Goal: Task Accomplishment & Management: Complete application form

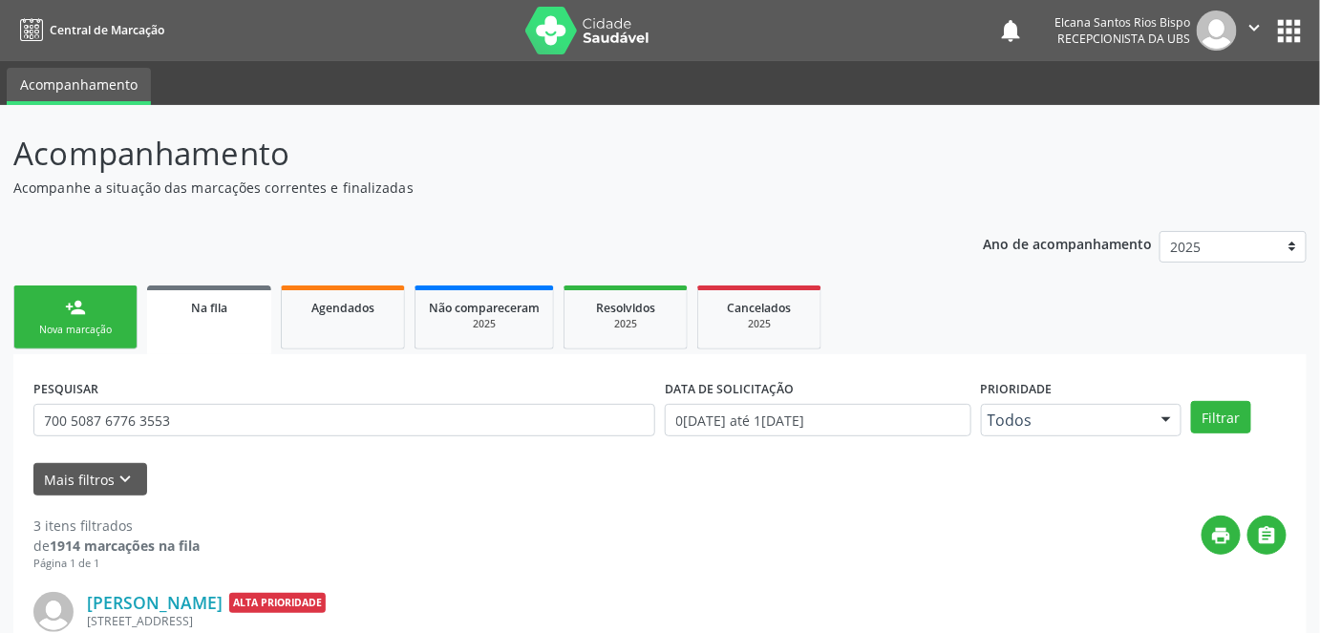
click at [61, 316] on link "person_add Nova marcação" at bounding box center [75, 318] width 124 height 64
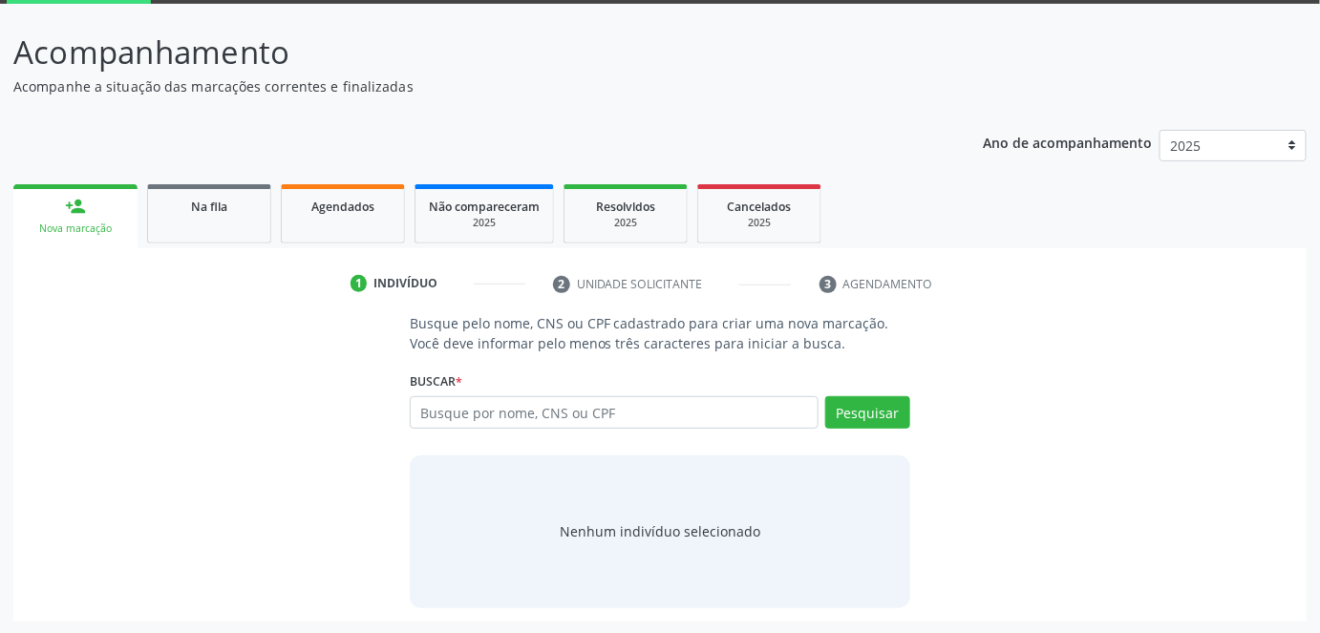
scroll to position [101, 0]
click at [460, 415] on input "text" at bounding box center [615, 412] width 410 height 32
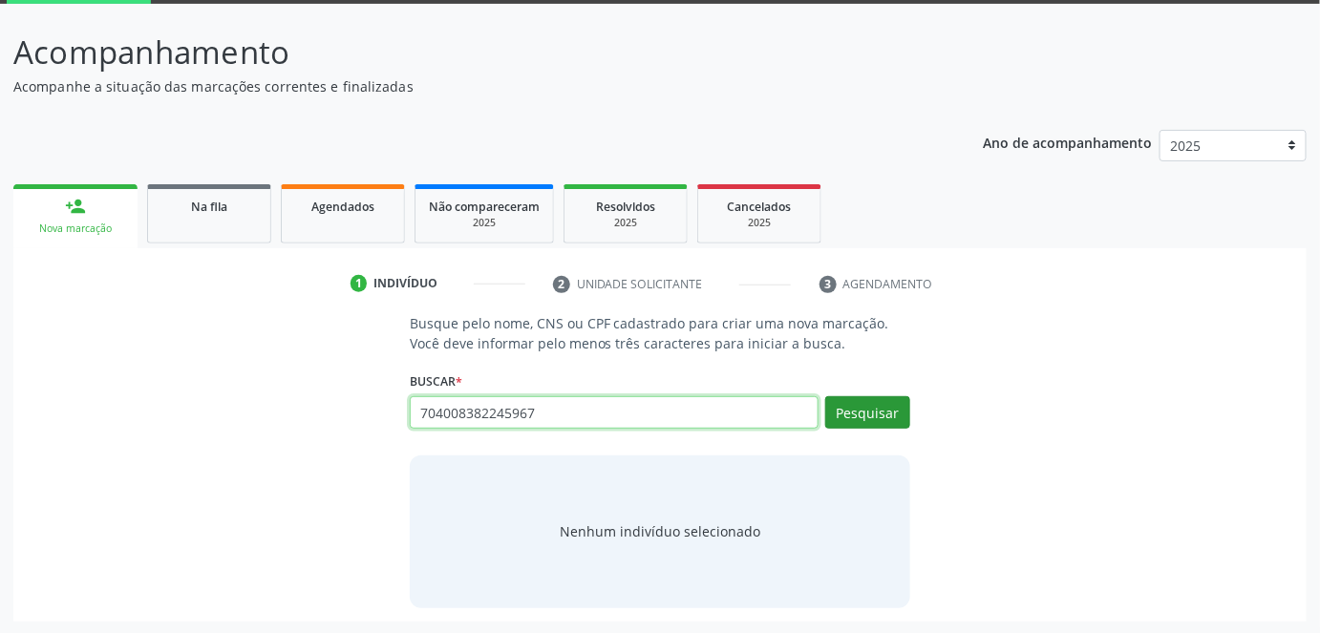
type input "704008382245967"
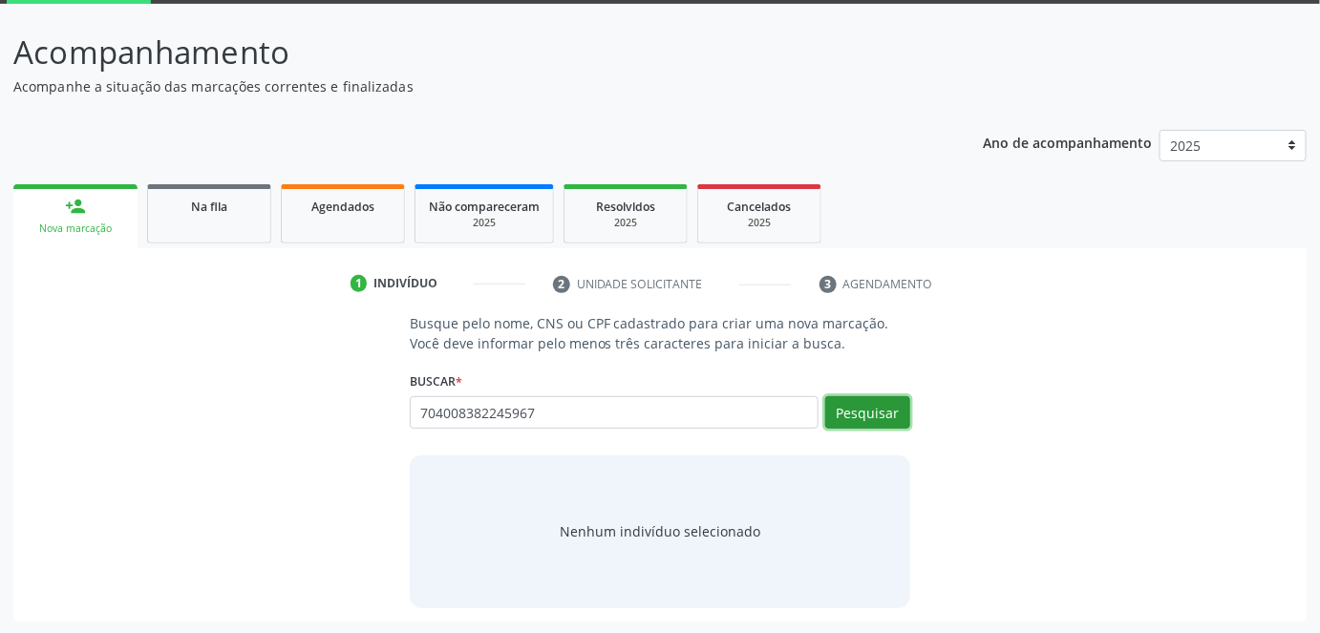
click at [849, 400] on button "Pesquisar" at bounding box center [867, 412] width 85 height 32
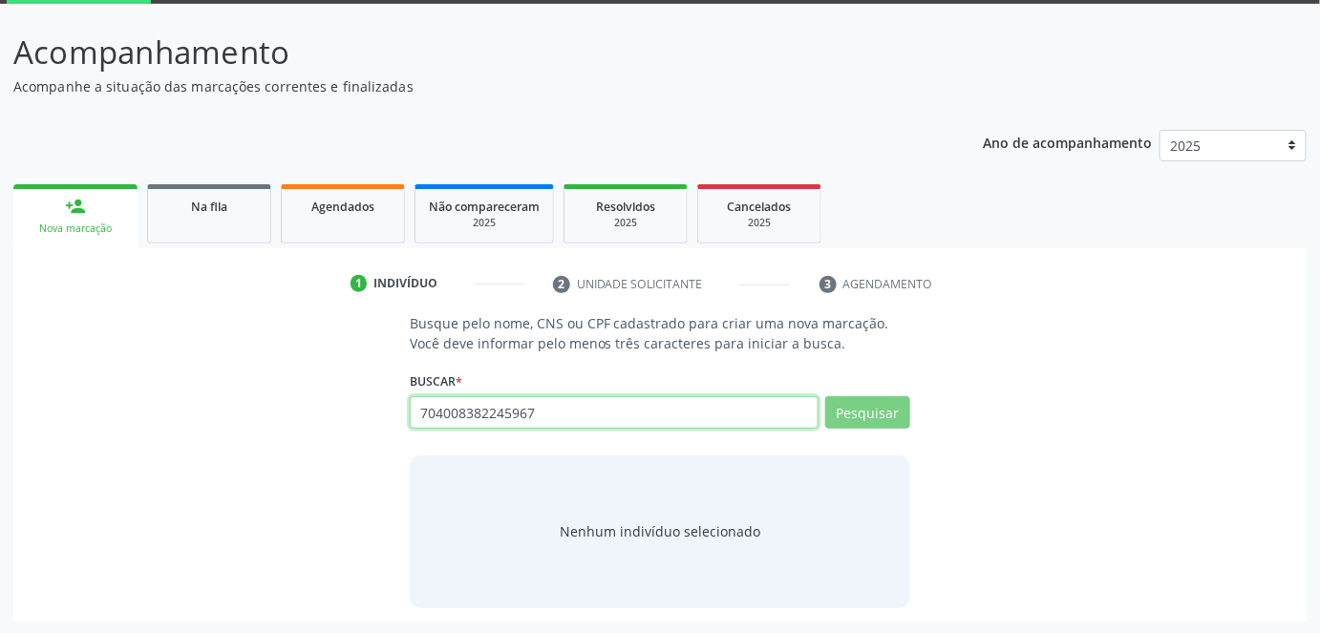
click at [677, 396] on input "704008382245967" at bounding box center [615, 412] width 410 height 32
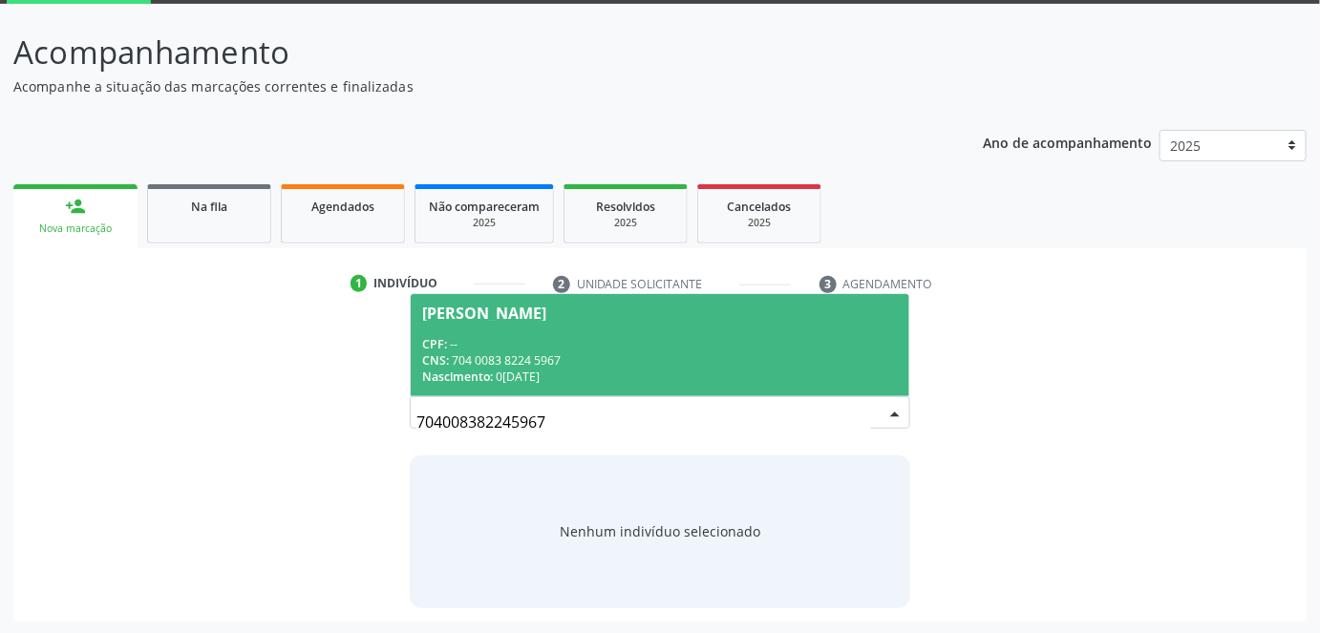
click at [483, 324] on span "Nadir Araujo Oliveira CPF: -- CNS: 704 0083 8224 5967 Nascimento: 09/10/1984" at bounding box center [660, 345] width 499 height 102
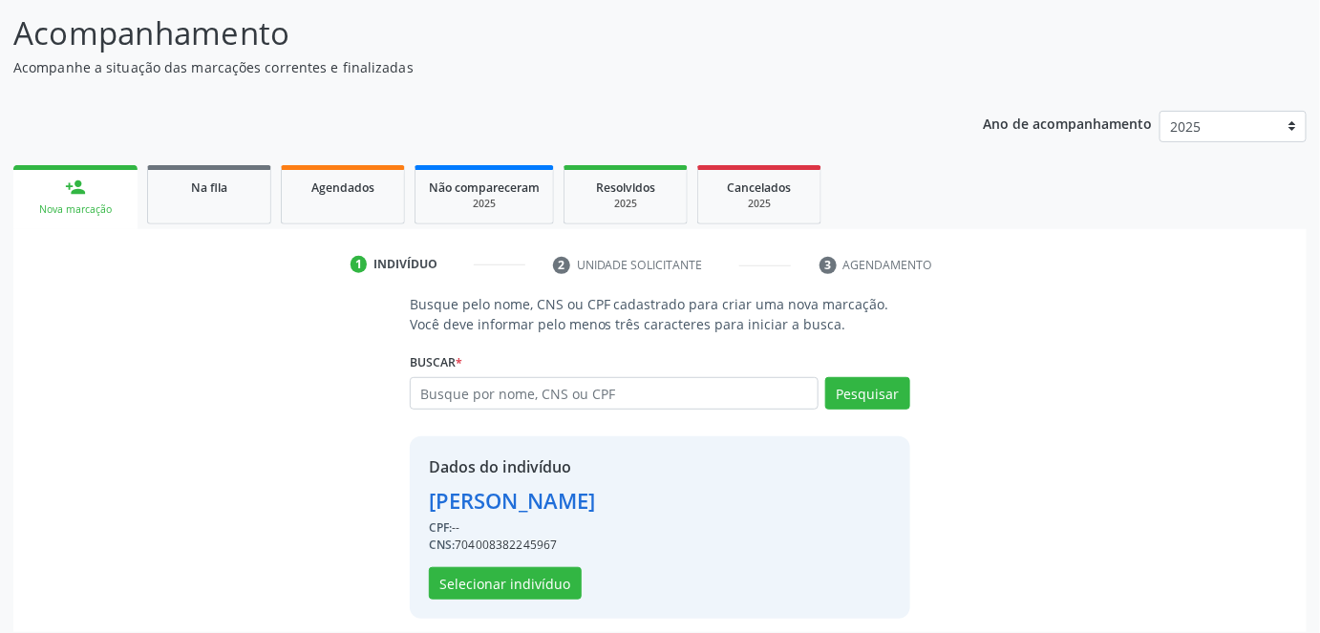
scroll to position [130, 0]
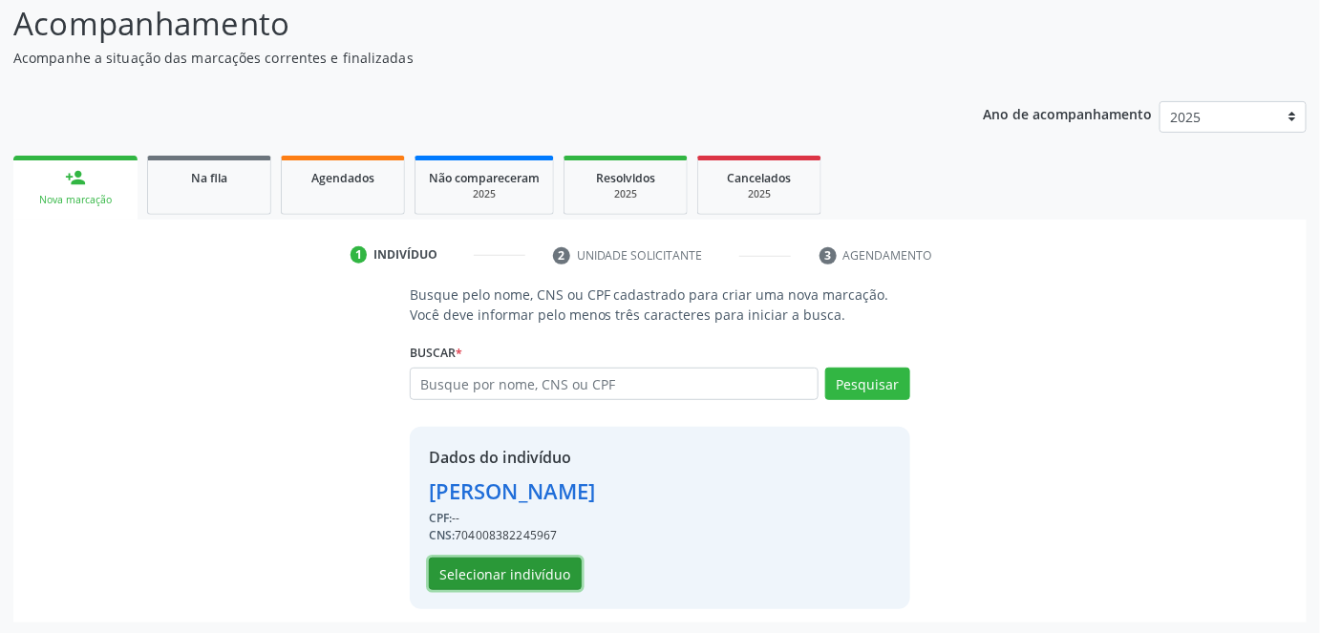
click at [537, 566] on button "Selecionar indivíduo" at bounding box center [505, 574] width 153 height 32
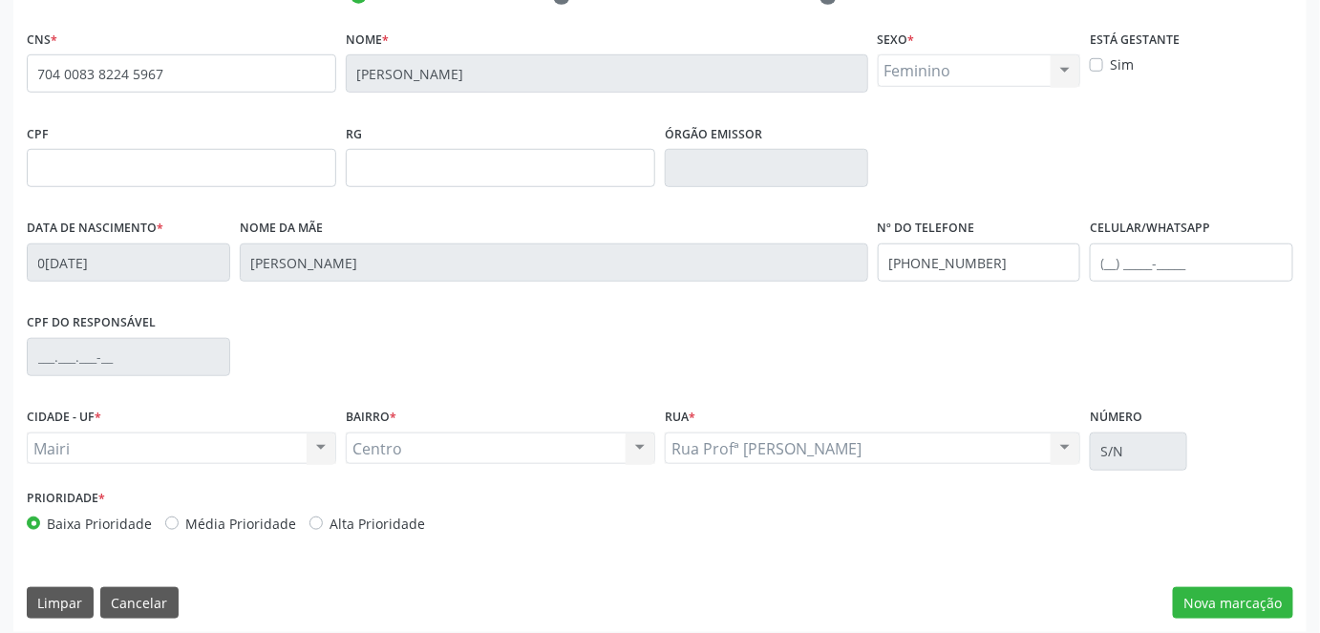
scroll to position [391, 0]
click at [371, 520] on label "Alta Prioridade" at bounding box center [377, 523] width 96 height 20
click at [323, 520] on input "Alta Prioridade" at bounding box center [315, 521] width 13 height 17
radio input "true"
click at [1149, 255] on input "text" at bounding box center [1191, 262] width 203 height 38
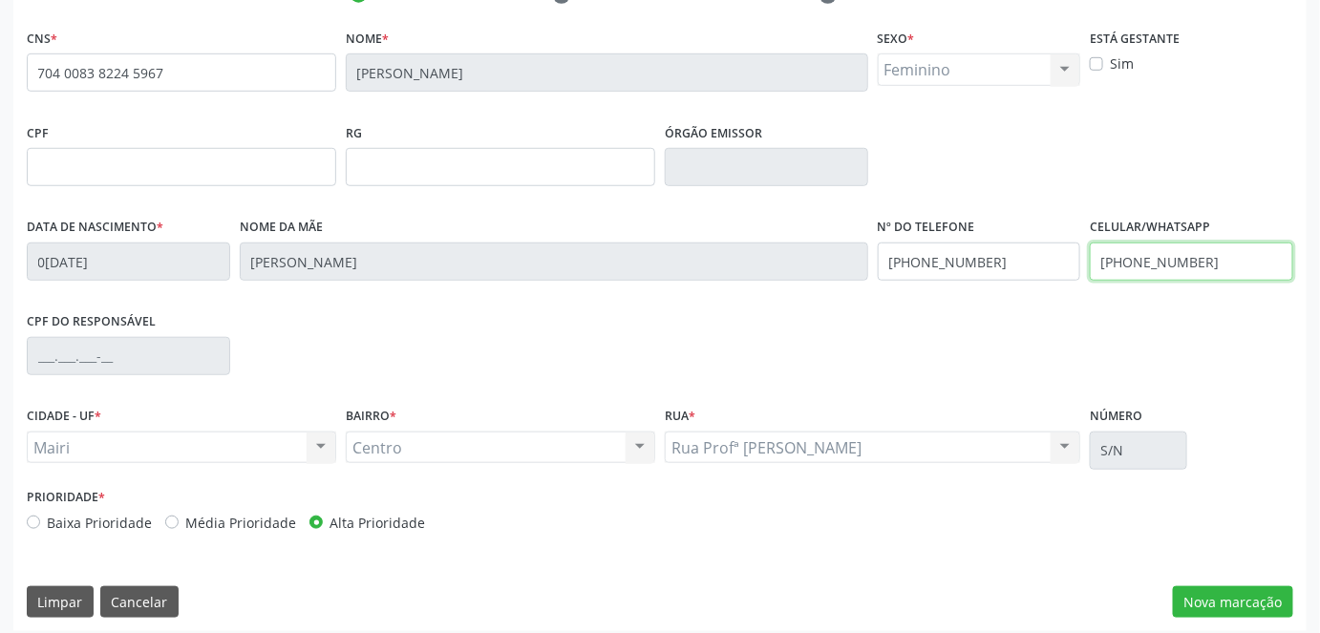
scroll to position [400, 0]
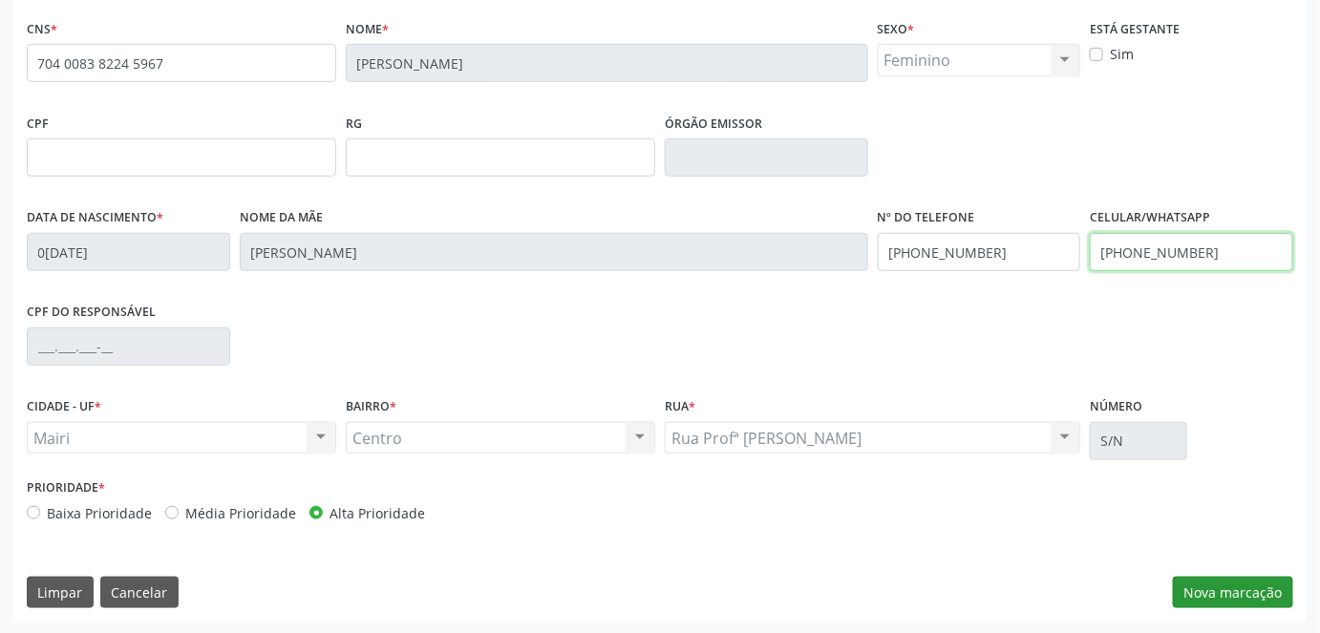
type input "(74) 9983-0772"
click at [1244, 584] on button "Nova marcação" at bounding box center [1233, 593] width 120 height 32
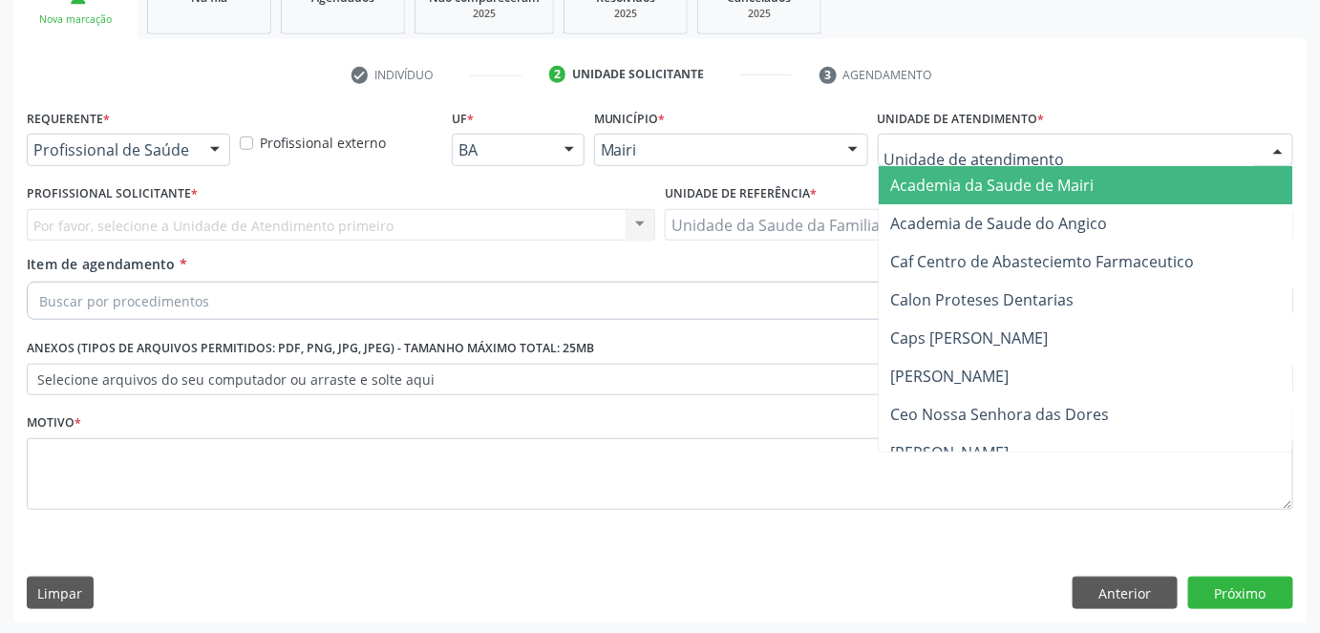
click at [1049, 148] on div at bounding box center [1085, 150] width 415 height 32
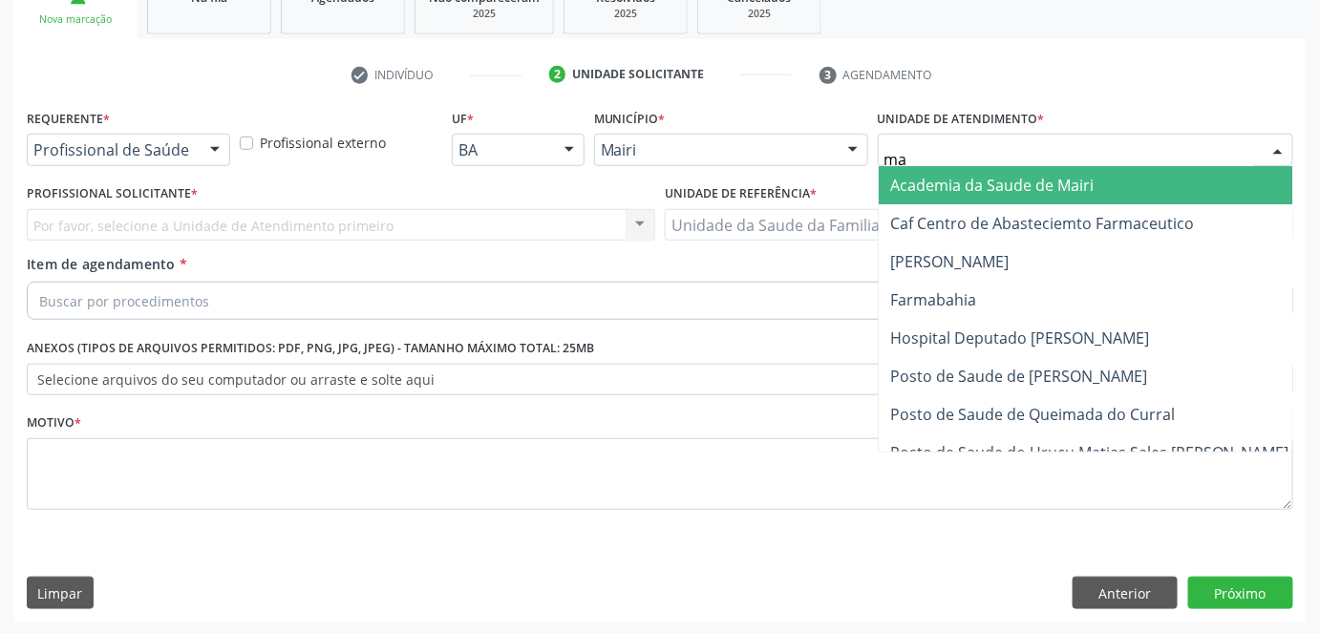
type input "mar"
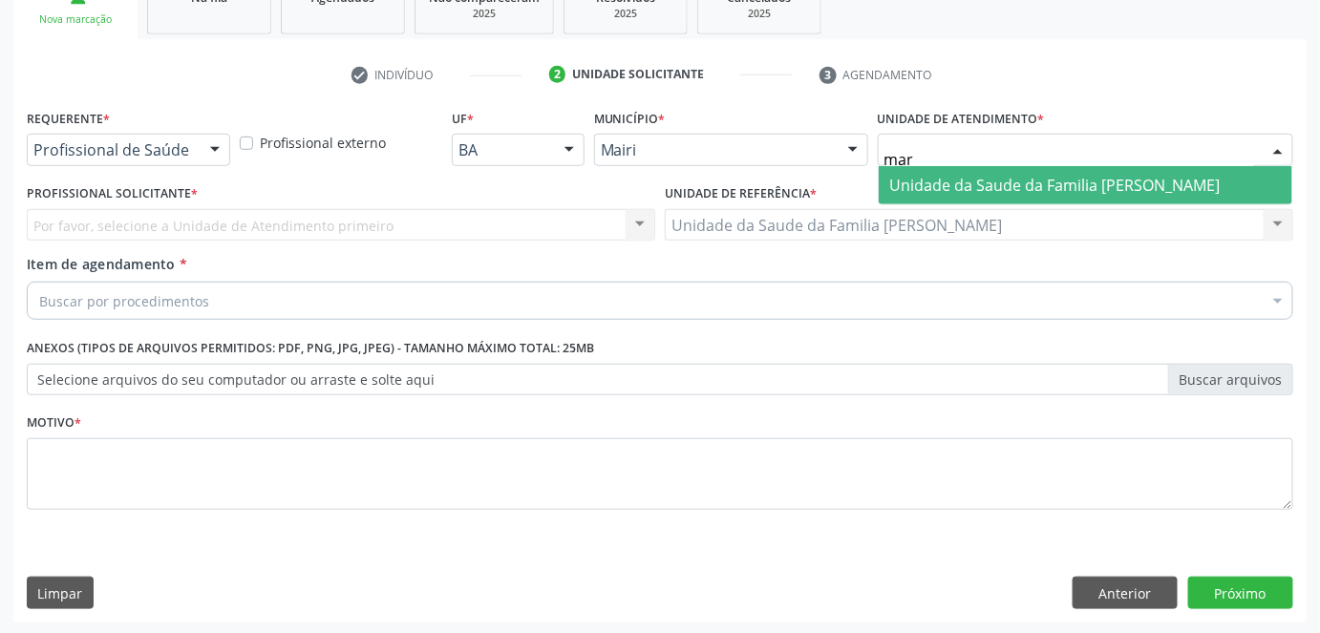
click at [1017, 181] on span "Unidade da Saude da Familia [PERSON_NAME]" at bounding box center [1055, 185] width 330 height 21
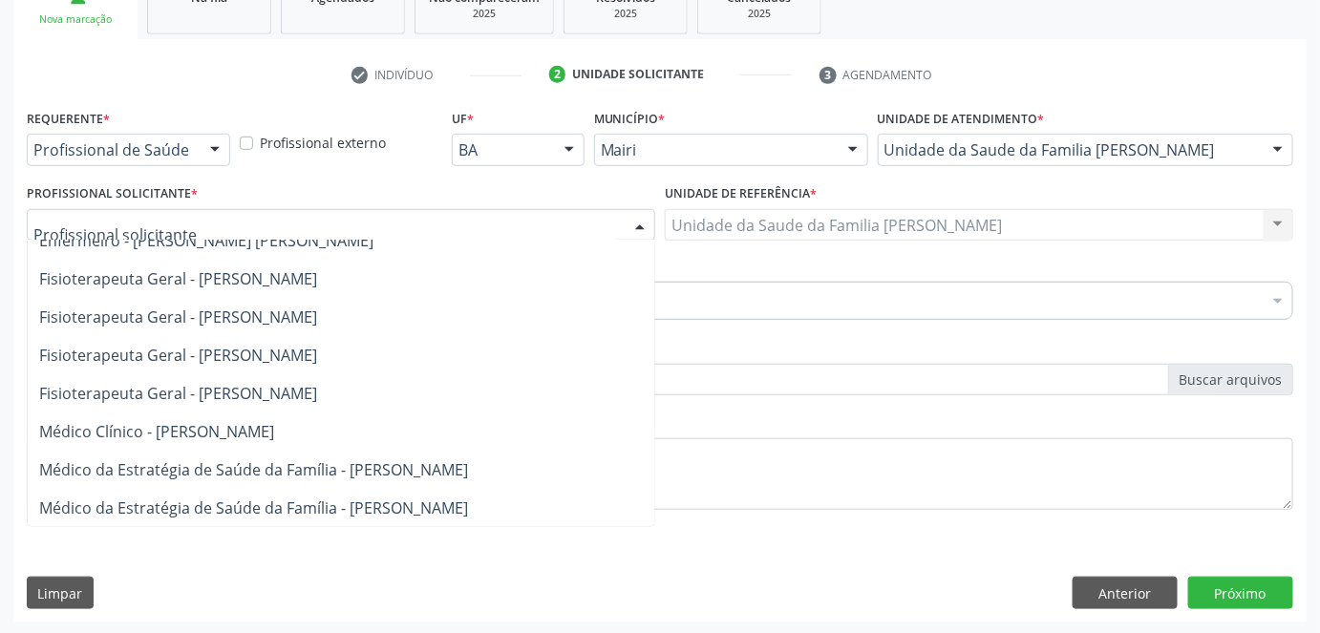
scroll to position [86, 0]
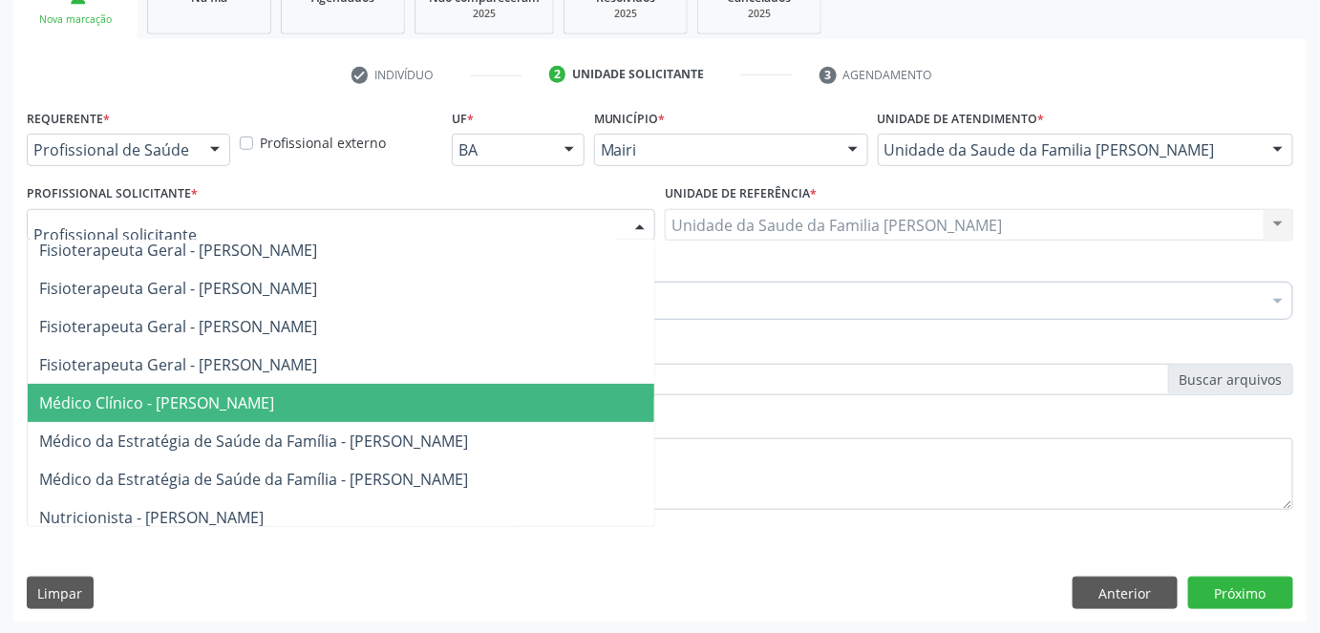
click at [96, 398] on span "Médico Clínico - [PERSON_NAME]" at bounding box center [156, 403] width 235 height 21
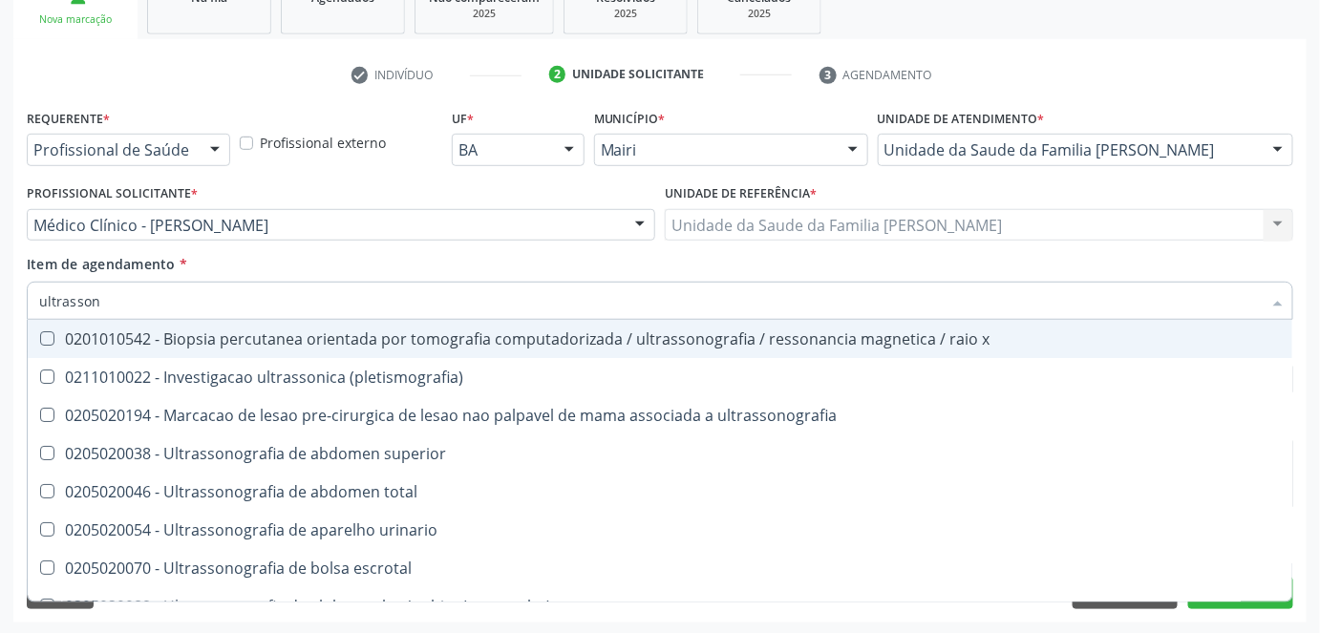
type input "ultrasson"
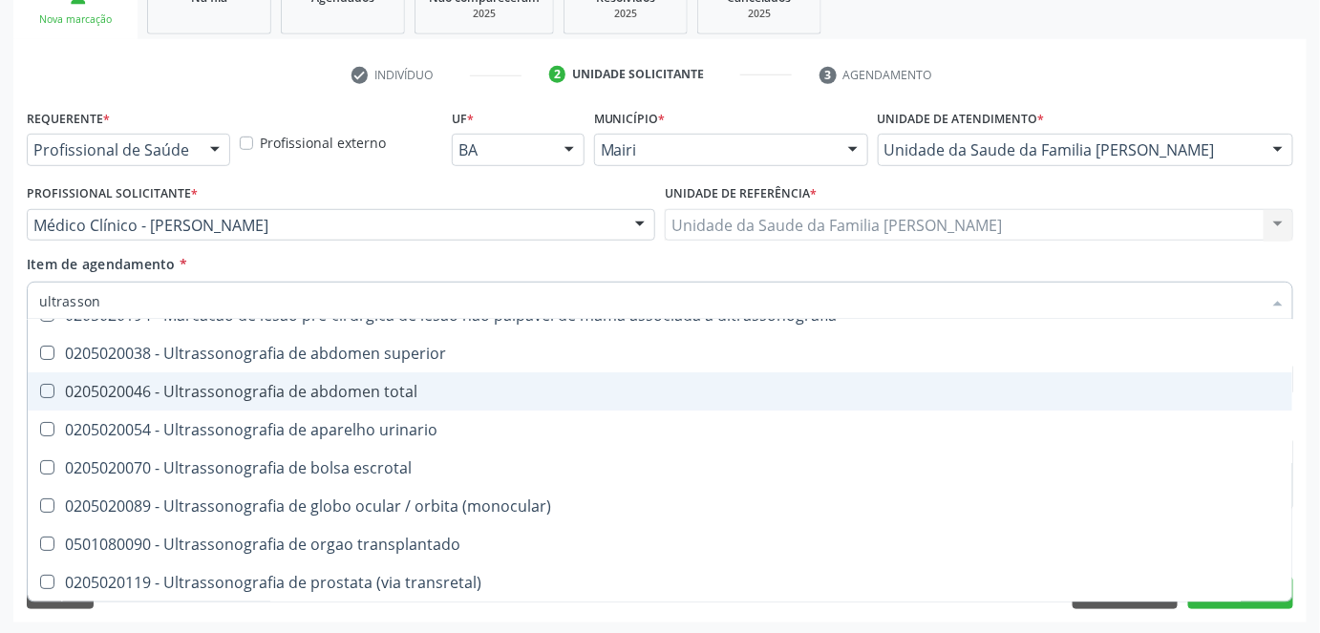
scroll to position [173, 0]
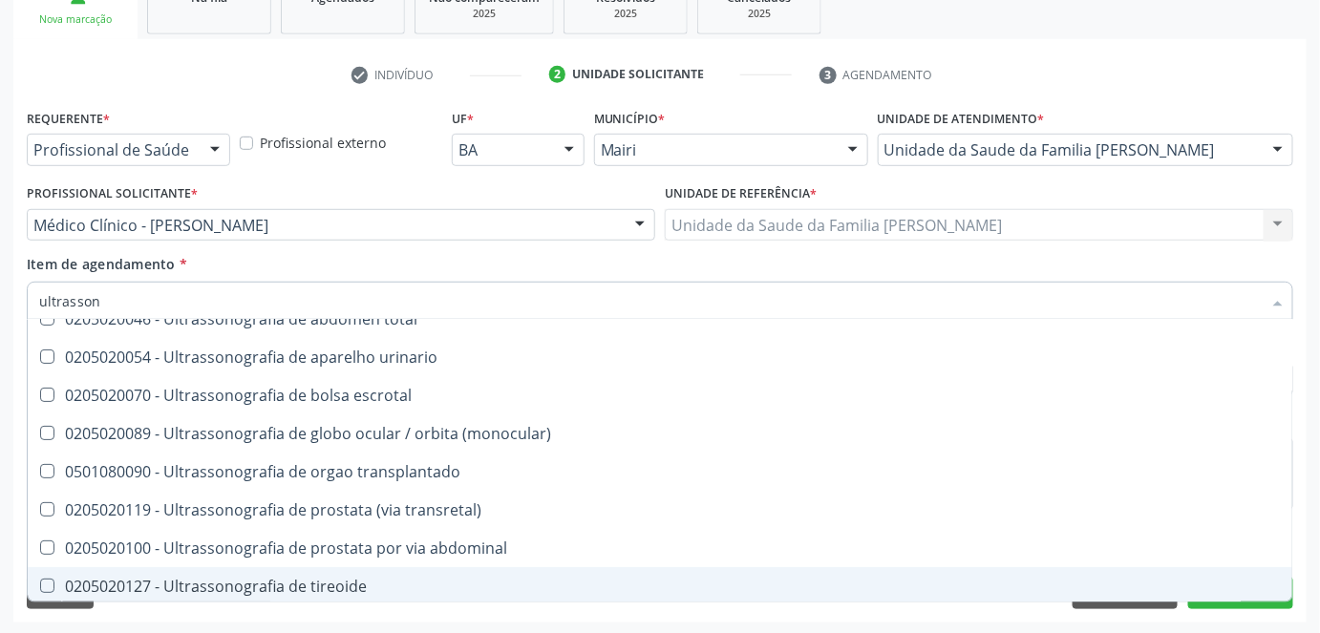
click at [195, 579] on div "0205020127 - Ultrassonografia de tireoide" at bounding box center [660, 586] width 1242 height 15
checkbox tireoide "true"
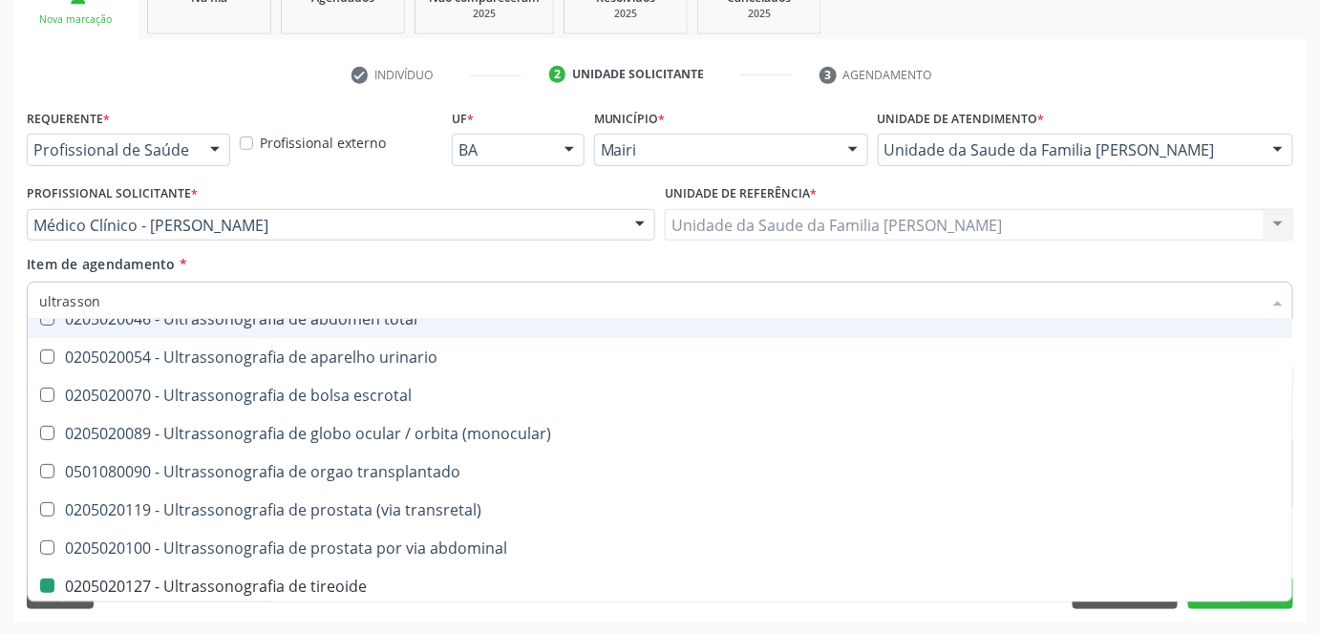
click at [341, 244] on div "Profissional Solicitante * Médico Clínico - Marilia Sodre Barreto Auxiliar de E…" at bounding box center [341, 217] width 638 height 74
checkbox \(pletismografia\) "true"
checkbox tireoide "false"
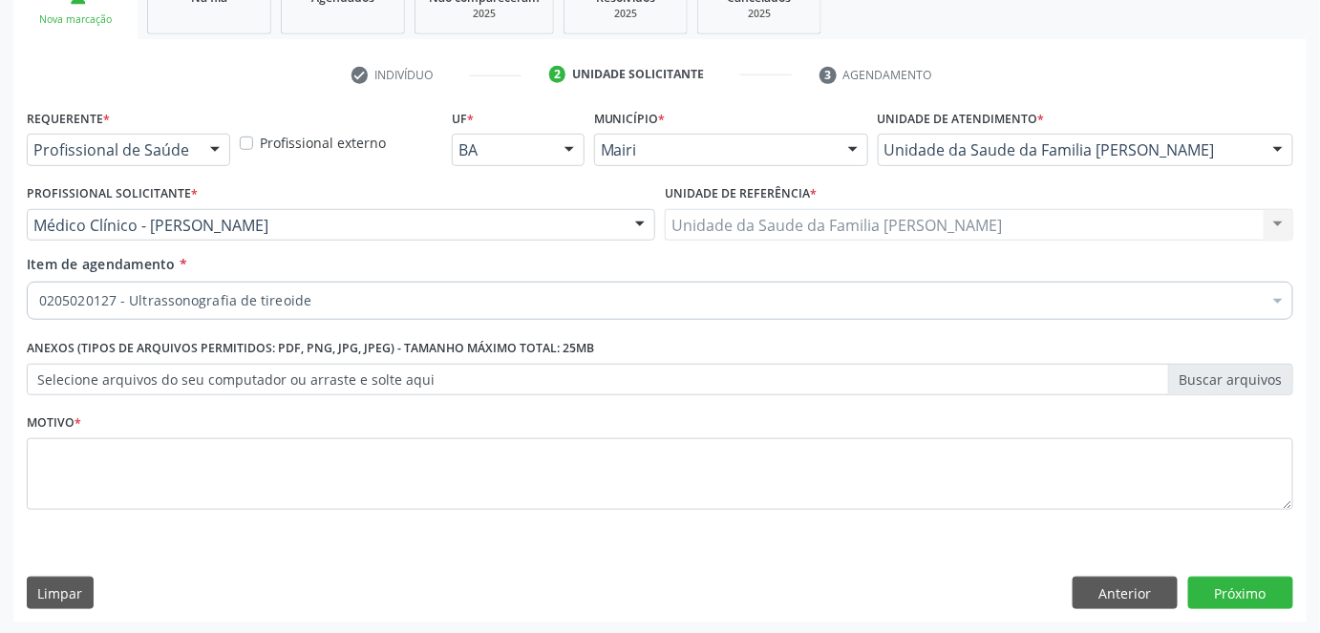
scroll to position [0, 0]
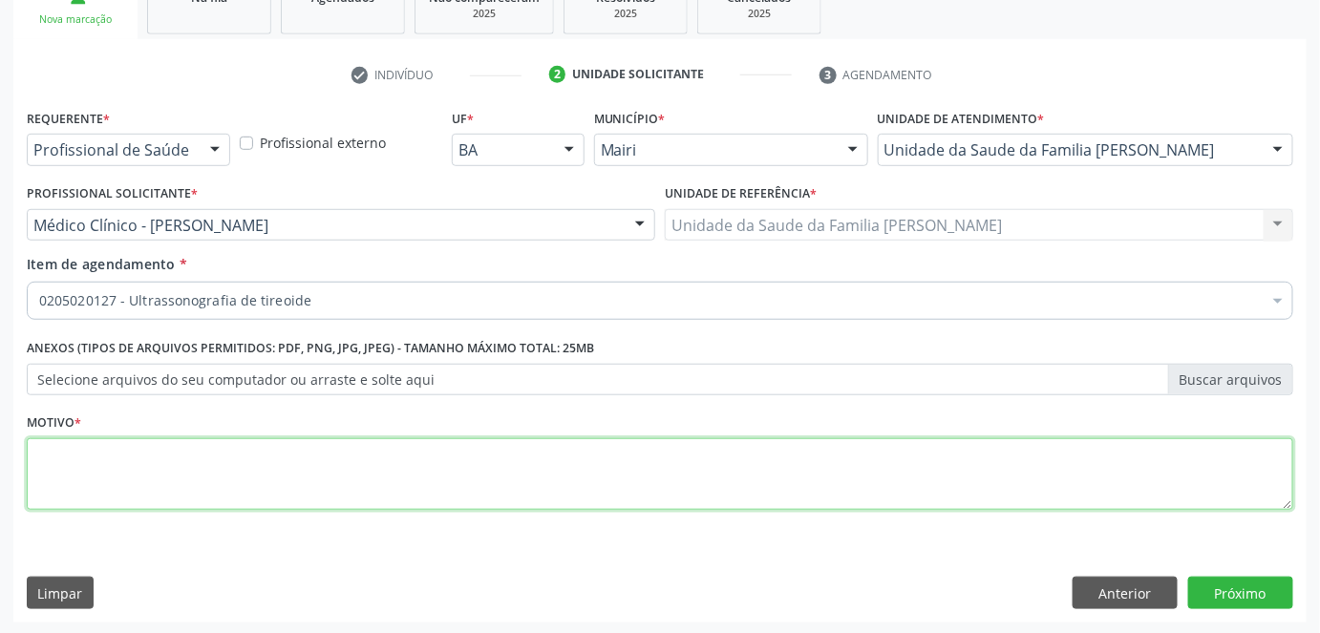
click at [173, 458] on textarea at bounding box center [660, 474] width 1266 height 73
type textarea "h"
type textarea "HF IMPORTANTE PARA CA"
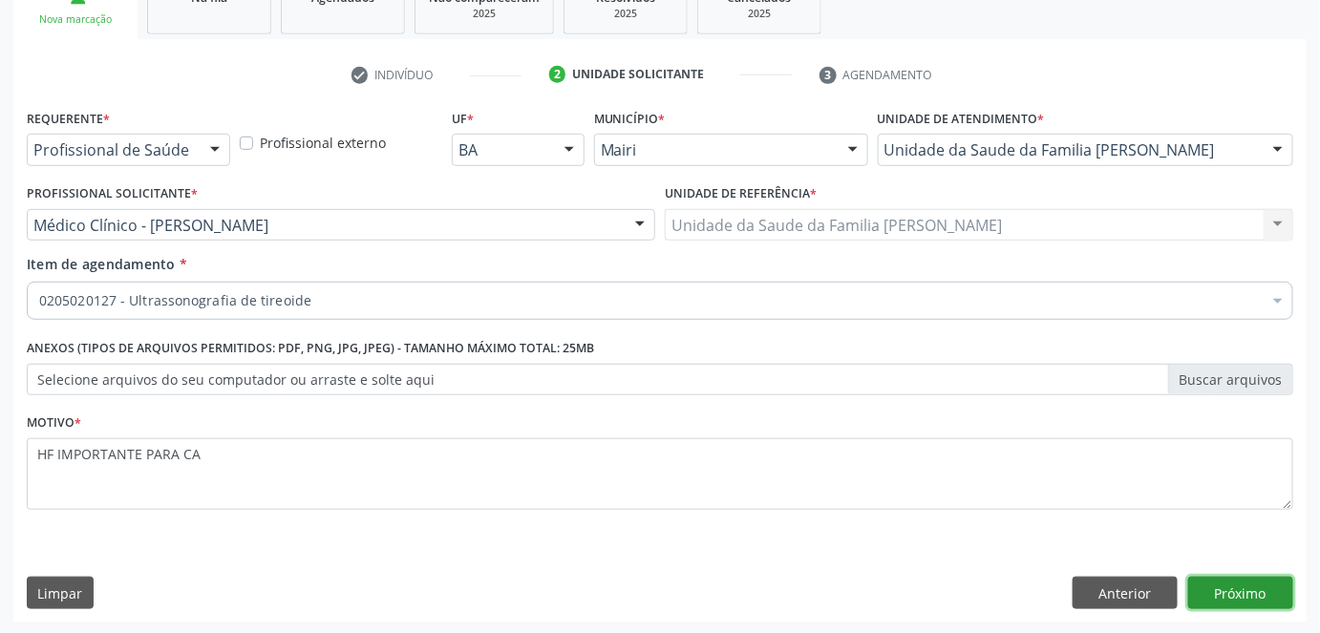
click at [1222, 589] on button "Próximo" at bounding box center [1240, 593] width 105 height 32
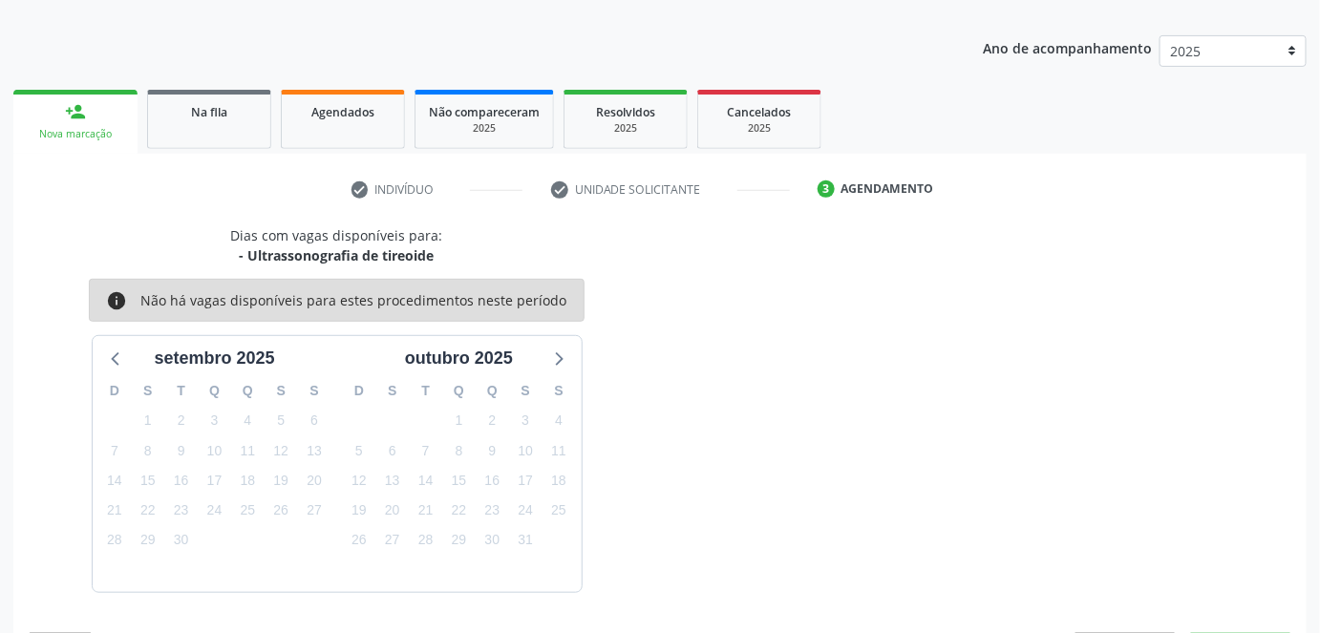
scroll to position [252, 0]
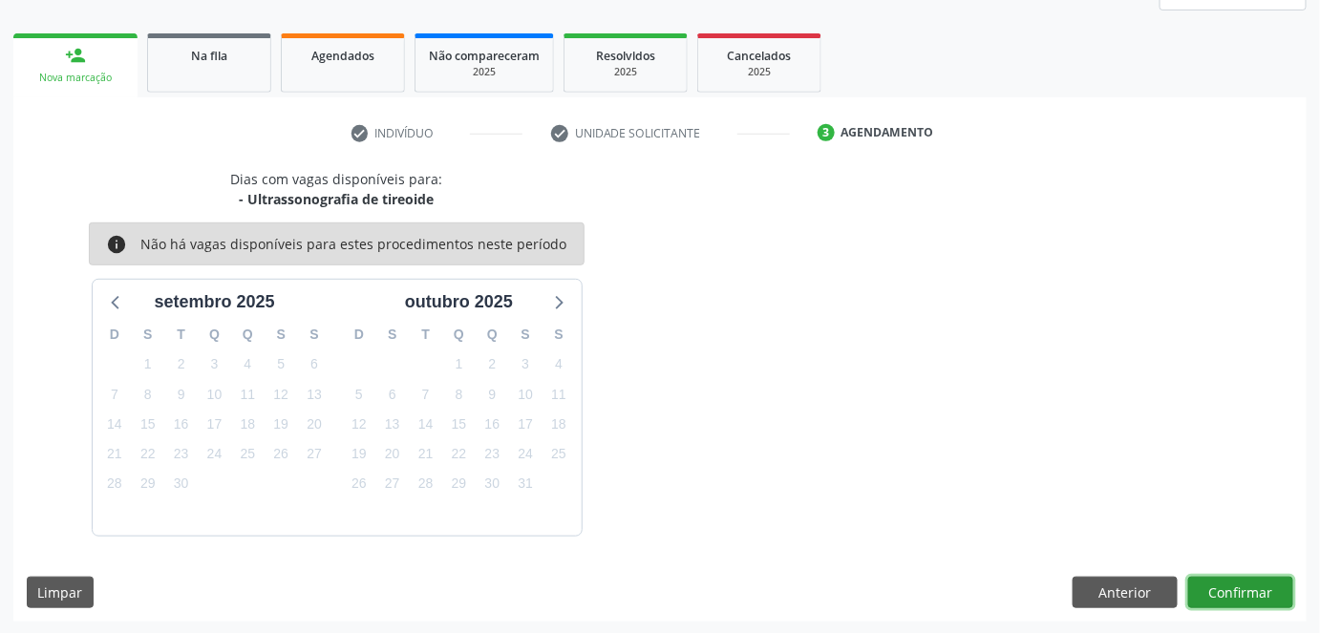
click at [1261, 595] on button "Confirmar" at bounding box center [1240, 593] width 105 height 32
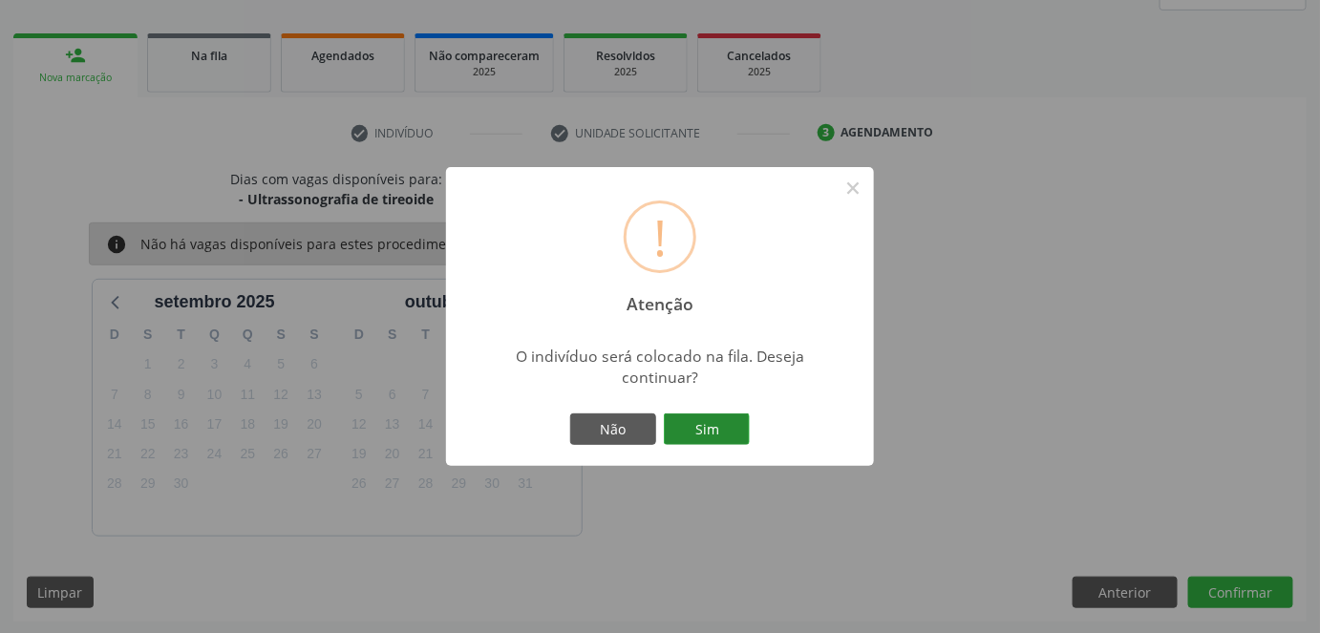
click at [727, 429] on button "Sim" at bounding box center [707, 430] width 86 height 32
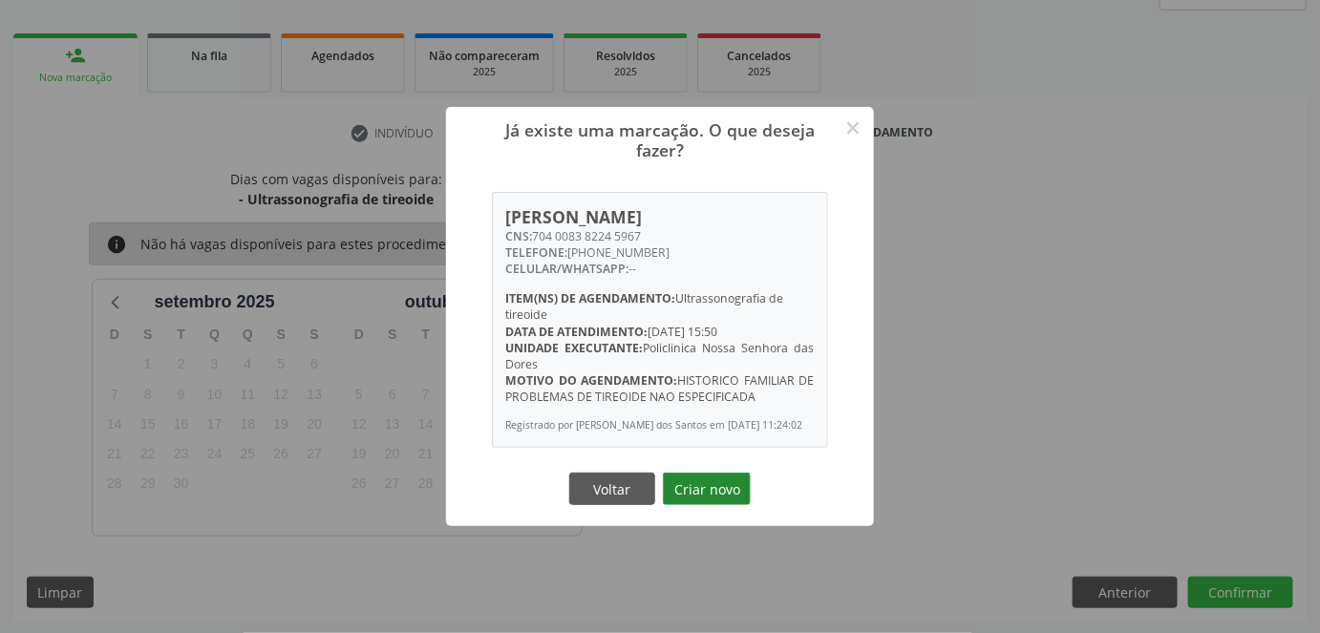
click at [690, 486] on button "Criar novo" at bounding box center [707, 489] width 88 height 32
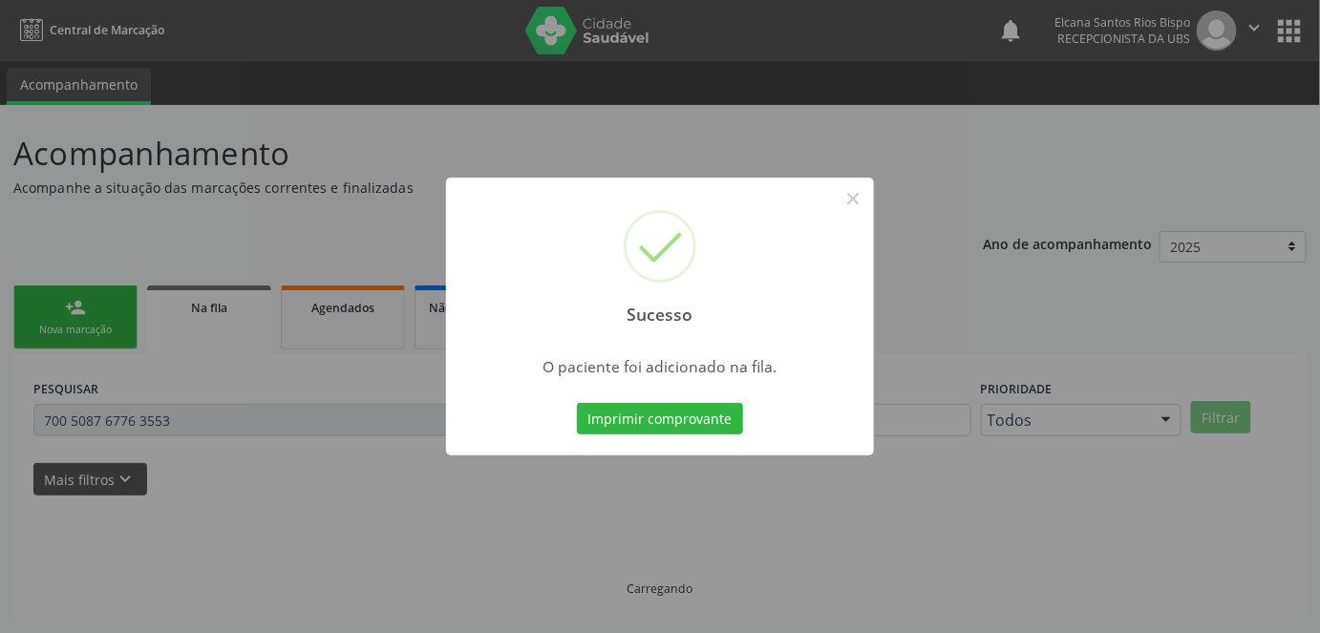
scroll to position [0, 0]
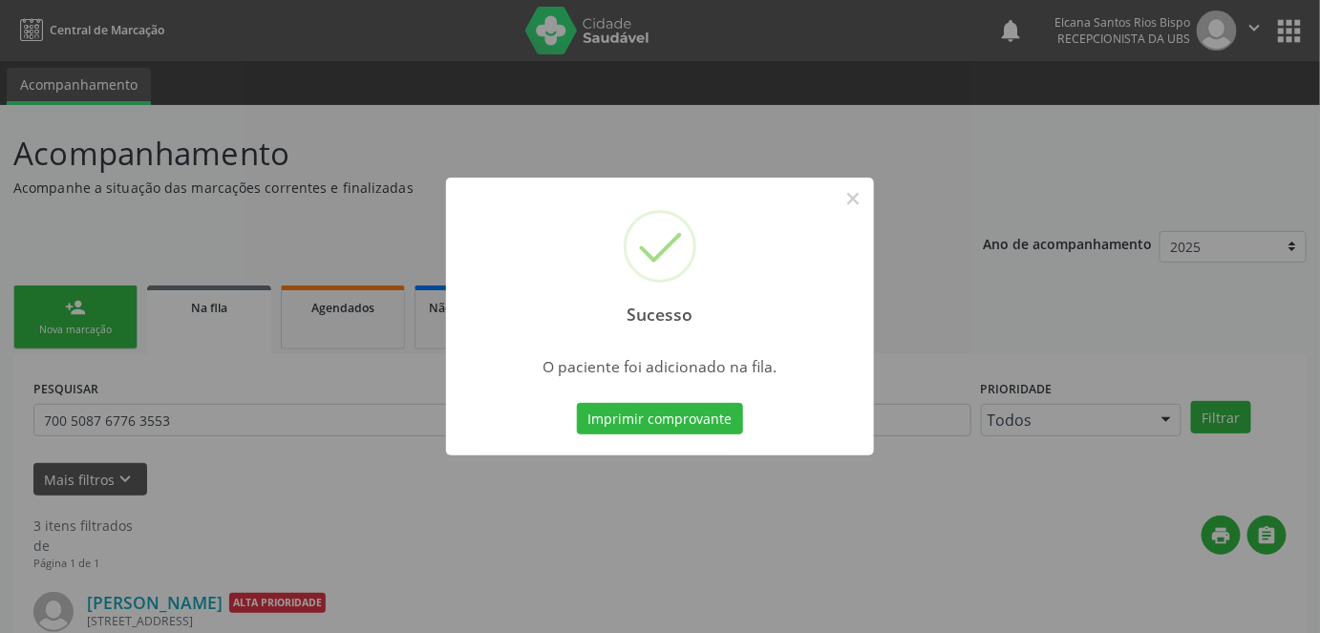
click at [651, 421] on button "Imprimir comprovante" at bounding box center [660, 419] width 166 height 32
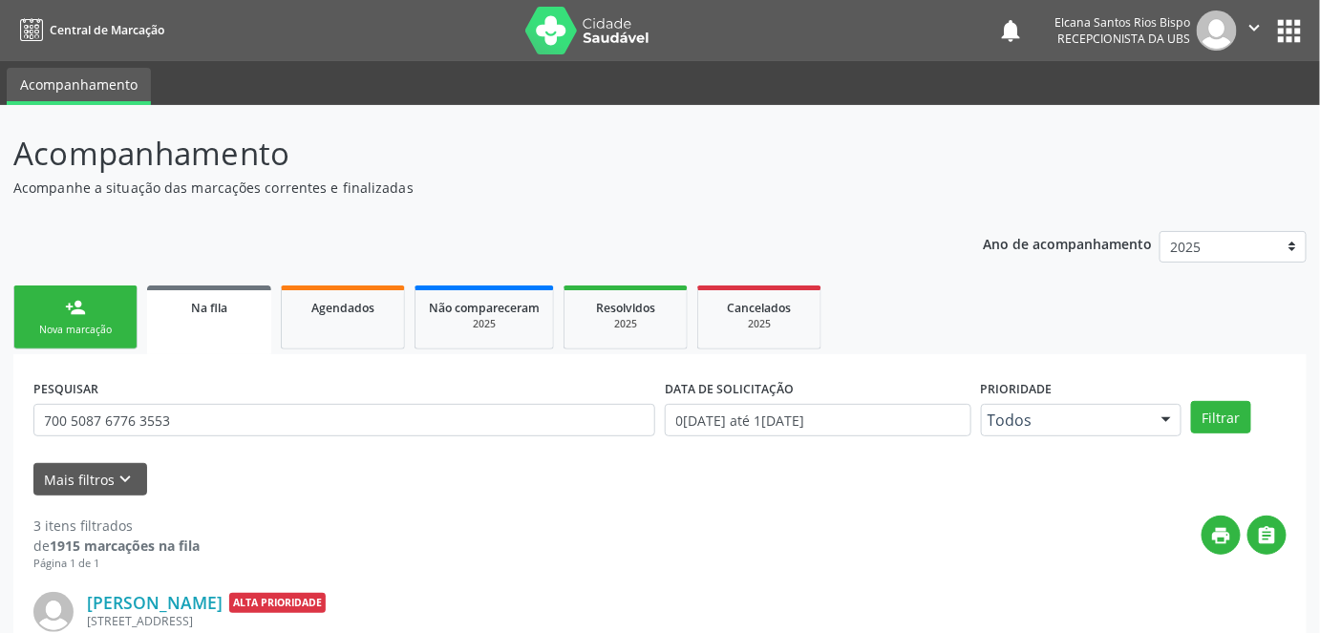
click at [92, 336] on div "Nova marcação" at bounding box center [76, 330] width 96 height 14
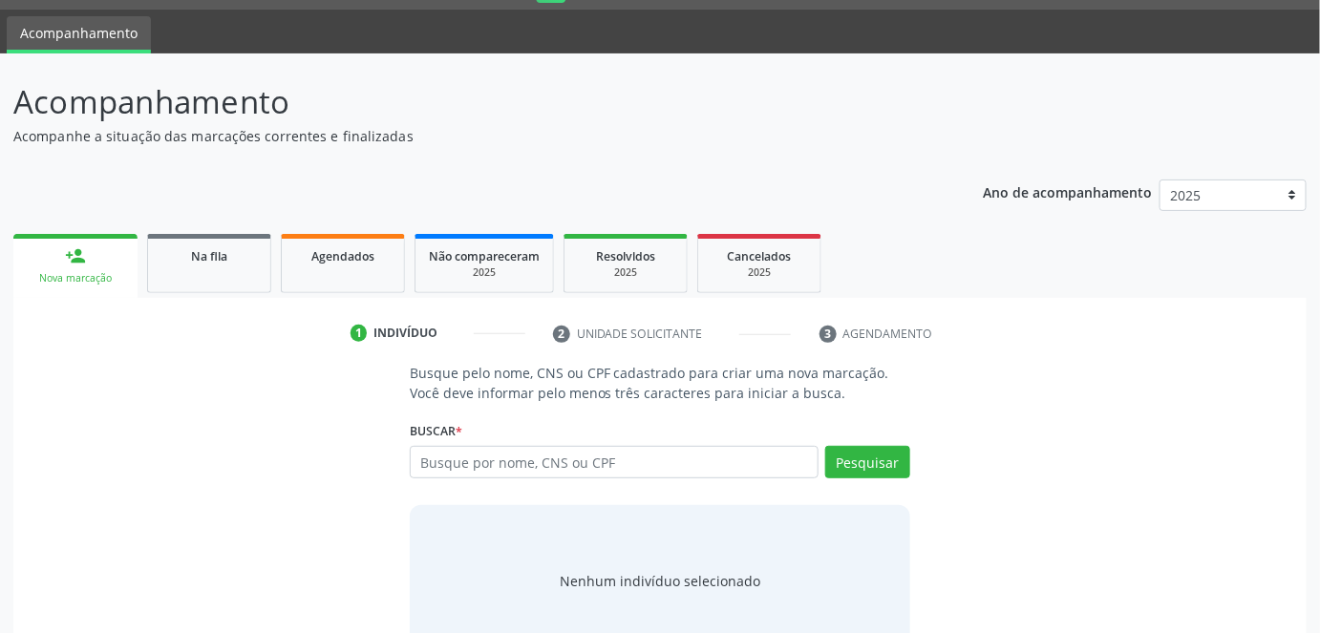
scroll to position [101, 0]
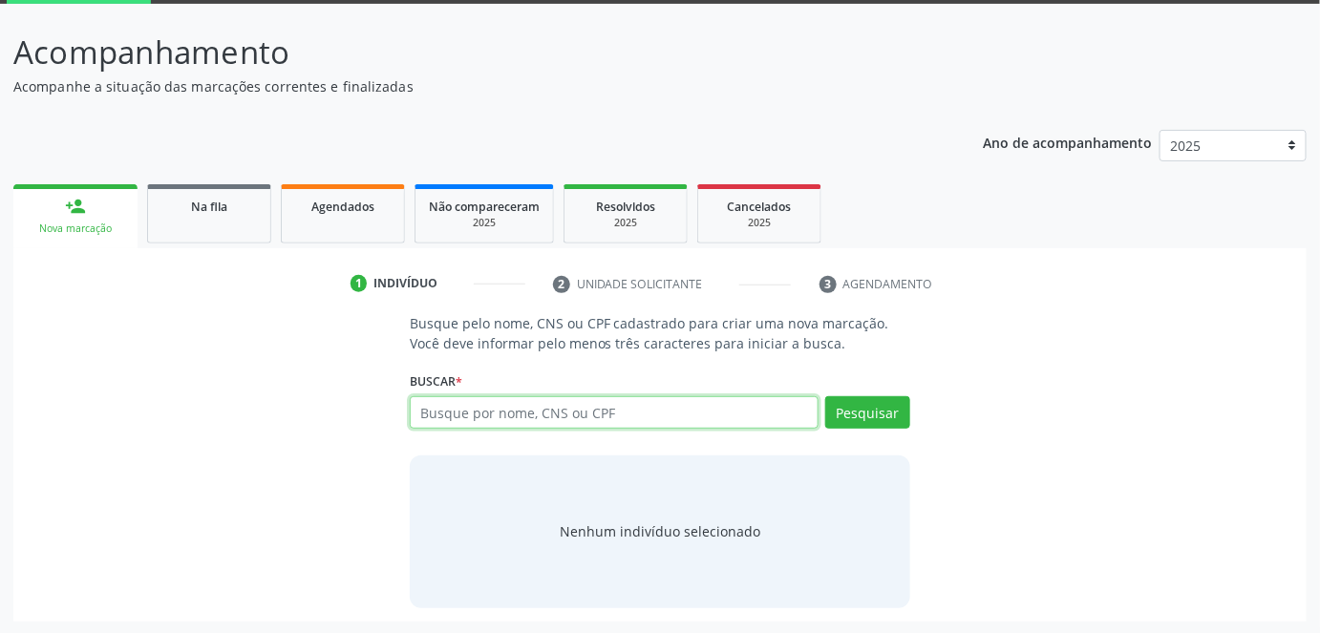
click at [478, 419] on input "text" at bounding box center [615, 412] width 410 height 32
paste input "704 0083 8224 5967"
type input "704 0083 8224 5967"
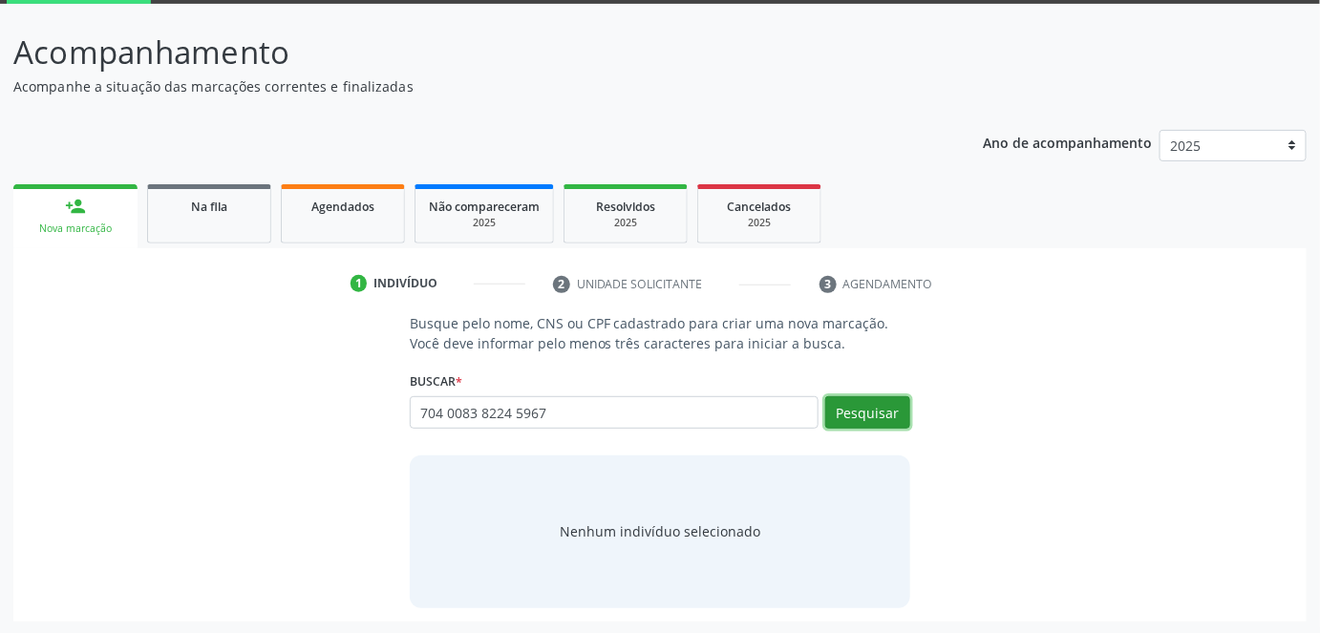
click at [842, 420] on button "Pesquisar" at bounding box center [867, 412] width 85 height 32
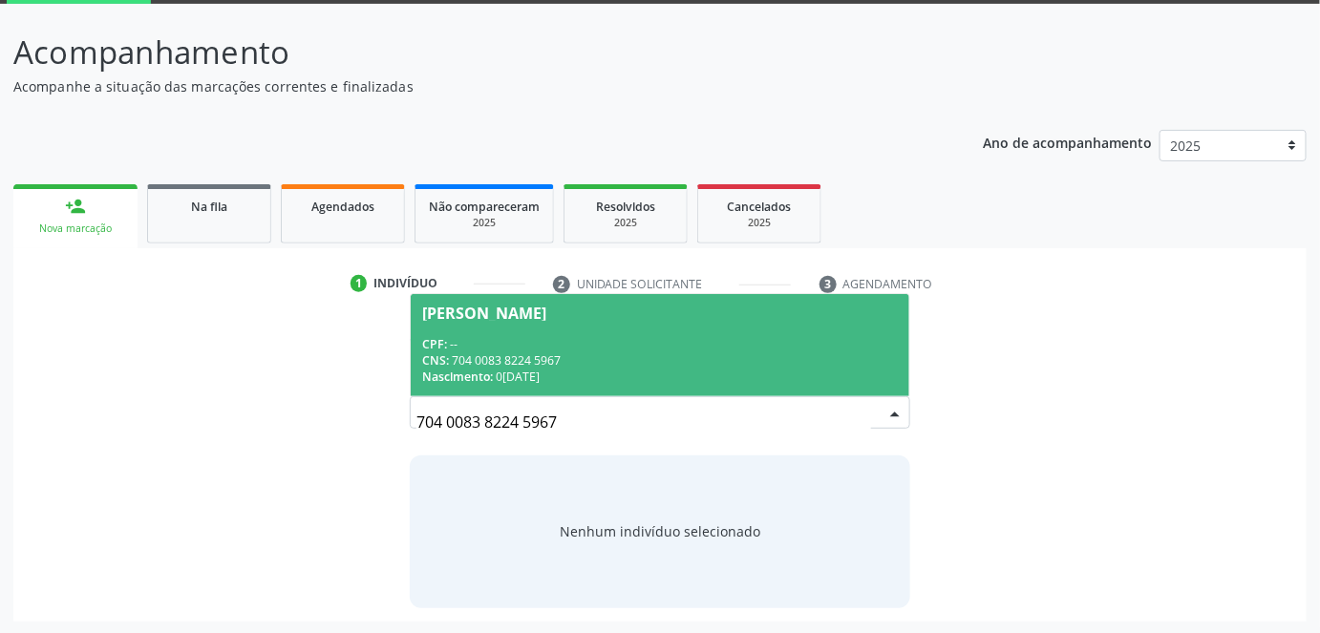
click at [697, 357] on div "CNS: 704 0083 8224 5967" at bounding box center [660, 360] width 477 height 16
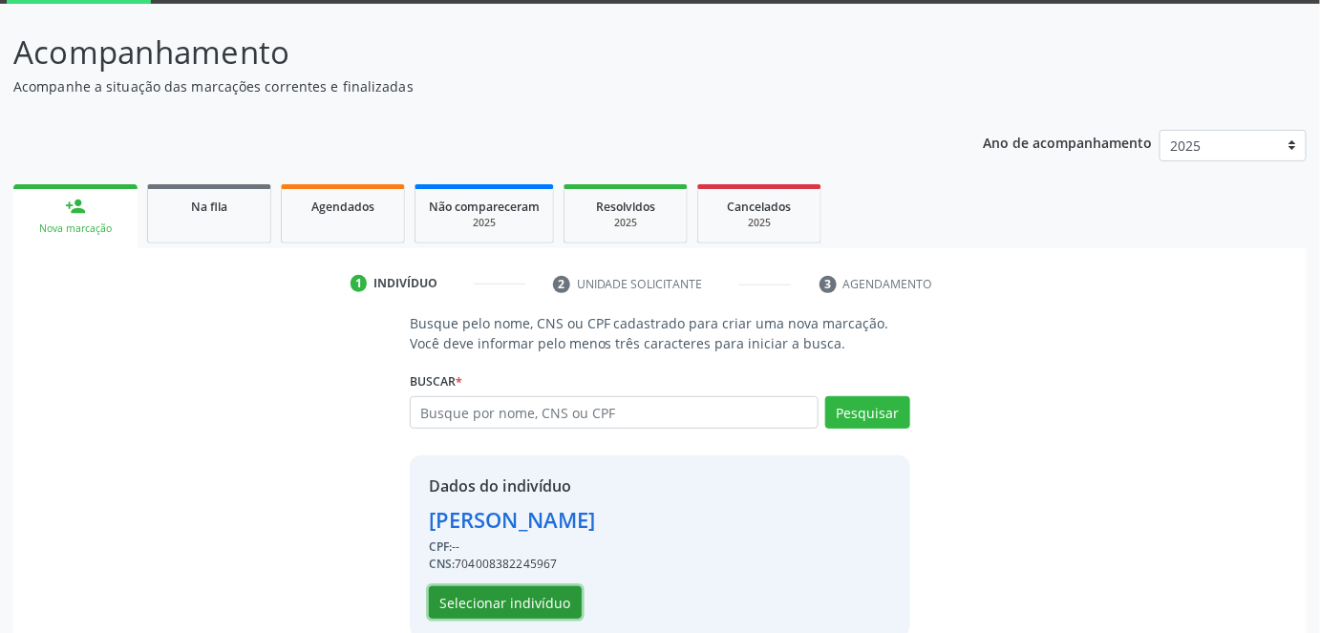
click at [508, 609] on button "Selecionar indivíduo" at bounding box center [505, 602] width 153 height 32
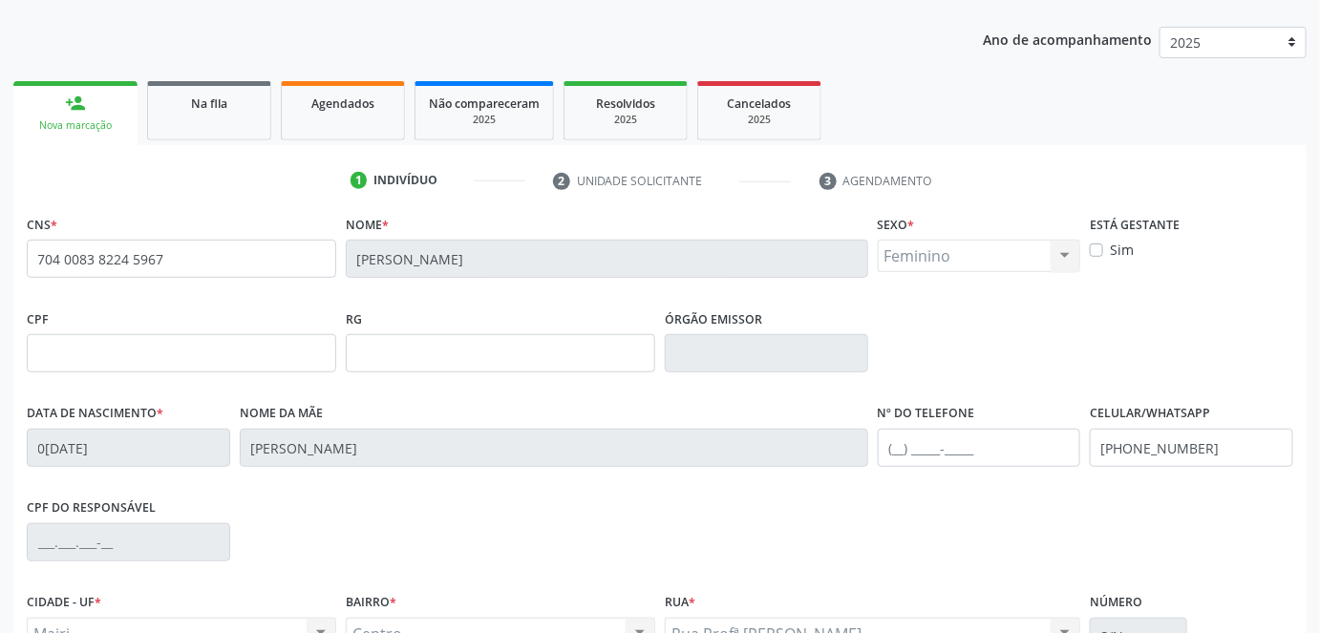
scroll to position [362, 0]
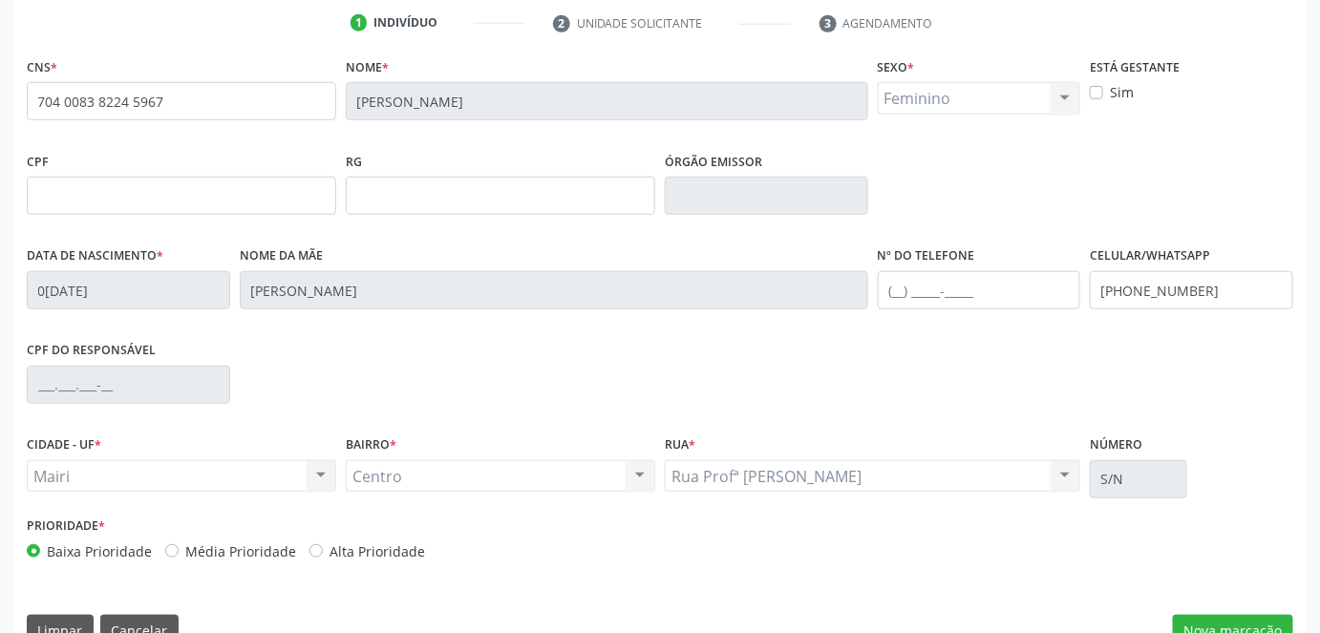
click at [380, 548] on label "Alta Prioridade" at bounding box center [377, 552] width 96 height 20
click at [323, 548] on input "Alta Prioridade" at bounding box center [315, 550] width 13 height 17
radio input "true"
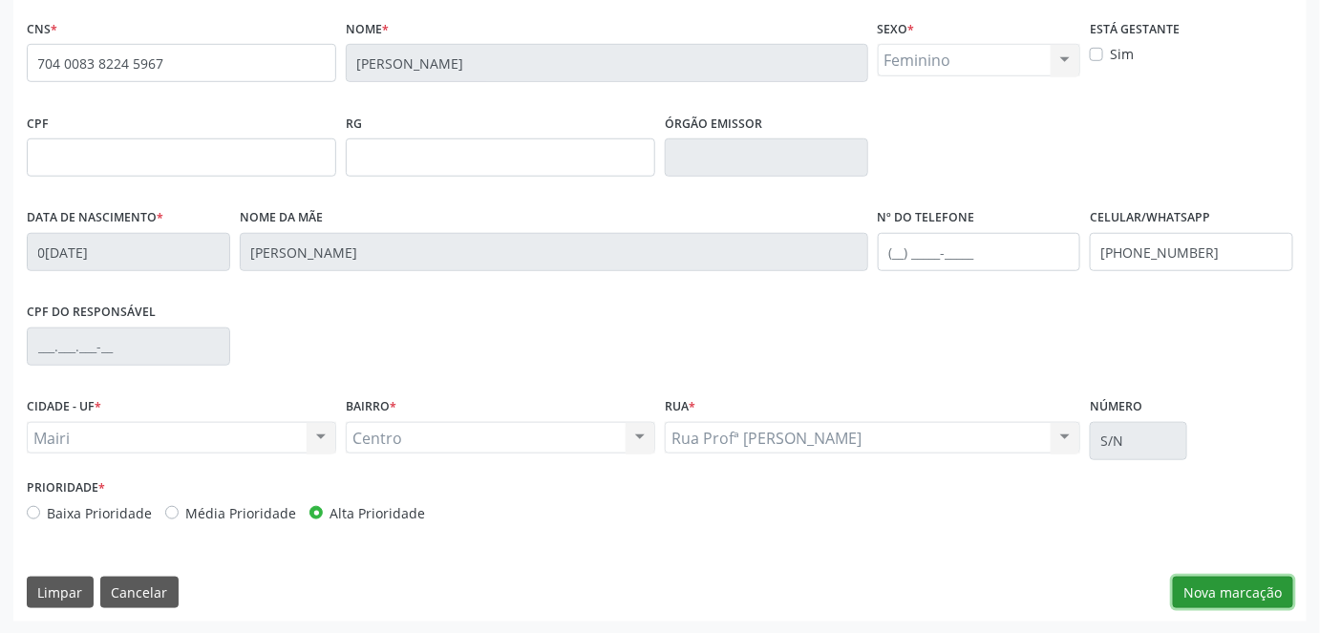
click at [1197, 582] on button "Nova marcação" at bounding box center [1233, 593] width 120 height 32
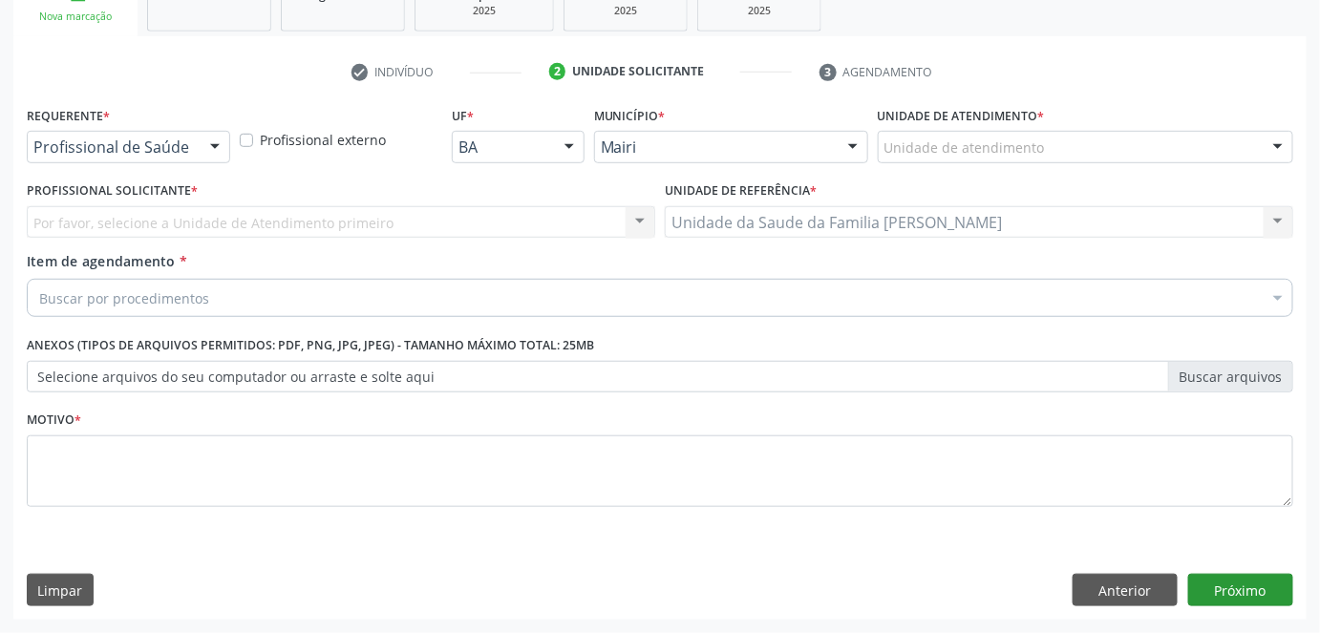
scroll to position [310, 0]
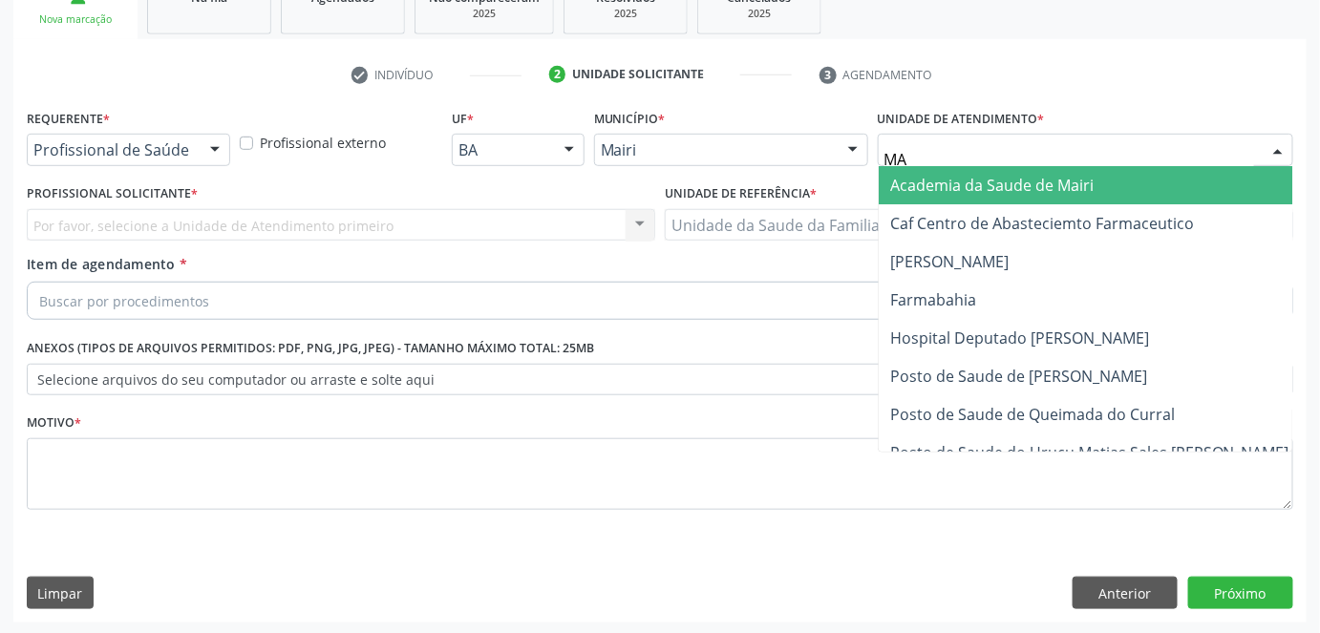
type input "MAR"
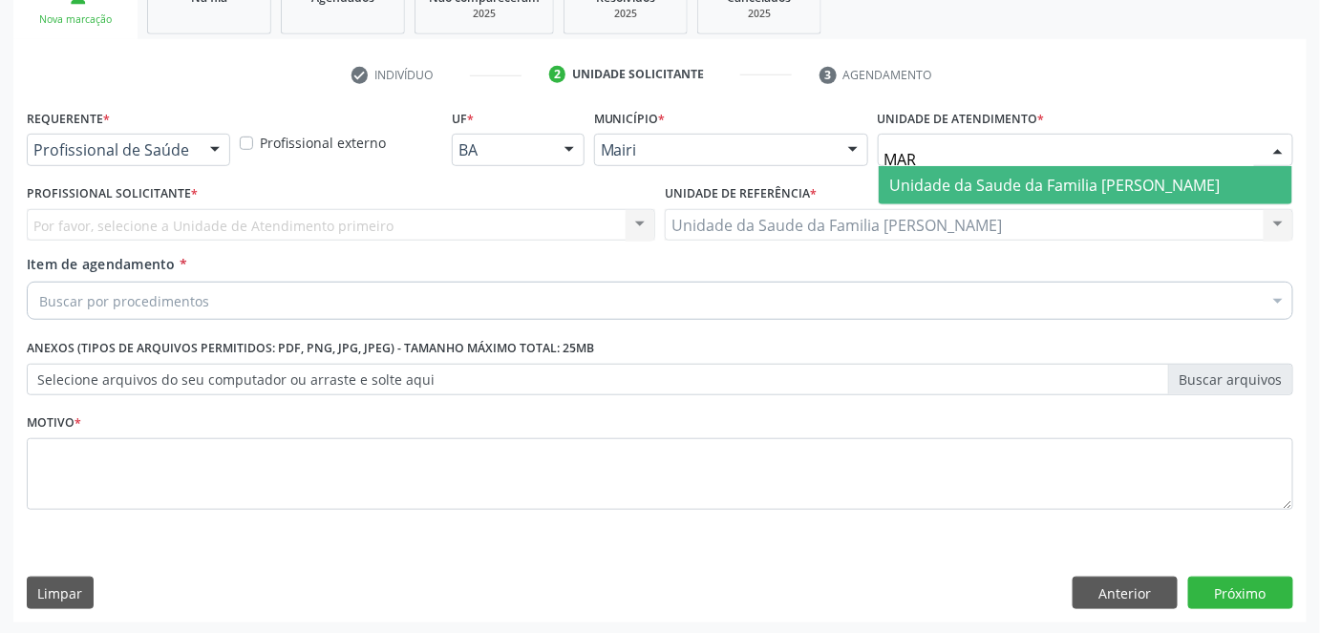
click at [1021, 191] on span "Unidade da Saude da Familia [PERSON_NAME]" at bounding box center [1055, 185] width 330 height 21
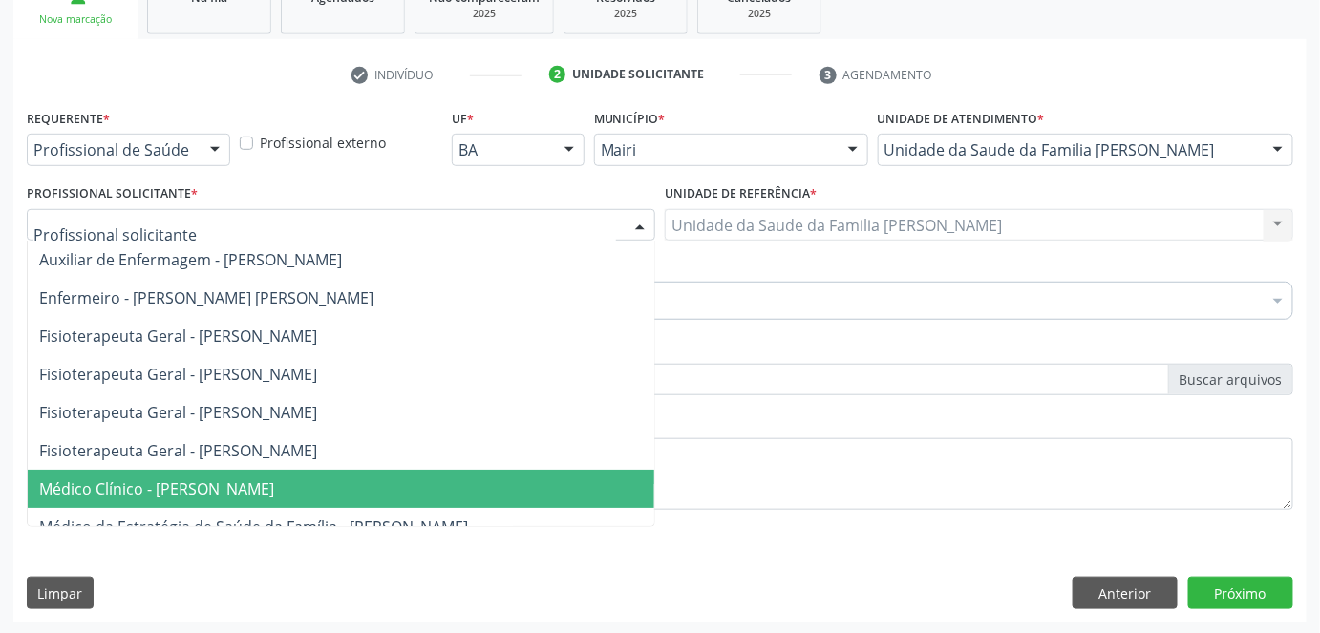
click at [75, 475] on span "Médico Clínico - [PERSON_NAME]" at bounding box center [341, 489] width 627 height 38
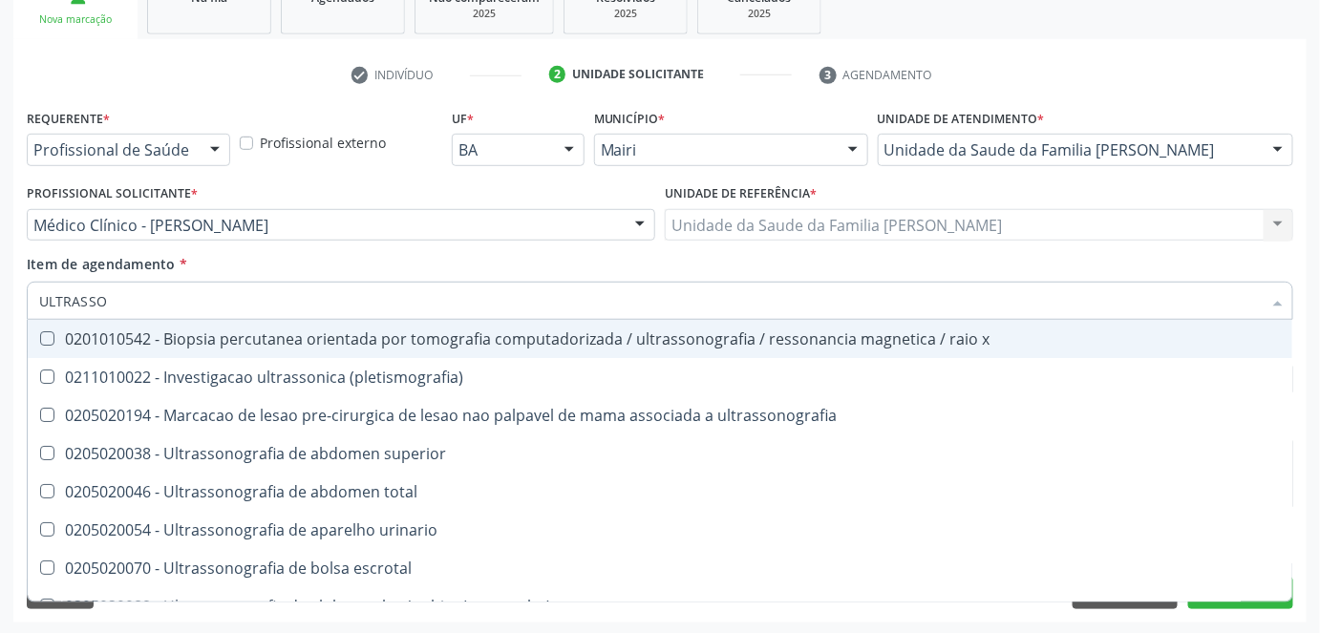
type input "ULTRASSON"
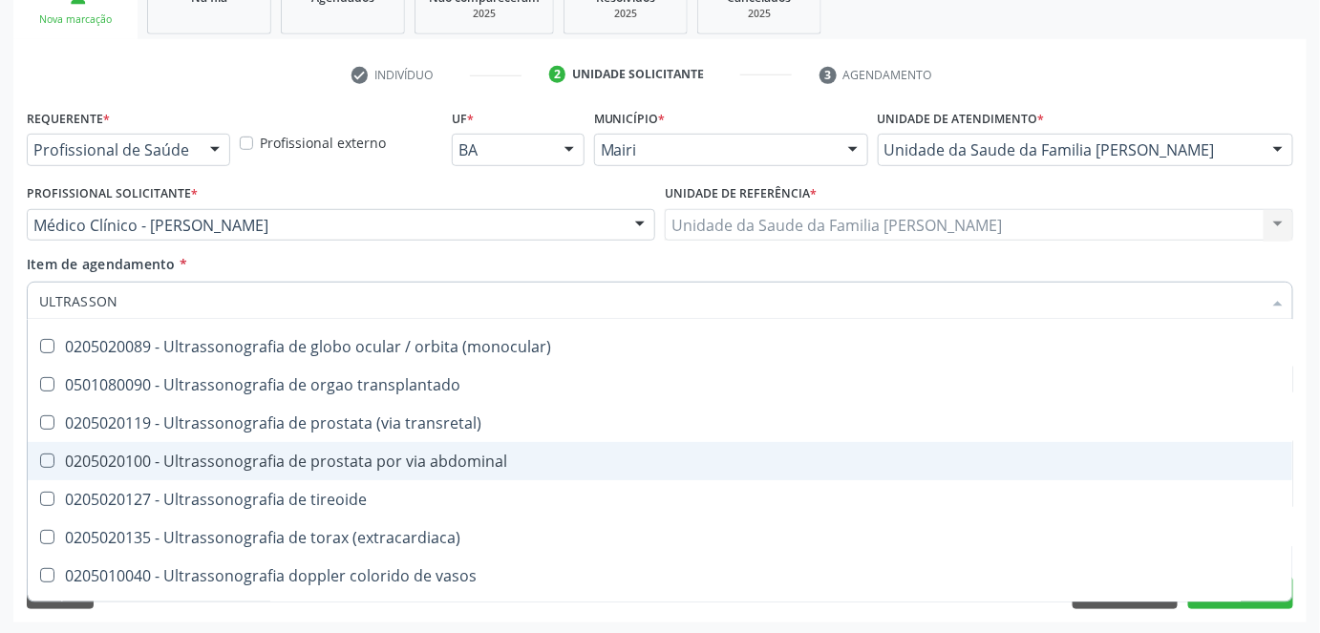
scroll to position [347, 0]
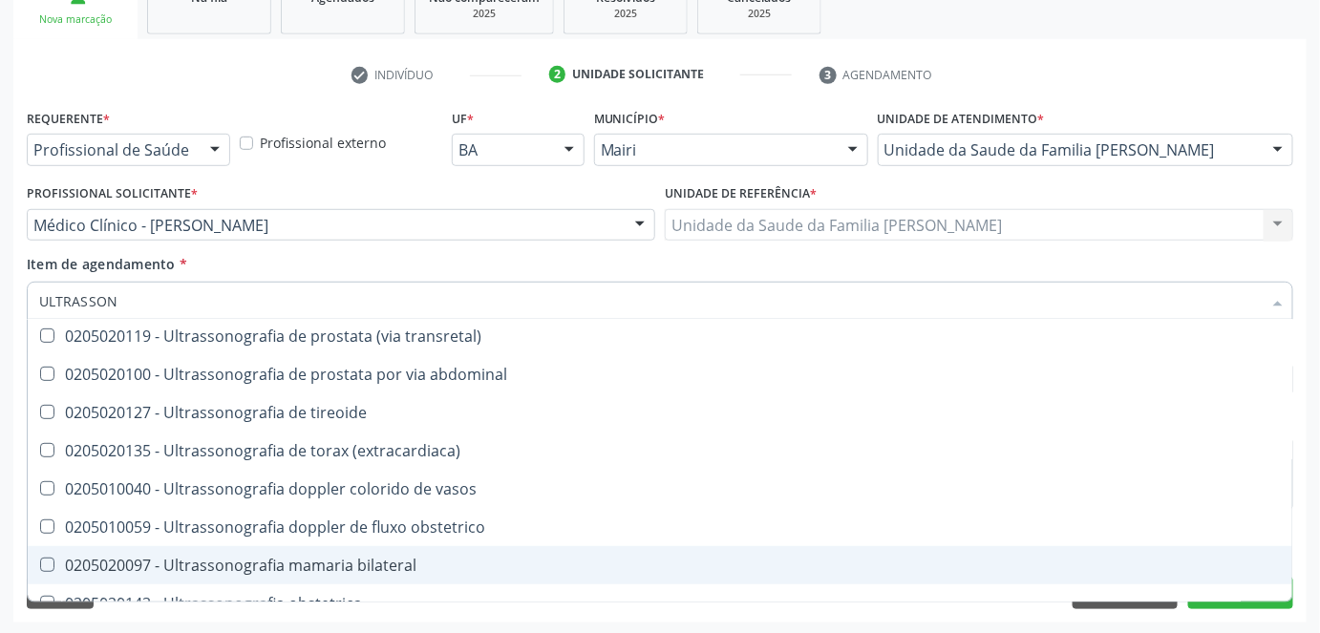
click at [214, 558] on div "0205020097 - Ultrassonografia mamaria bilateral" at bounding box center [660, 565] width 1242 height 15
checkbox bilateral "true"
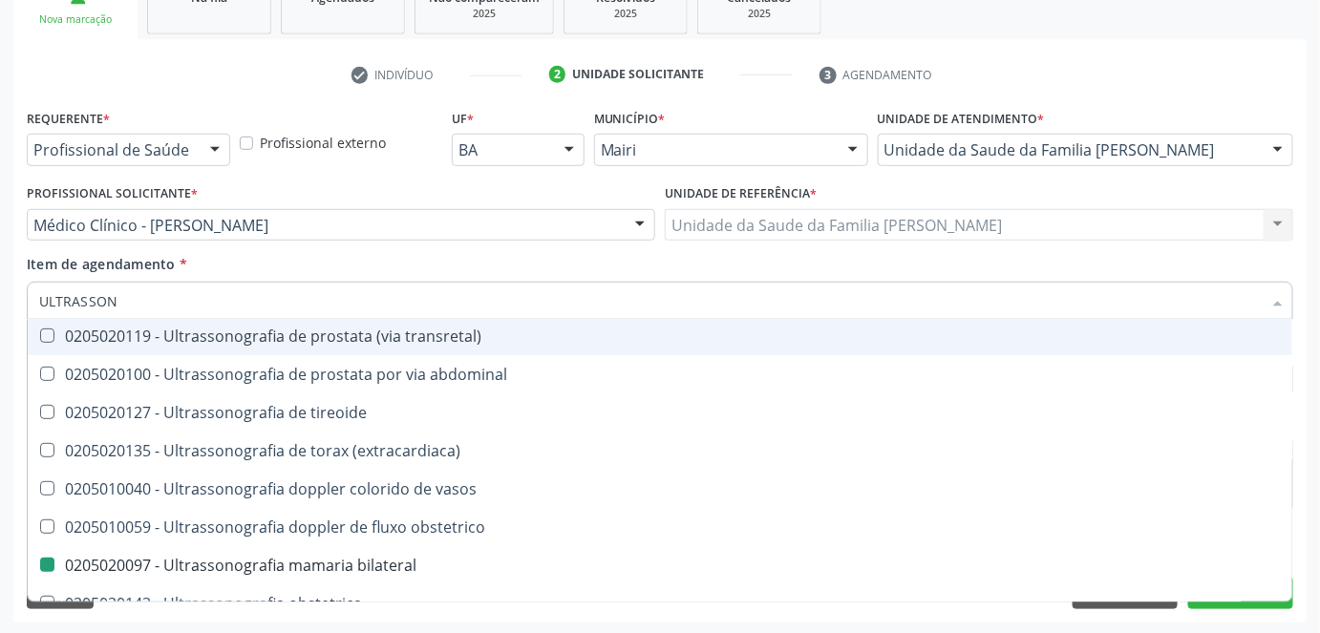
click at [307, 250] on div "Profissional Solicitante * Médico Clínico - Marilia Sodre Barreto Auxiliar de E…" at bounding box center [341, 217] width 638 height 74
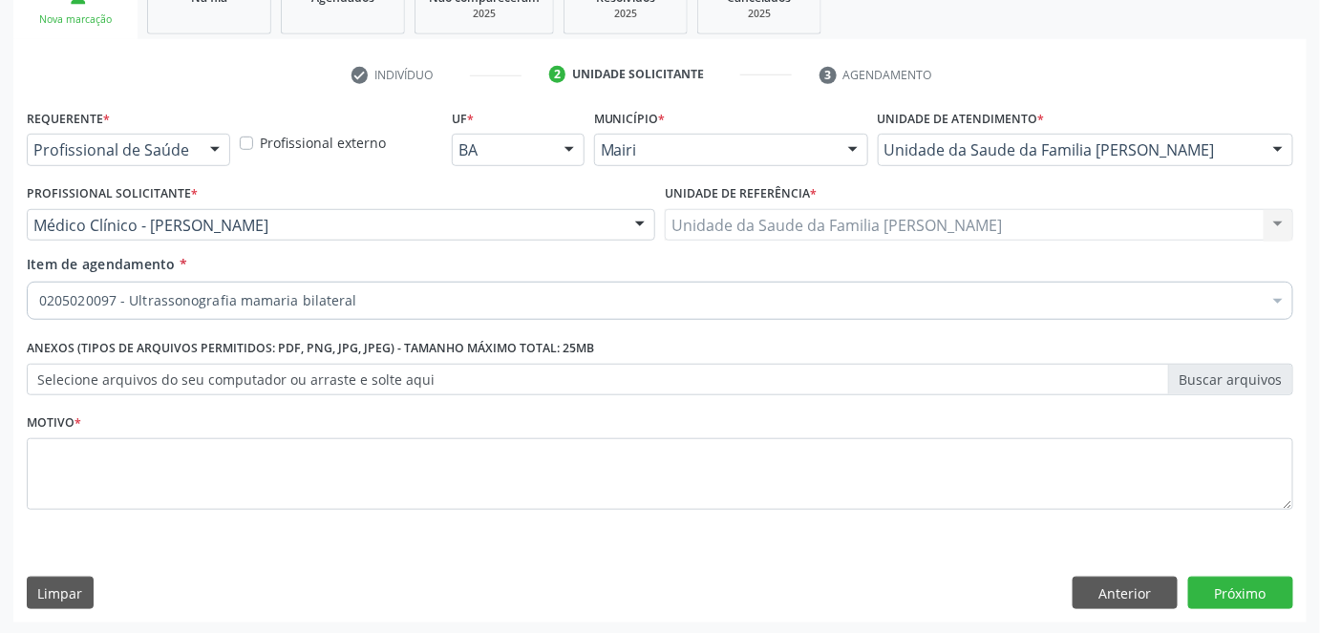
scroll to position [0, 0]
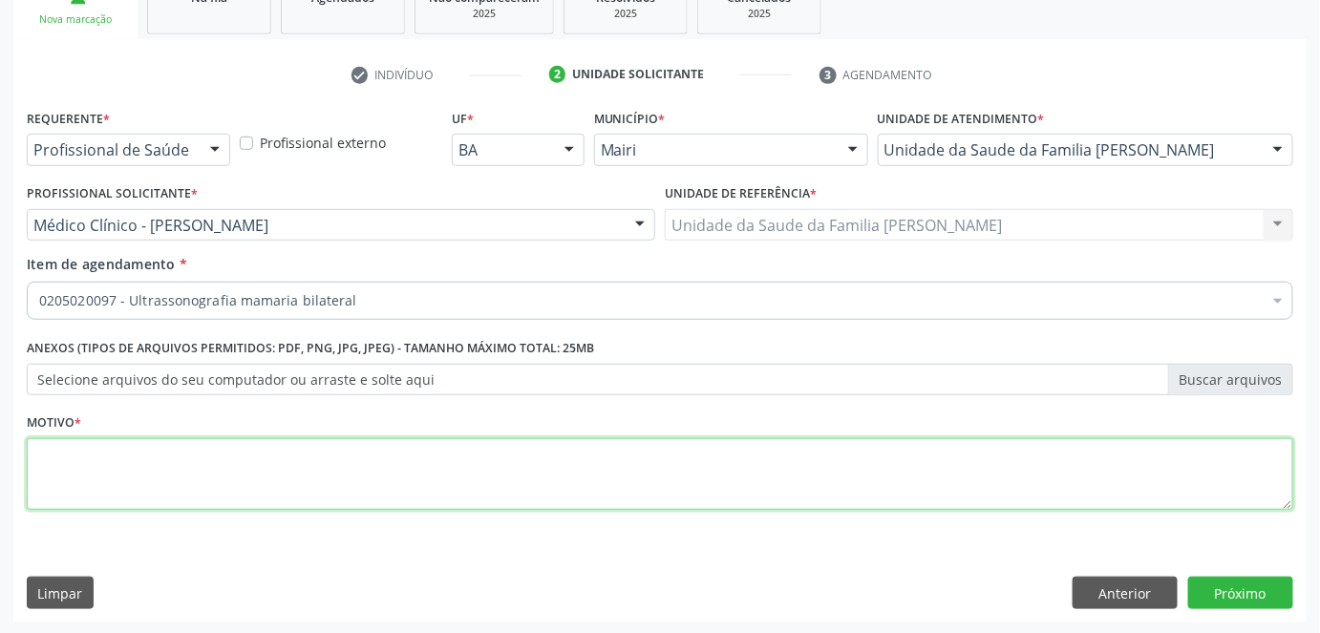
click at [165, 461] on textarea at bounding box center [660, 474] width 1266 height 73
type textarea "RASTREIO HF CA"
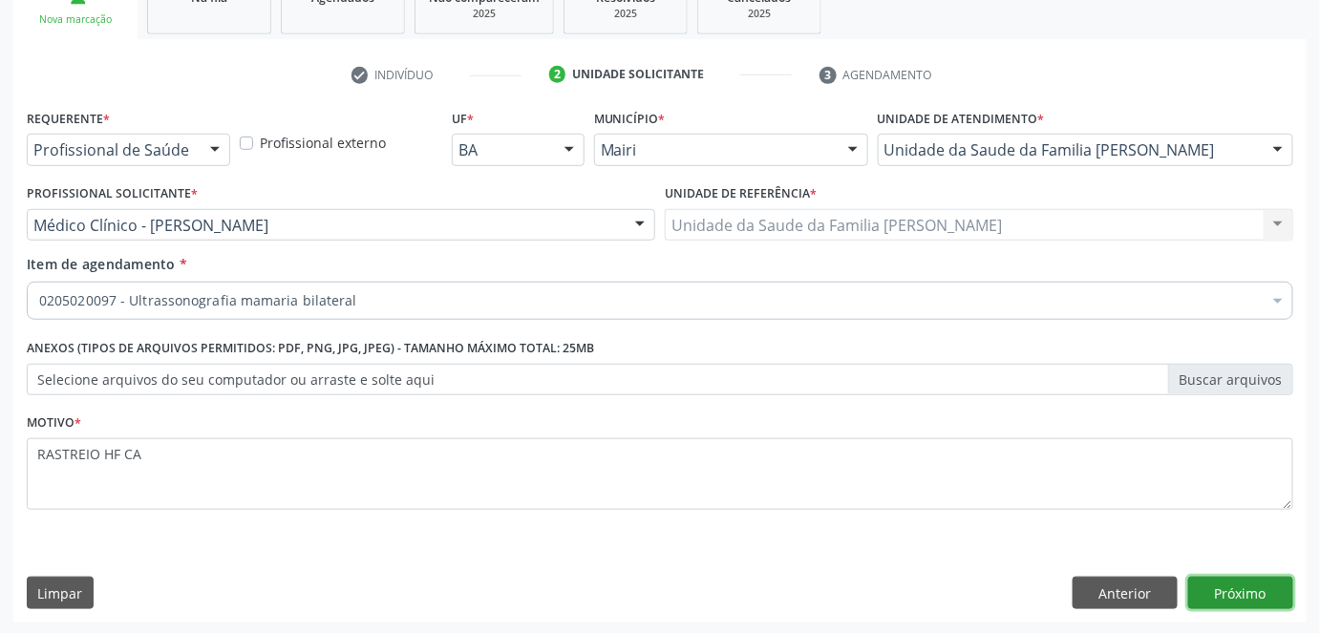
click at [1236, 583] on button "Próximo" at bounding box center [1240, 593] width 105 height 32
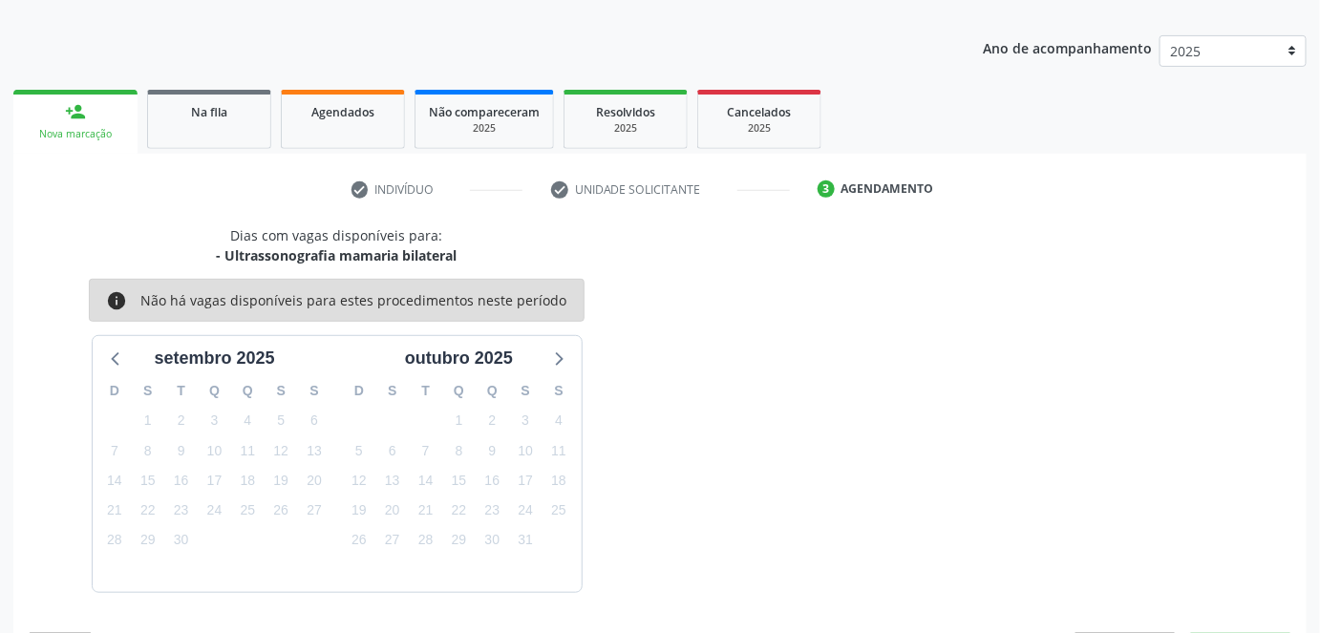
scroll to position [252, 0]
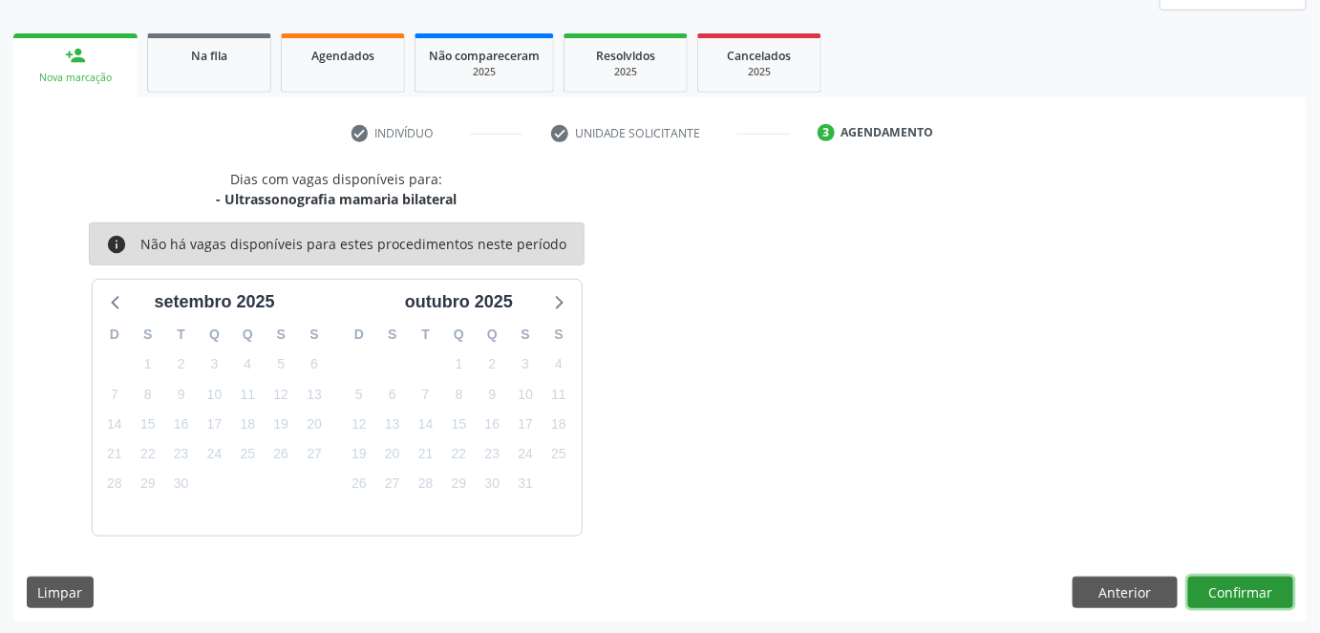
click at [1265, 598] on button "Confirmar" at bounding box center [1240, 593] width 105 height 32
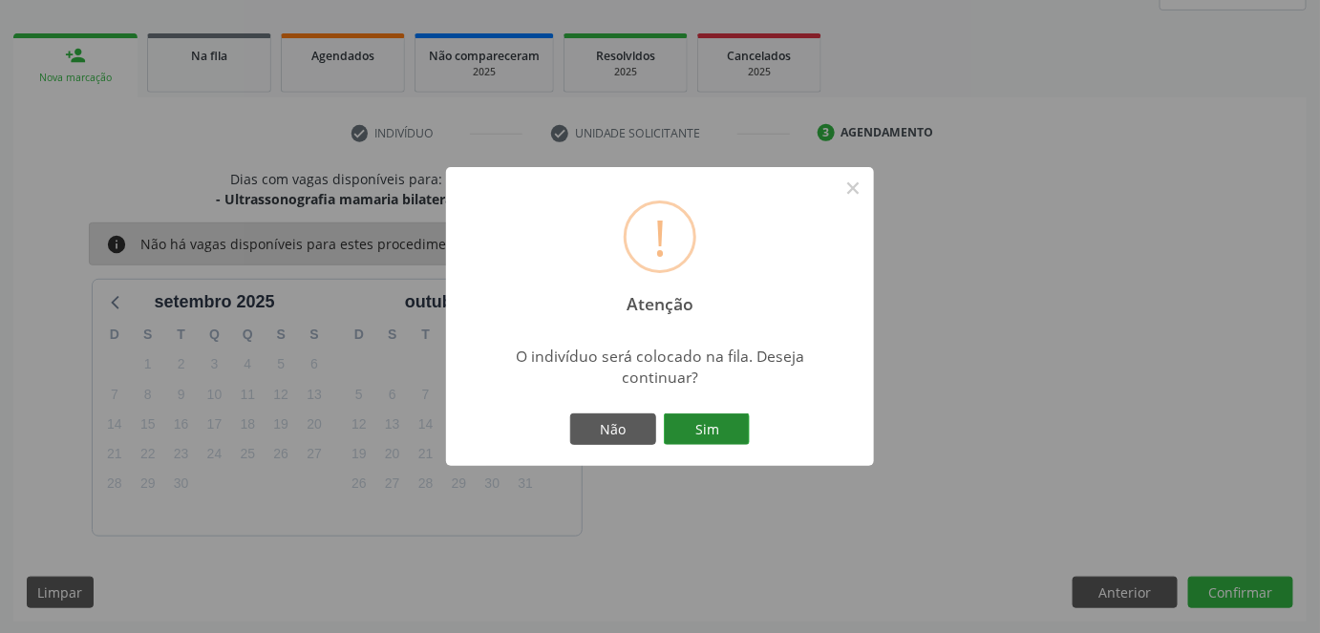
click at [721, 427] on button "Sim" at bounding box center [707, 430] width 86 height 32
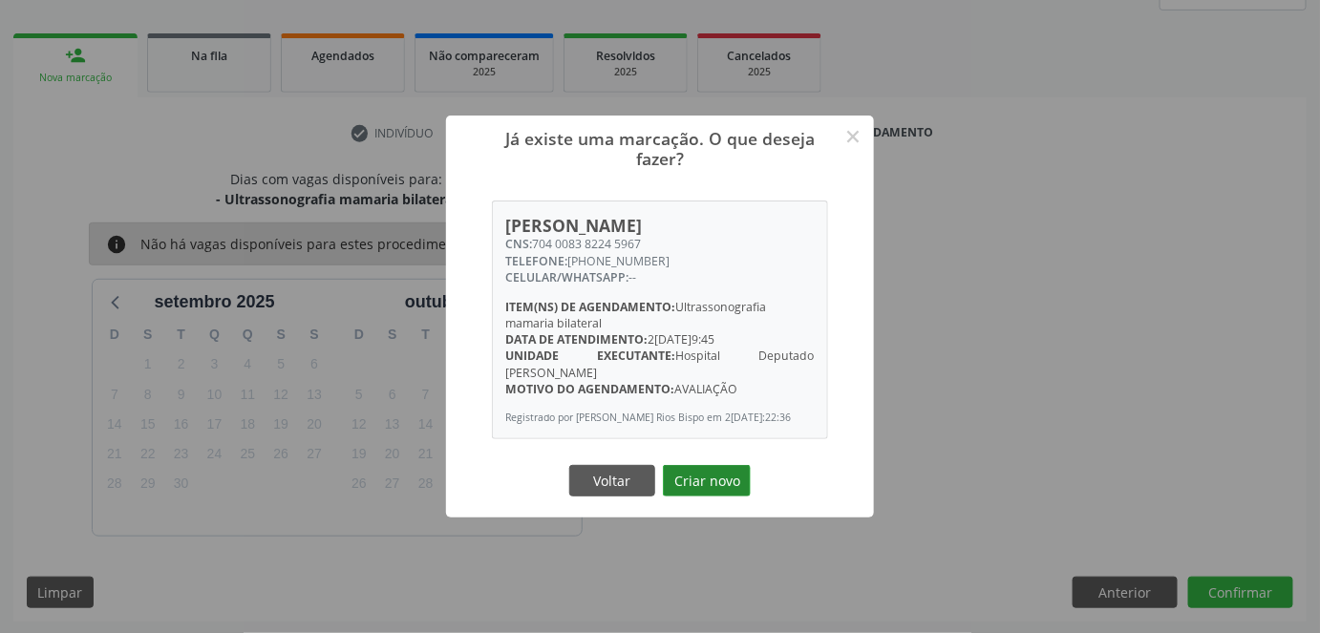
click at [730, 478] on button "Criar novo" at bounding box center [707, 481] width 88 height 32
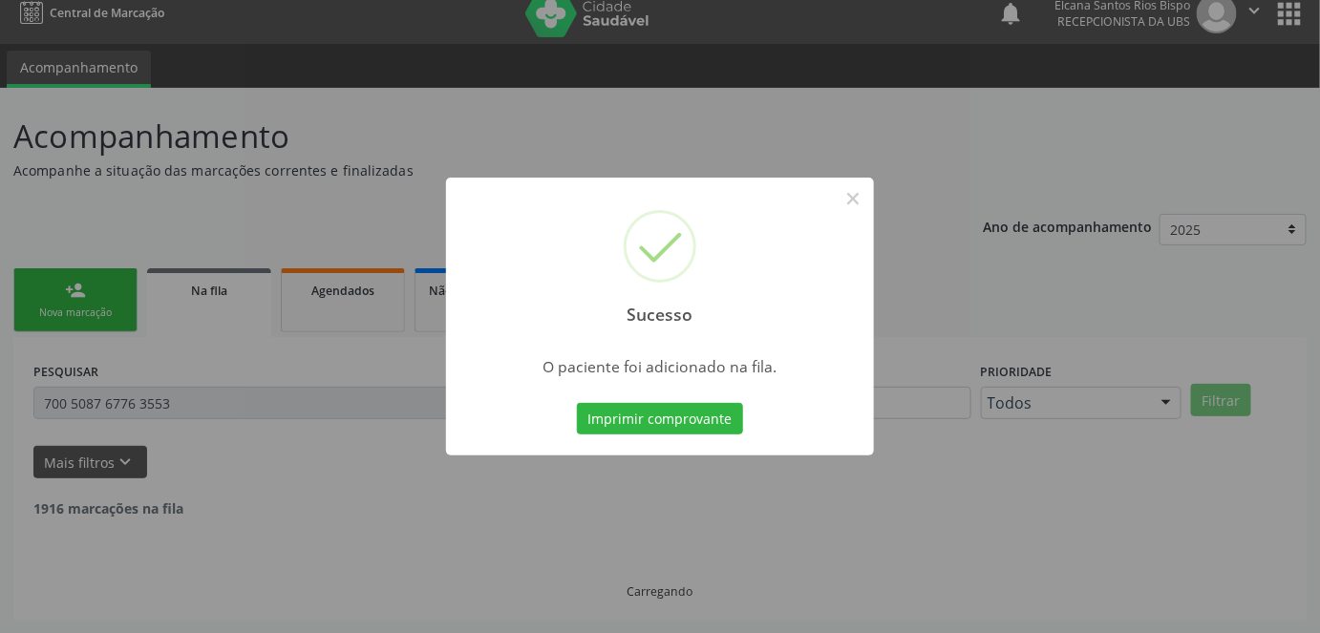
scroll to position [0, 0]
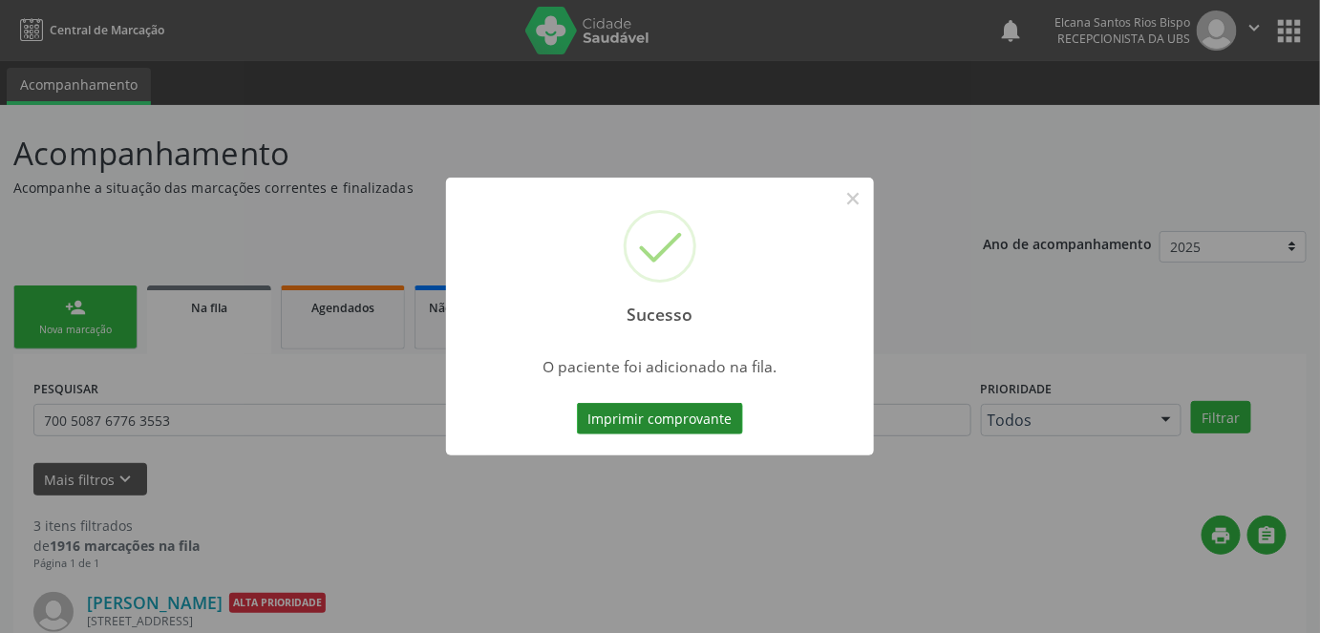
click at [691, 422] on button "Imprimir comprovante" at bounding box center [660, 419] width 166 height 32
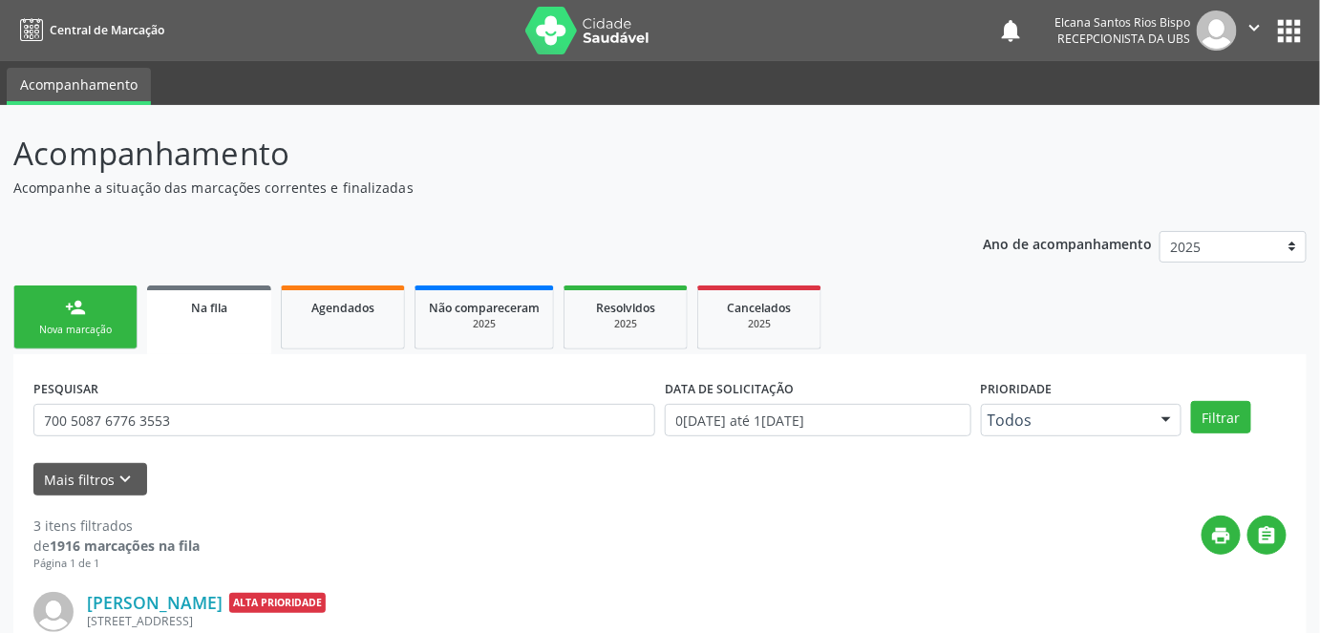
click at [67, 319] on link "person_add Nova marcação" at bounding box center [75, 318] width 124 height 64
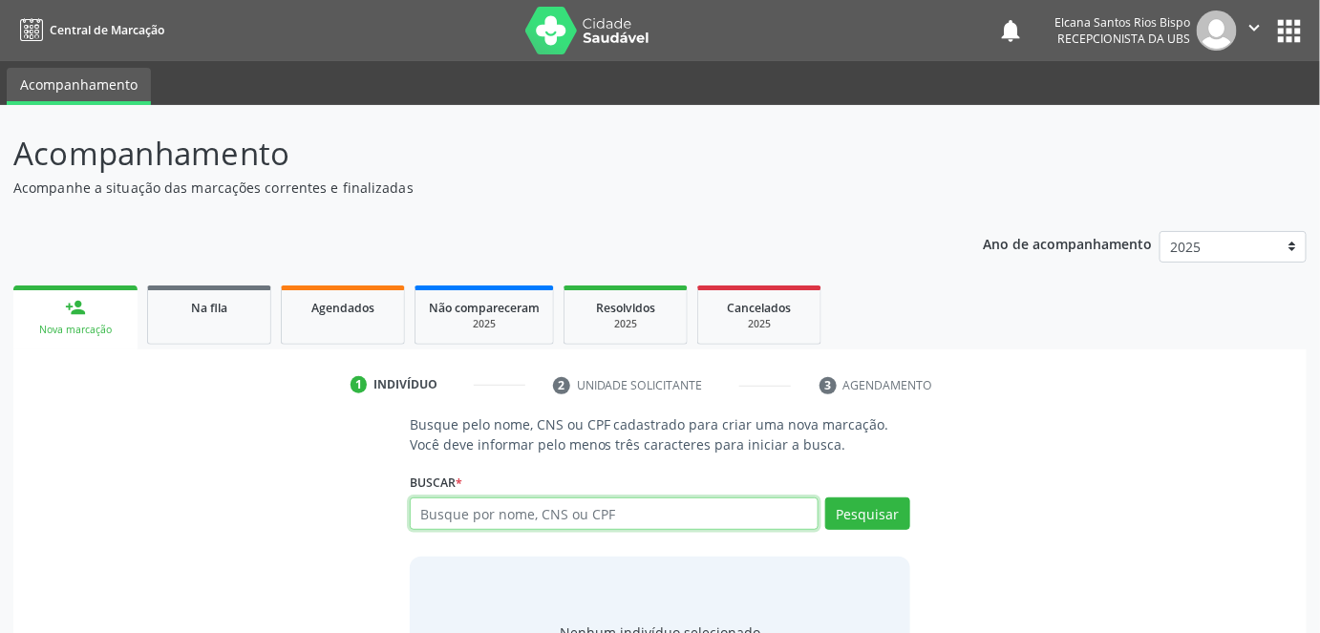
click at [486, 514] on input "text" at bounding box center [615, 514] width 410 height 32
paste input "704 0083 8224 5967"
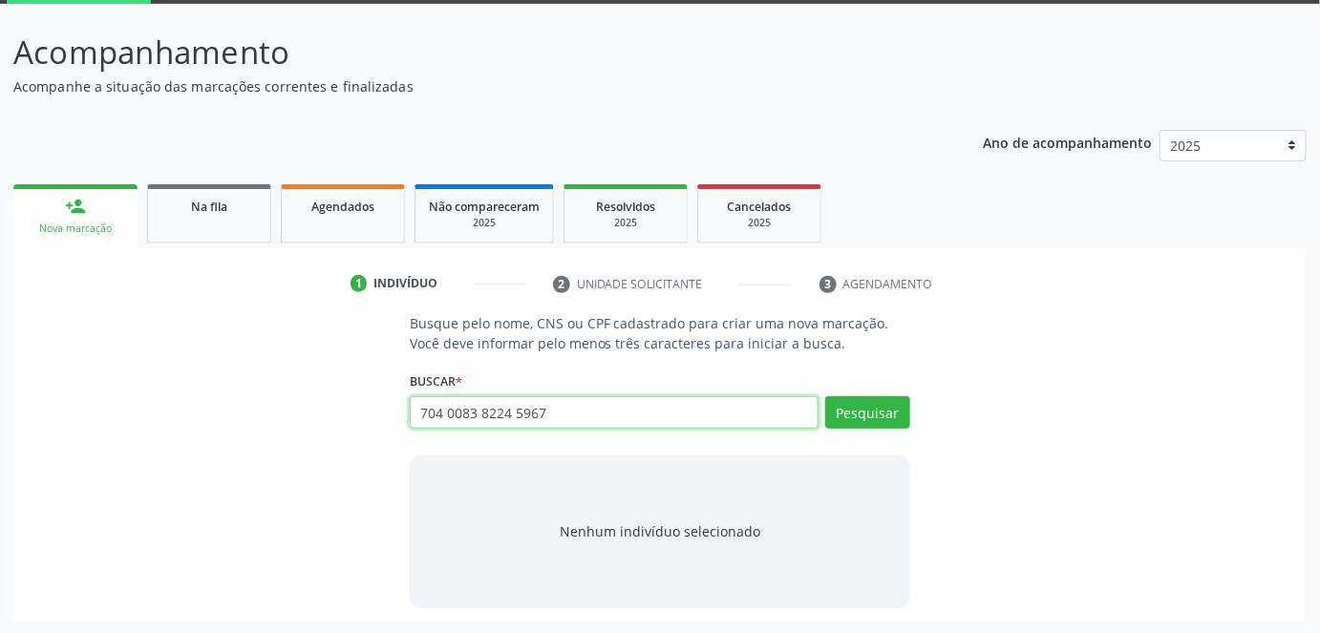
scroll to position [101, 0]
type input "704 0083 8224 5967"
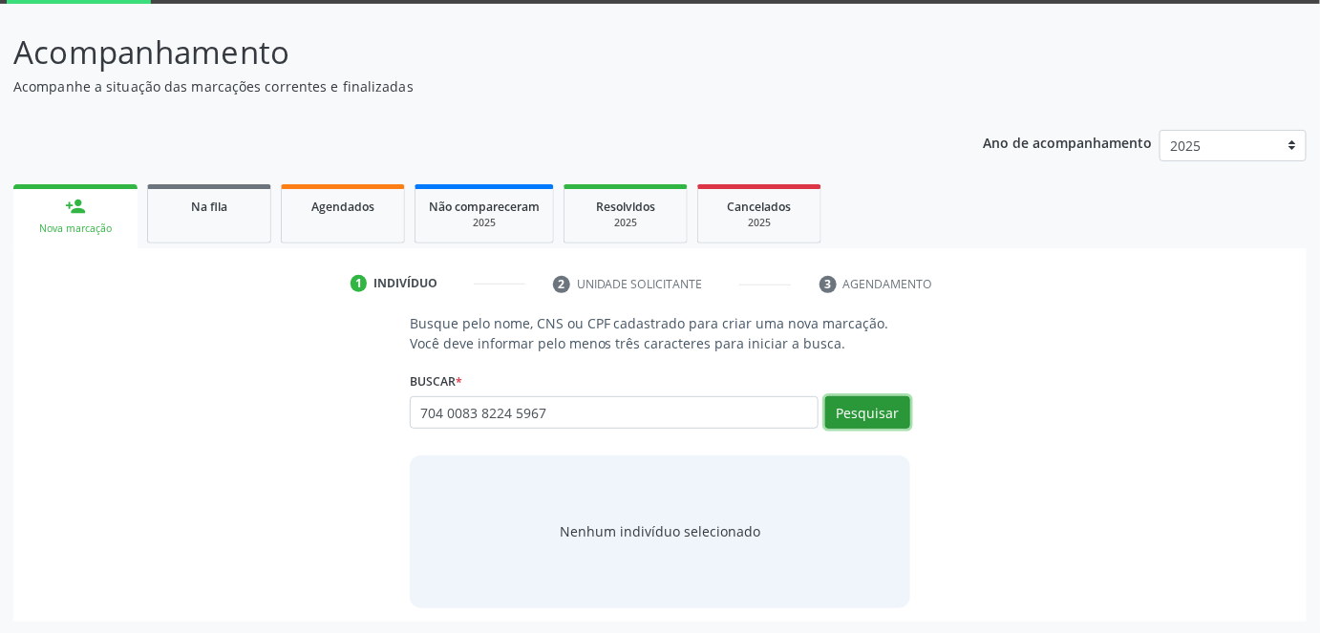
click at [839, 415] on button "Pesquisar" at bounding box center [867, 412] width 85 height 32
type input "704 0083 8224 5967"
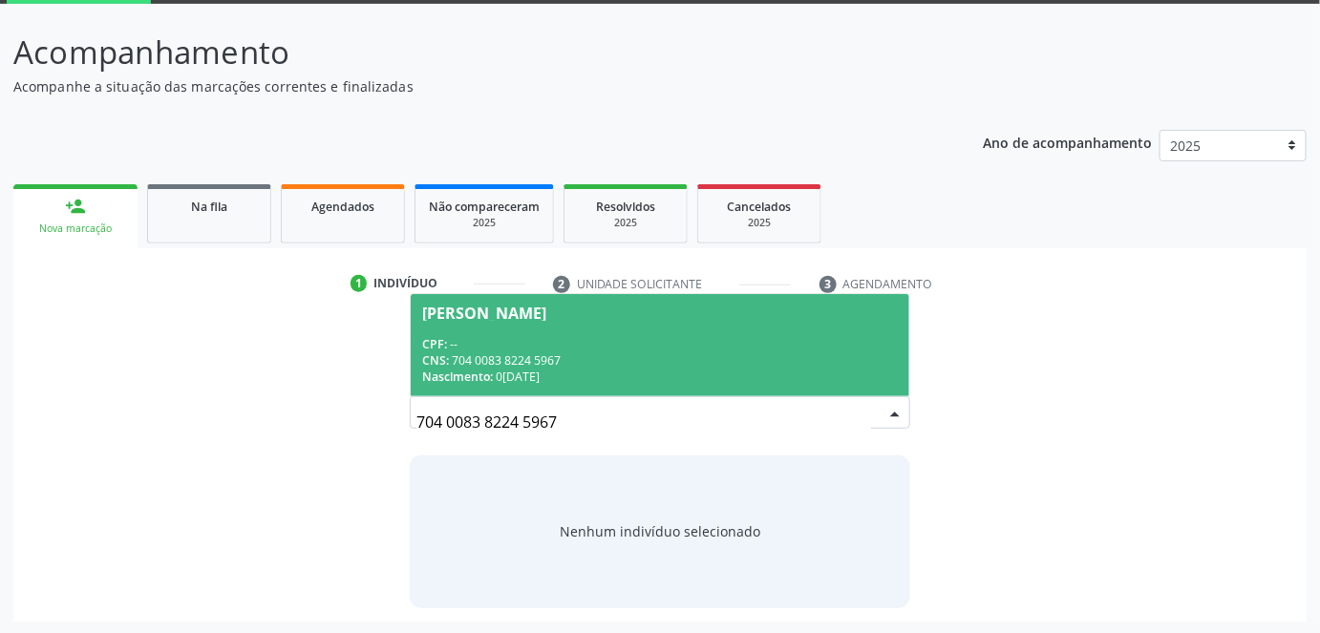
click at [467, 369] on span "Nascimento:" at bounding box center [457, 377] width 71 height 16
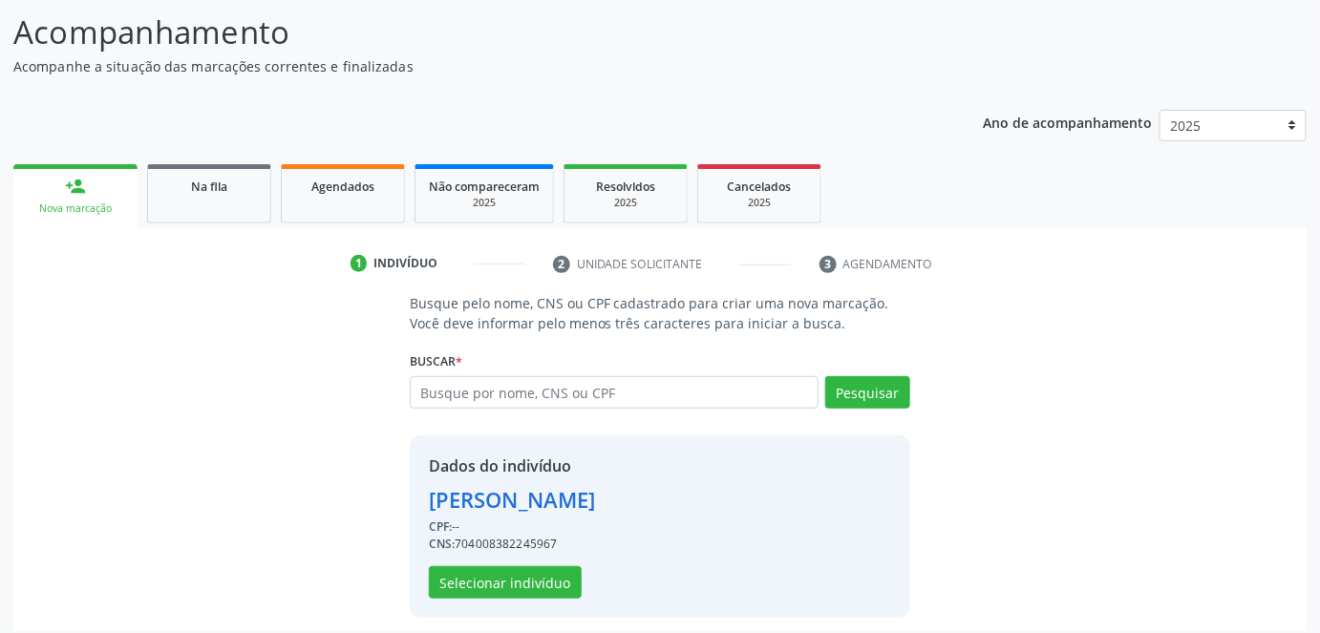
scroll to position [130, 0]
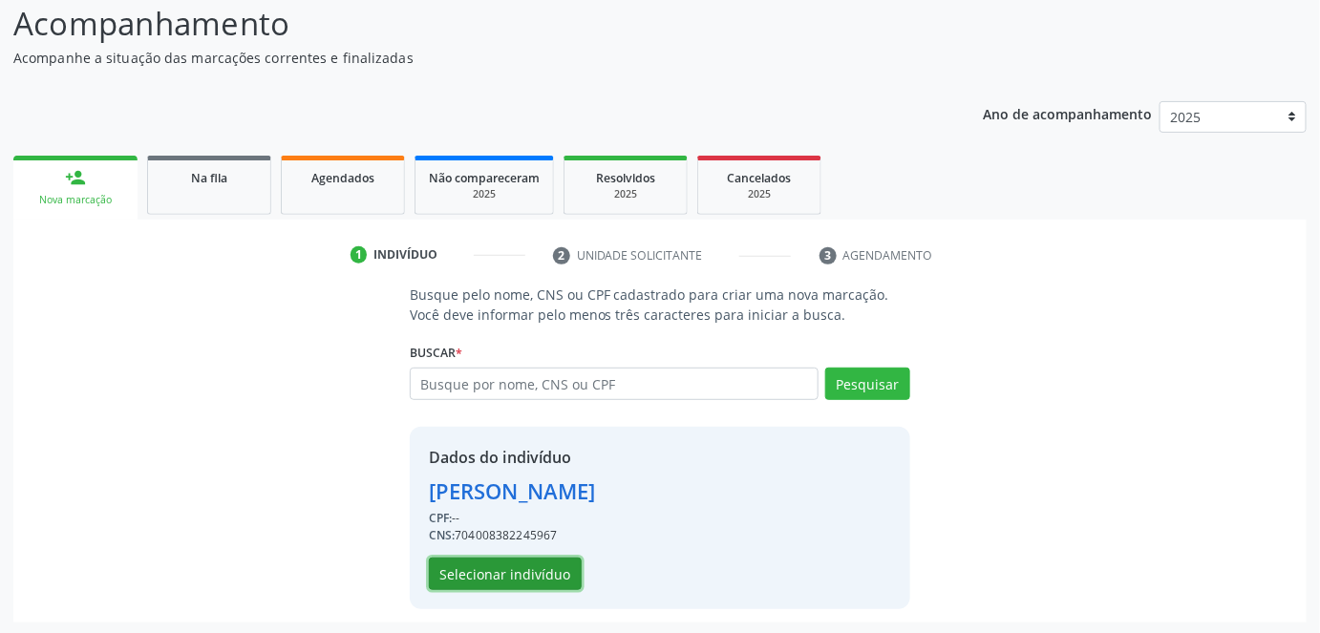
click at [495, 573] on button "Selecionar indivíduo" at bounding box center [505, 574] width 153 height 32
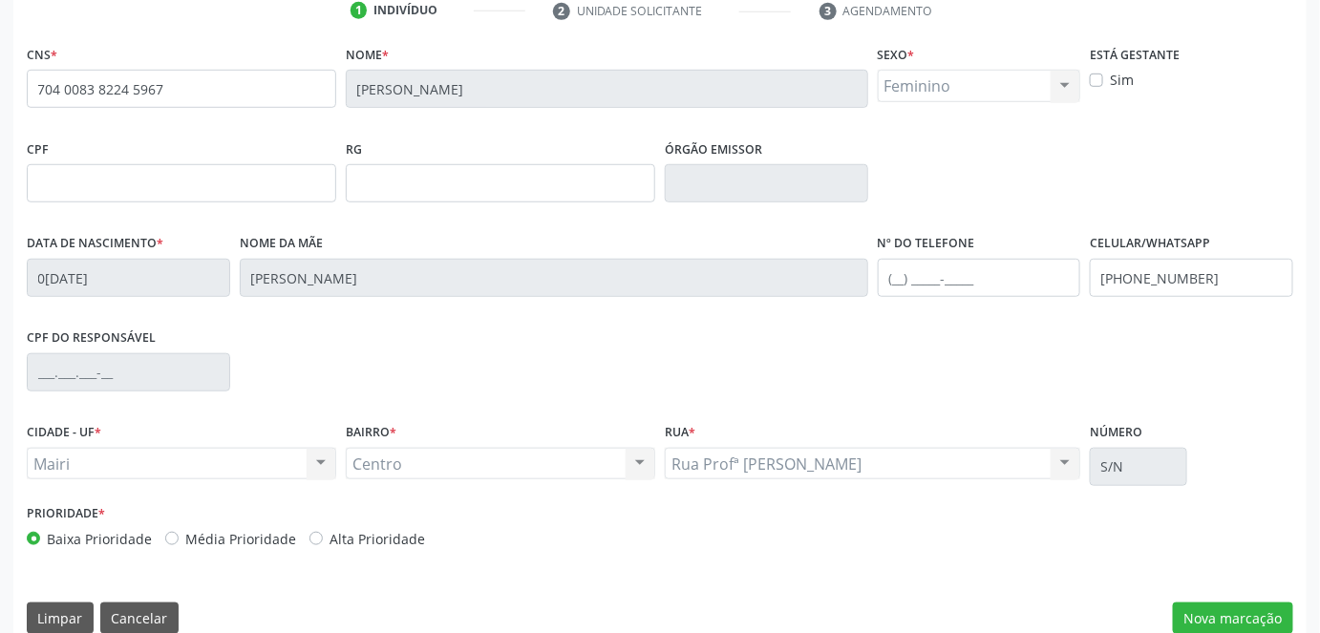
scroll to position [400, 0]
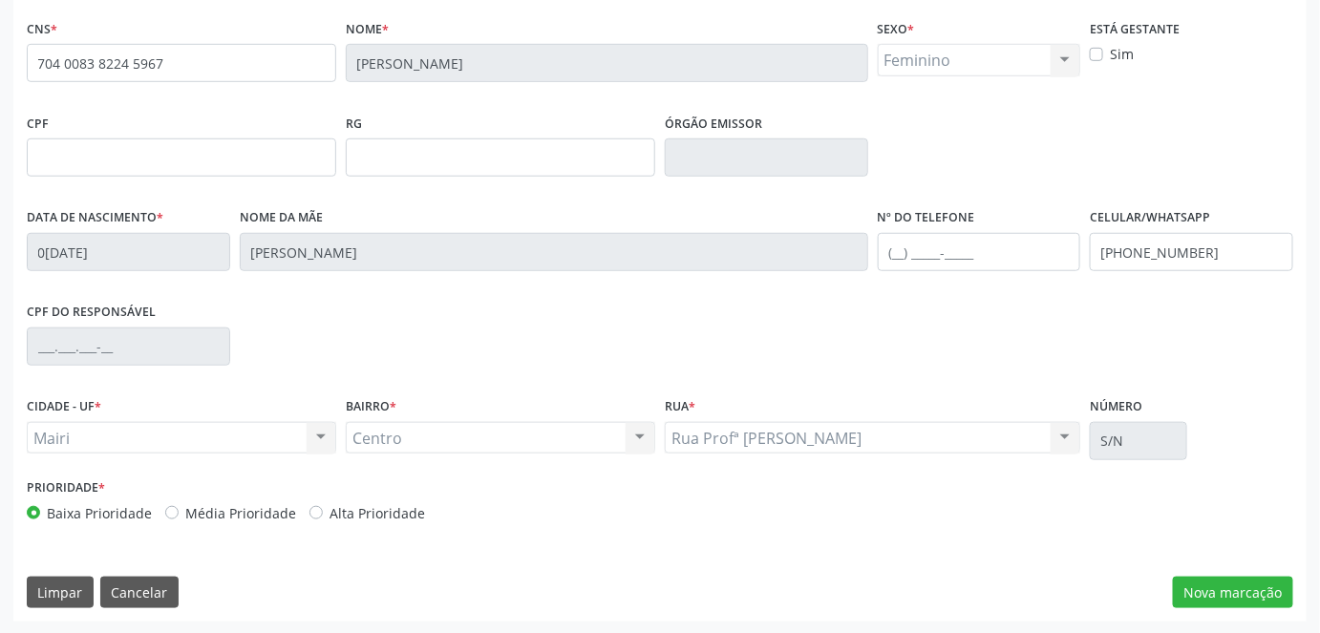
click at [388, 514] on label "Alta Prioridade" at bounding box center [377, 513] width 96 height 20
click at [323, 514] on input "Alta Prioridade" at bounding box center [315, 511] width 13 height 17
radio input "true"
click at [1187, 589] on button "Nova marcação" at bounding box center [1233, 593] width 120 height 32
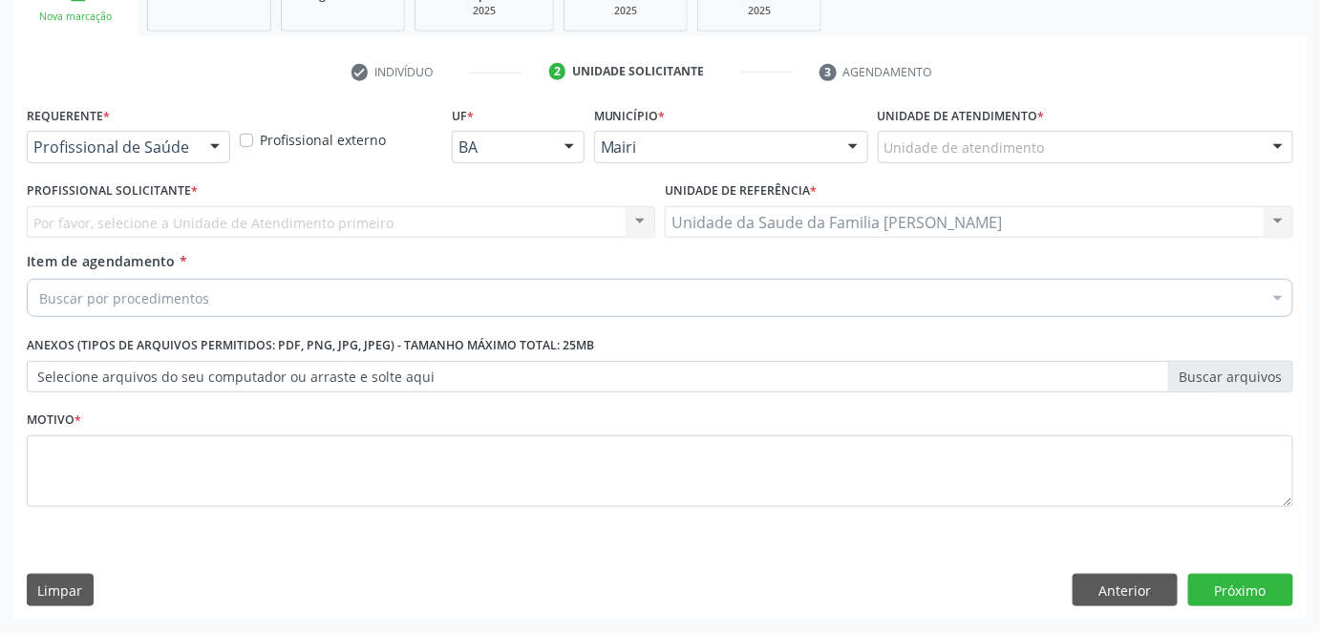
scroll to position [310, 0]
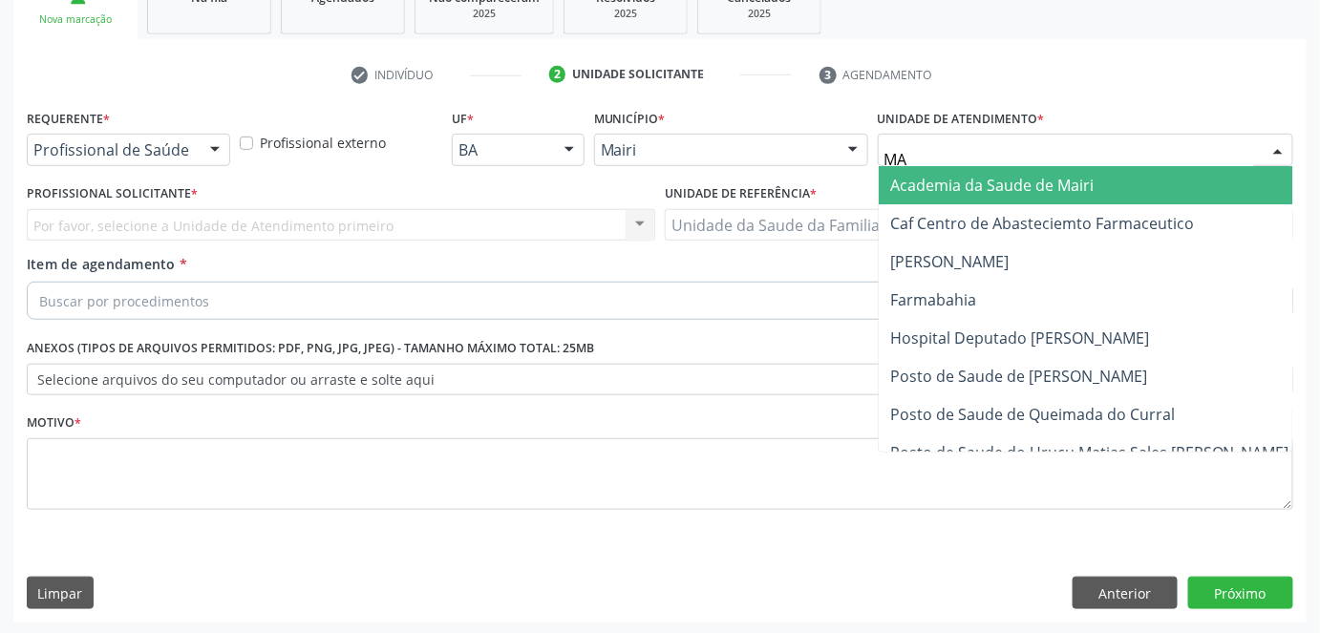
type input "MAR"
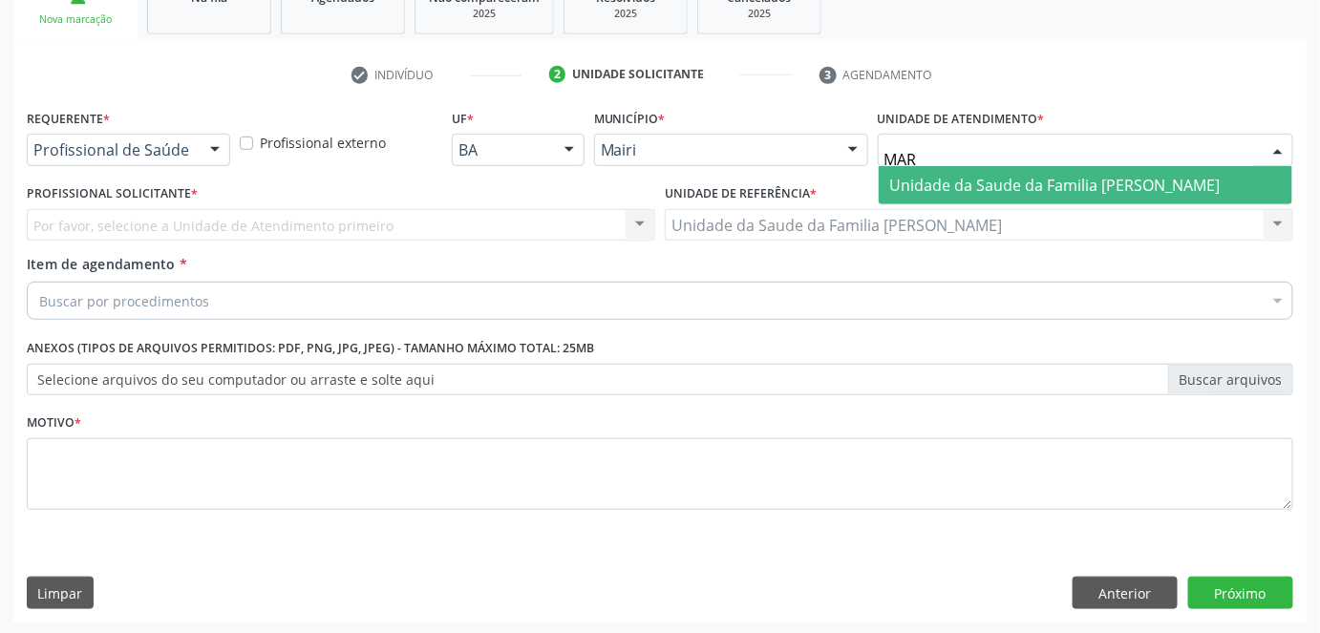
click at [1024, 186] on span "Unidade da Saude da Familia [PERSON_NAME]" at bounding box center [1055, 185] width 330 height 21
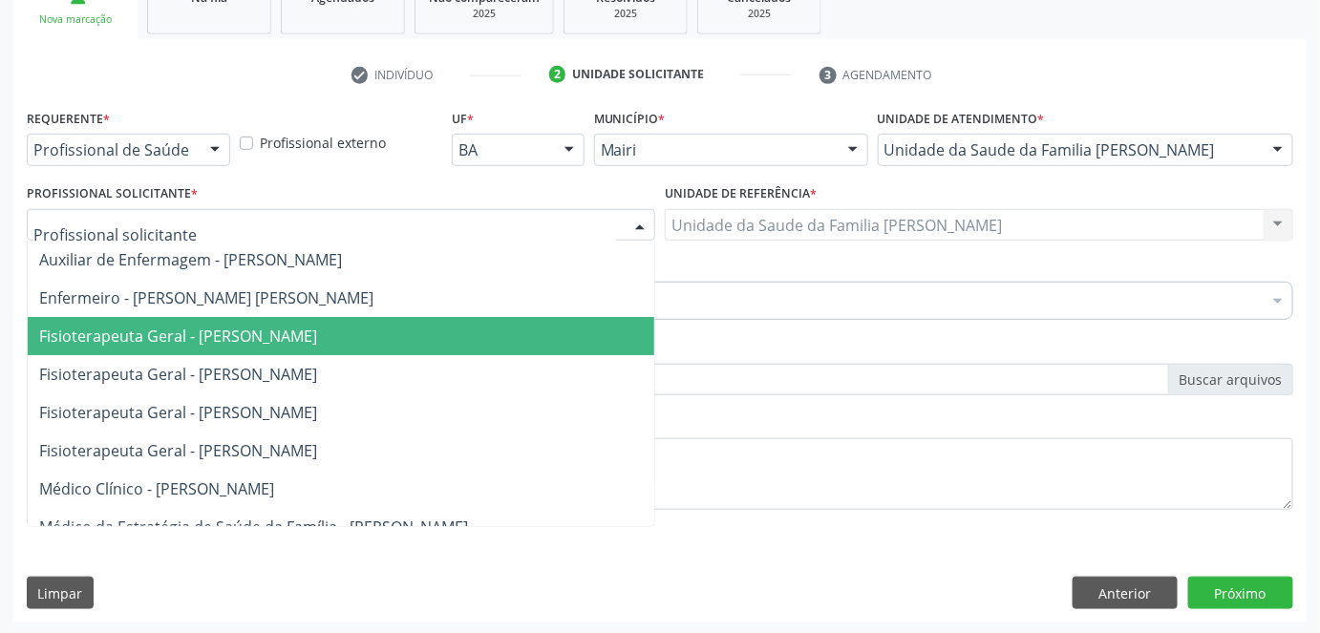
scroll to position [173, 0]
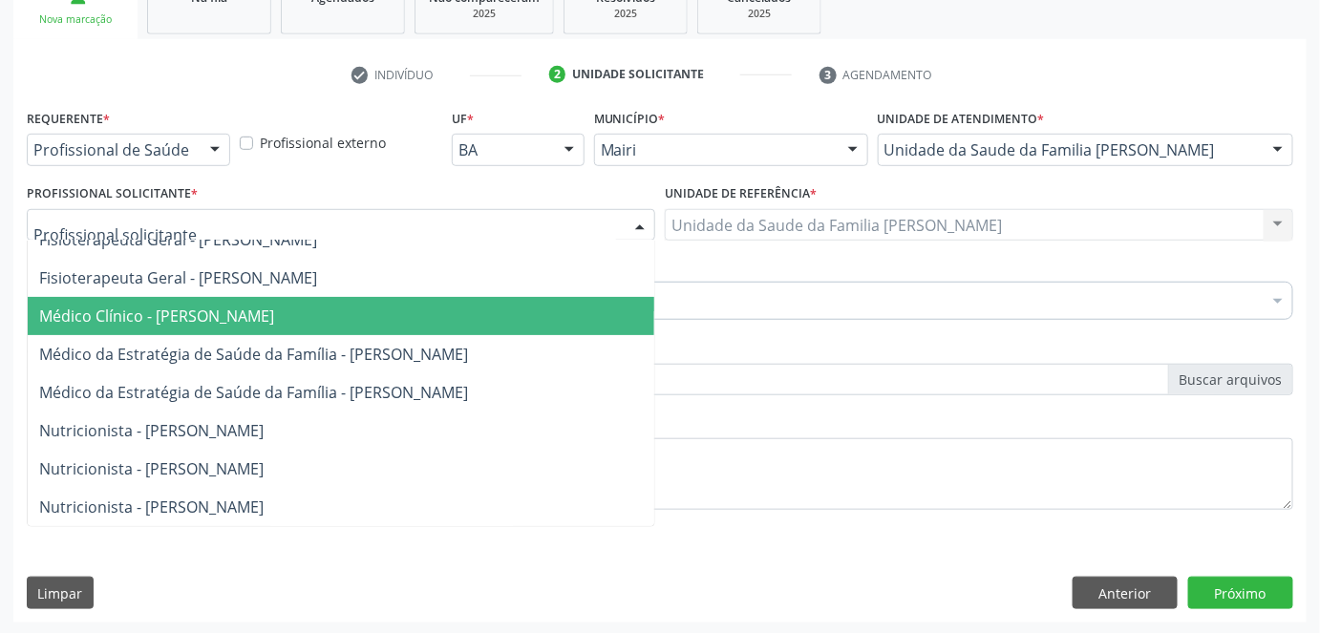
click at [188, 308] on span "Médico Clínico - [PERSON_NAME]" at bounding box center [156, 316] width 235 height 21
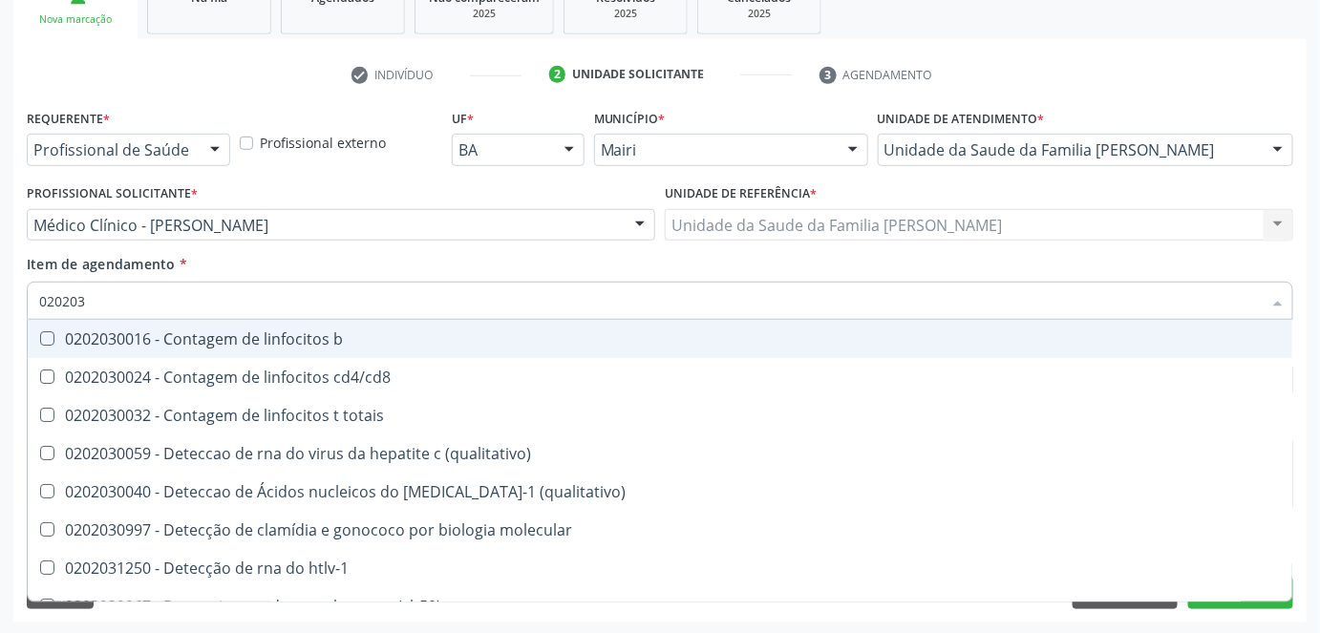
type input "0202038"
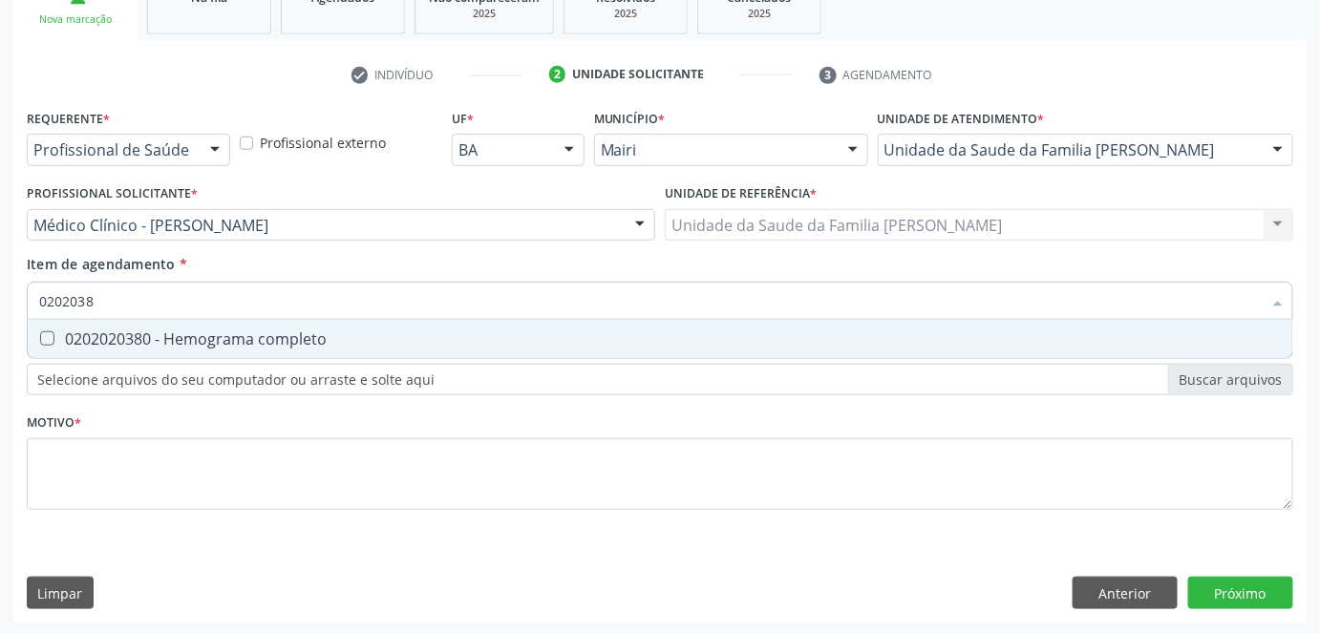
click at [84, 342] on div "0202020380 - Hemograma completo" at bounding box center [660, 338] width 1242 height 15
checkbox completo "true"
type input "020203"
checkbox completo "false"
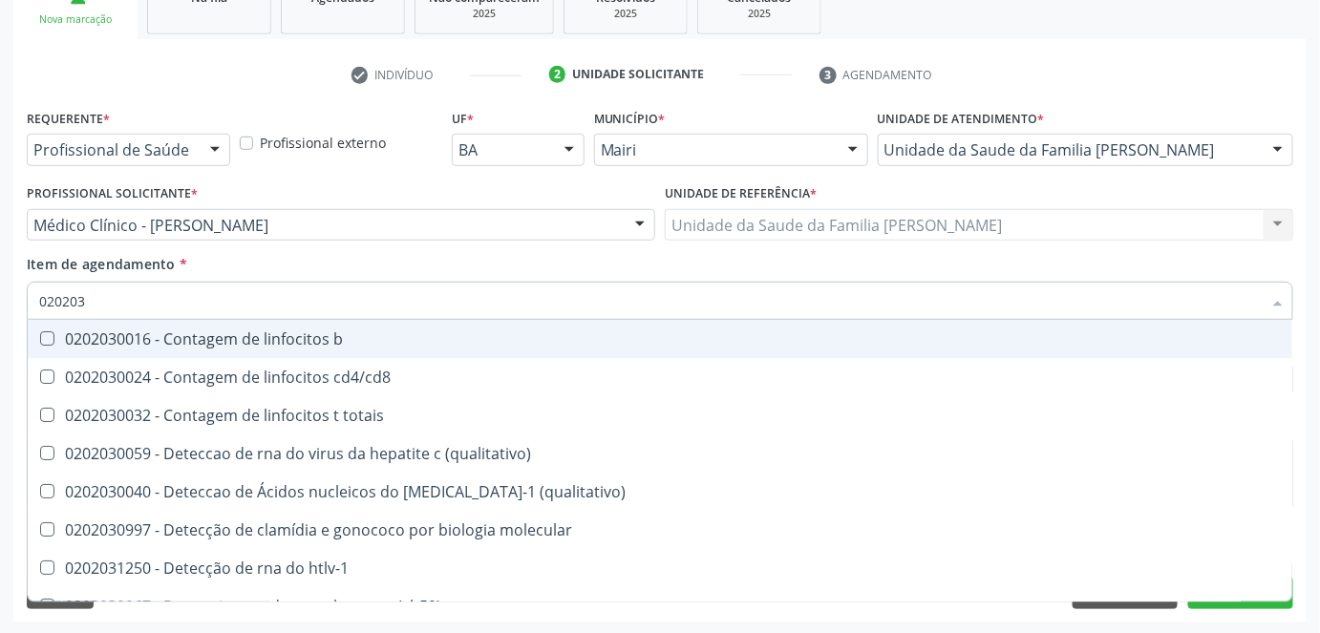
type input "02020"
checkbox completo "false"
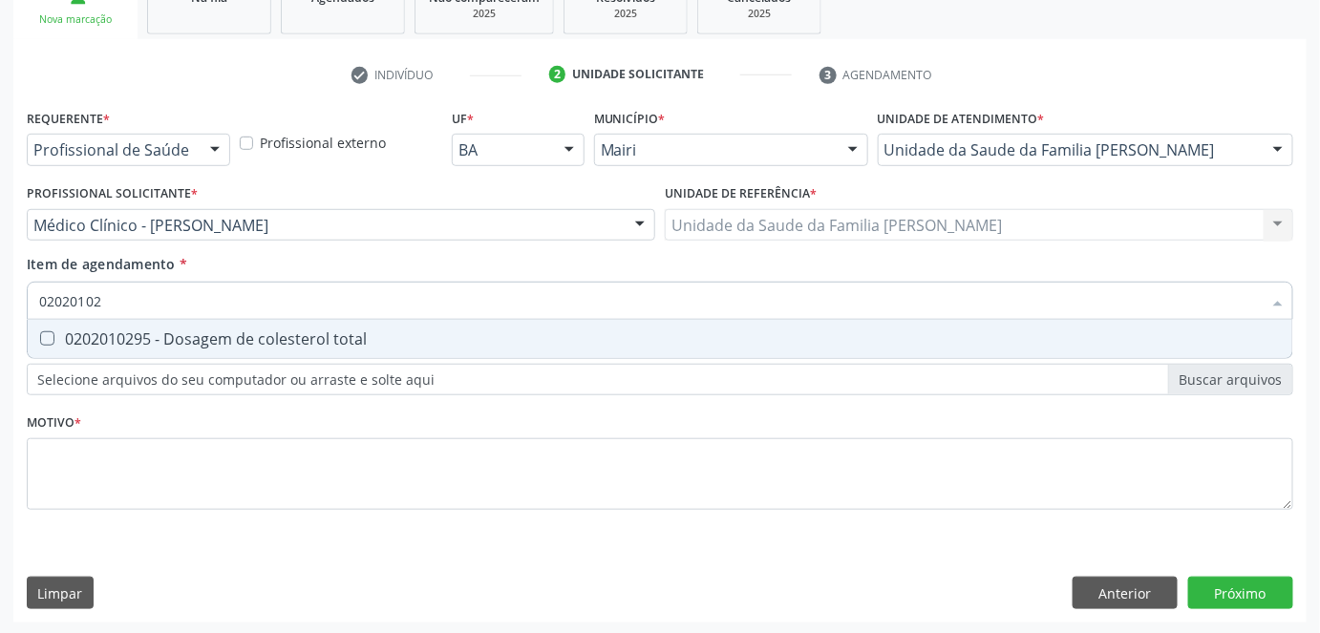
type input "020201029"
click at [80, 347] on div "0202010295 - Dosagem de colesterol total" at bounding box center [660, 338] width 1242 height 15
checkbox total "true"
type input "02020102"
checkbox total "false"
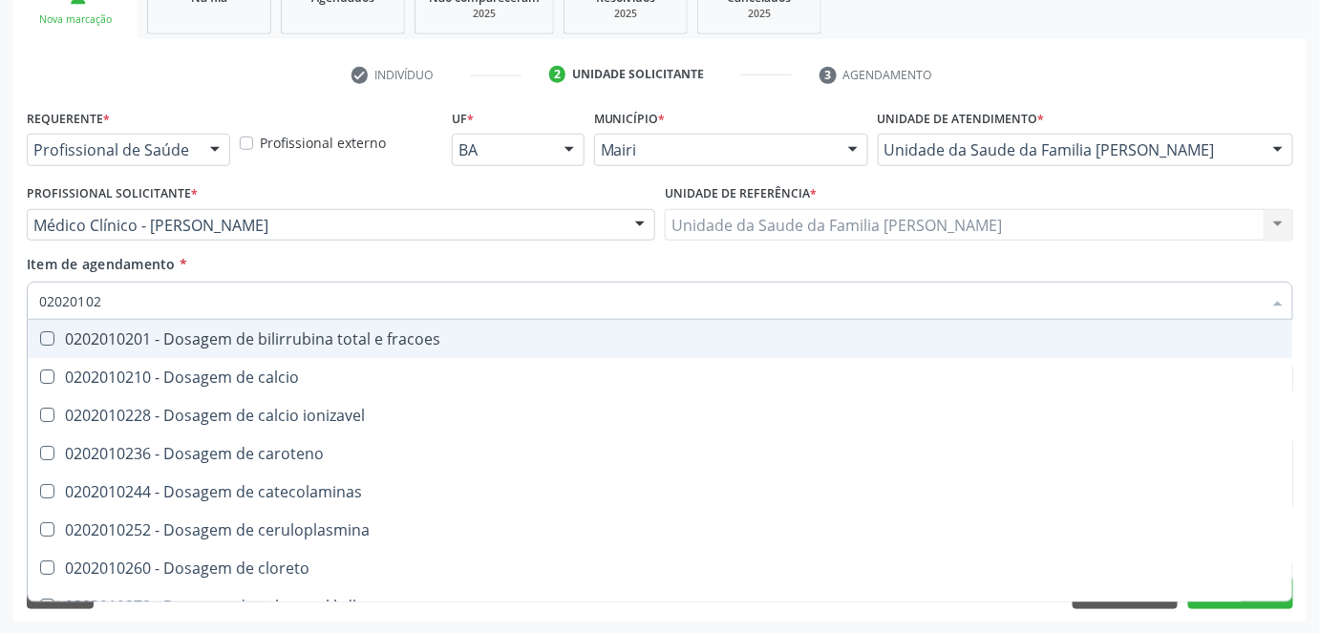
type input "020201028"
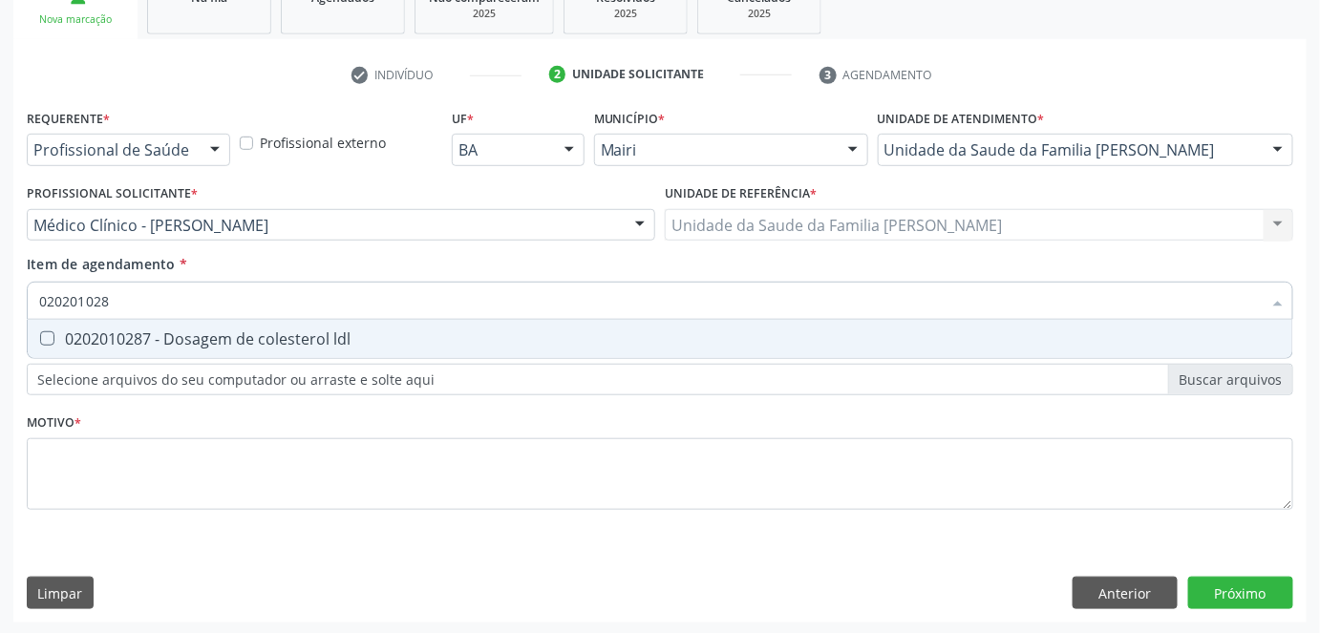
click at [78, 349] on span "0202010287 - Dosagem de colesterol ldl" at bounding box center [660, 339] width 1264 height 38
checkbox ldl "true"
type input "02020102"
checkbox ldl "false"
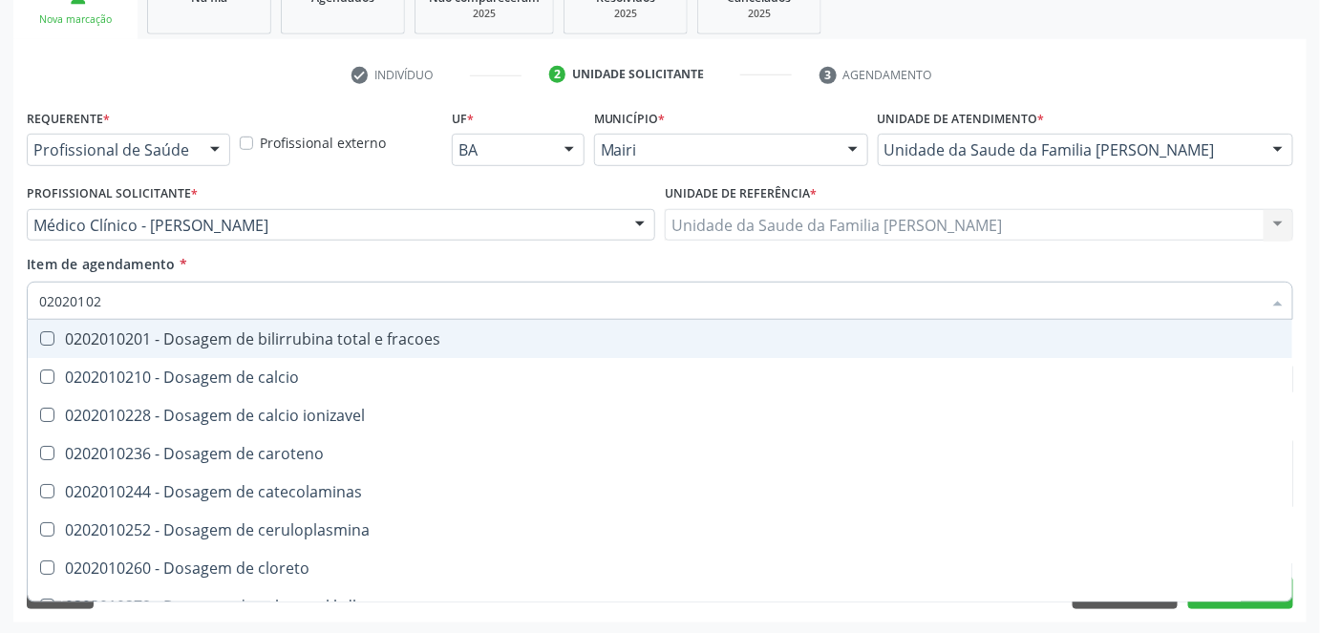
type input "020201027"
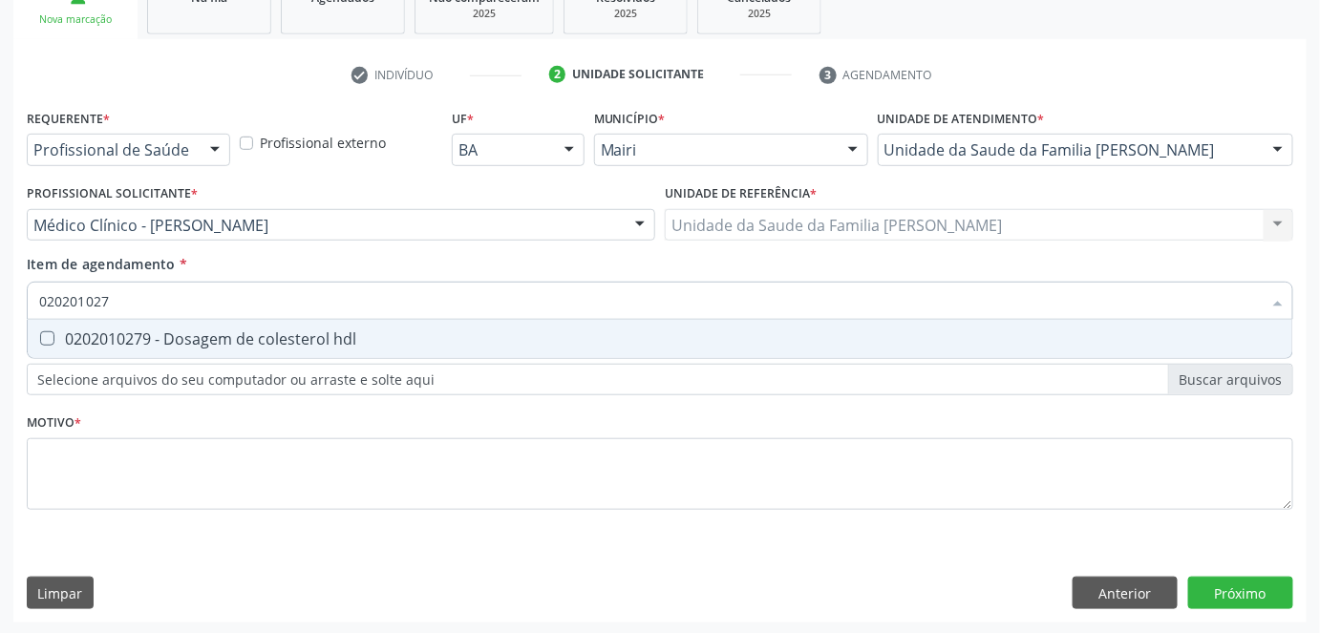
click at [78, 349] on span "0202010279 - Dosagem de colesterol hdl" at bounding box center [660, 339] width 1264 height 38
checkbox hdl "true"
type input "02020102"
checkbox hdl "false"
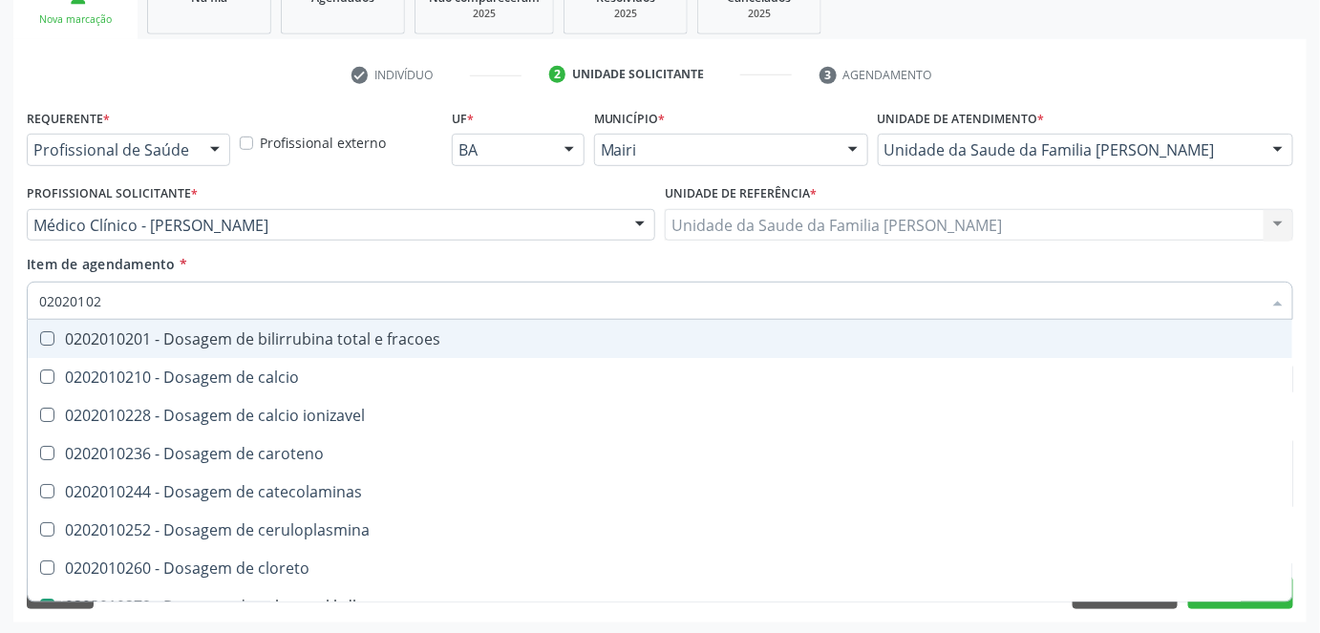
type input "0202010"
checkbox hdl "false"
checkbox ldl "false"
checkbox total "false"
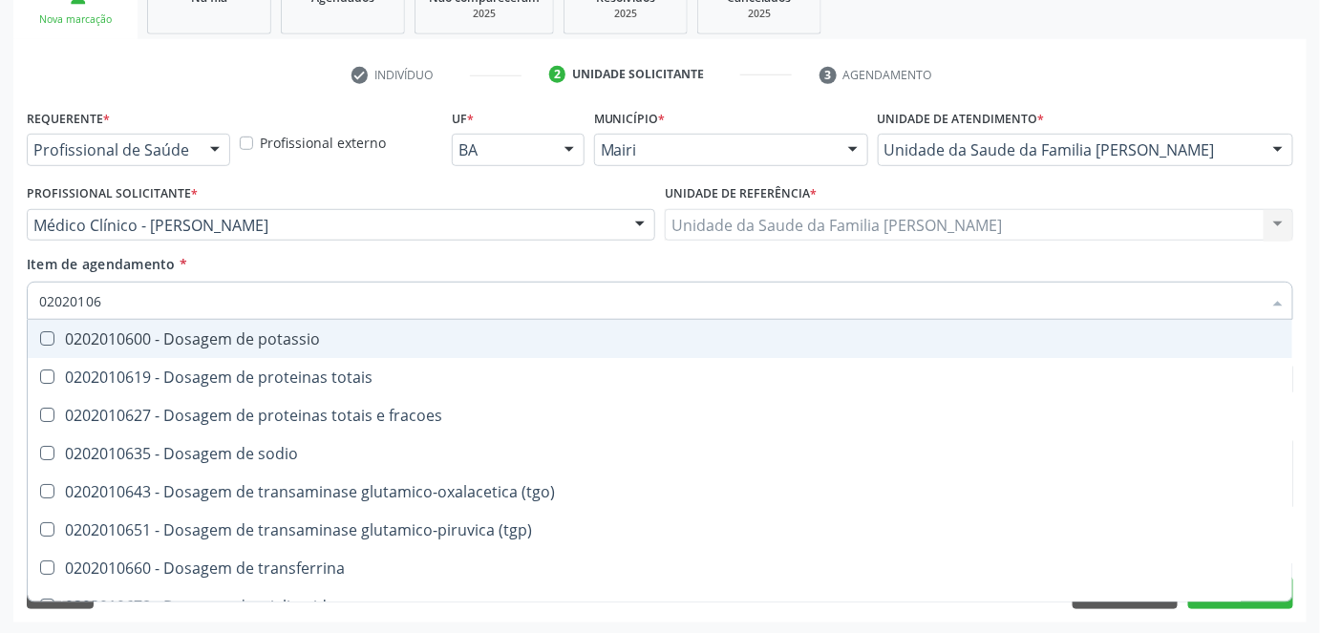
type input "020201069"
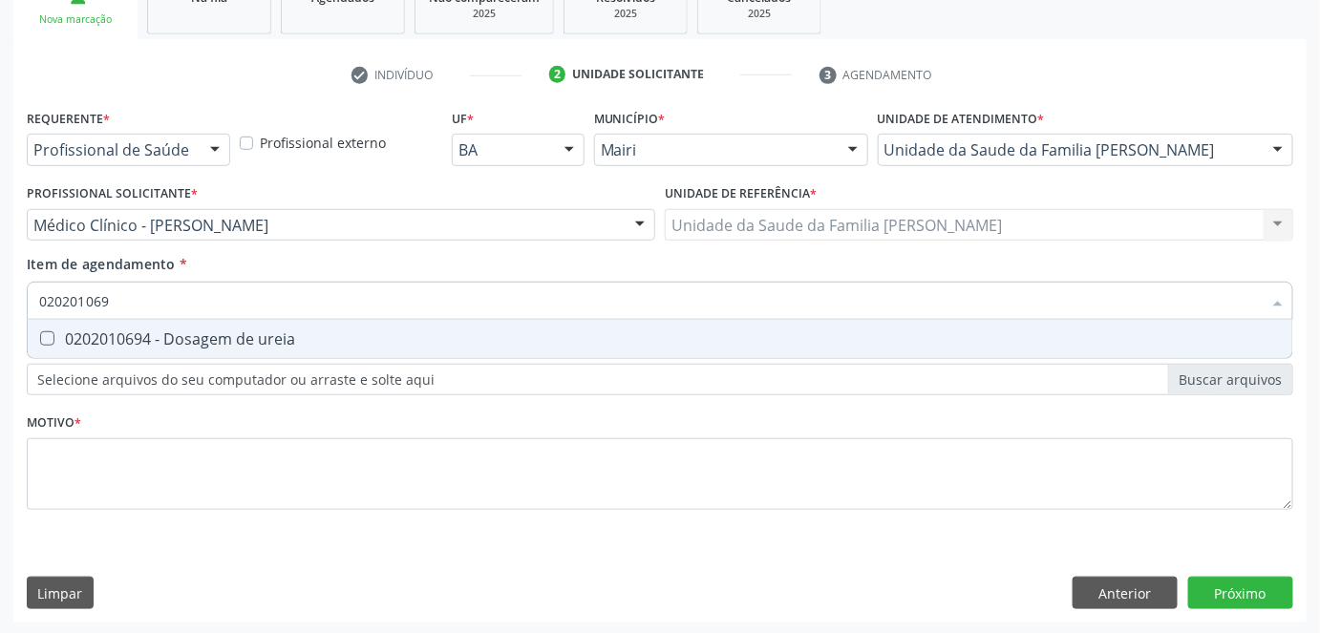
click at [78, 350] on span "0202010694 - Dosagem de ureia" at bounding box center [660, 339] width 1264 height 38
checkbox ureia "true"
type input "02020106"
checkbox ureia "false"
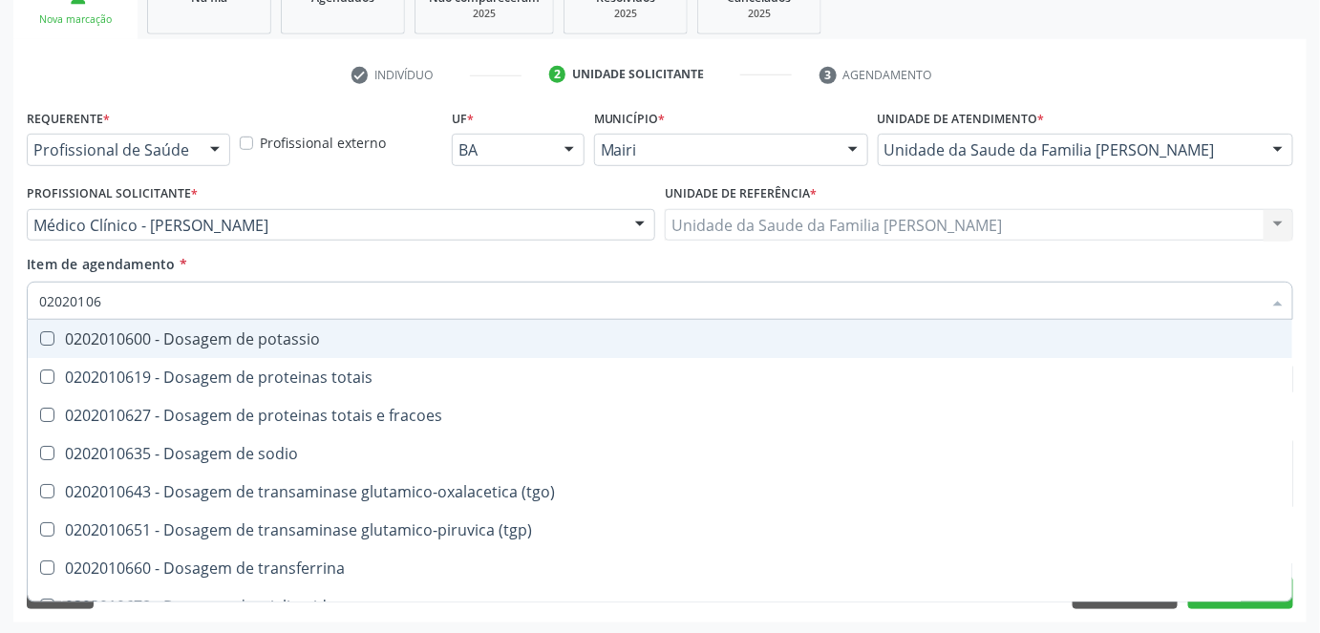
type input "0202010"
checkbox ureia "false"
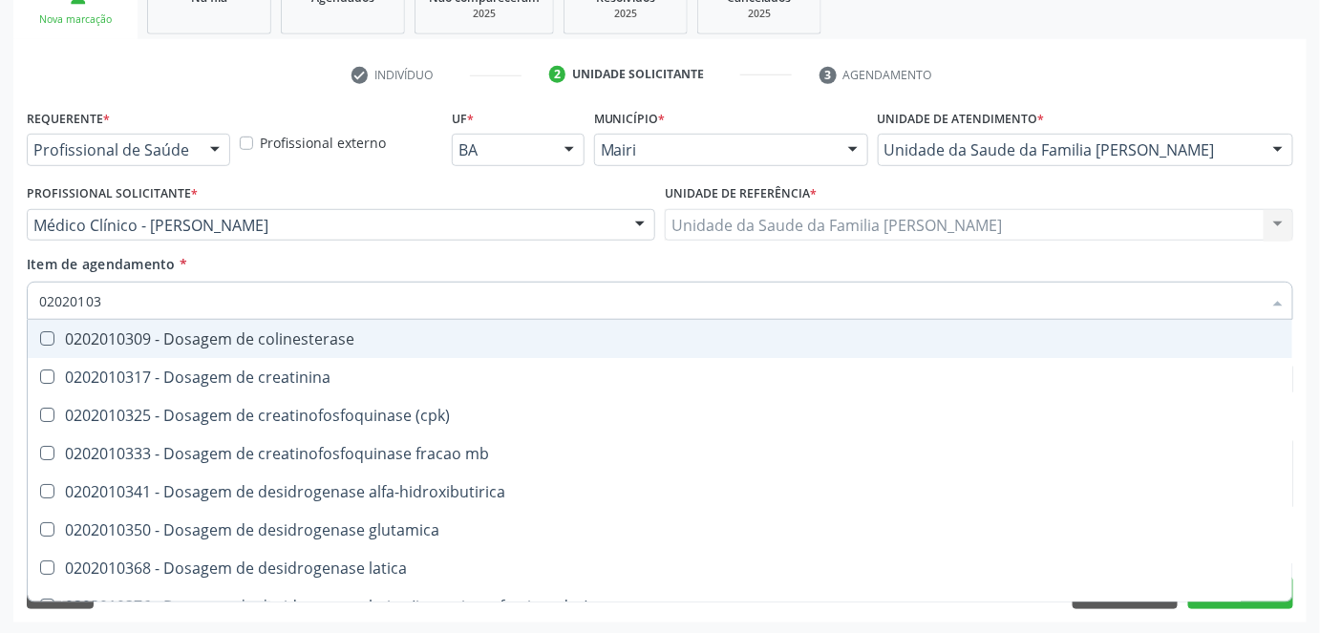
type input "020201031"
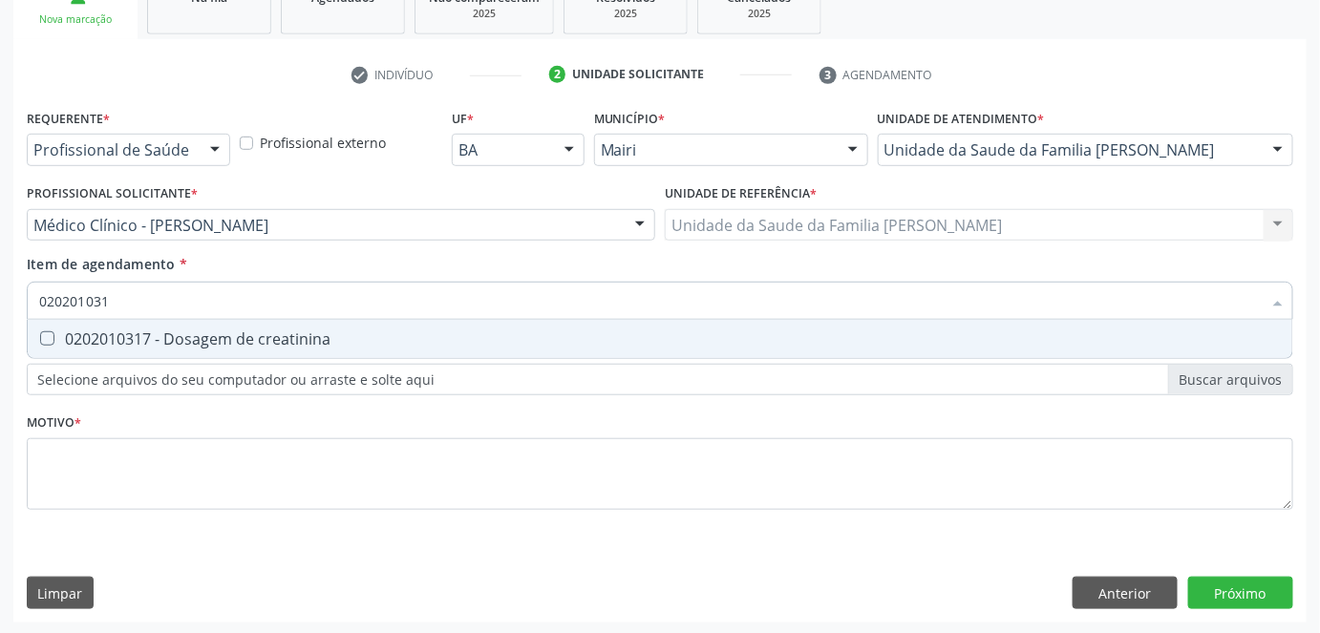
click at [78, 350] on span "0202010317 - Dosagem de creatinina" at bounding box center [660, 339] width 1264 height 38
checkbox creatinina "true"
type input "02020103"
checkbox creatinina "false"
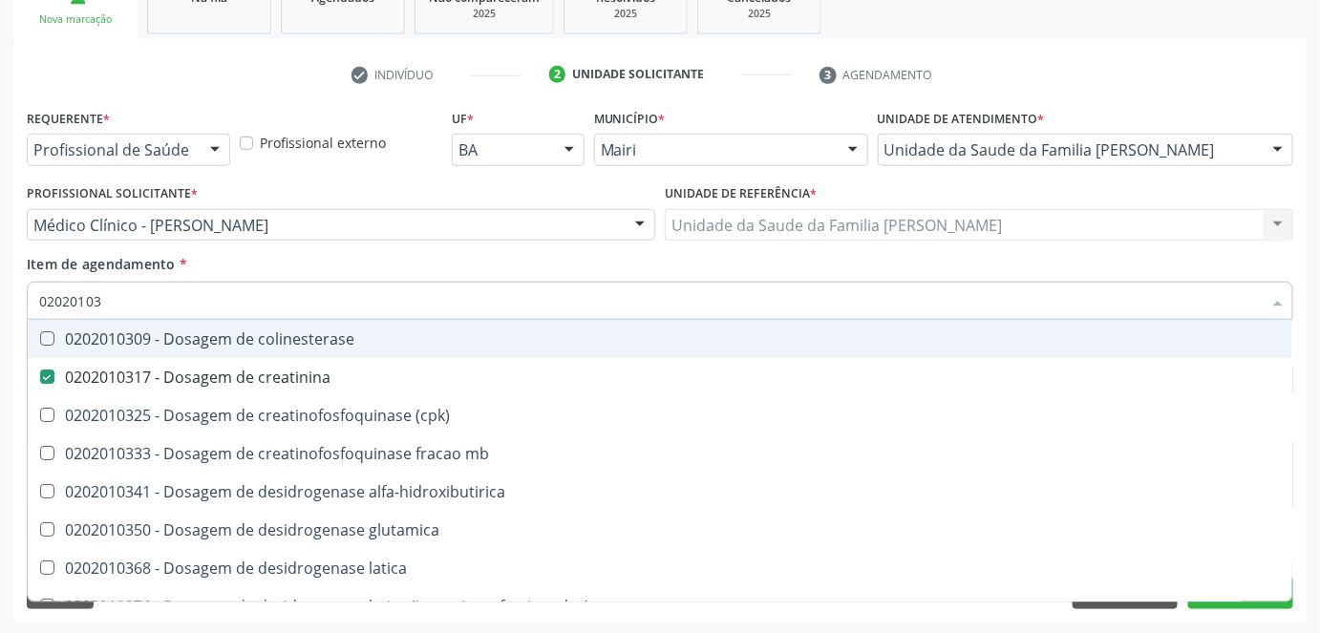
type input "0202010"
checkbox creatinina "false"
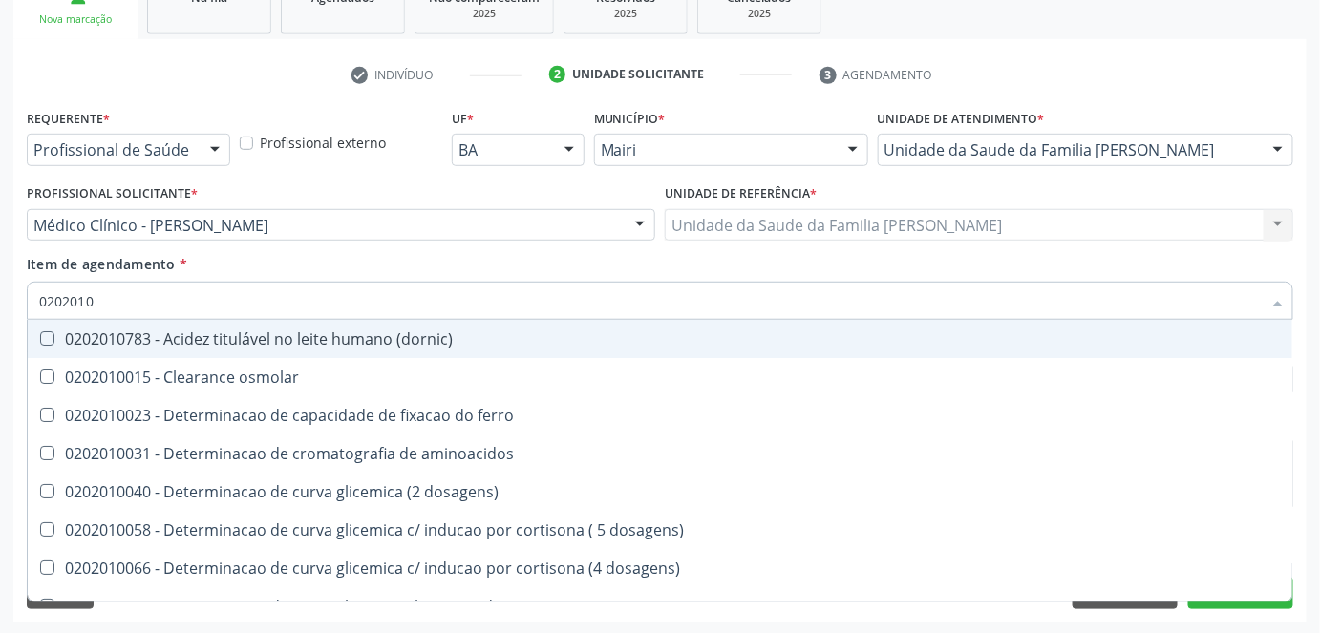
type input "020201"
checkbox hdl "false"
checkbox ldl "false"
checkbox total "false"
checkbox creatinina "false"
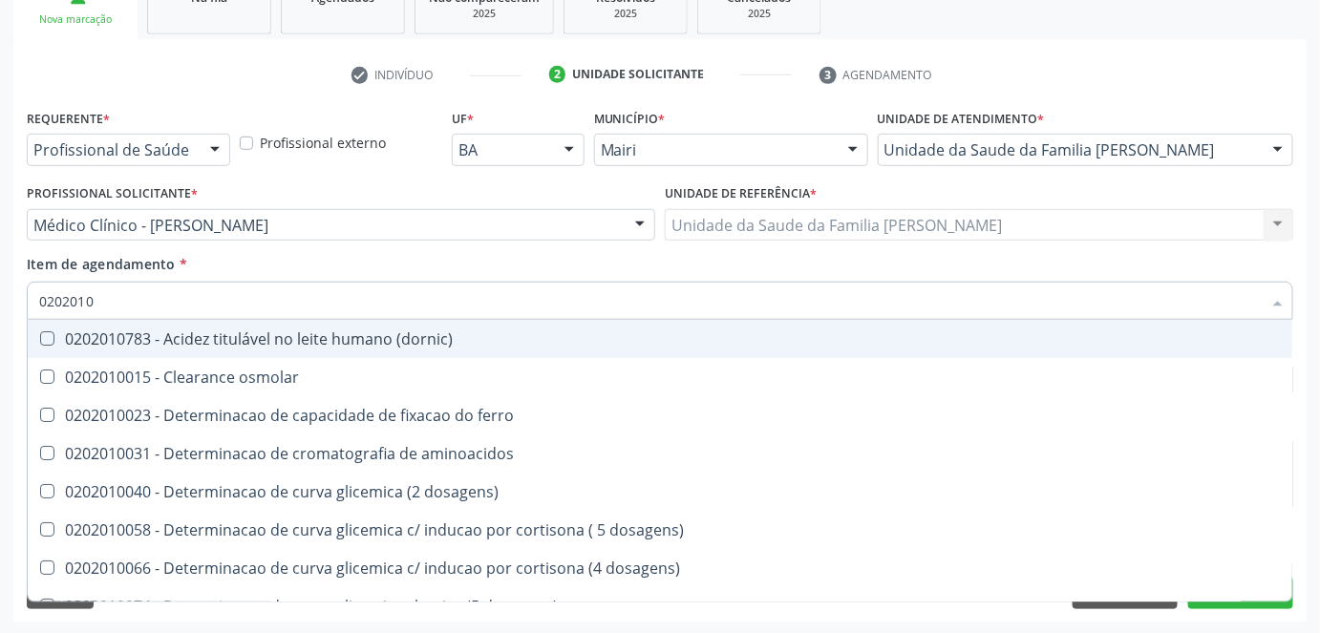
checkbox alfa-hidroxibutirica "true"
checkbox glutamica "true"
checkbox latica "true"
checkbox ferritina "true"
checkbox ureia "false"
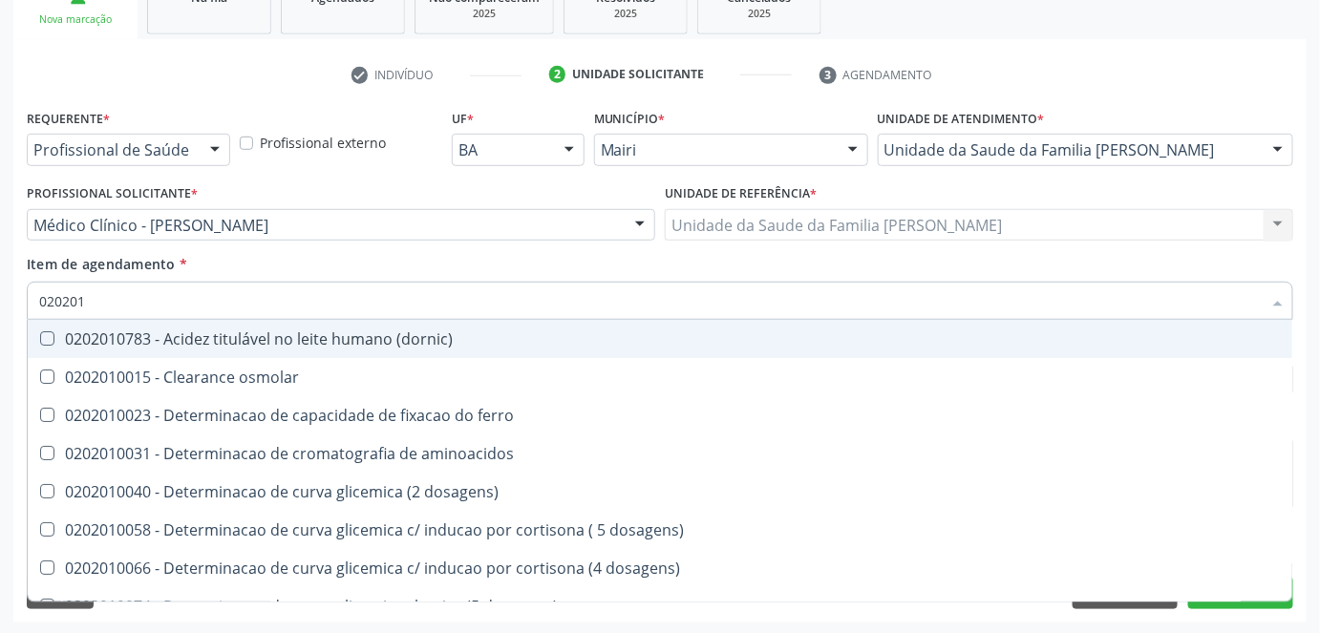
type input "02020"
checkbox hdl "false"
checkbox ldl "false"
checkbox total "false"
checkbox creatinina "false"
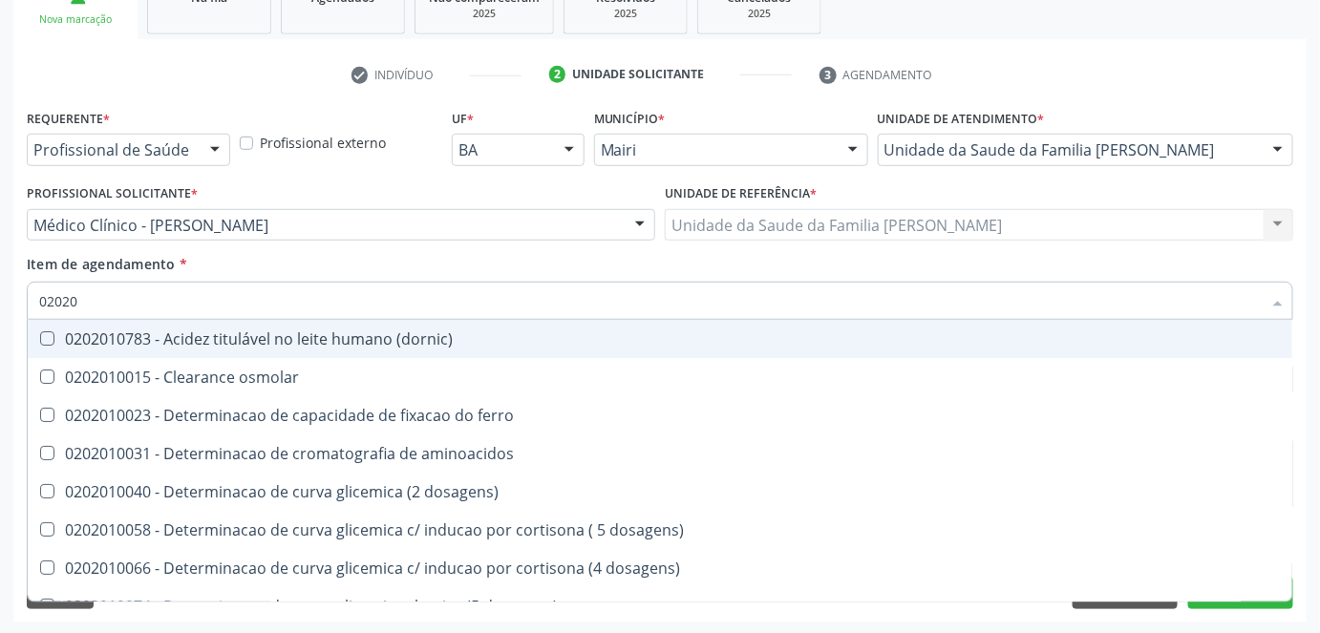
checkbox ureia "false"
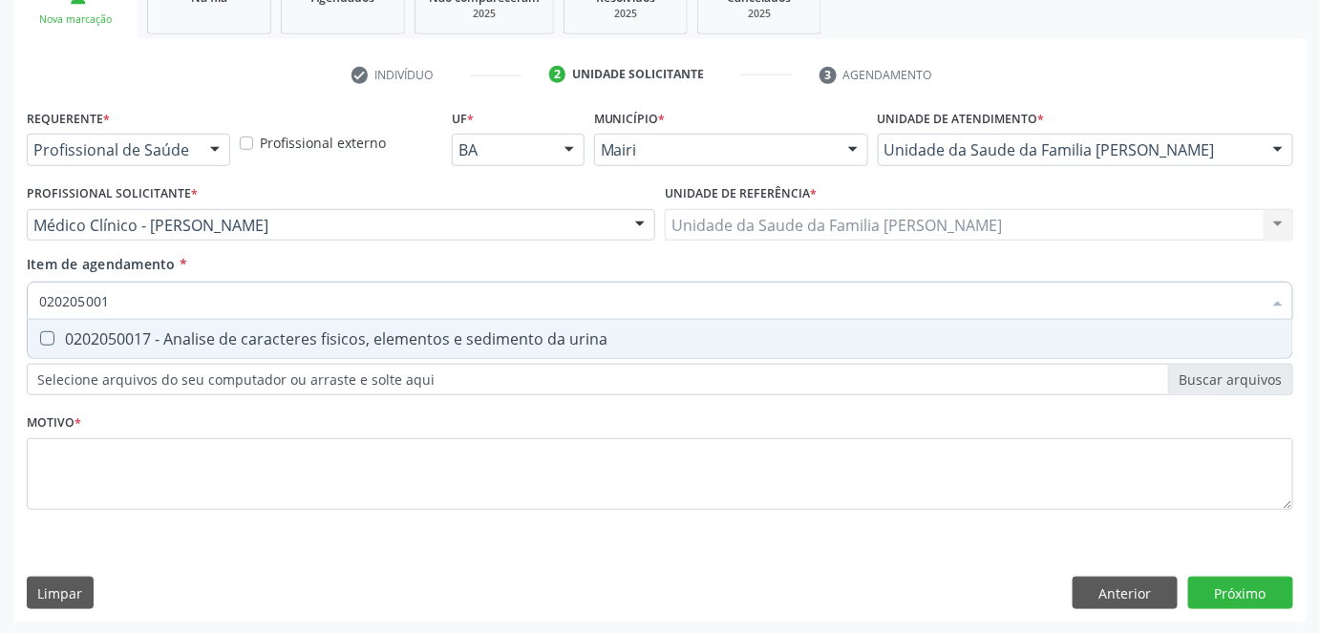
type input "0202050017"
click at [76, 350] on span "0202050017 - Analise de caracteres fisicos, elementos e sedimento da urina" at bounding box center [660, 339] width 1264 height 38
checkbox urina "true"
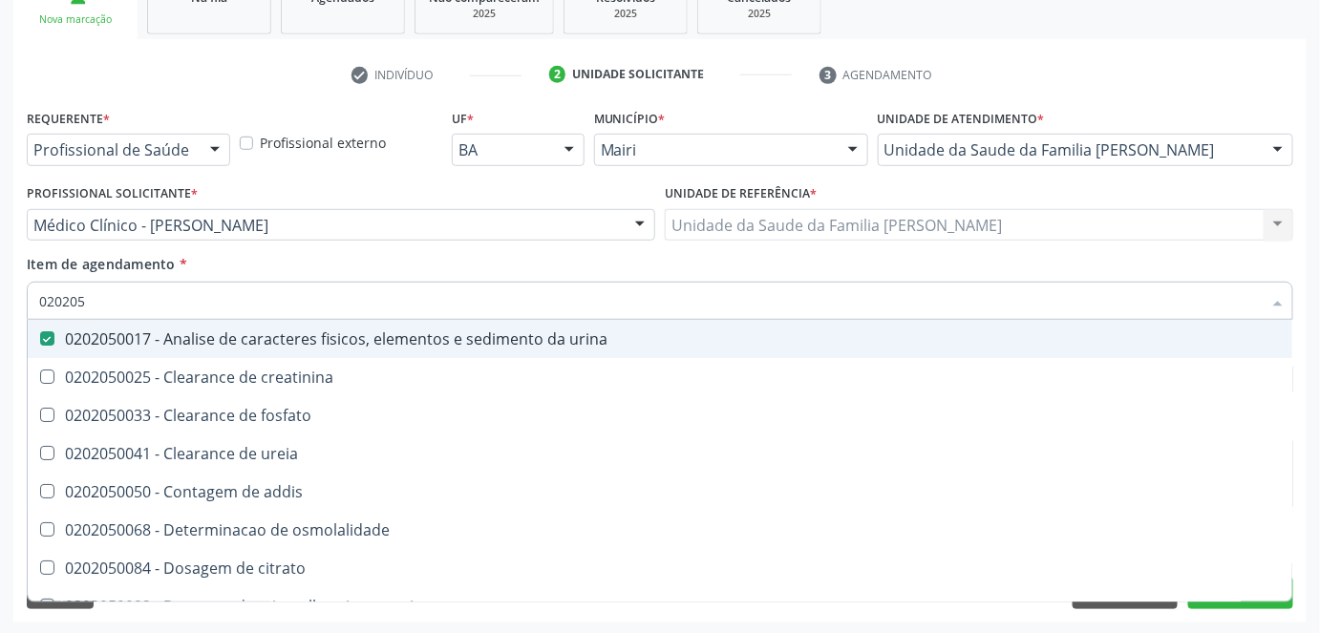
type input "02020"
checkbox urina "false"
checkbox ureia "true"
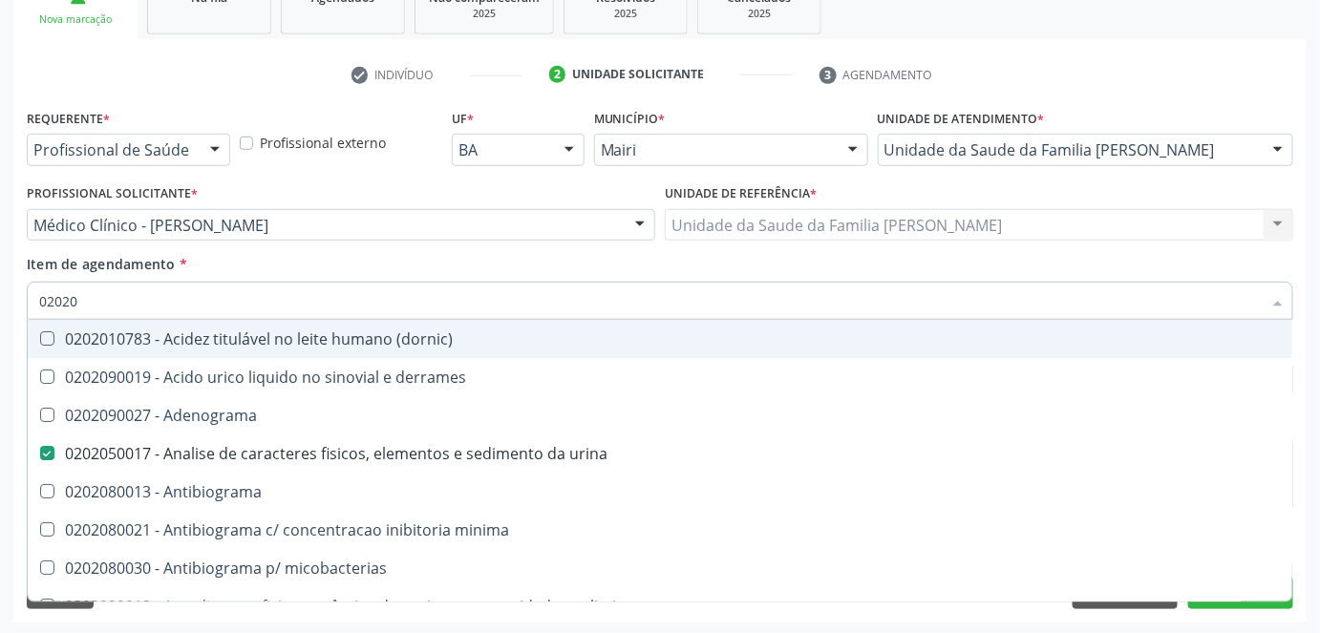
type input "020204"
checkbox urina "false"
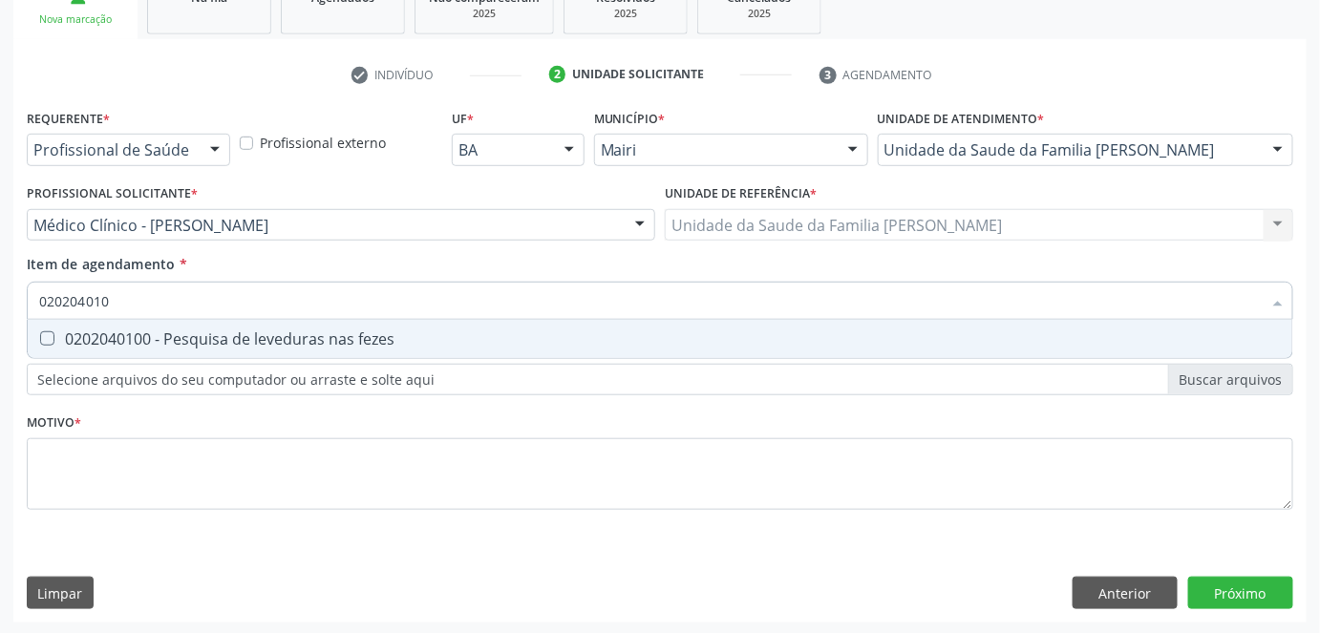
type input "0202040100"
click at [76, 350] on span "0202040100 - Pesquisa de leveduras nas fezes" at bounding box center [660, 339] width 1264 height 38
checkbox fezes "true"
type input "02020401"
checkbox fezes "false"
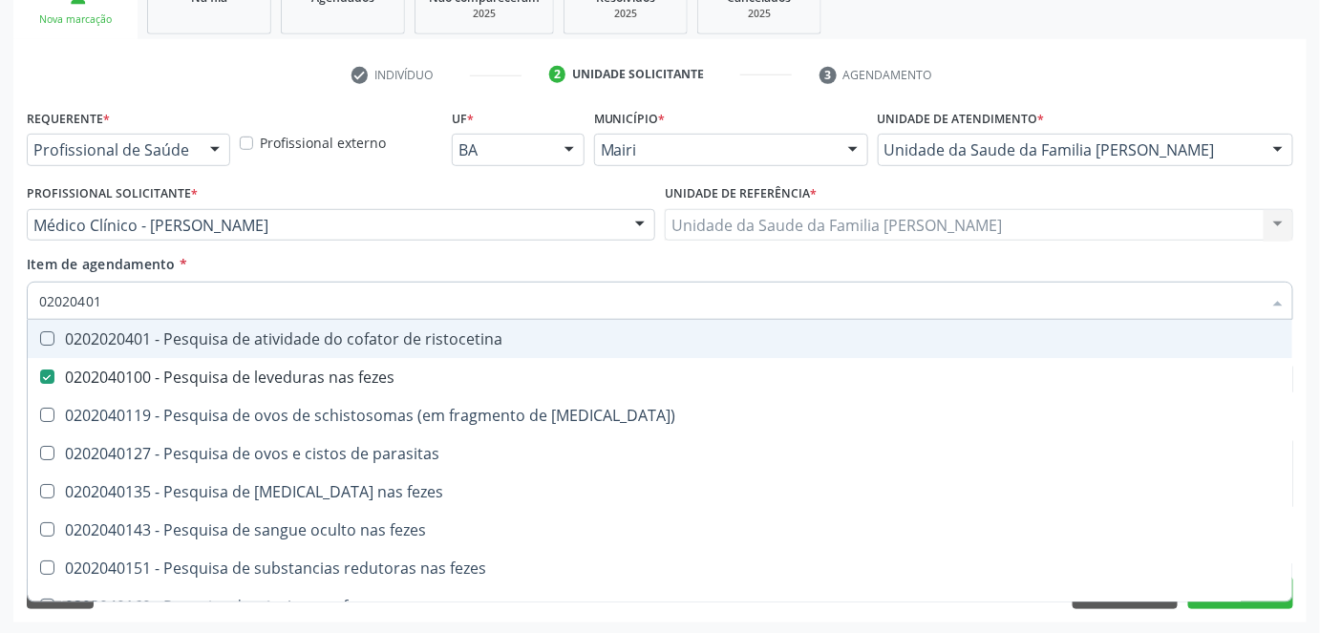
type input "0202040"
checkbox fezes "false"
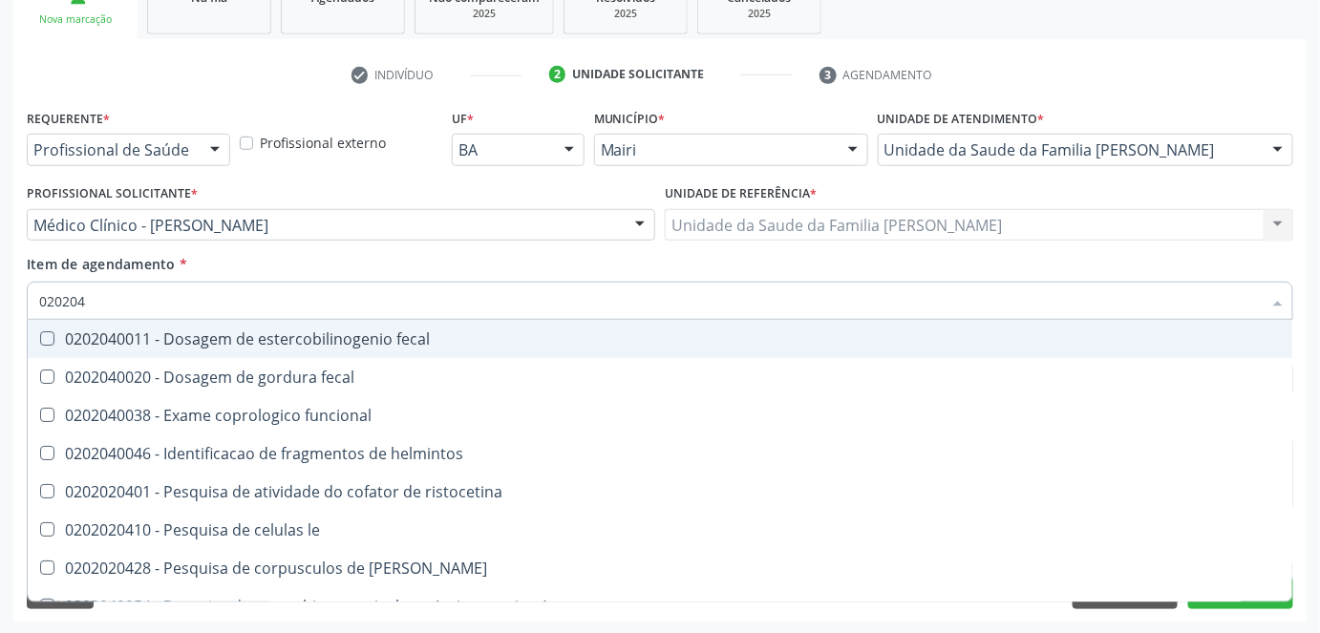
type input "02020"
checkbox helmintos "true"
checkbox fezes "false"
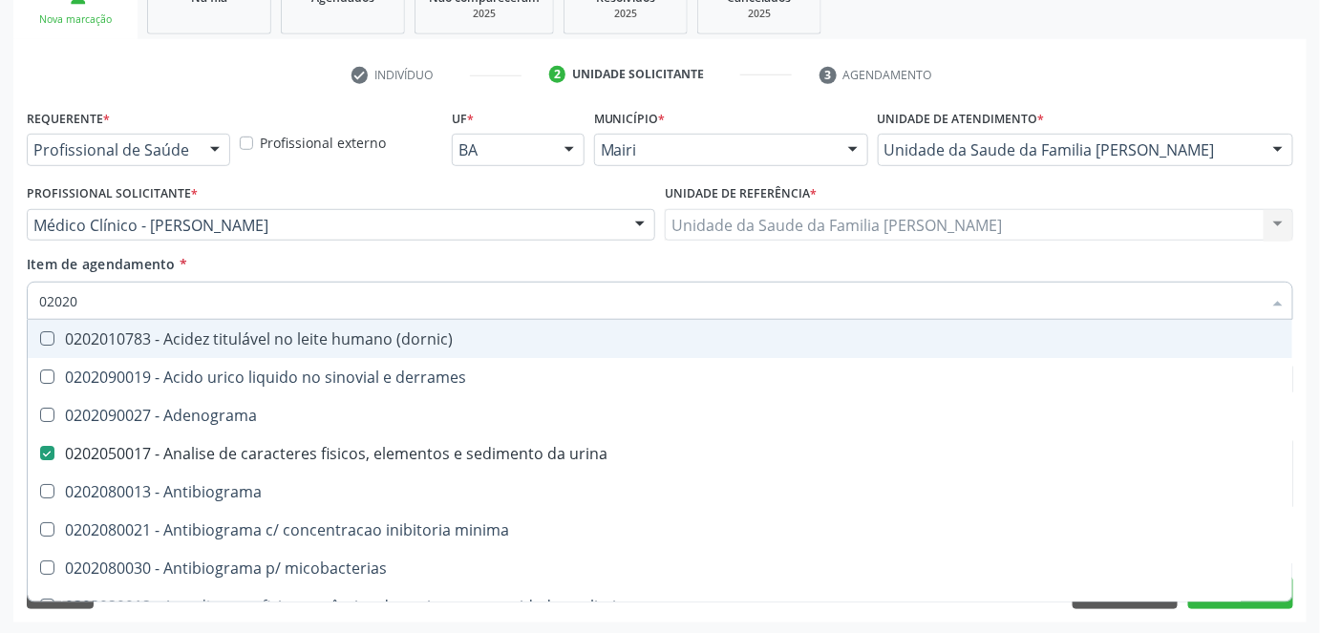
type input "0202"
checkbox hdl "false"
checkbox ldl "false"
checkbox total "false"
checkbox creatinina "false"
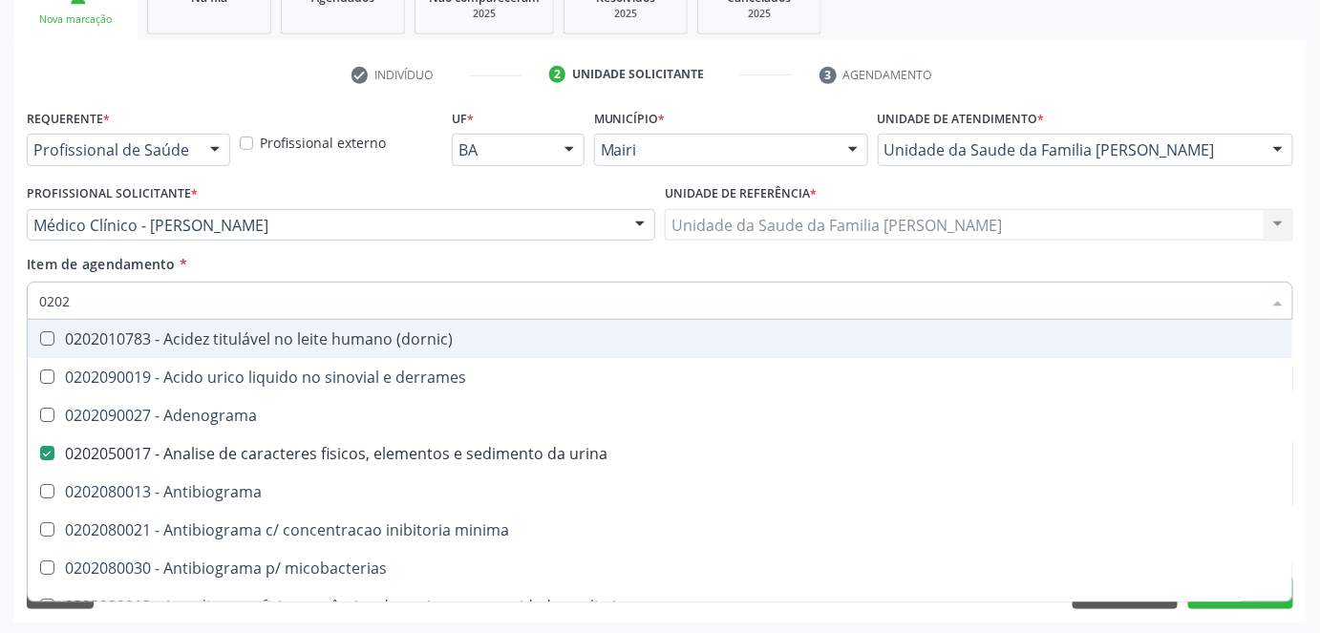
checkbox latica "true"
checkbox fracionadas\) "true"
checkbox digitoxina\) "true"
checkbox estrona "true"
checkbox ureia "false"
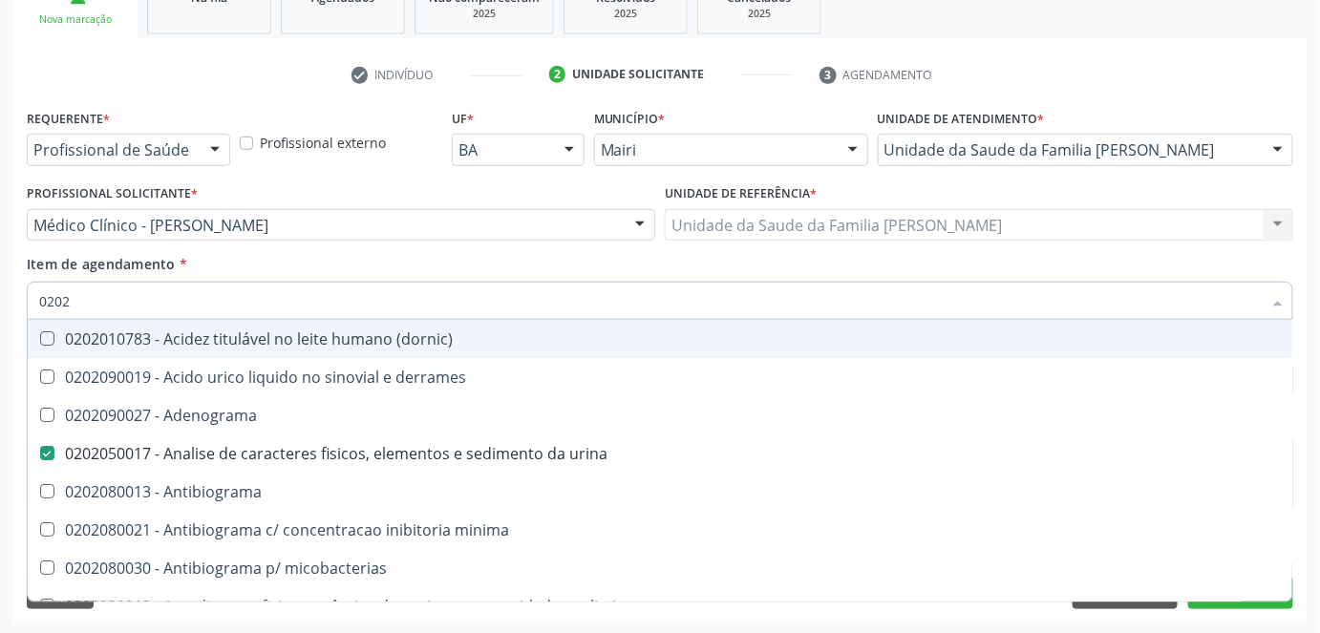
checkbox \) "true"
checkbox completo "false"
checkbox \(western-blot\) "true"
checkbox fezes "false"
type input "020"
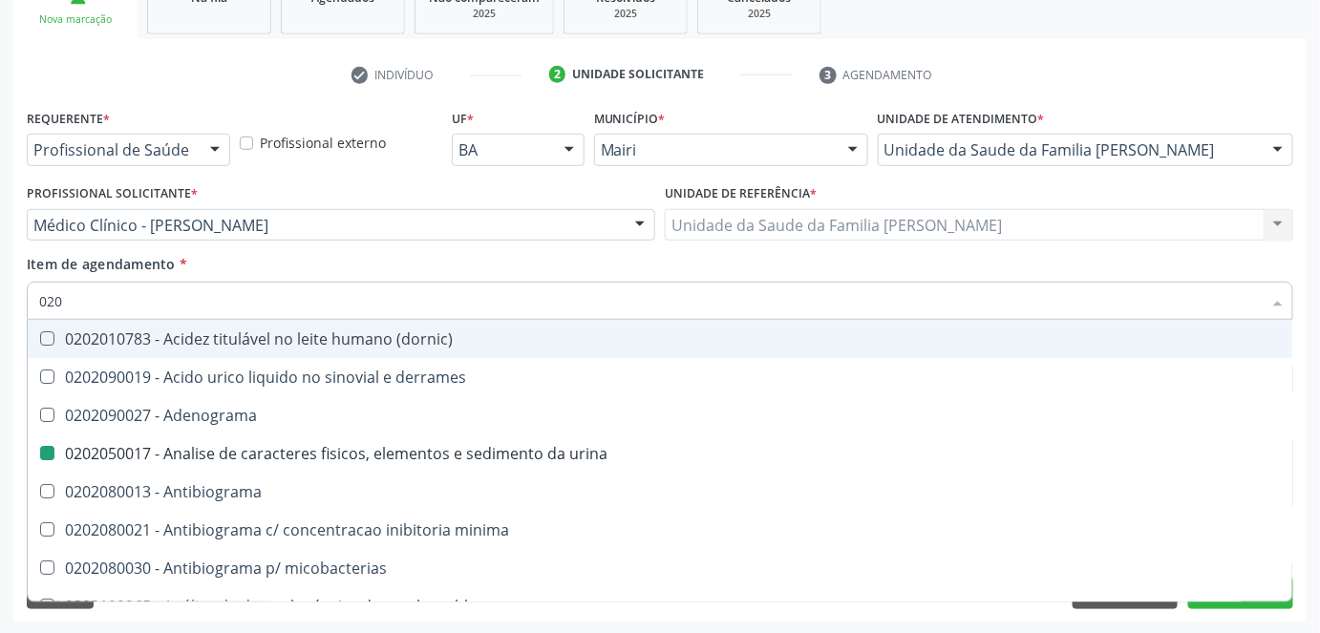
checkbox urina "false"
checkbox addis "true"
checkbox hdl "false"
checkbox ldl "false"
checkbox total "false"
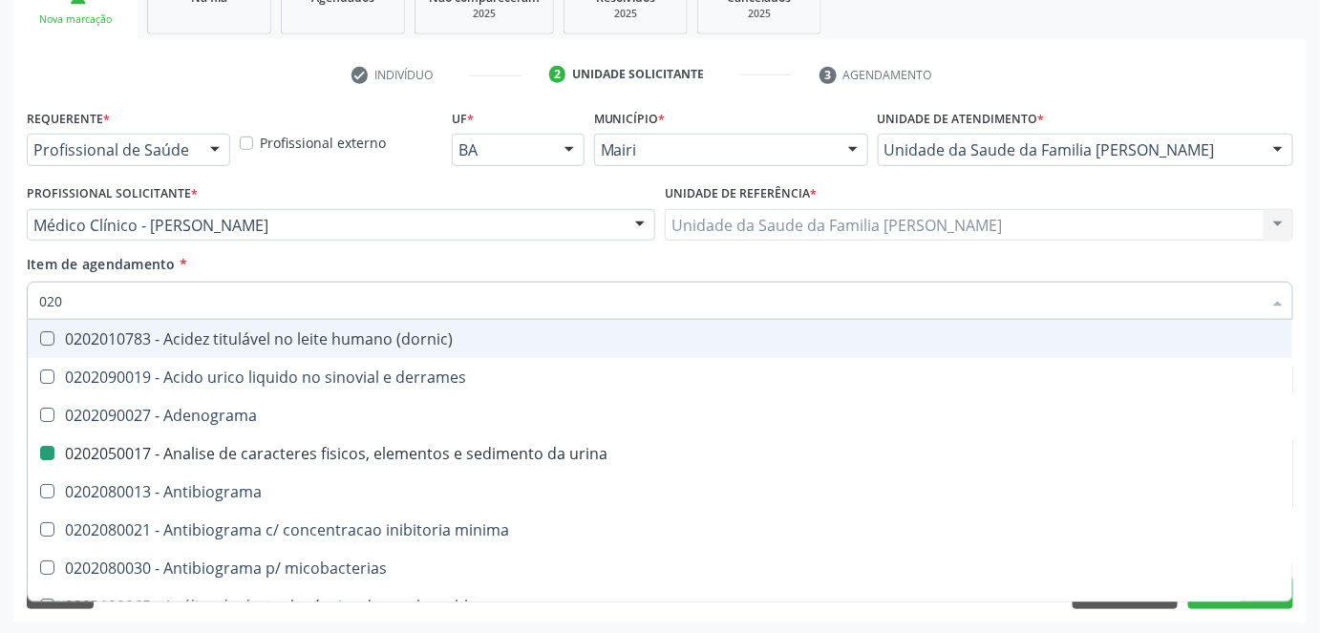
checkbox creatinina "false"
checkbox ureia "false"
checkbox completo "false"
checkbox fezes "false"
checkbox impactado\) "true"
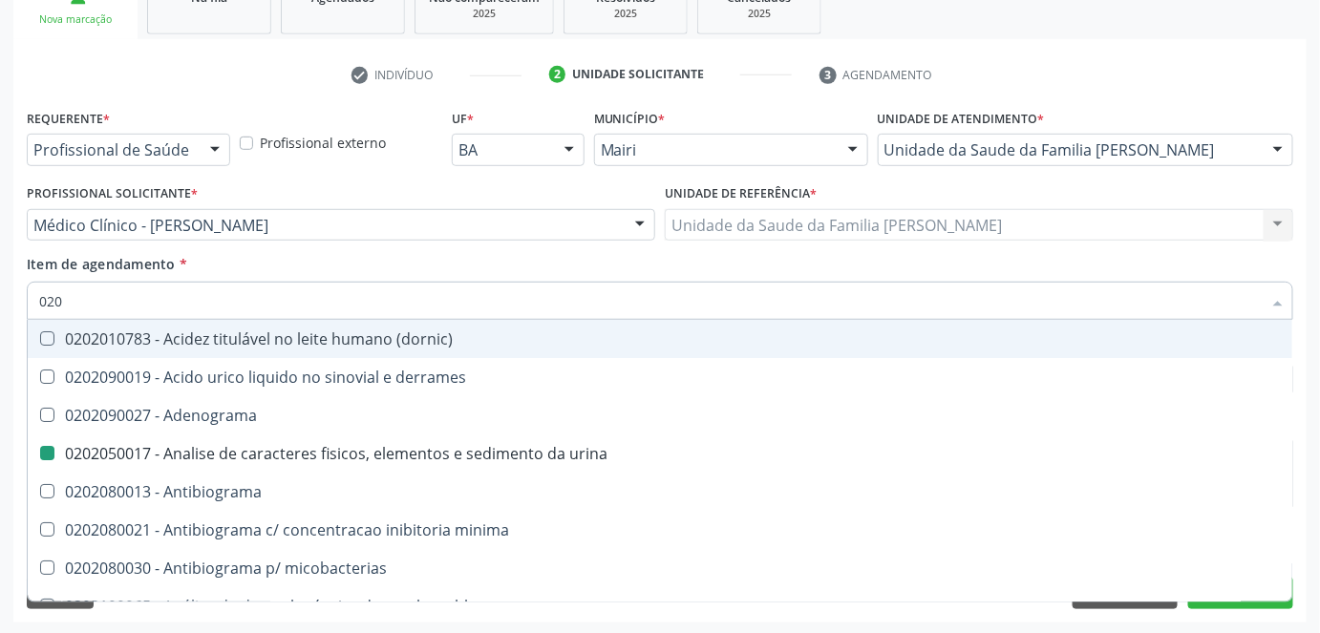
checkbox exostoses "true"
checkbox bucomaxilofacial "true"
checkbox unilateral "true"
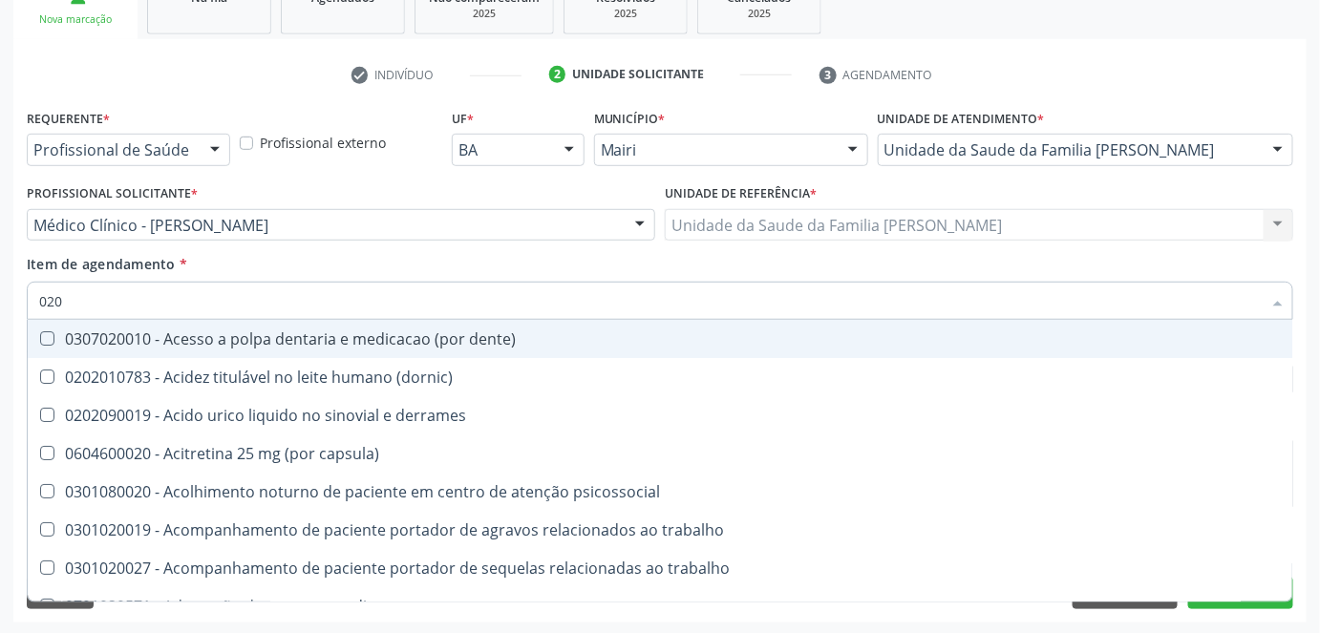
type input "02"
checkbox urina "false"
checkbox coagulacao "true"
checkbox hdl "false"
checkbox ldl "false"
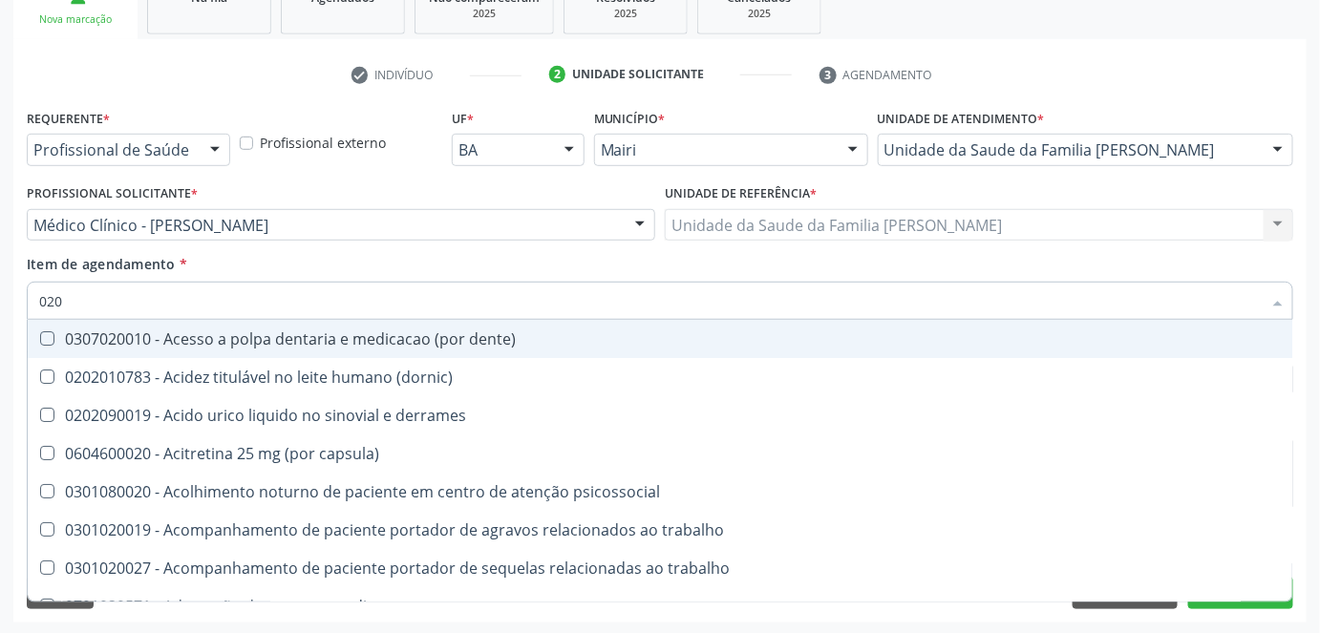
checkbox total "false"
checkbox creatinina "false"
checkbox ureia "false"
checkbox metabolismo "true"
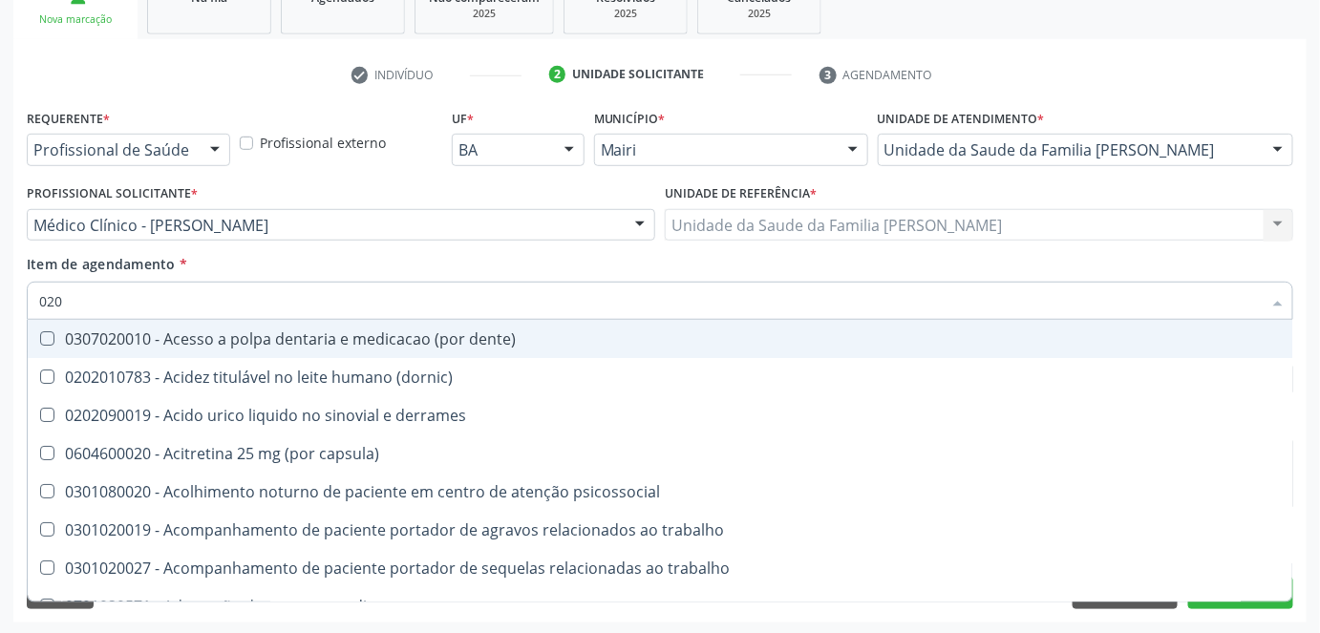
checkbox Enterectomia "true"
checkbox anvisa "true"
checkbox cava "true"
checkbox completo "false"
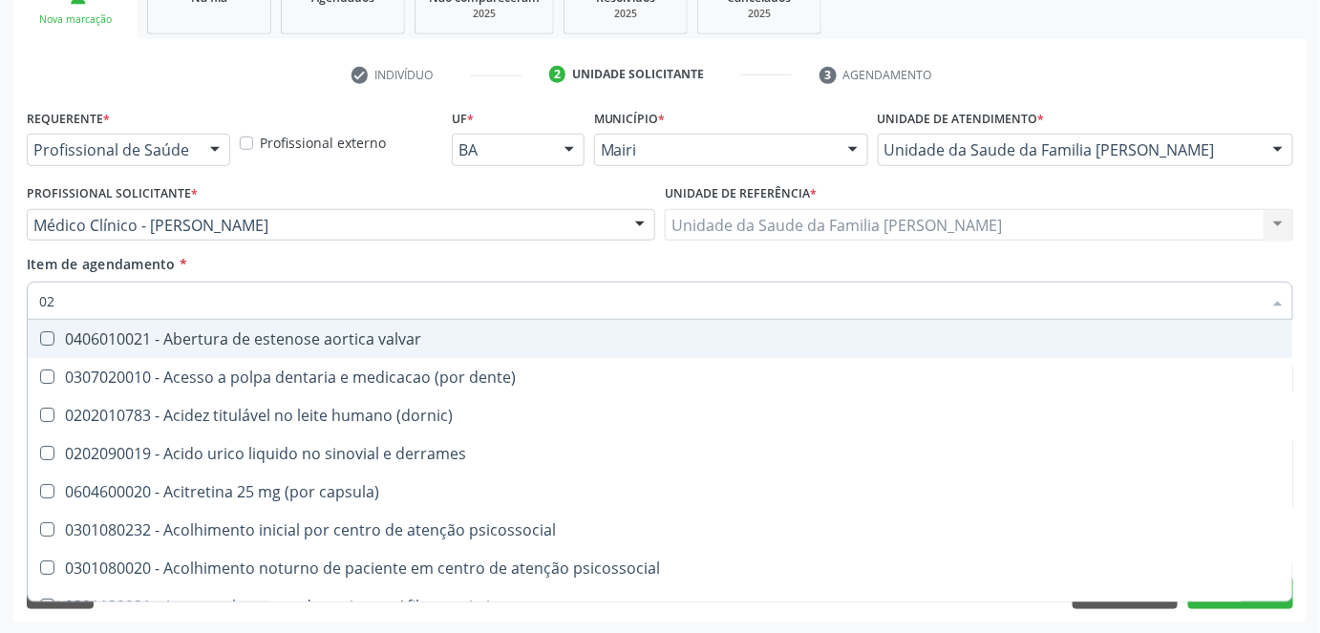
type input "0"
checkbox urina "false"
checkbox sistêmico "true"
checkbox hdl "false"
checkbox ldl "false"
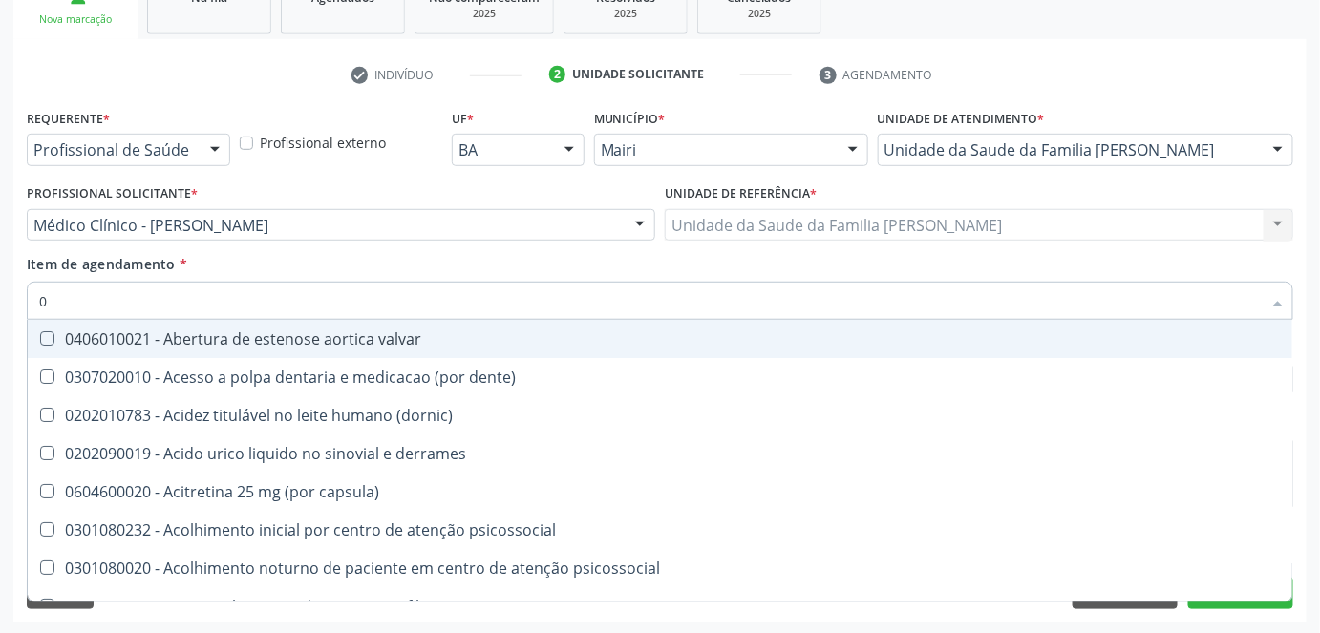
checkbox total "false"
checkbox creatinina "false"
checkbox ureia "false"
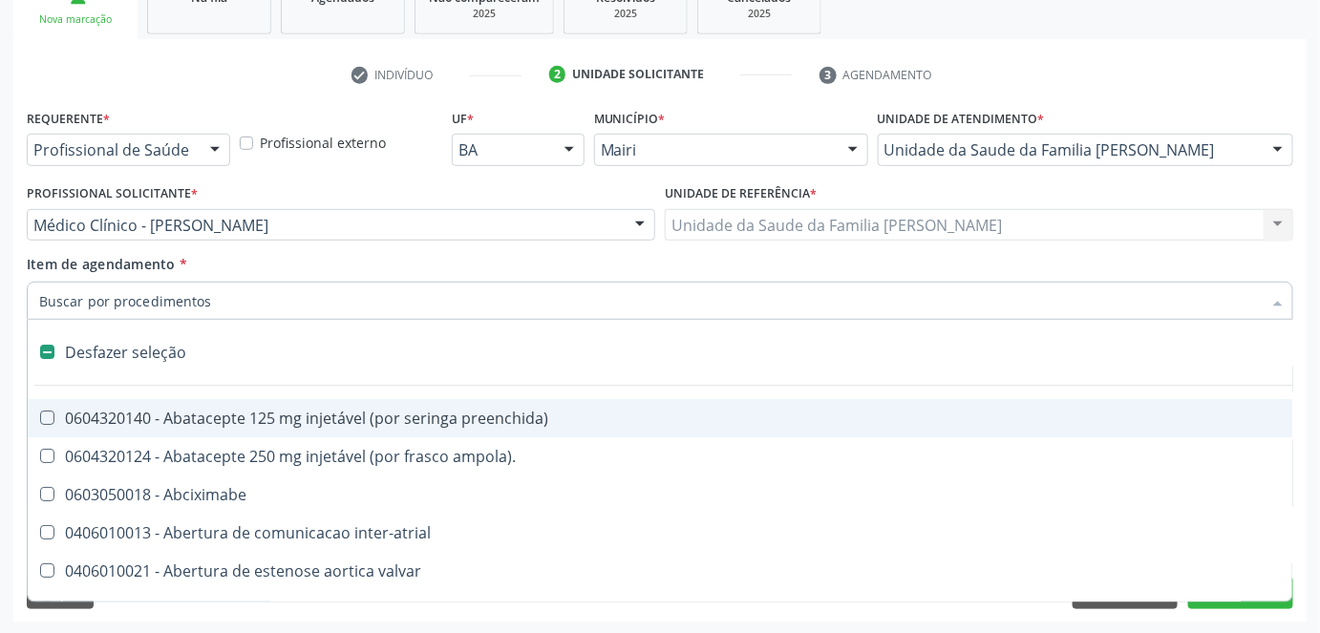
type input "F"
checkbox reabilitacao "true"
checkbox urina "false"
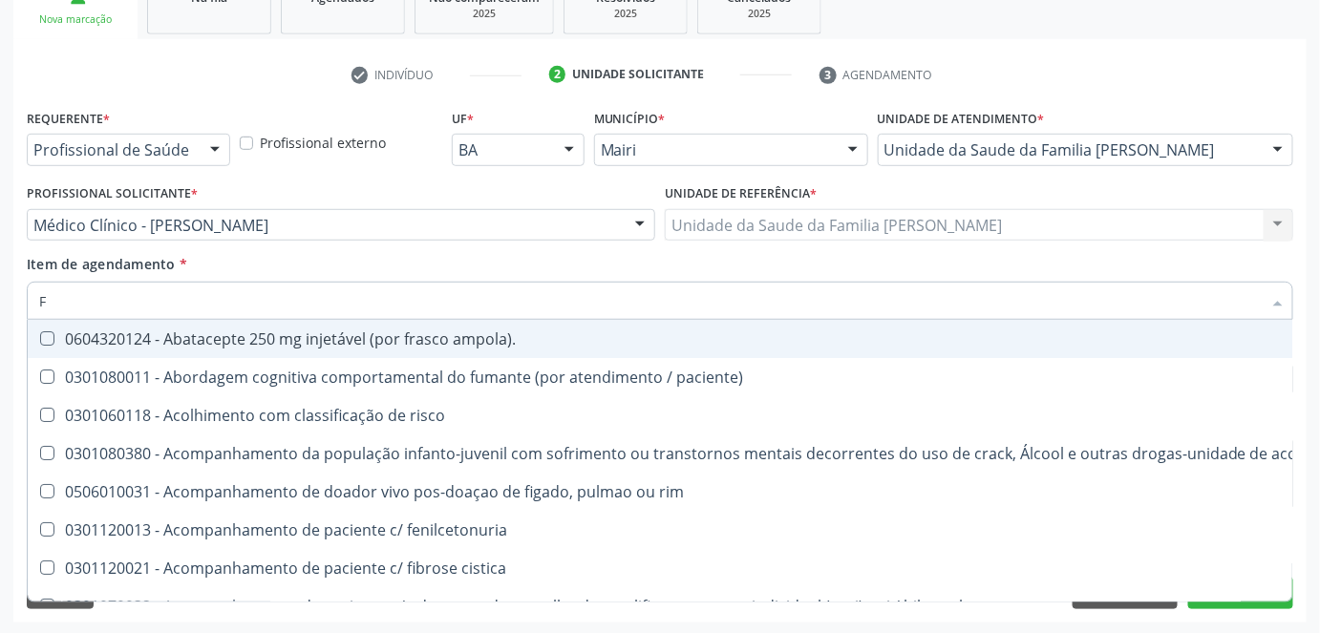
type input "FE"
checkbox urina "false"
checkbox respiratória "true"
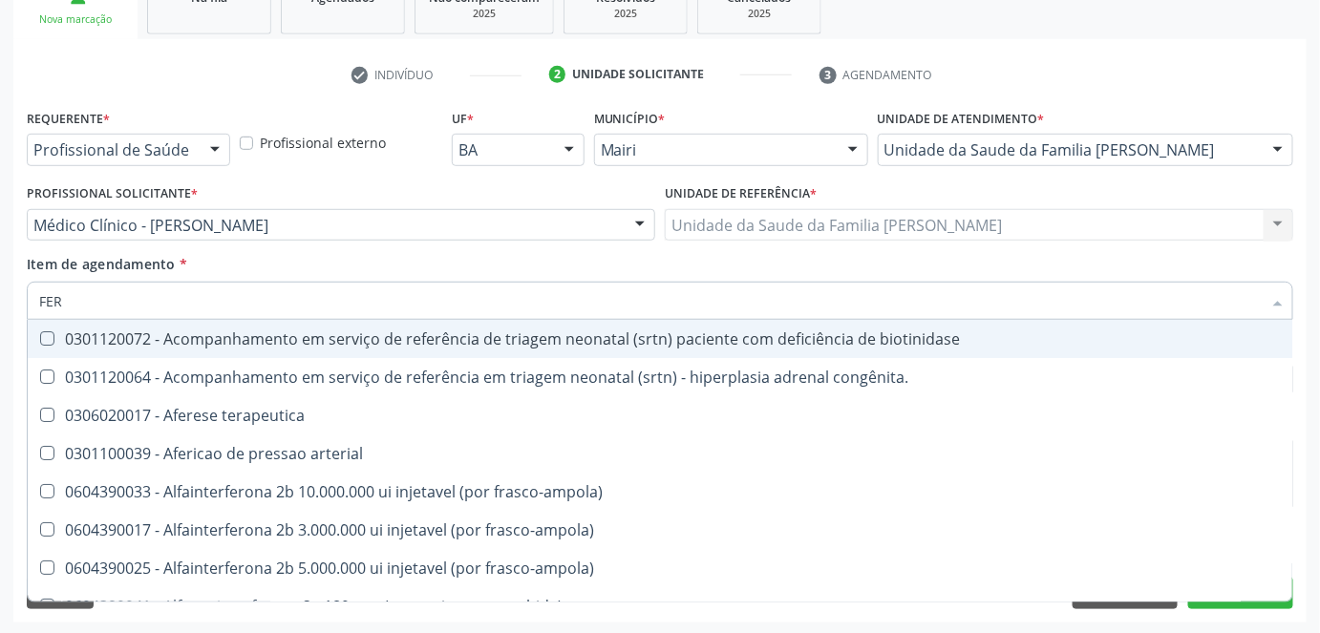
type input "FERR"
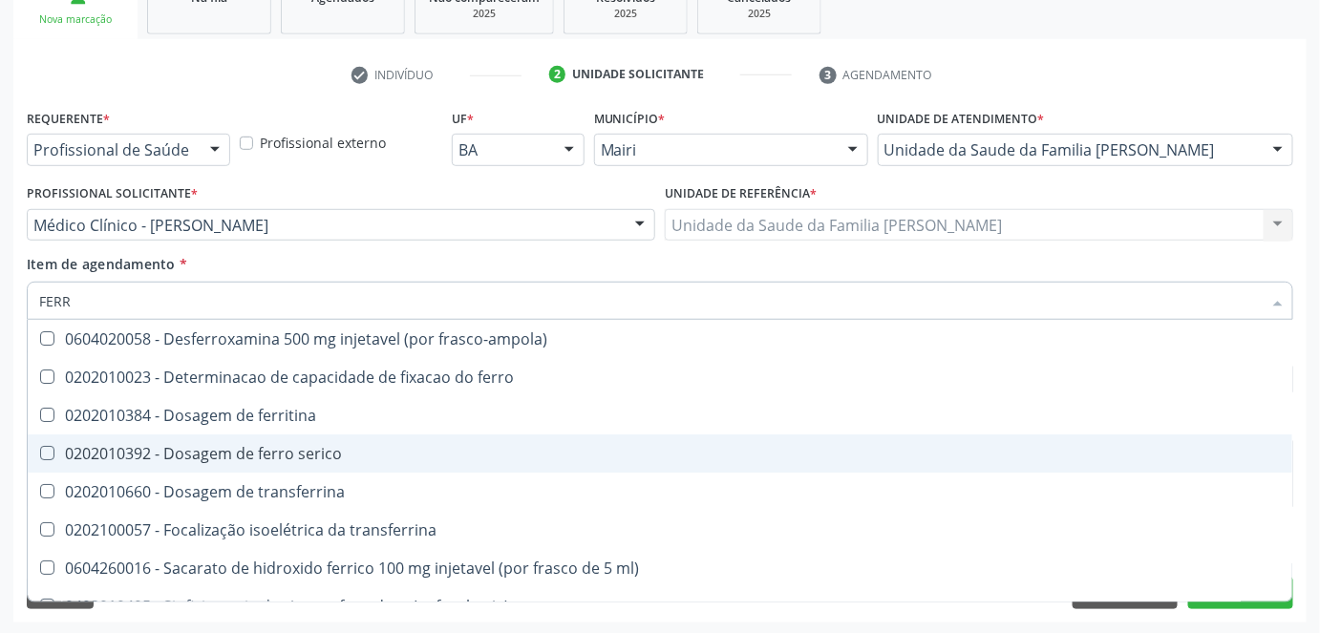
click at [119, 446] on div "0202010392 - Dosagem de ferro serico" at bounding box center [660, 453] width 1242 height 15
checkbox serico "true"
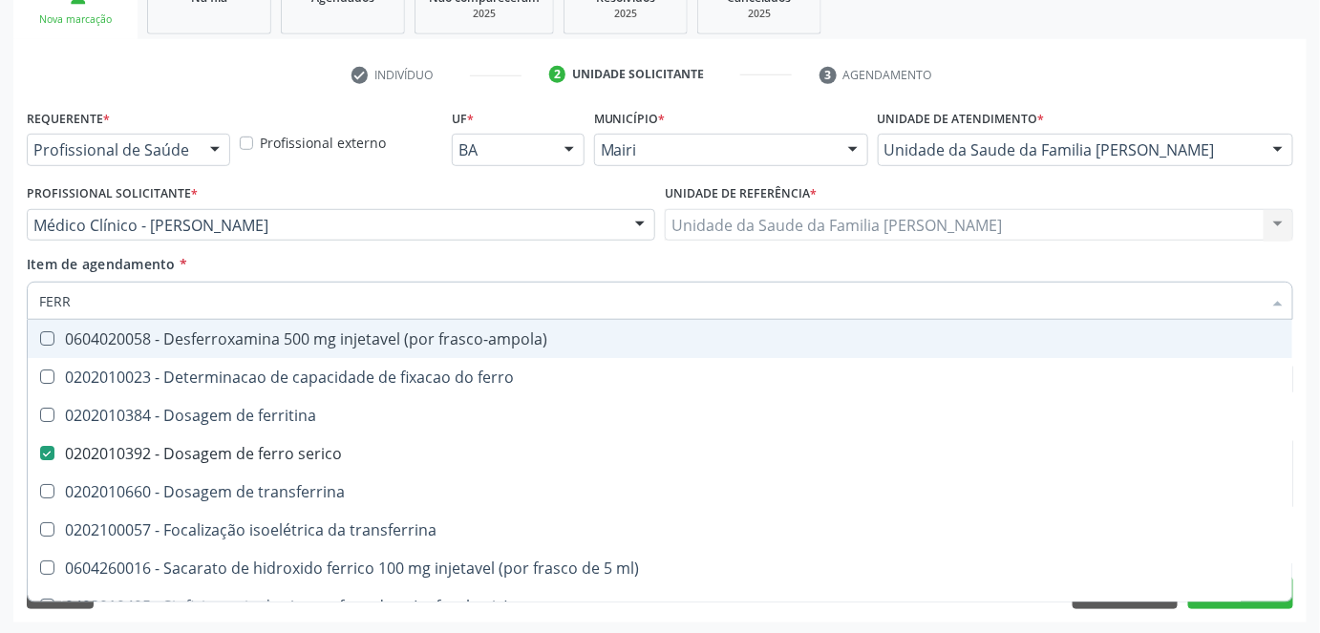
click at [364, 259] on div "Item de agendamento * FERR Desfazer seleção 0604020058 - Desferroxamina 500 mg …" at bounding box center [660, 284] width 1266 height 60
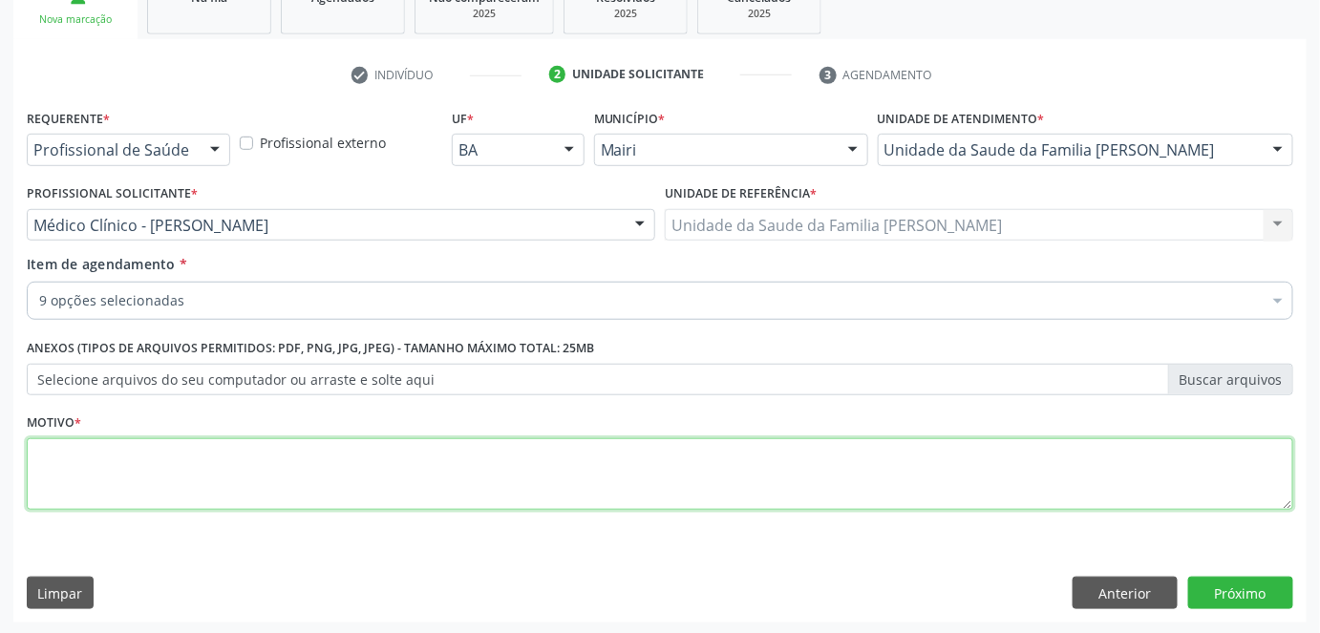
click at [179, 457] on textarea at bounding box center [660, 474] width 1266 height 73
type textarea "AVALIAÇÃO"
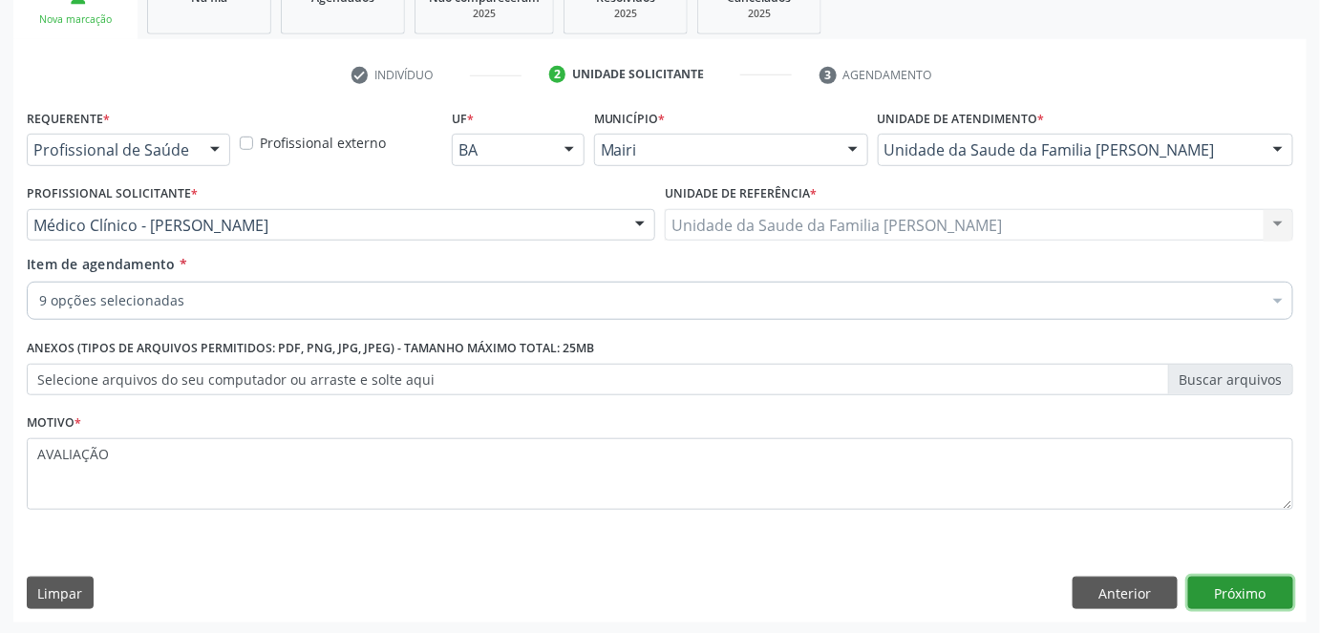
click at [1267, 590] on button "Próximo" at bounding box center [1240, 593] width 105 height 32
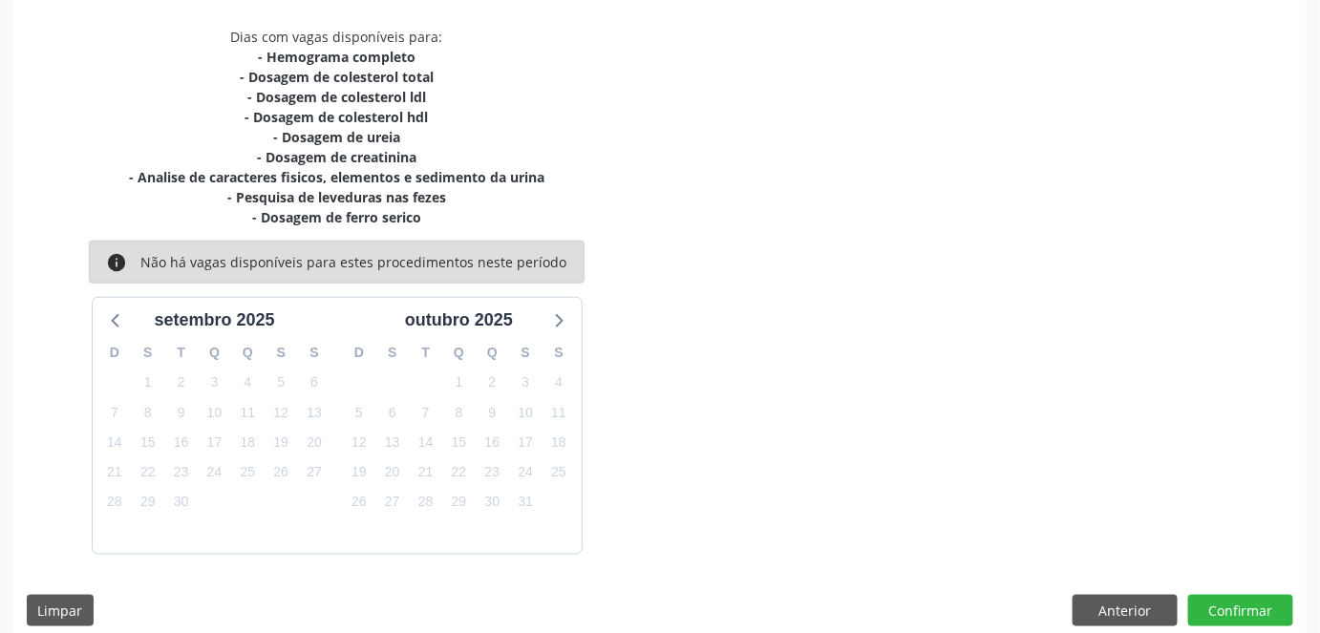
scroll to position [413, 0]
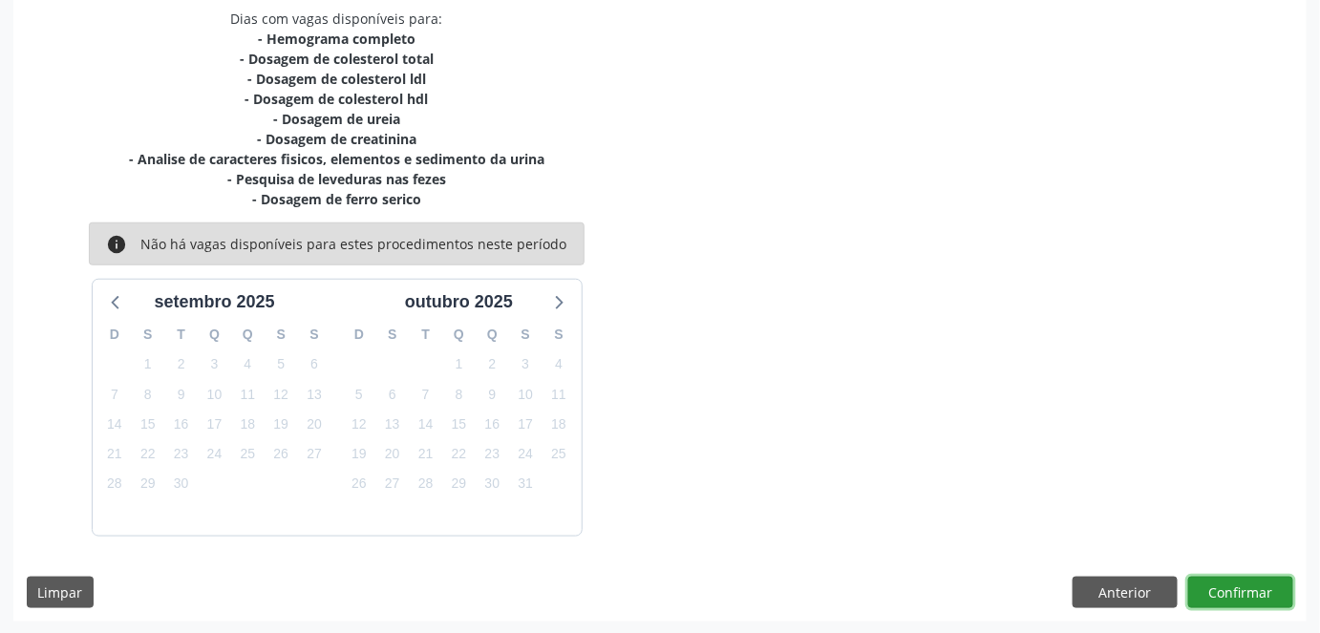
click at [1243, 590] on button "Confirmar" at bounding box center [1240, 593] width 105 height 32
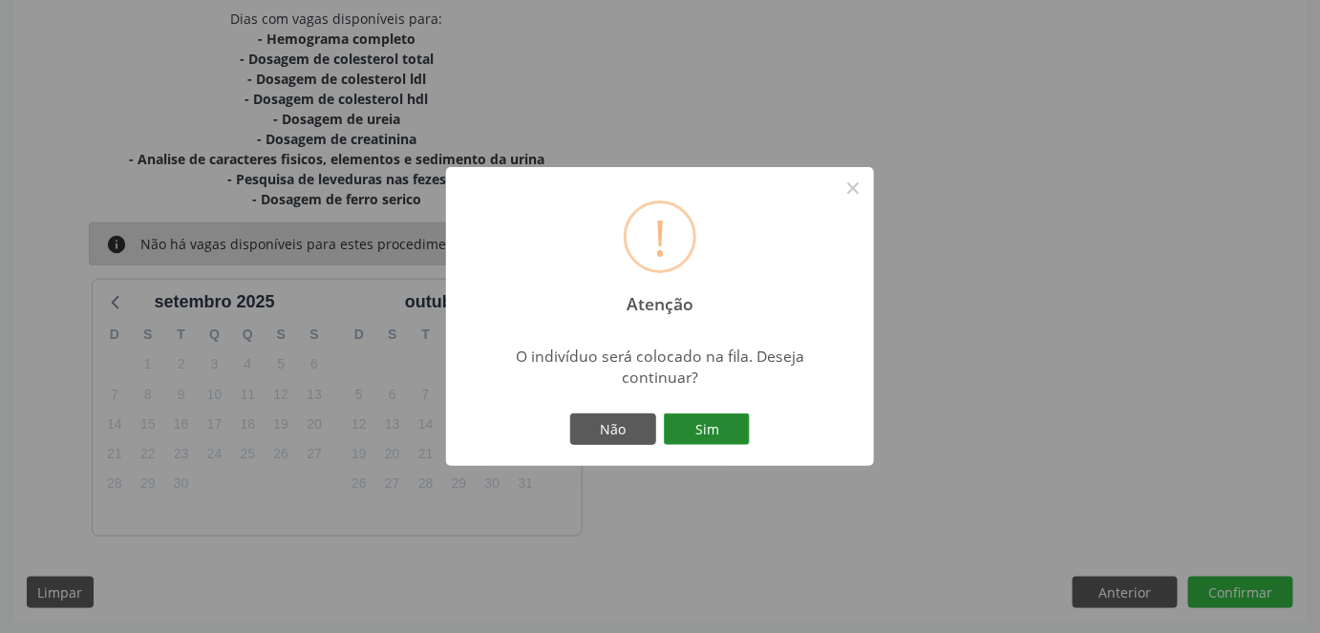
click at [712, 428] on button "Sim" at bounding box center [707, 430] width 86 height 32
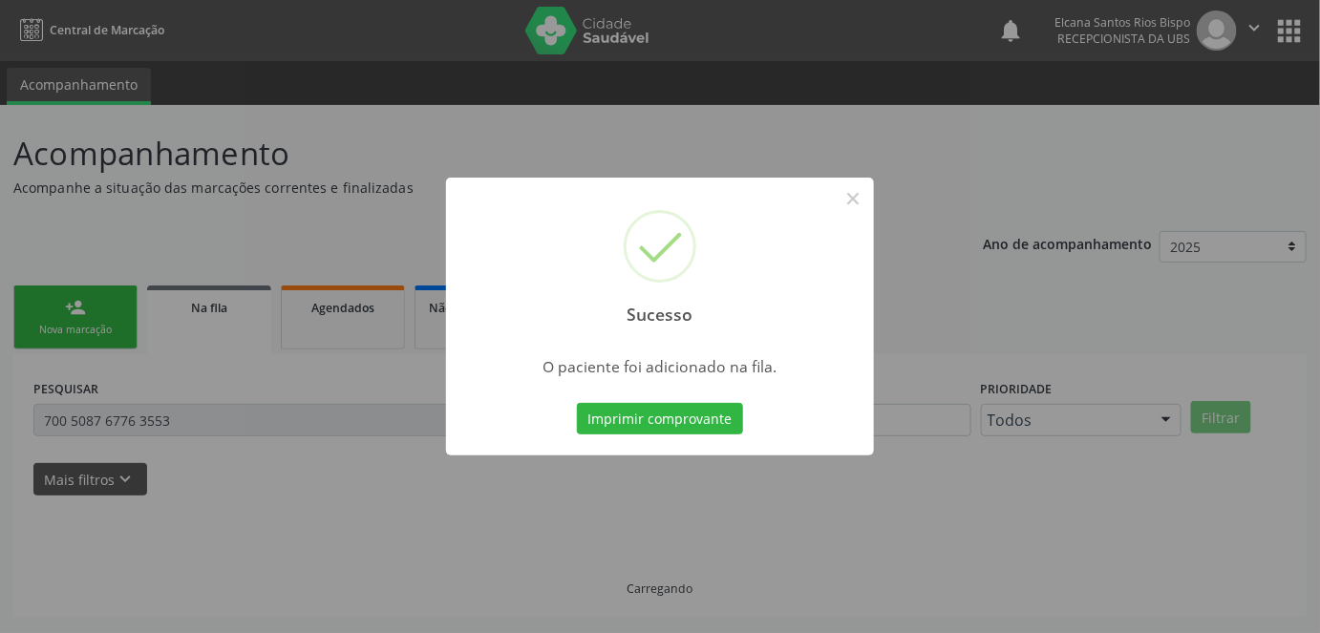
scroll to position [0, 0]
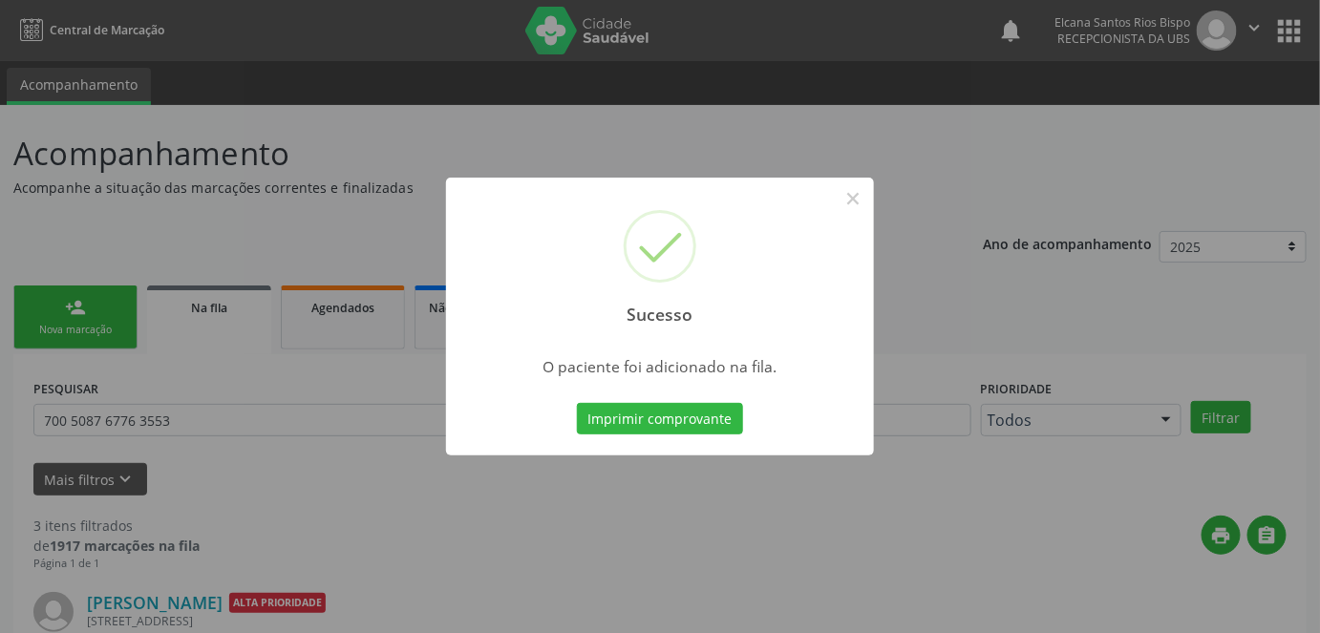
click at [712, 428] on button "Imprimir comprovante" at bounding box center [660, 419] width 166 height 32
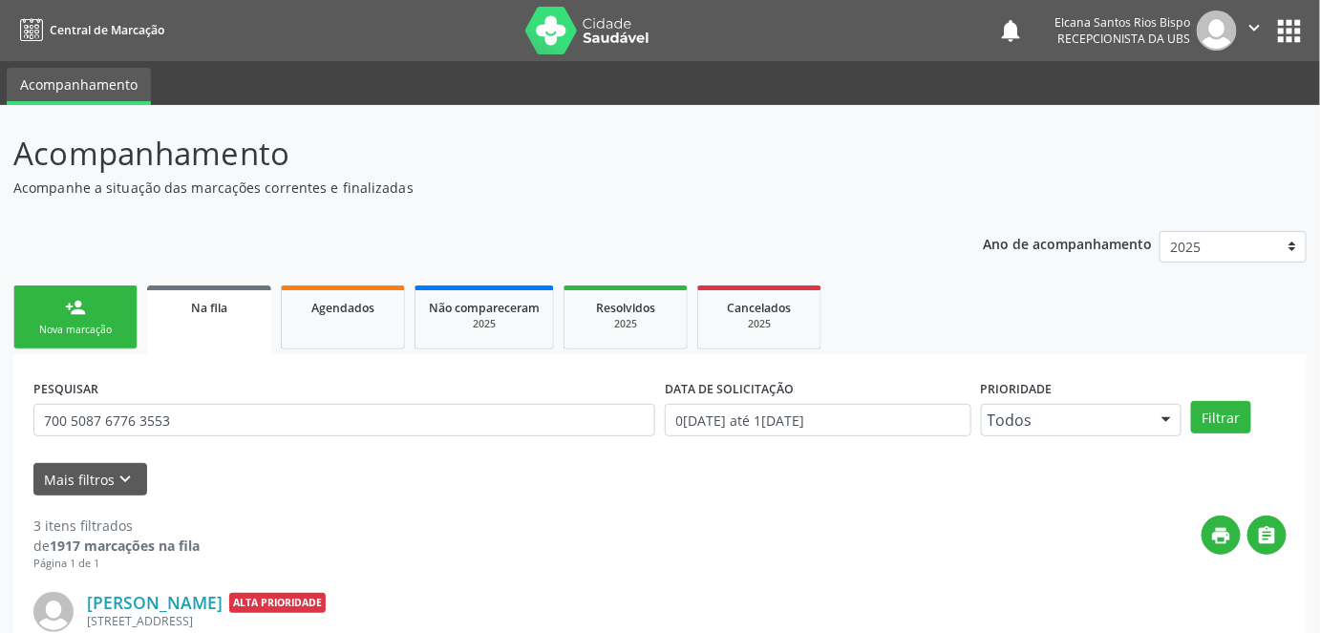
click at [35, 329] on div "Nova marcação" at bounding box center [76, 330] width 96 height 14
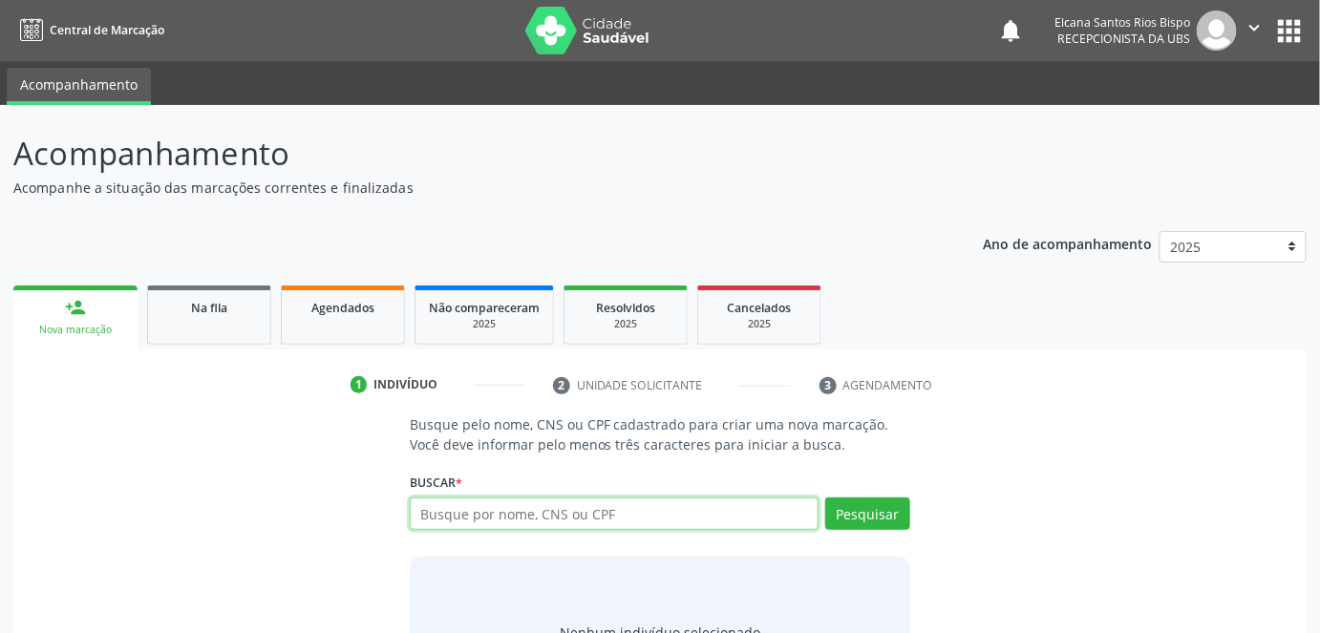
click at [477, 522] on input "text" at bounding box center [615, 514] width 410 height 32
paste input "704 0083 8224 5967"
type input "704 0083 8224 5967"
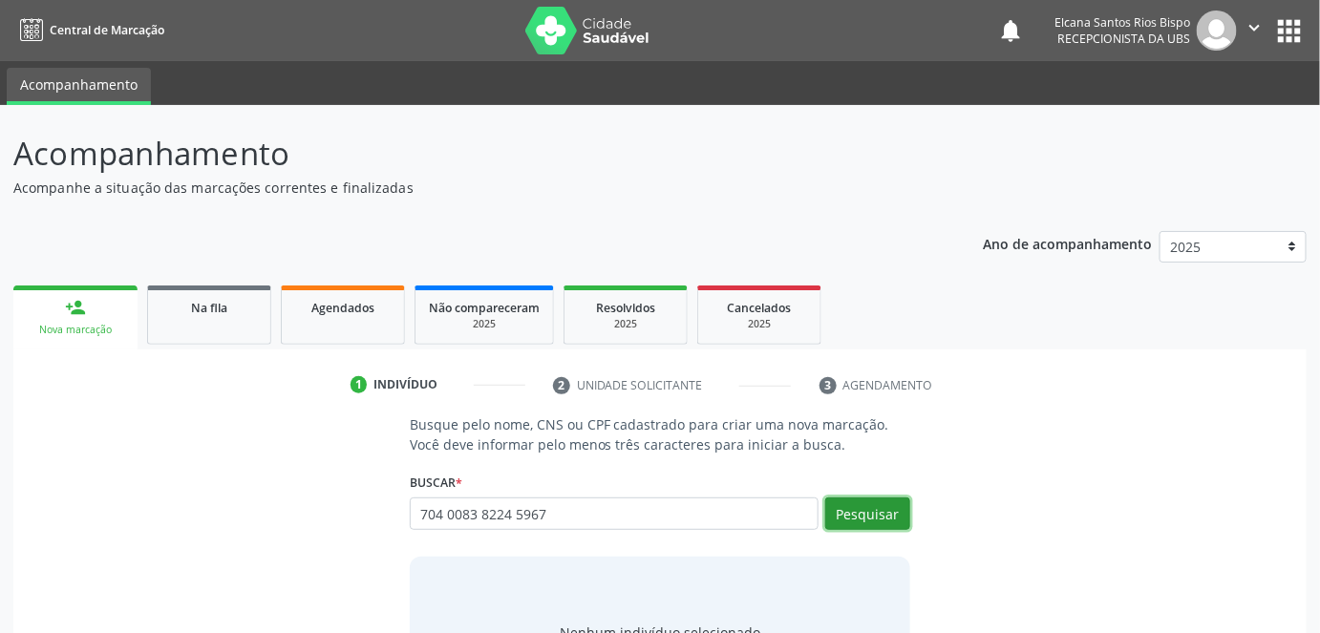
click at [855, 510] on button "Pesquisar" at bounding box center [867, 514] width 85 height 32
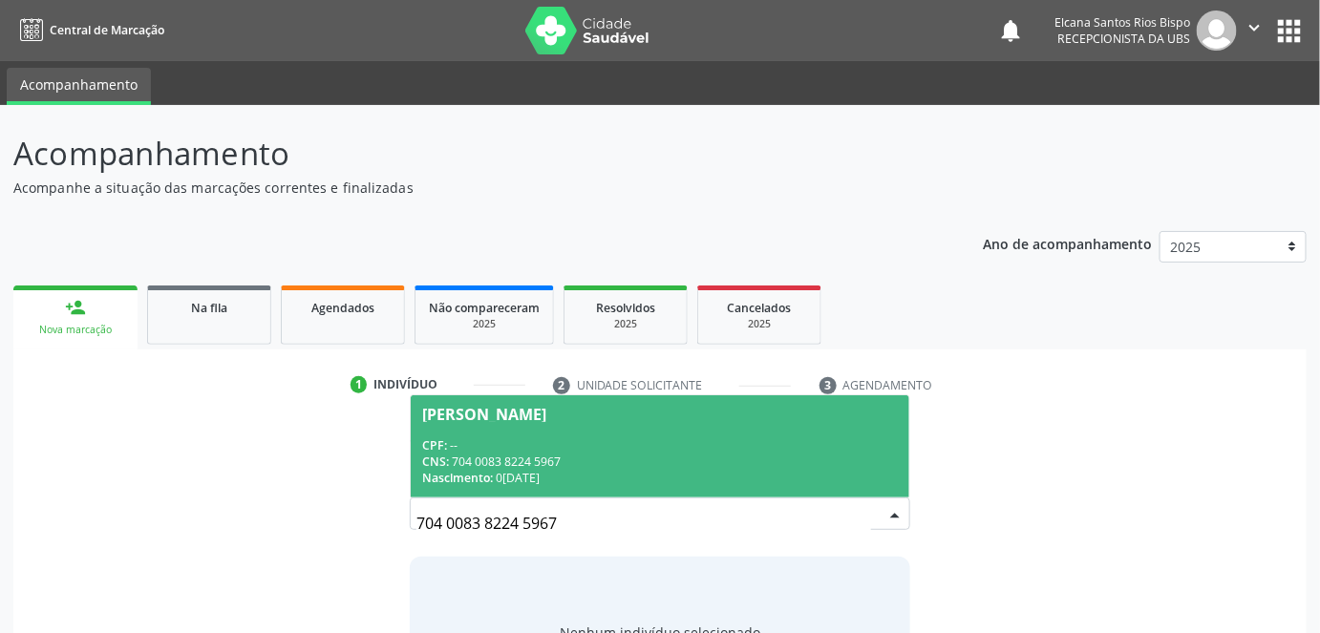
click at [567, 421] on span "Nadir Araujo Oliveira CPF: -- CNS: 704 0083 8224 5967 Nascimento: 09/10/1984" at bounding box center [660, 446] width 499 height 102
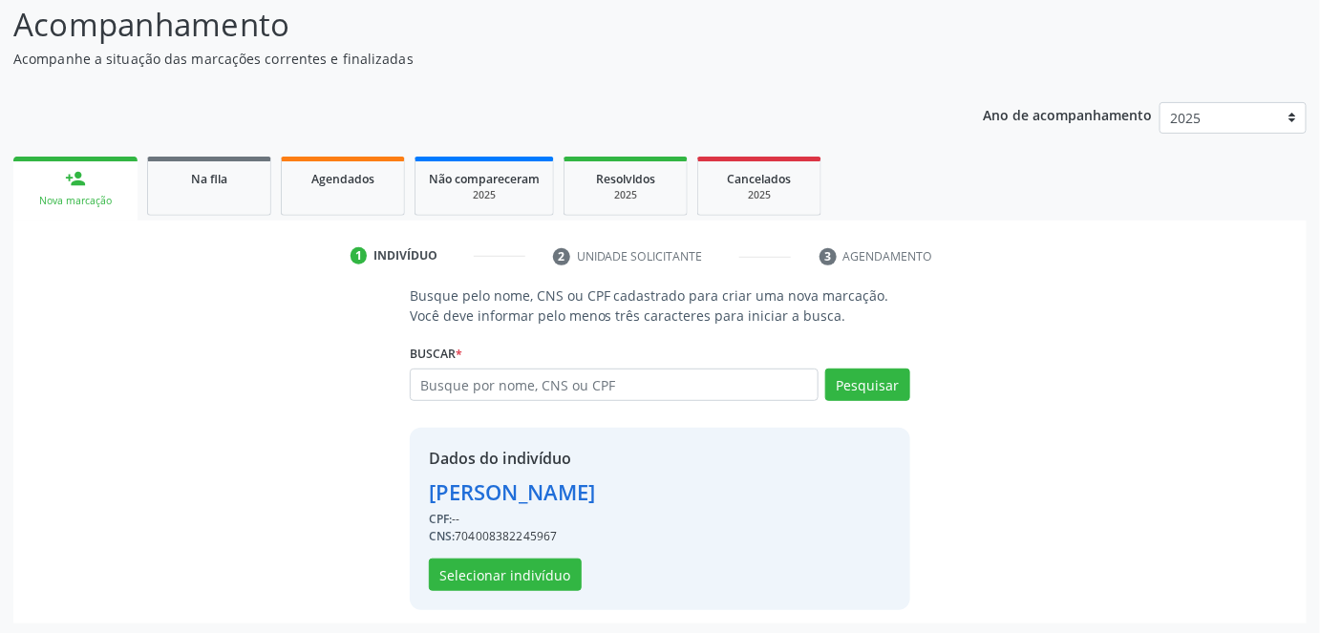
scroll to position [130, 0]
click at [509, 582] on button "Selecionar indivíduo" at bounding box center [505, 574] width 153 height 32
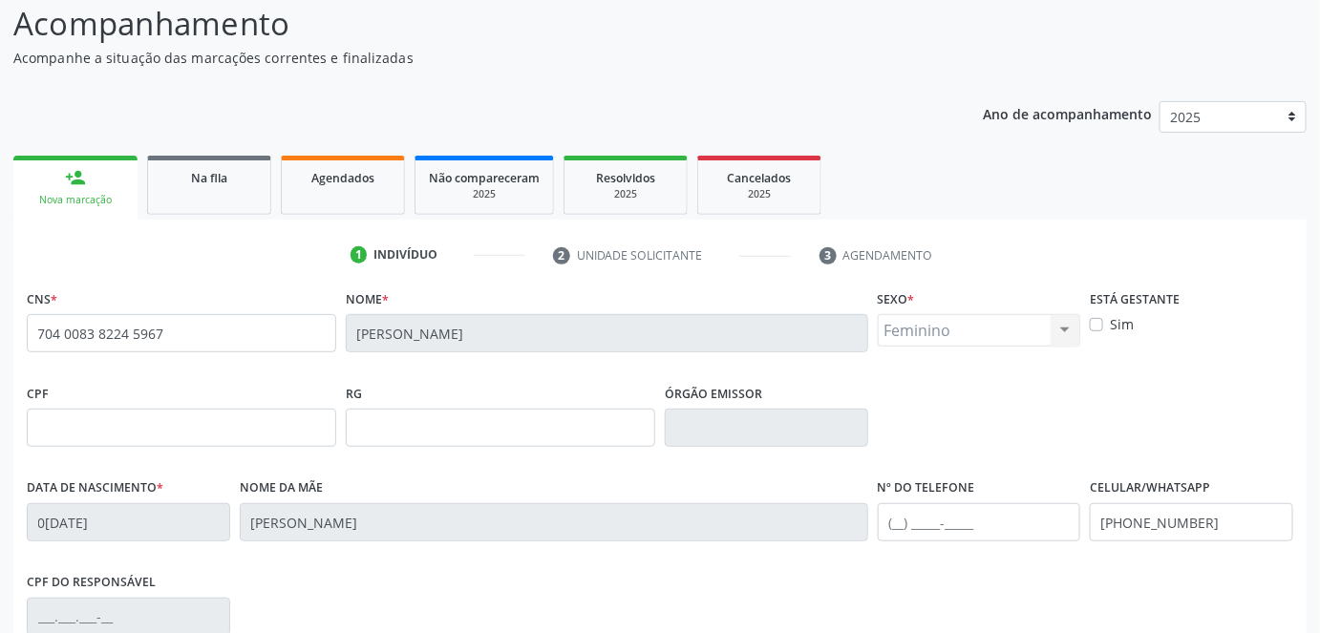
scroll to position [400, 0]
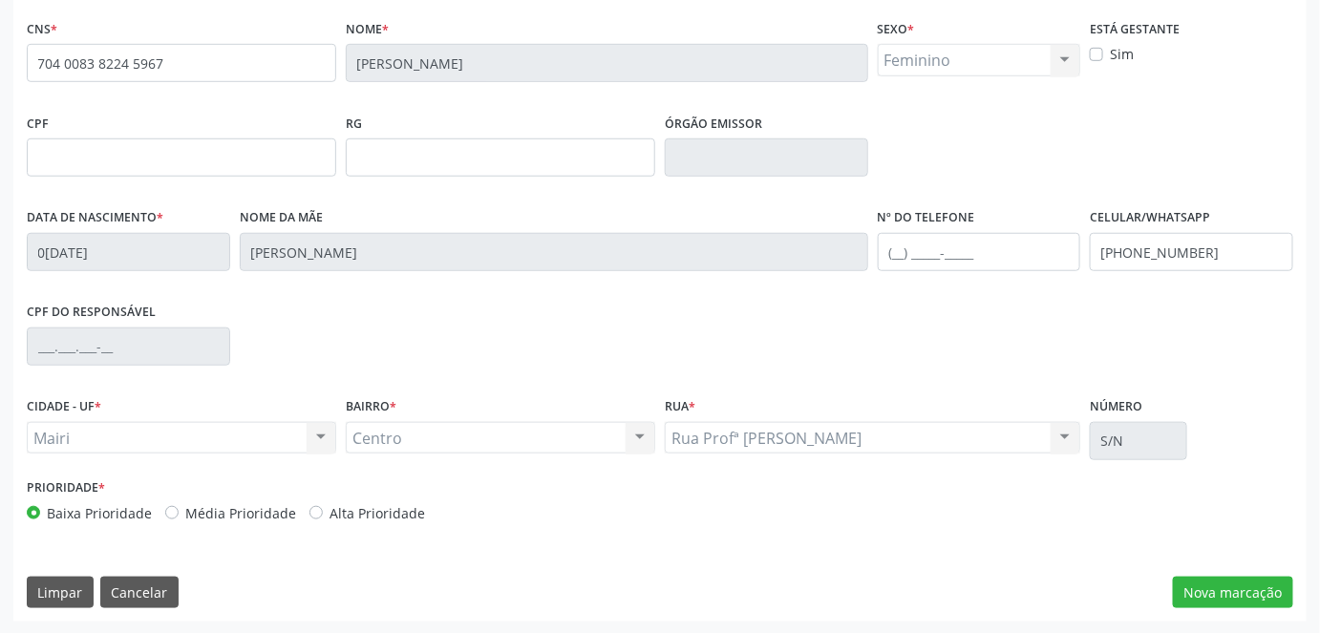
click at [395, 517] on label "Alta Prioridade" at bounding box center [377, 513] width 96 height 20
click at [323, 517] on input "Alta Prioridade" at bounding box center [315, 511] width 13 height 17
radio input "true"
click at [1240, 592] on button "Nova marcação" at bounding box center [1233, 593] width 120 height 32
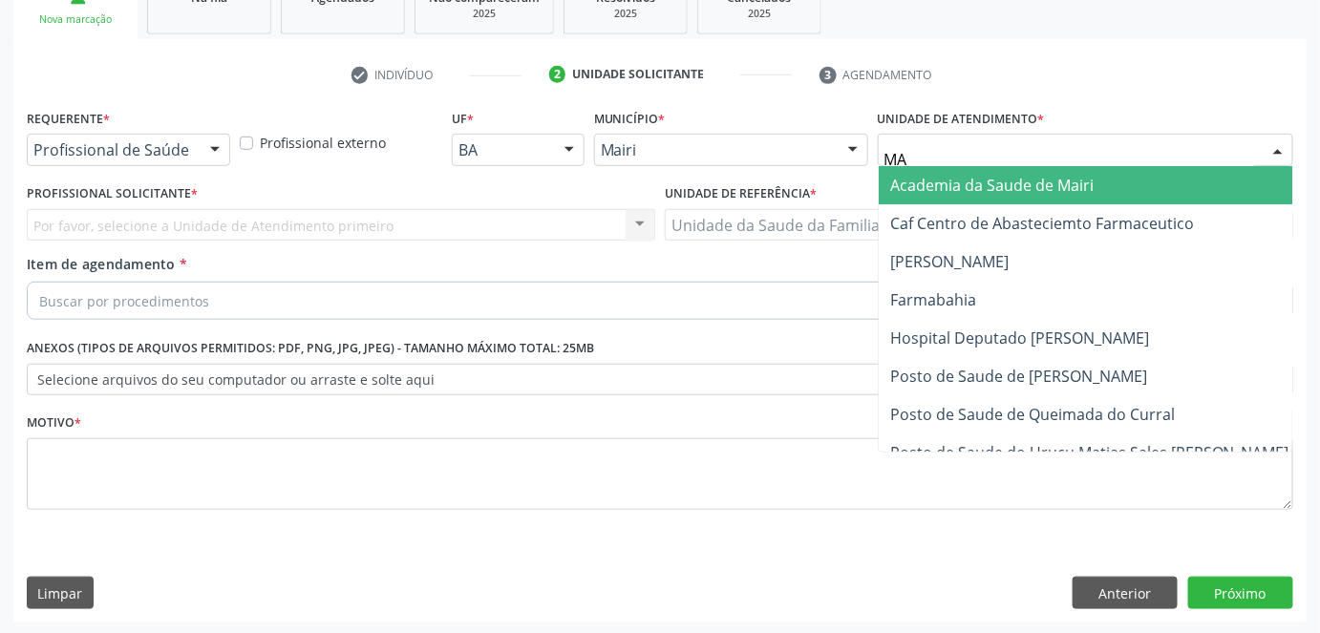
type input "MAR"
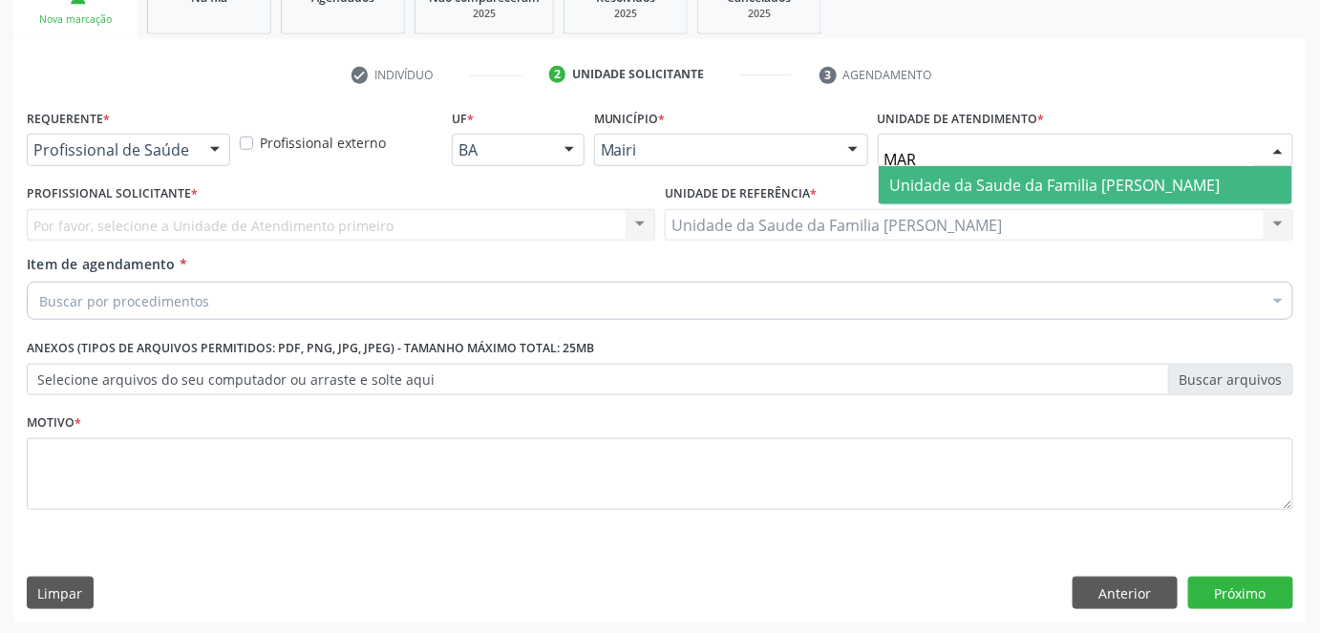
drag, startPoint x: 1009, startPoint y: 179, endPoint x: 931, endPoint y: 186, distance: 78.7
click at [1009, 181] on span "Unidade da Saude da Familia [PERSON_NAME]" at bounding box center [1055, 185] width 330 height 21
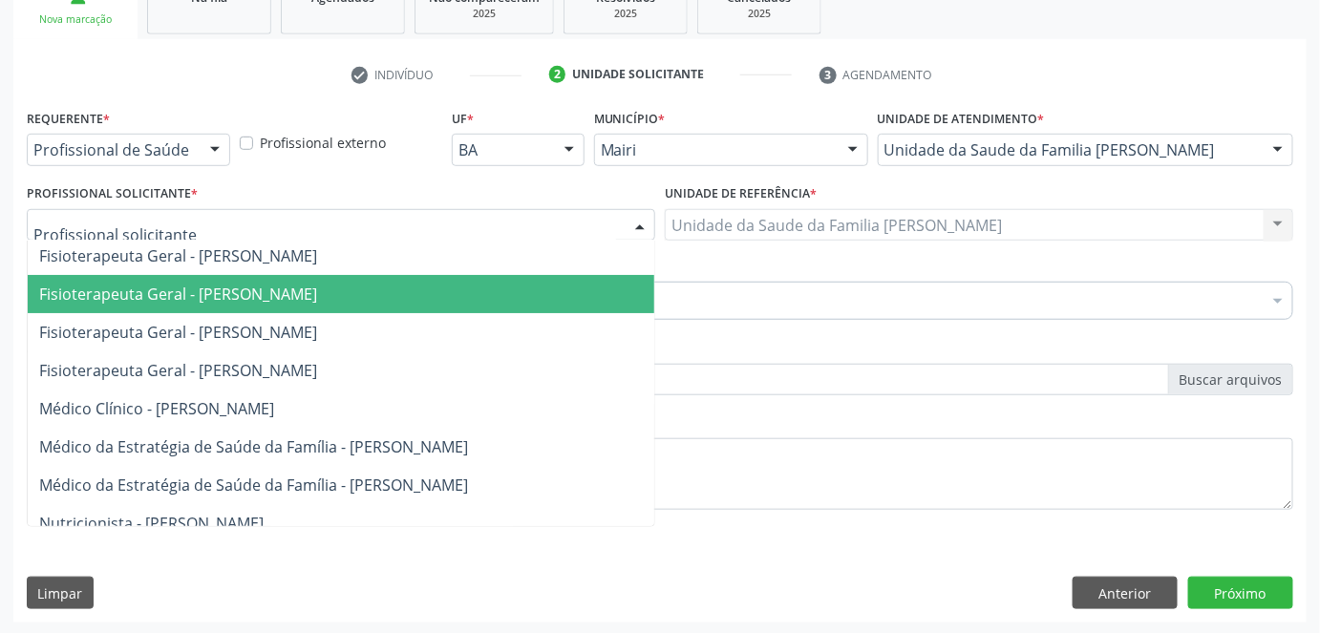
scroll to position [173, 0]
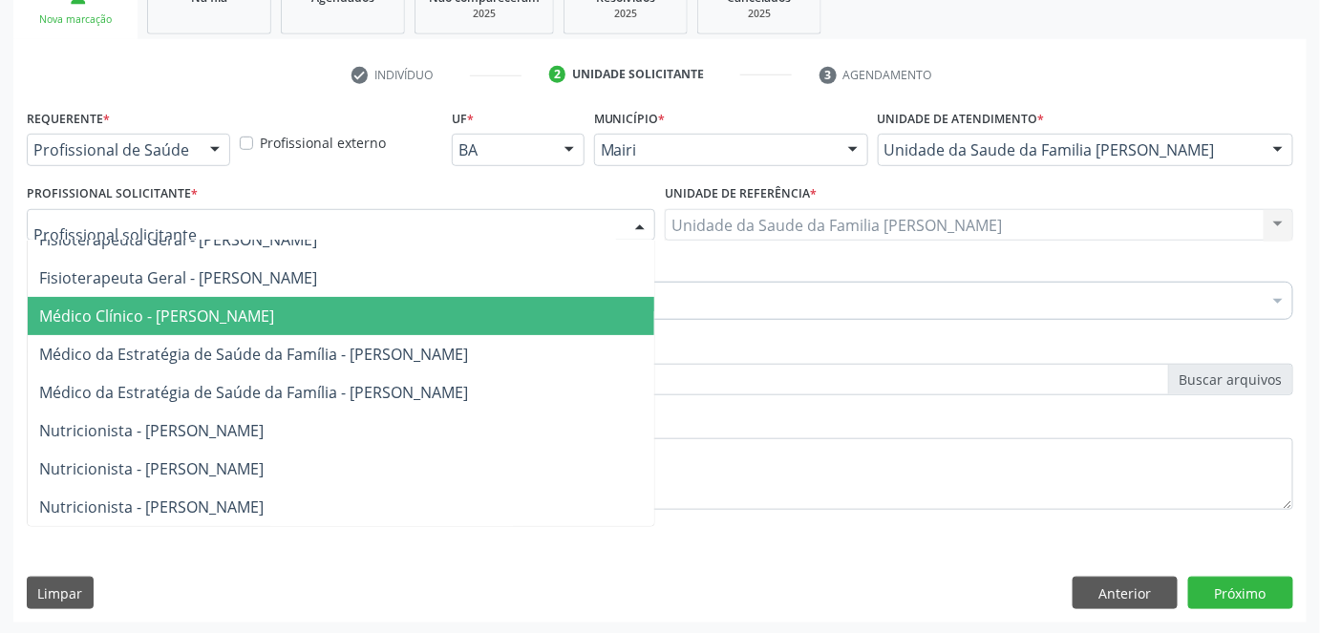
click at [110, 321] on span "Médico Clínico - [PERSON_NAME]" at bounding box center [156, 316] width 235 height 21
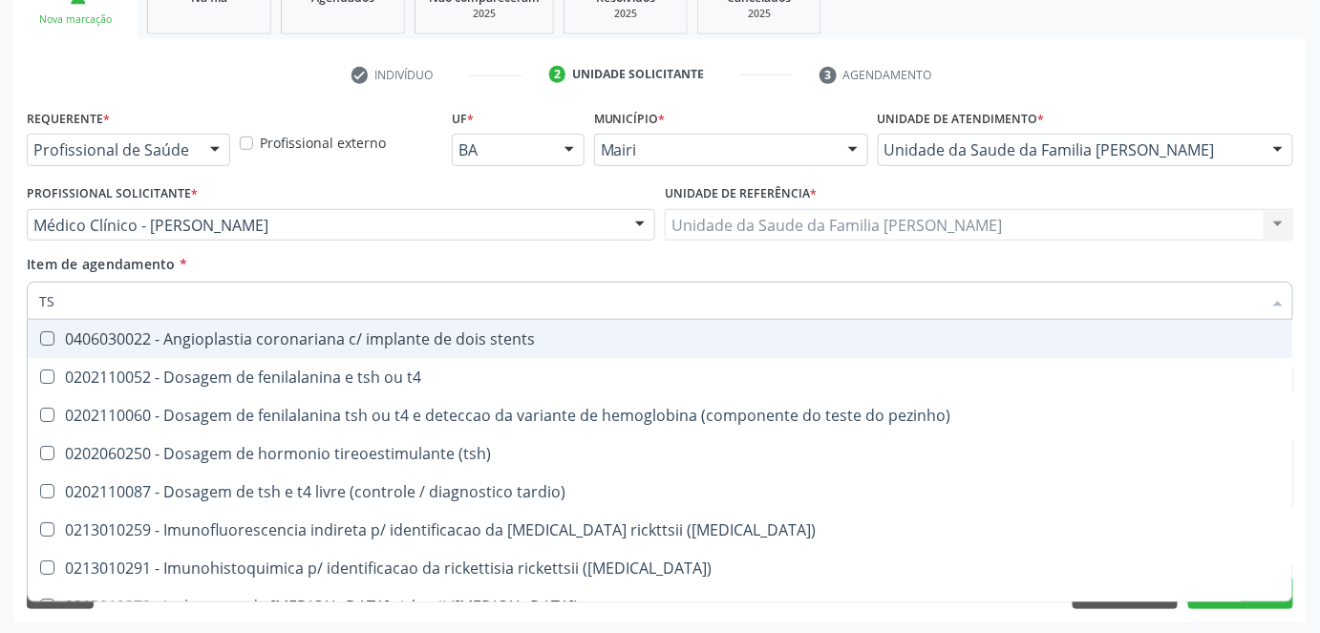
type input "TSH"
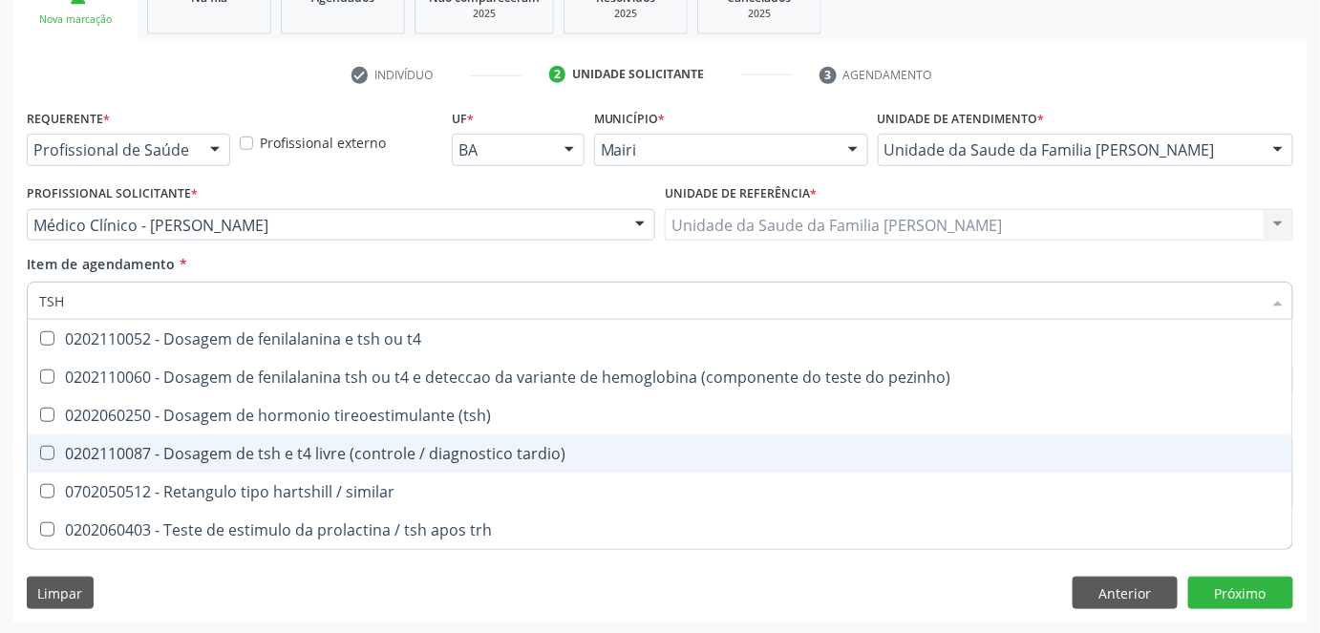
click at [181, 446] on div "0202110087 - Dosagem de tsh e t4 livre (controle / diagnostico tardio)" at bounding box center [660, 453] width 1242 height 15
checkbox tardio\) "true"
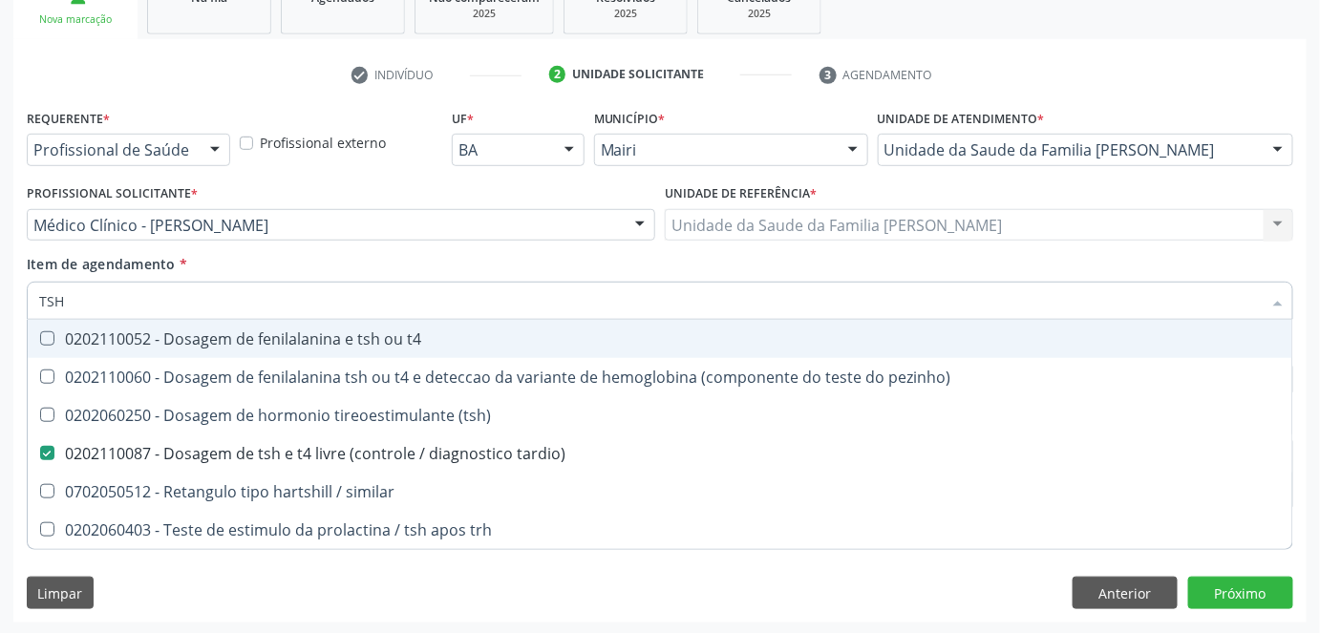
click at [287, 273] on div "Item de agendamento * TSH Desfazer seleção 0202110052 - Dosagem de fenilalanina…" at bounding box center [660, 284] width 1266 height 60
checkbox pezinho\) "true"
checkbox tardio\) "false"
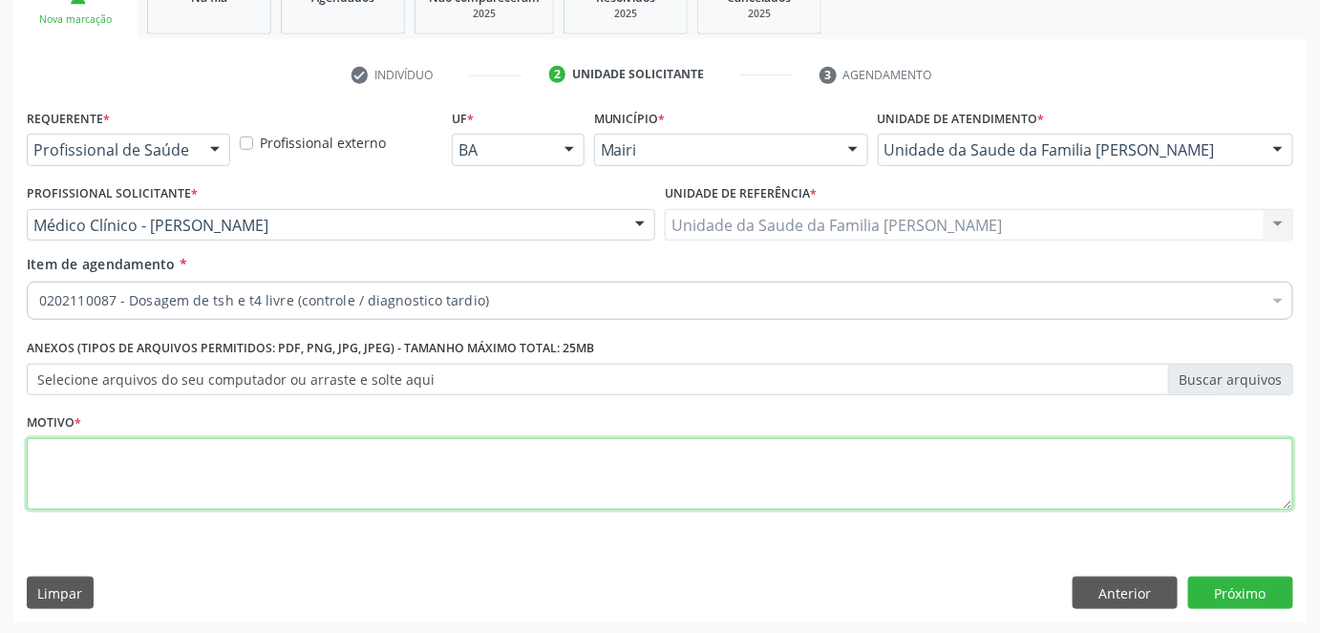
click at [142, 451] on textarea at bounding box center [660, 474] width 1266 height 73
type textarea "AVALIAÇÃO"
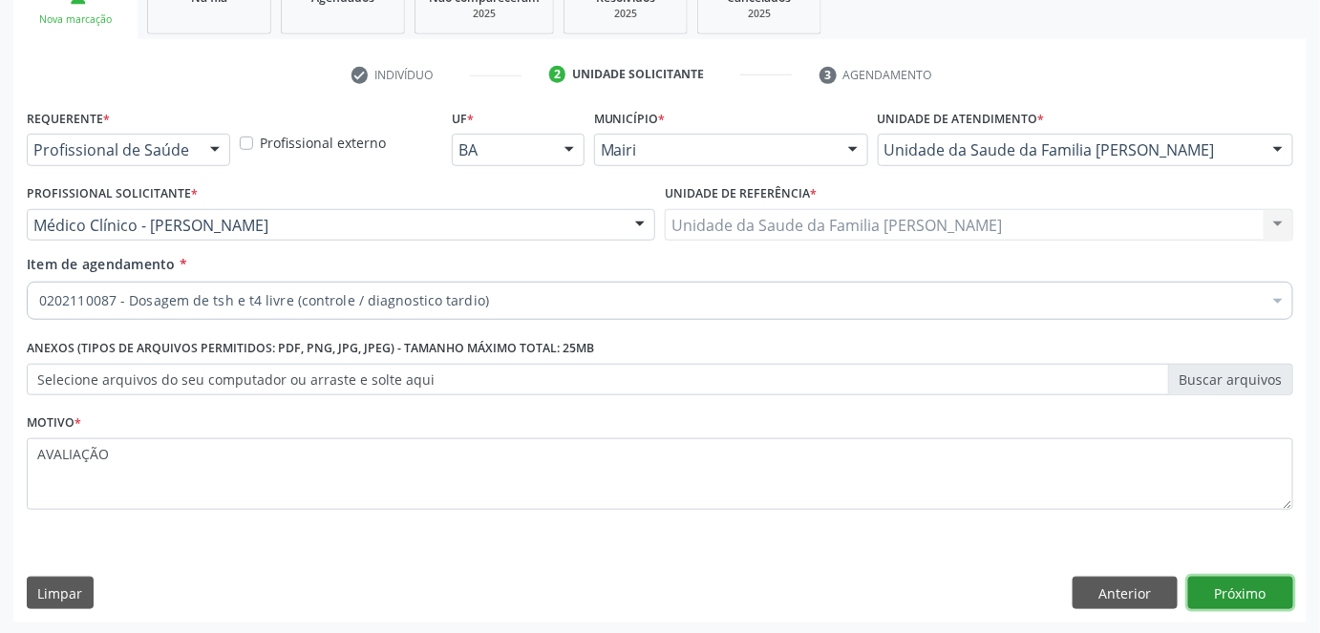
click at [1247, 594] on button "Próximo" at bounding box center [1240, 593] width 105 height 32
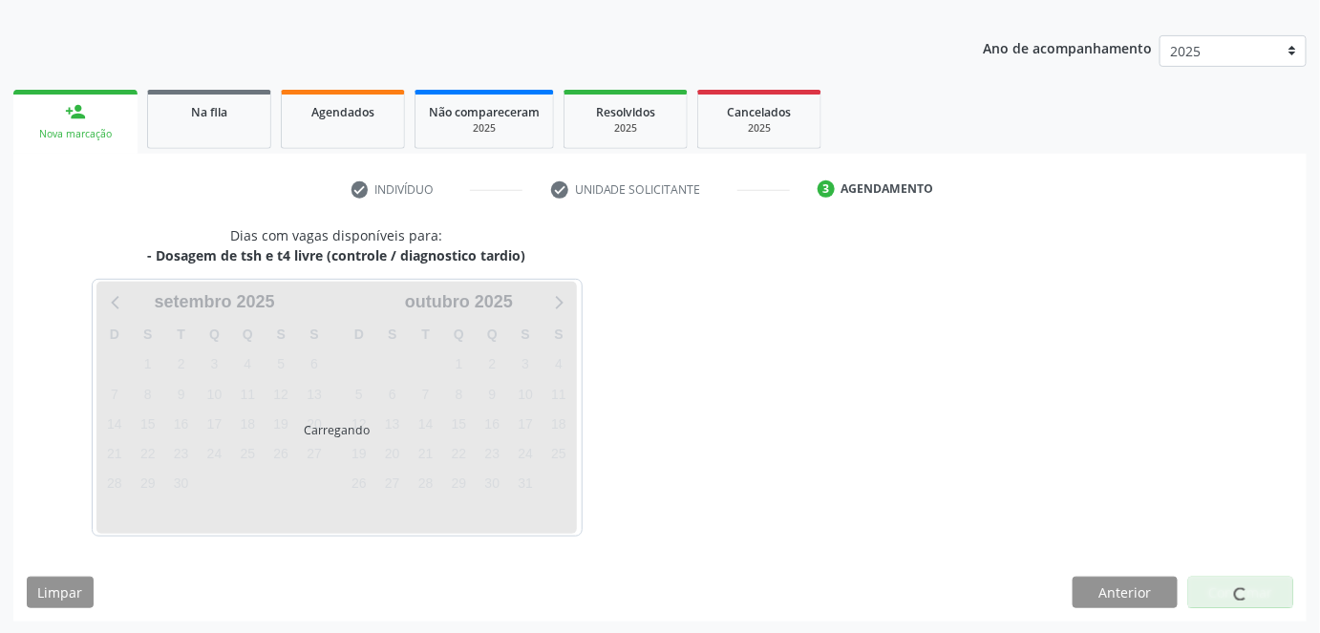
scroll to position [252, 0]
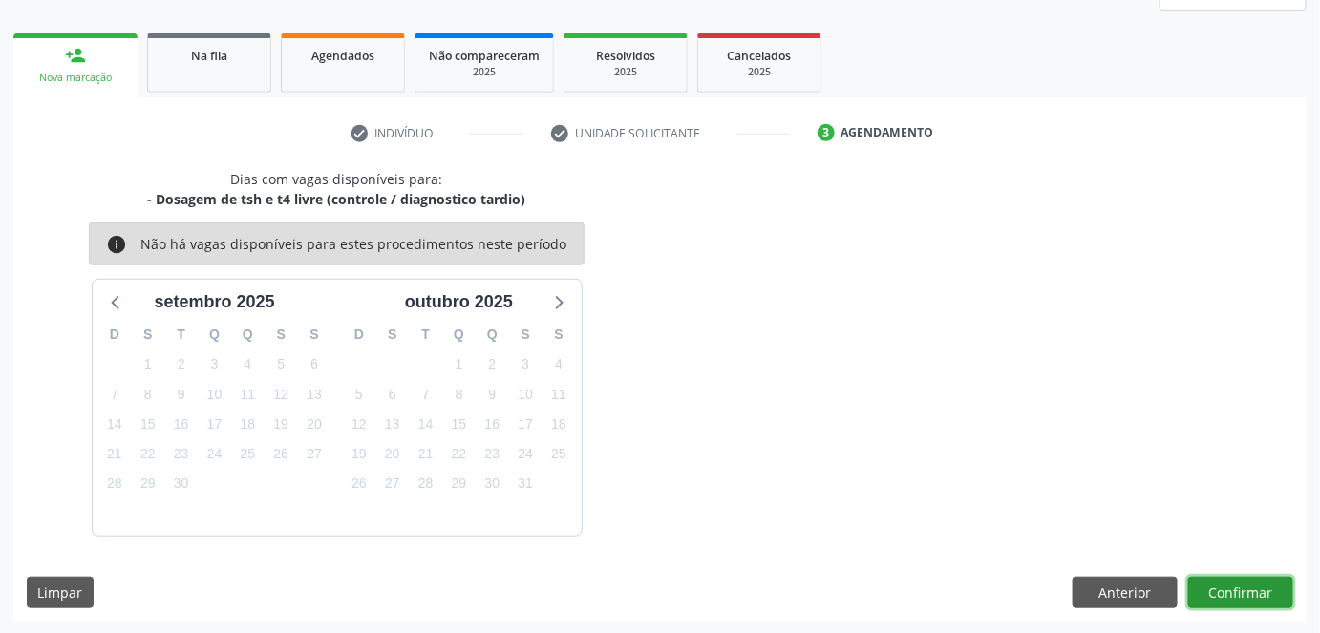
click at [1237, 596] on button "Confirmar" at bounding box center [1240, 593] width 105 height 32
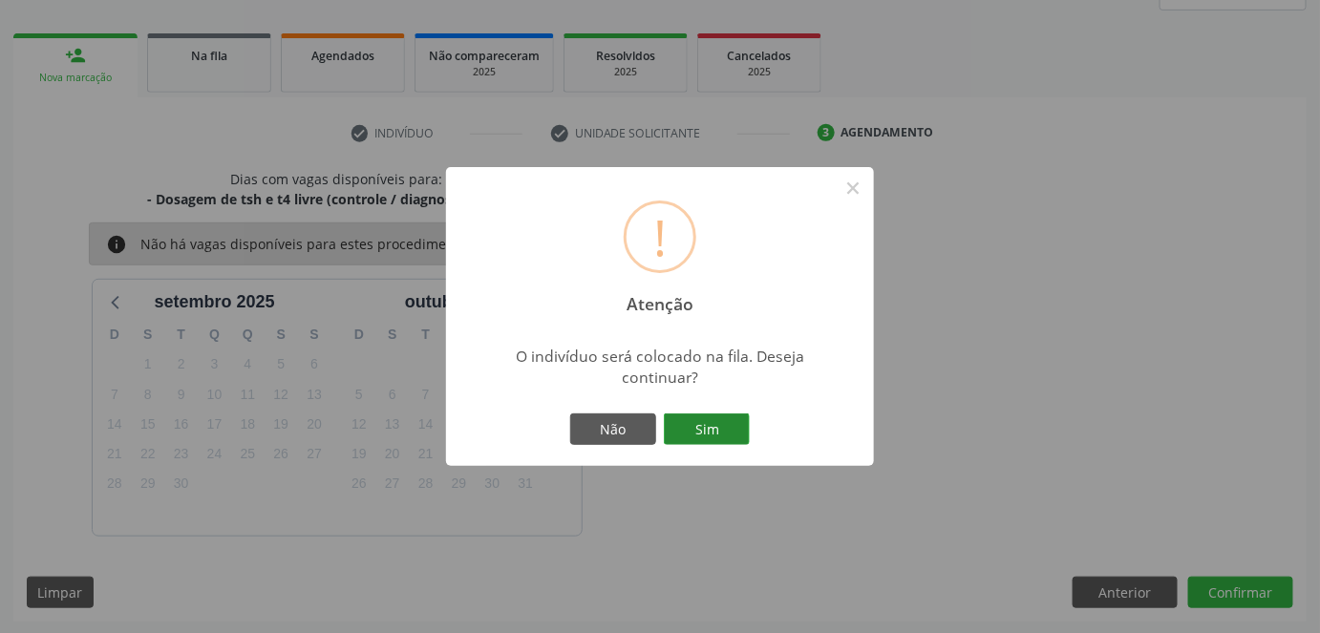
click at [712, 426] on button "Sim" at bounding box center [707, 430] width 86 height 32
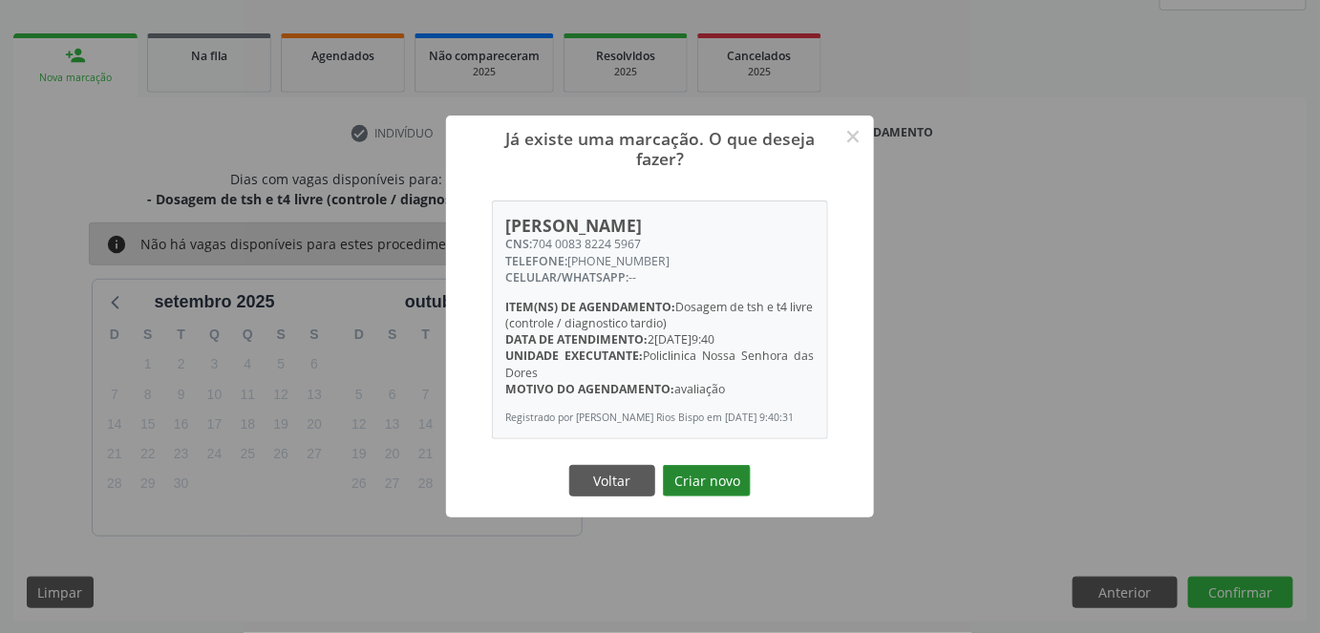
click at [723, 482] on button "Criar novo" at bounding box center [707, 481] width 88 height 32
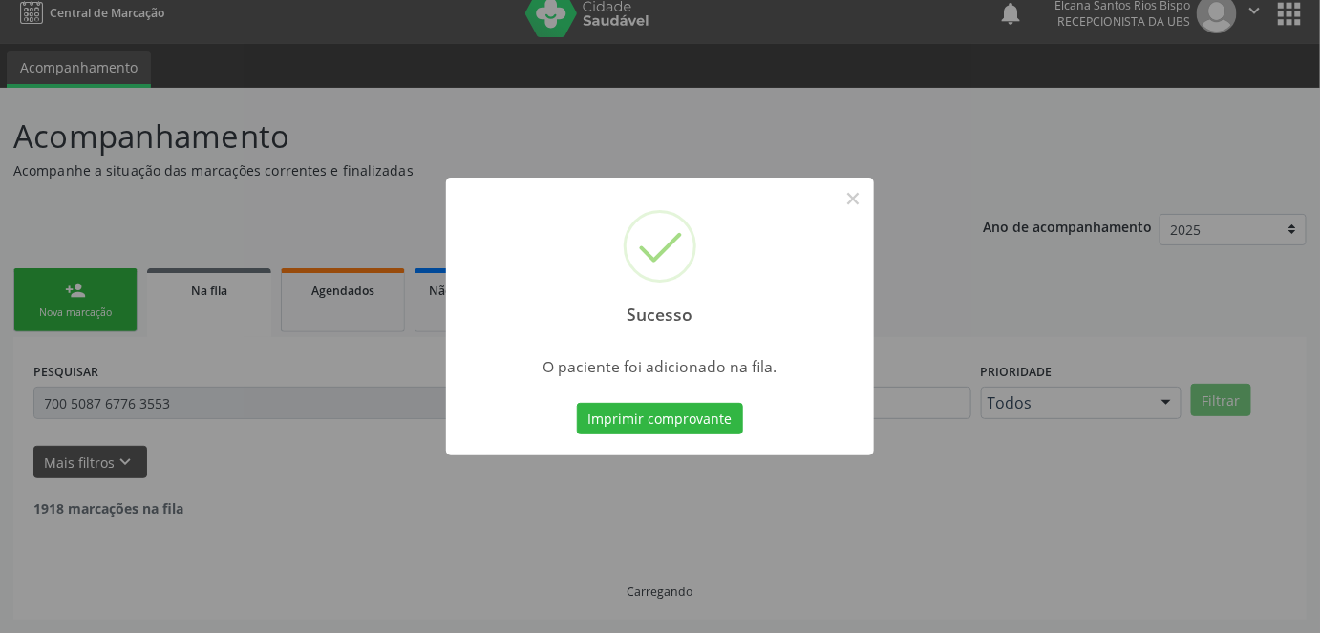
scroll to position [0, 0]
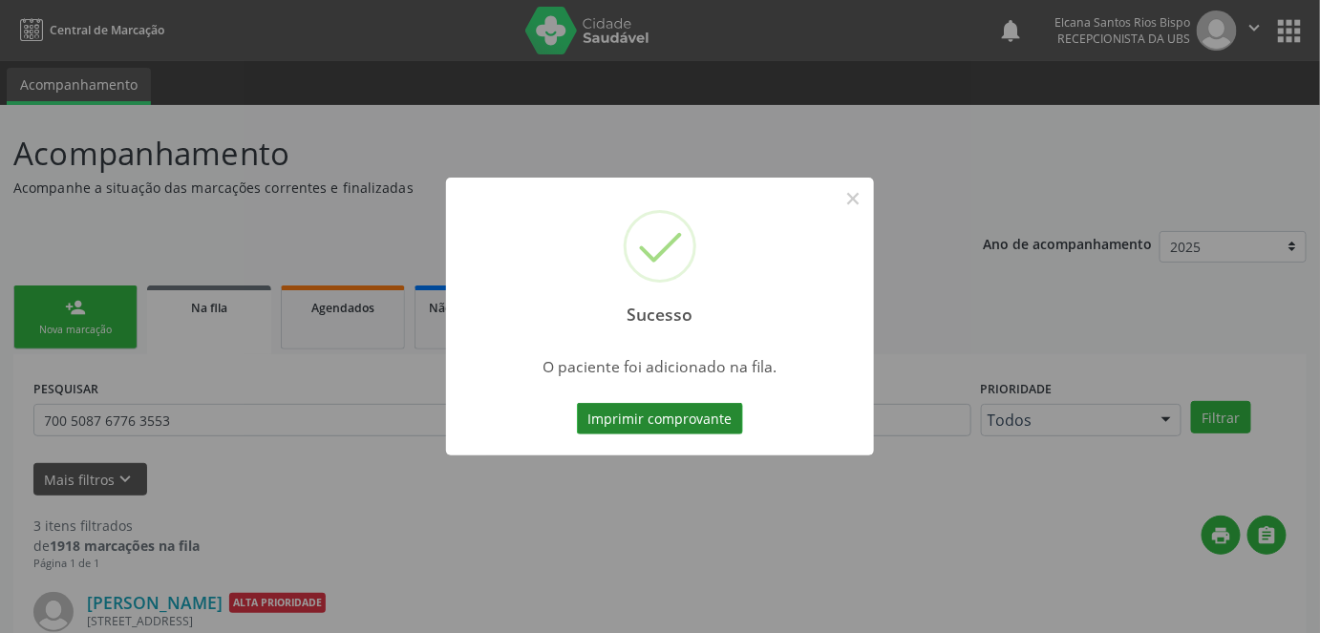
click at [687, 405] on button "Imprimir comprovante" at bounding box center [660, 419] width 166 height 32
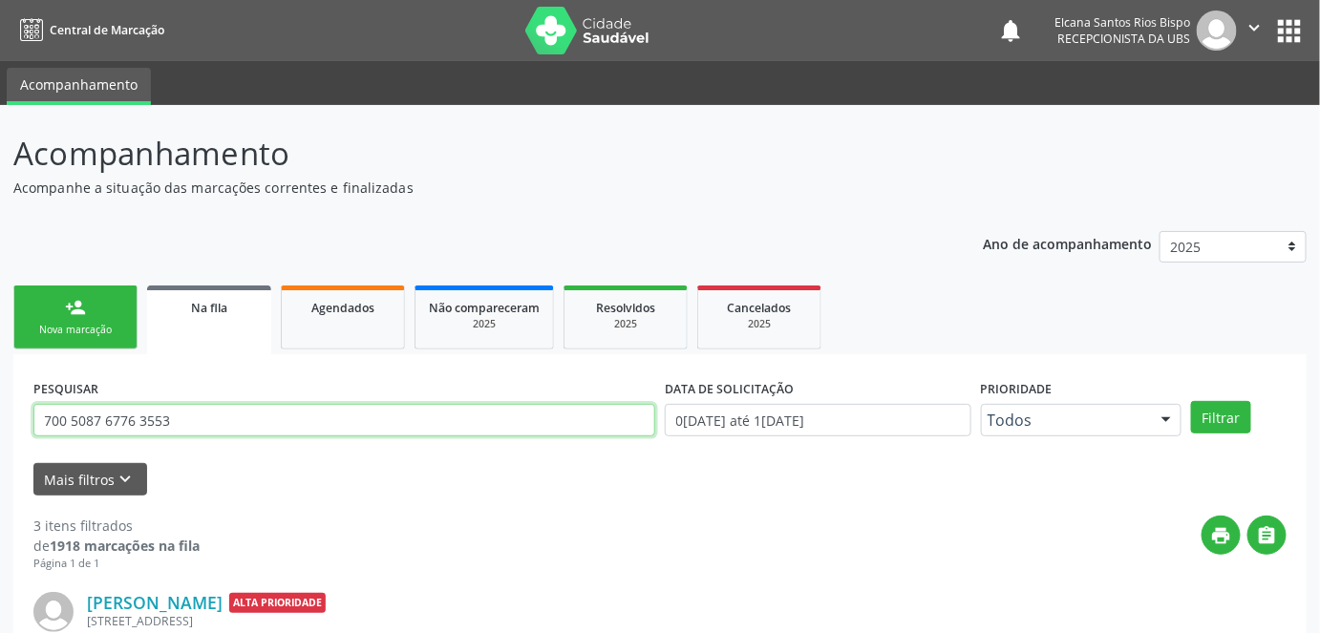
drag, startPoint x: 200, startPoint y: 422, endPoint x: 23, endPoint y: 390, distance: 179.6
click at [29, 385] on div "PESQUISAR 700 5087 6776 3553" at bounding box center [344, 411] width 631 height 74
paste input "4 0083 8224 5967"
type input "704 0083 8224 5967"
click at [1191, 401] on button "Filtrar" at bounding box center [1221, 417] width 60 height 32
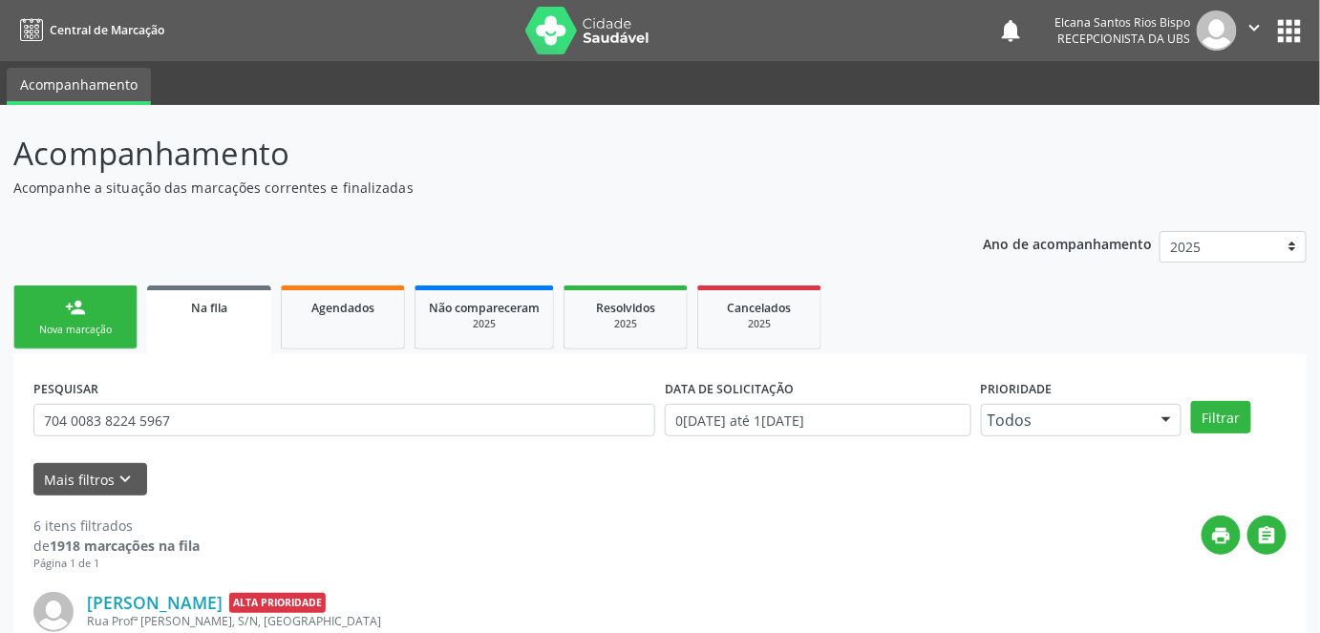
click at [95, 326] on div "Nova marcação" at bounding box center [76, 330] width 96 height 14
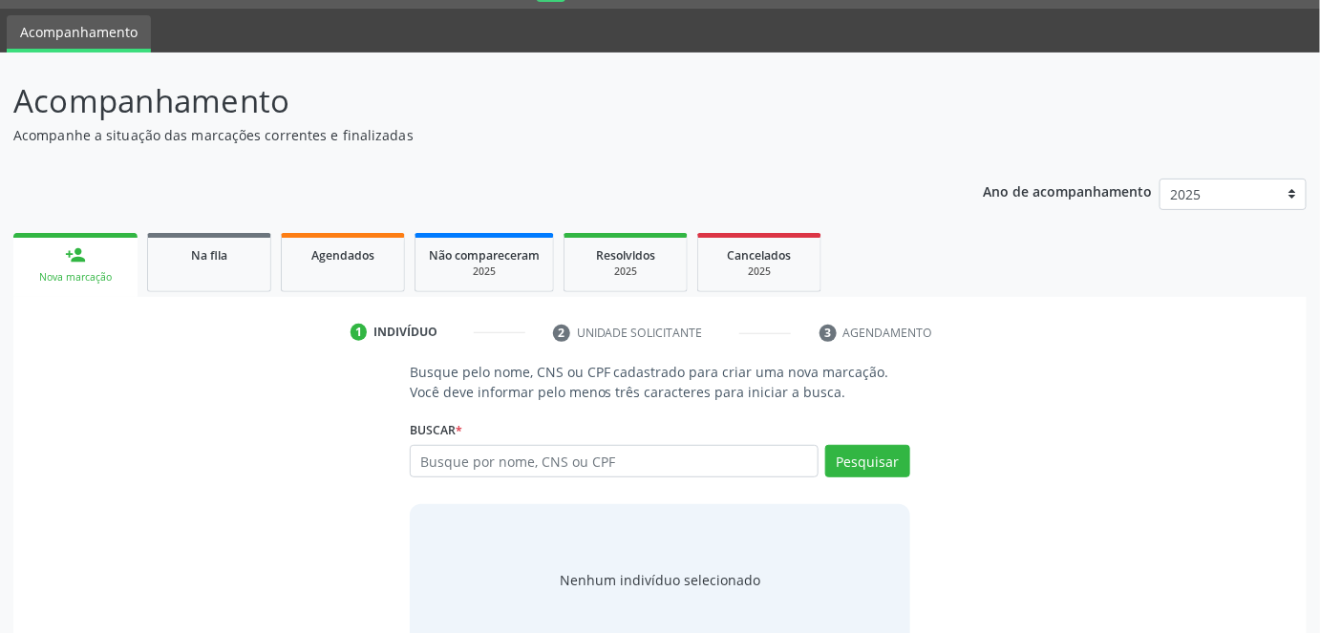
scroll to position [101, 0]
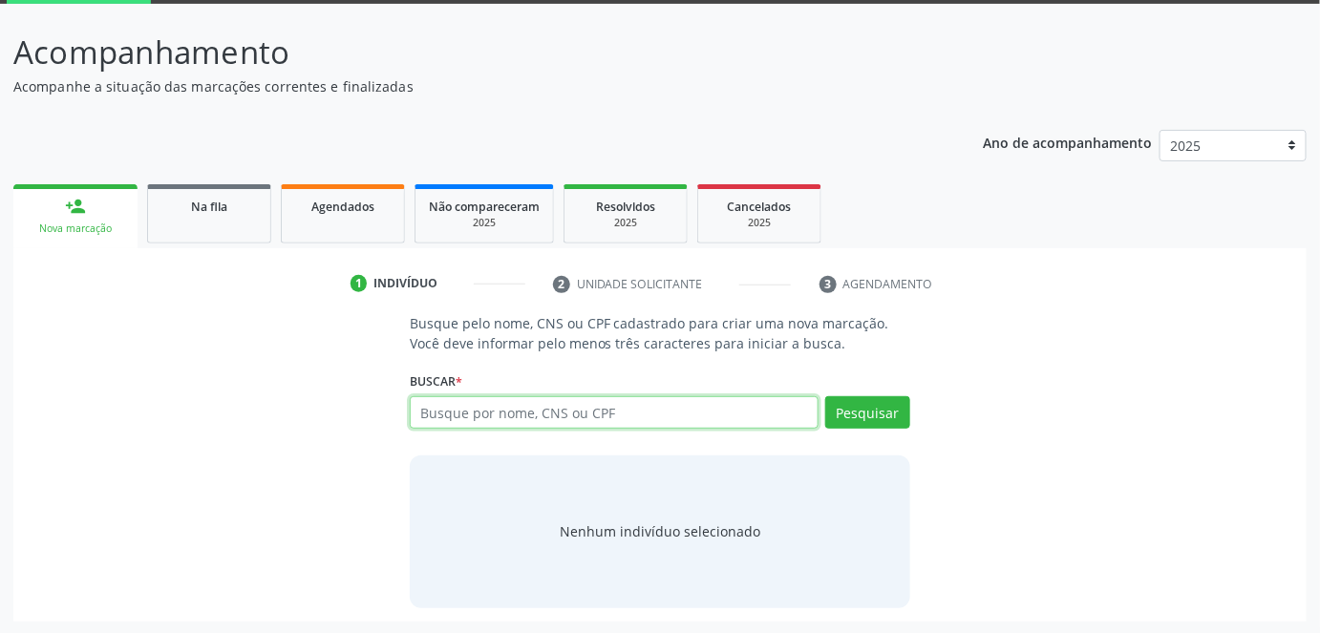
click at [466, 422] on input "text" at bounding box center [615, 412] width 410 height 32
type input "700"
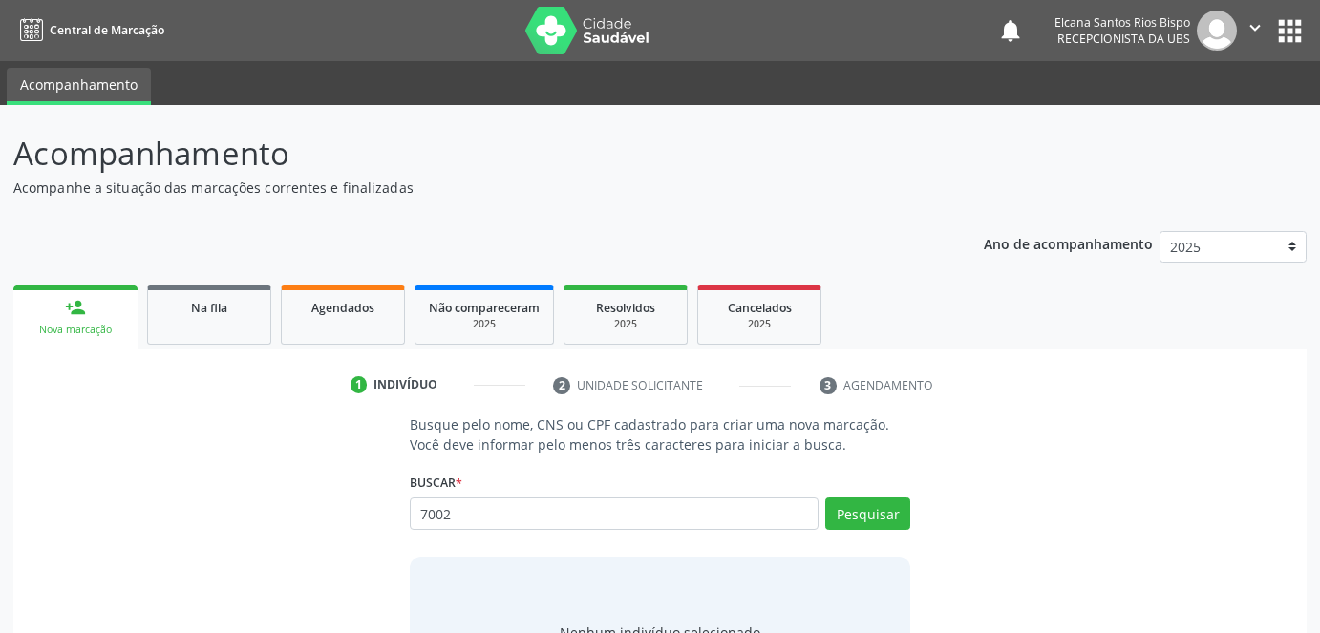
scroll to position [101, 0]
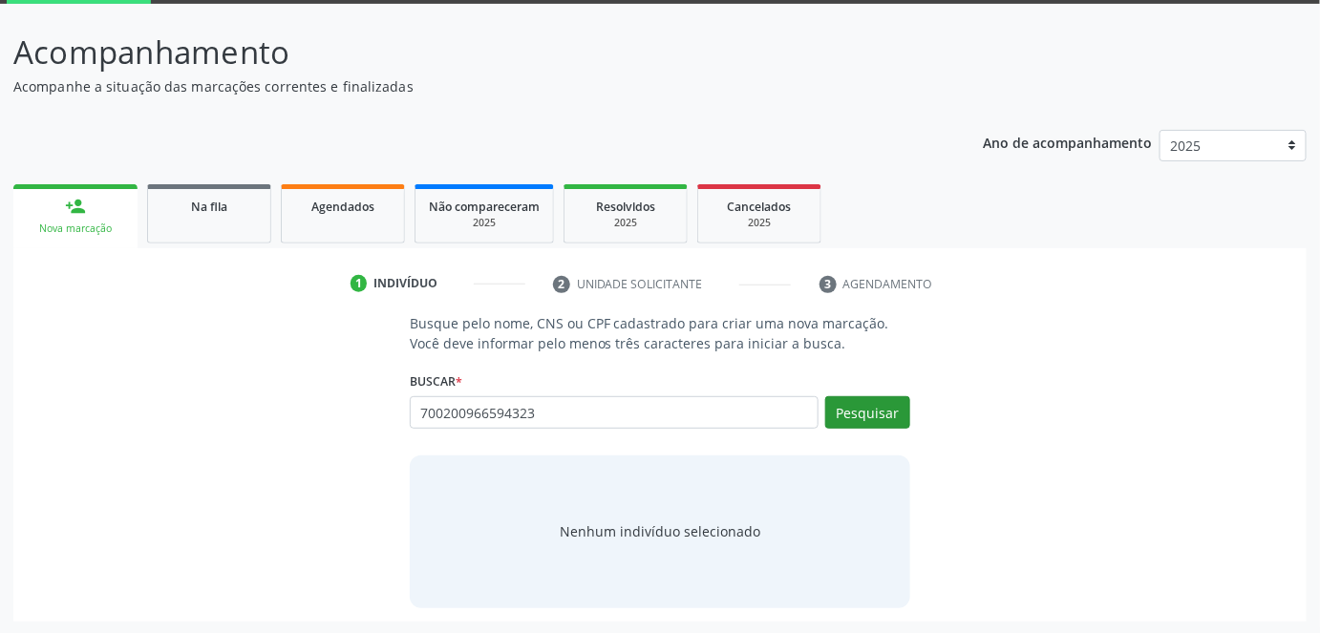
type input "700200966594323"
click at [854, 403] on button "Pesquisar" at bounding box center [867, 412] width 85 height 32
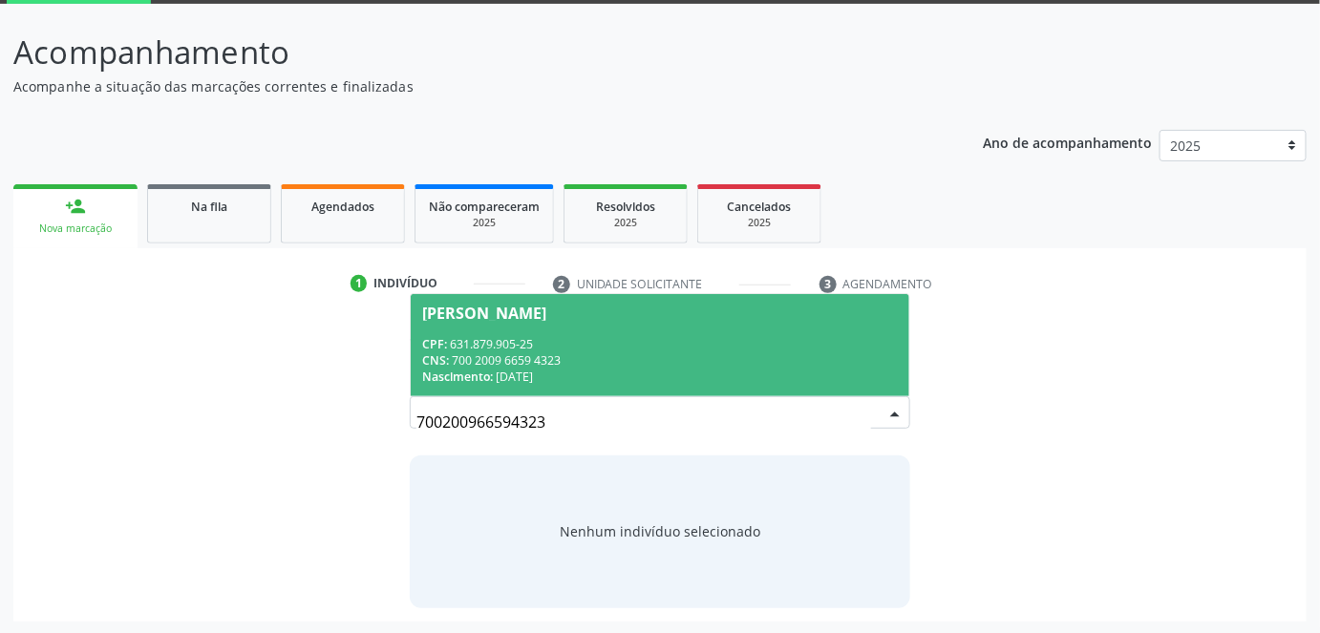
click at [565, 341] on div "CPF: 631.879.905-25" at bounding box center [660, 344] width 477 height 16
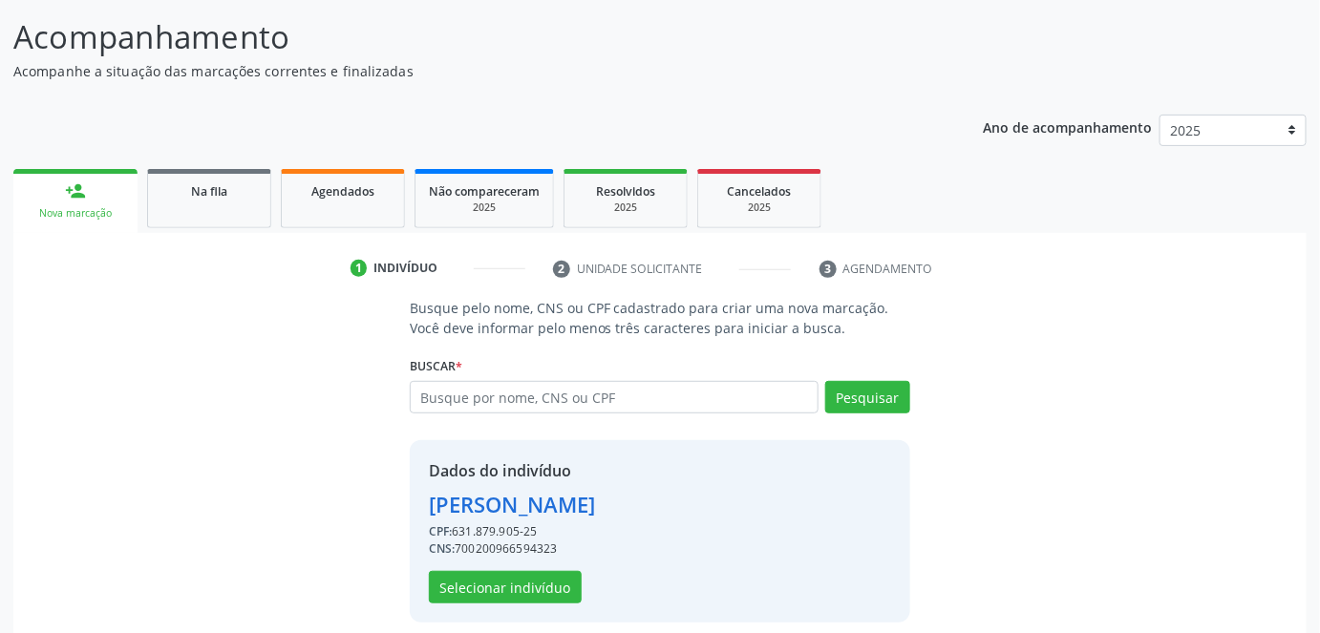
scroll to position [130, 0]
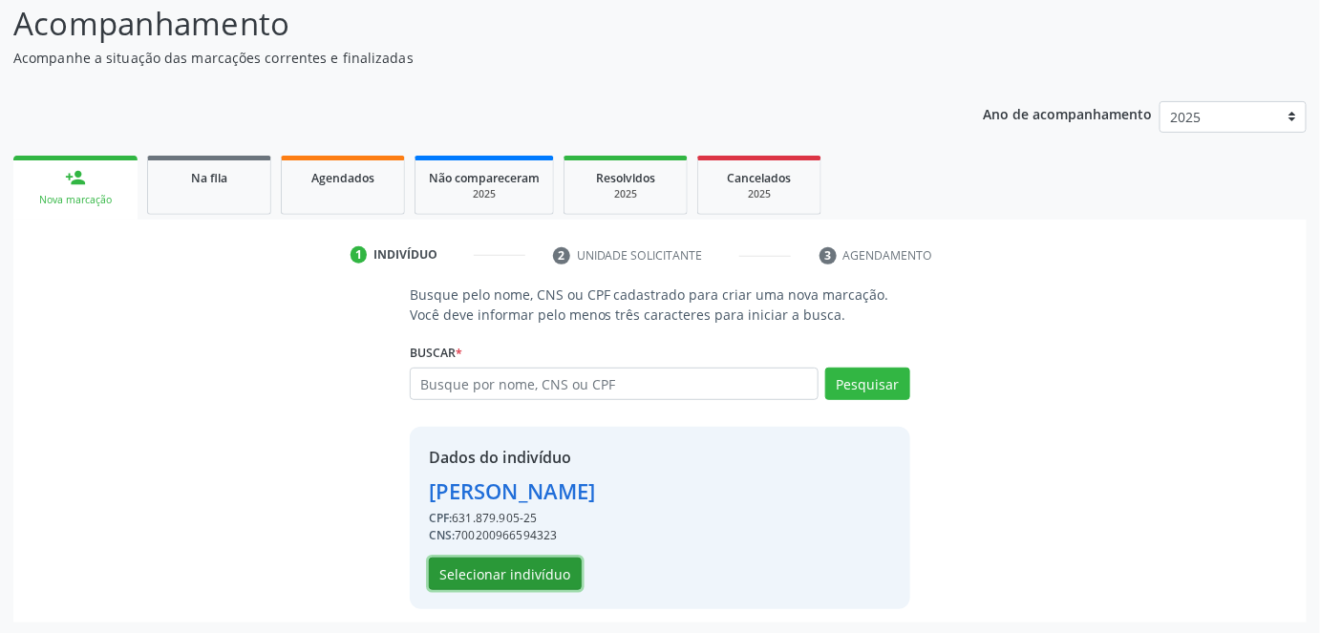
click at [503, 576] on button "Selecionar indivíduo" at bounding box center [505, 574] width 153 height 32
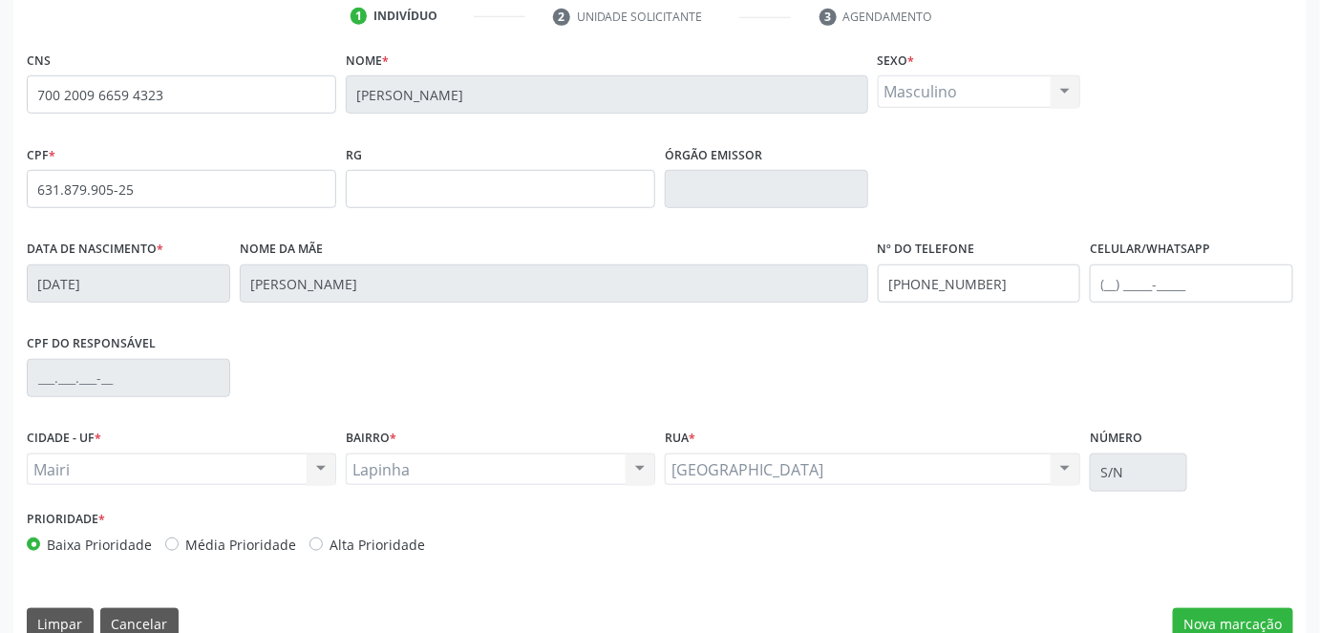
scroll to position [400, 0]
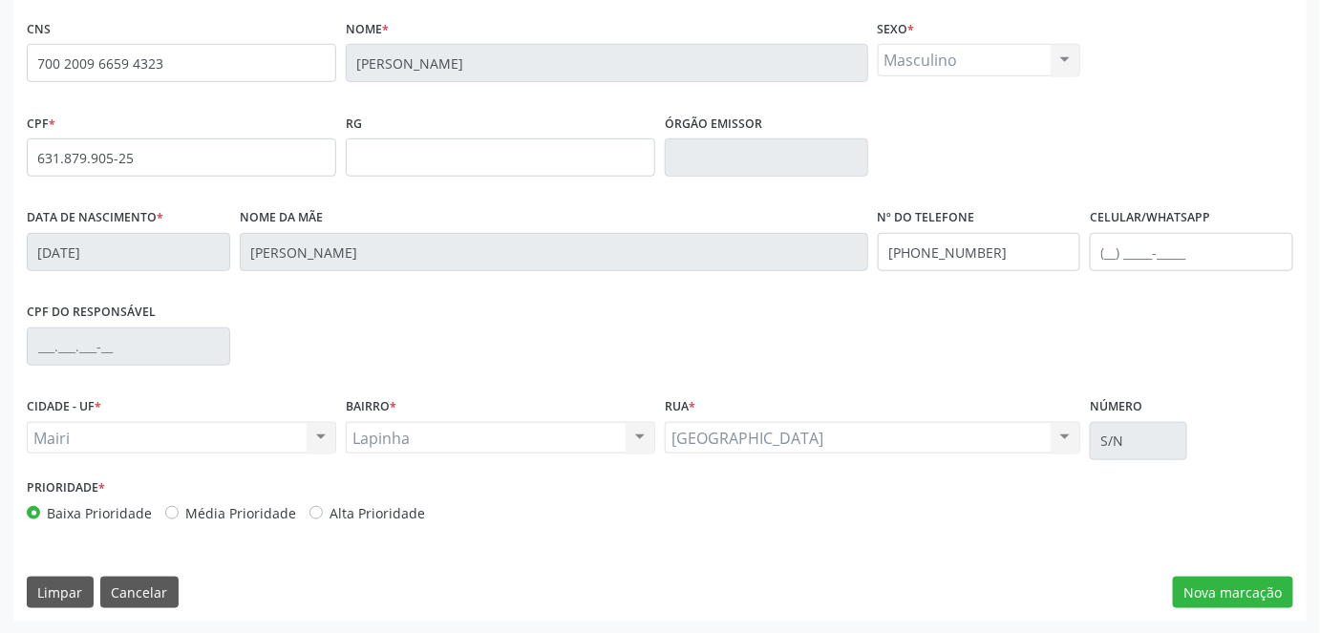
click at [361, 516] on label "Alta Prioridade" at bounding box center [377, 513] width 96 height 20
click at [323, 516] on input "Alta Prioridade" at bounding box center [315, 511] width 13 height 17
radio input "true"
click at [1007, 258] on input "[PHONE_NUMBER]" at bounding box center [979, 252] width 203 height 38
type input "("
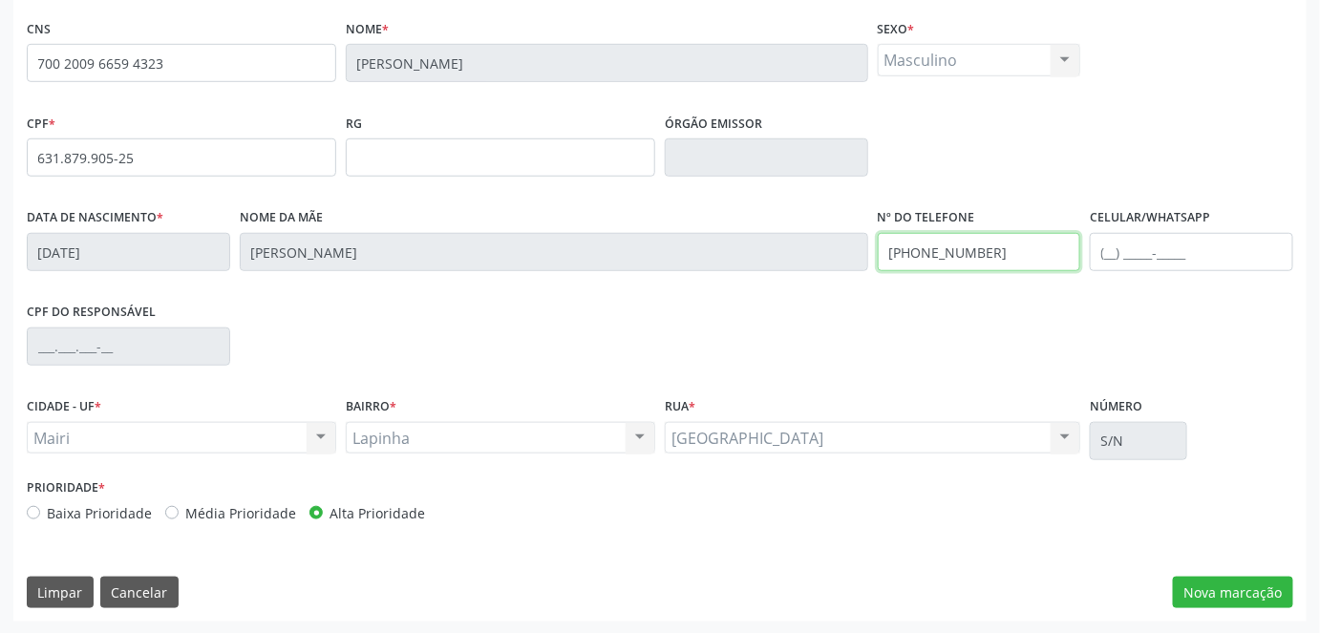
drag, startPoint x: 995, startPoint y: 245, endPoint x: 877, endPoint y: 268, distance: 120.6
click at [878, 268] on div "[PHONE_NUMBER]" at bounding box center [979, 252] width 203 height 38
type input "[PHONE_NUMBER]"
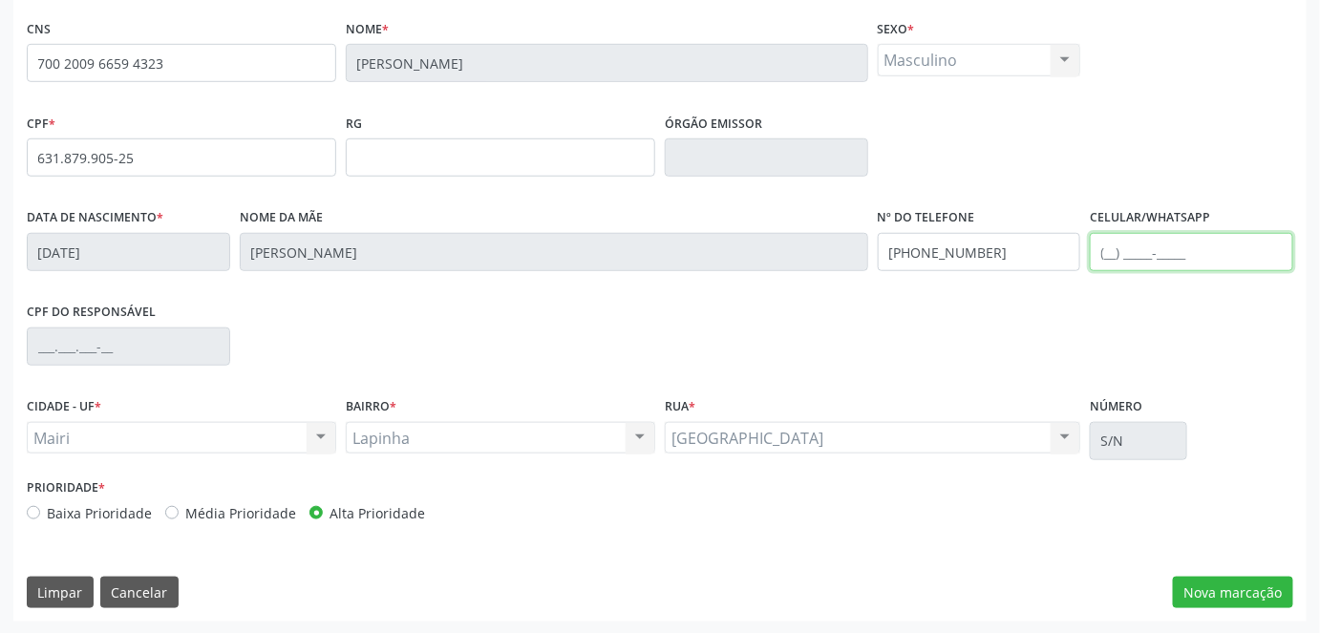
click at [1146, 236] on input "text" at bounding box center [1191, 252] width 203 height 38
paste input "[PHONE_NUMBER]"
type input "[PHONE_NUMBER]"
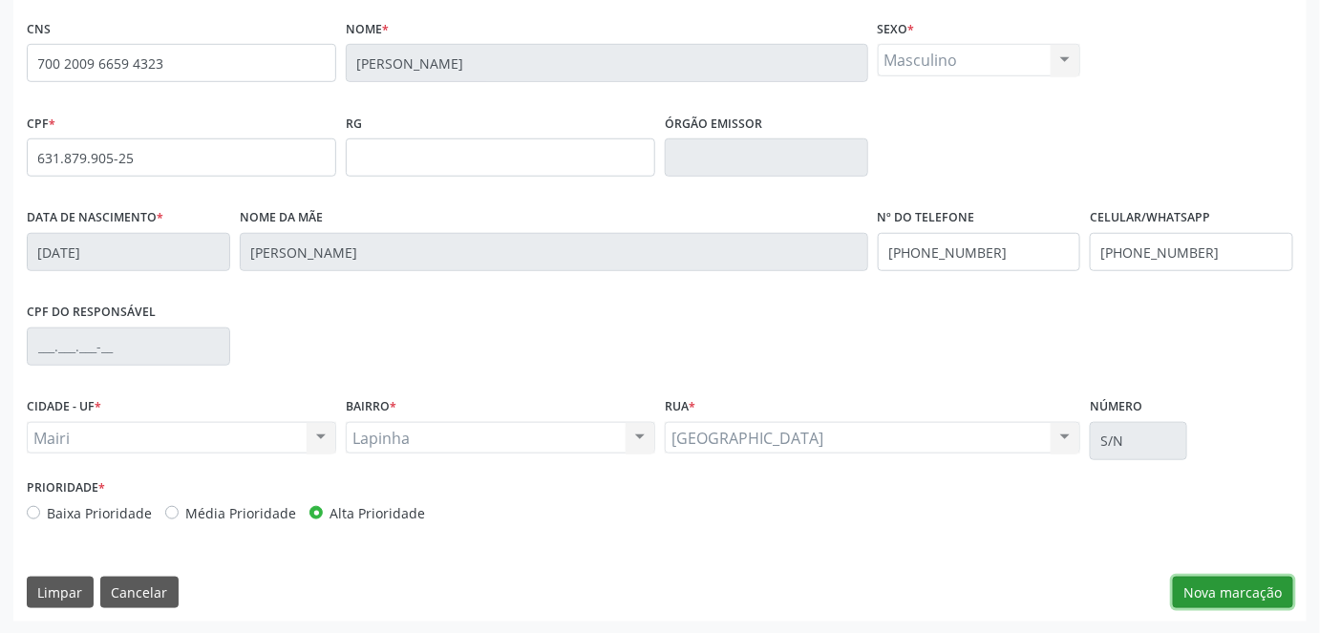
click at [1220, 581] on button "Nova marcação" at bounding box center [1233, 593] width 120 height 32
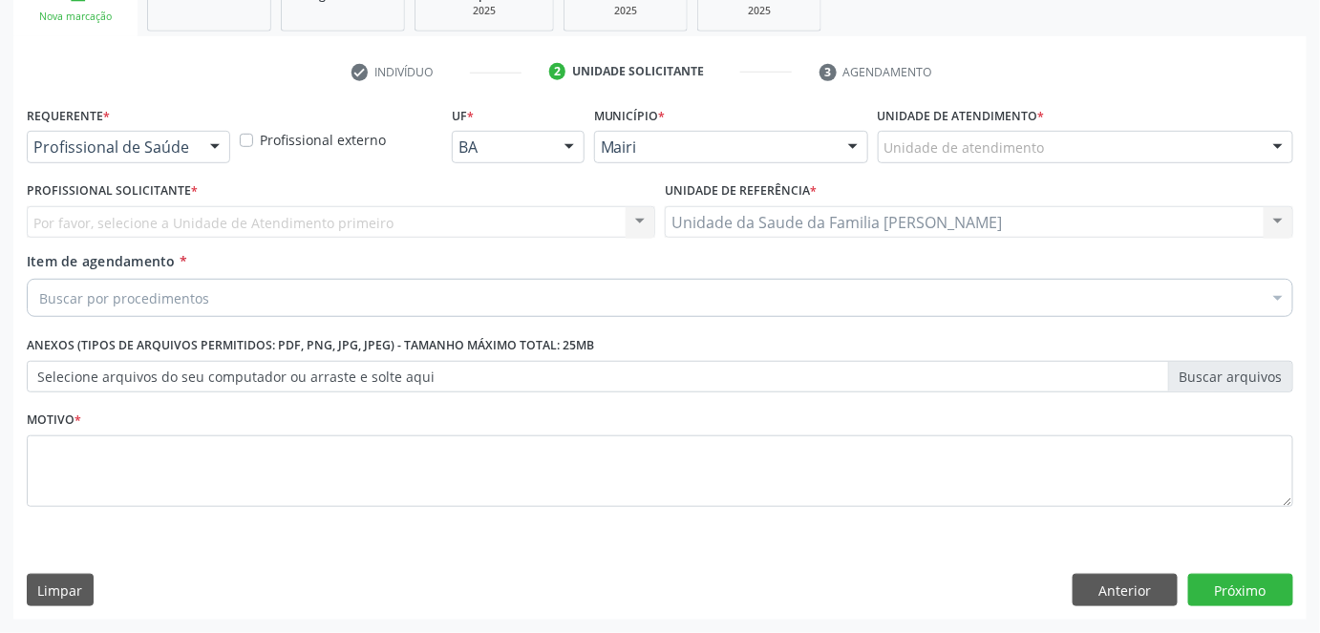
scroll to position [310, 0]
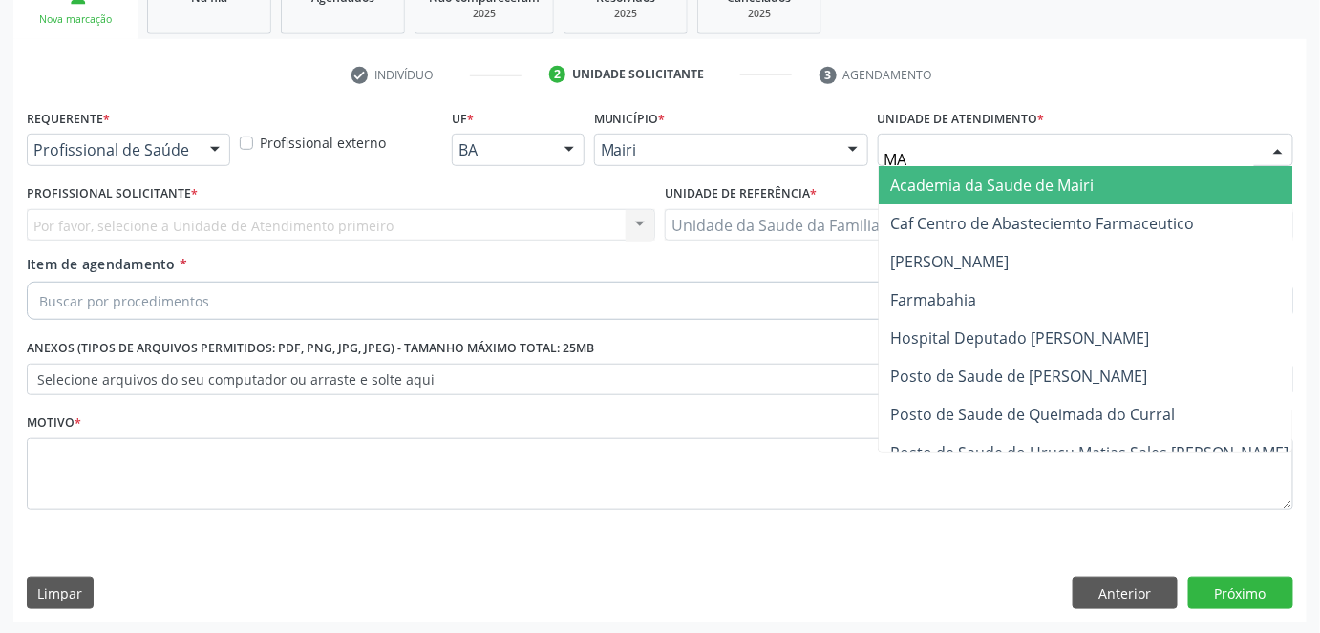
type input "MAR"
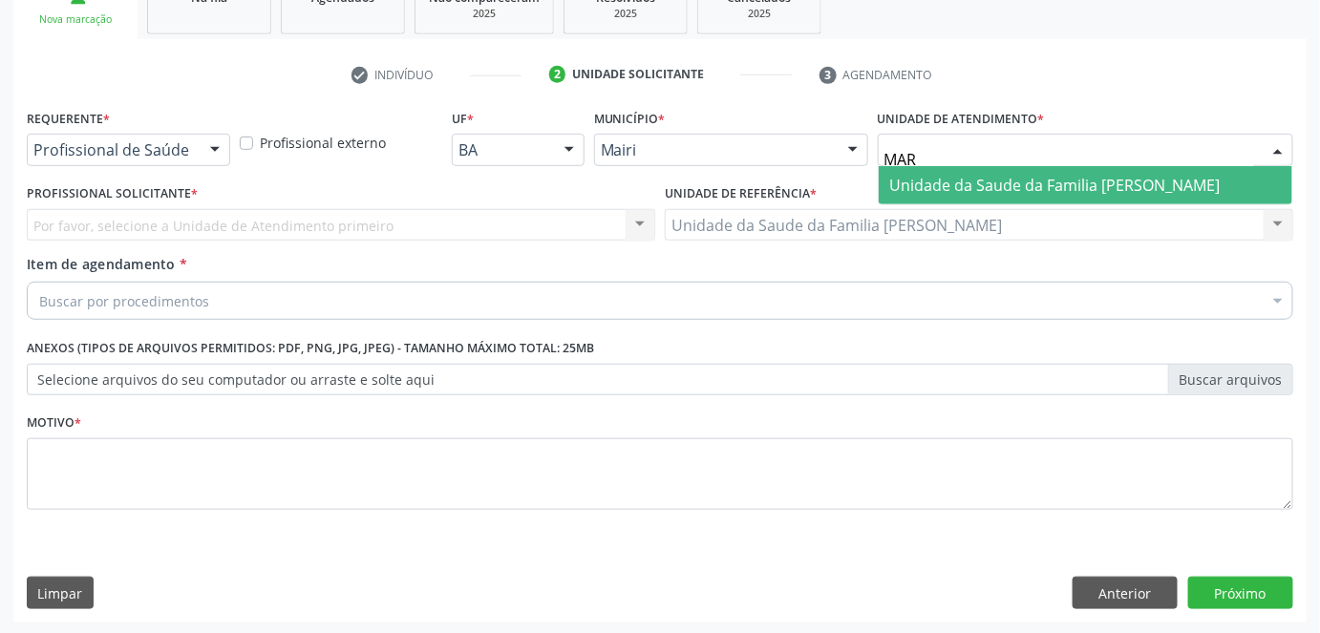
click at [979, 175] on span "Unidade da Saude da Familia [PERSON_NAME]" at bounding box center [1055, 185] width 330 height 21
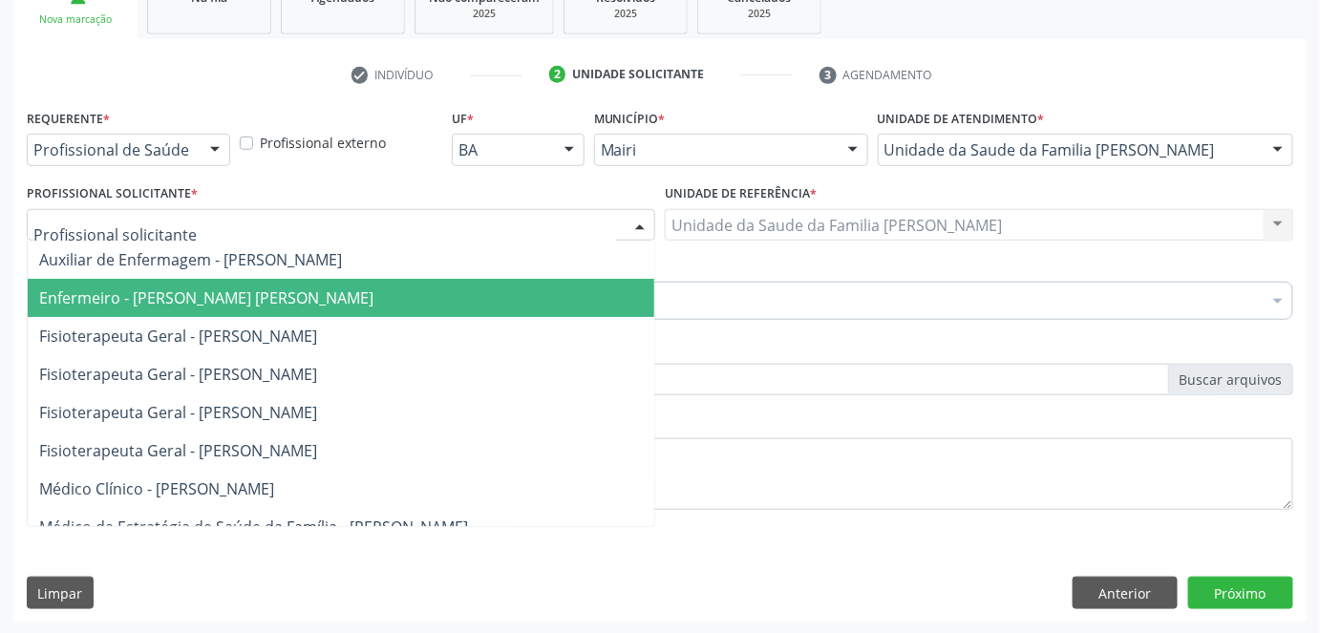
click at [124, 306] on span "Enfermeiro - [PERSON_NAME] [PERSON_NAME]" at bounding box center [206, 297] width 334 height 21
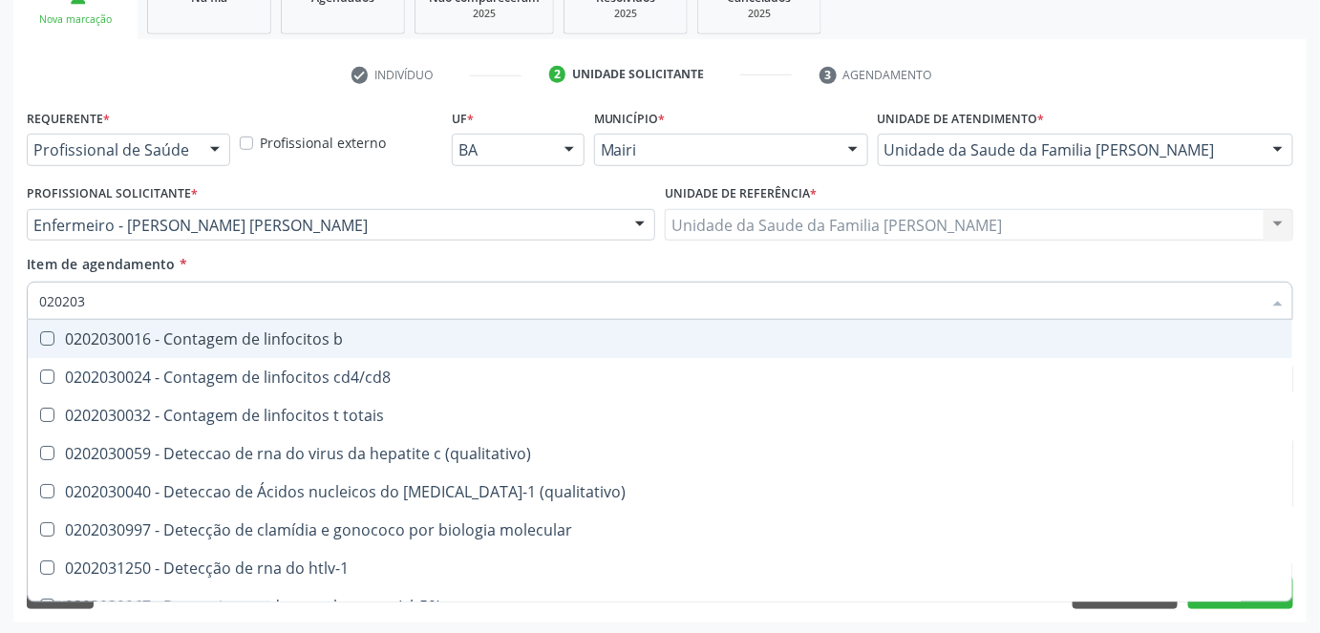
type input "0202038"
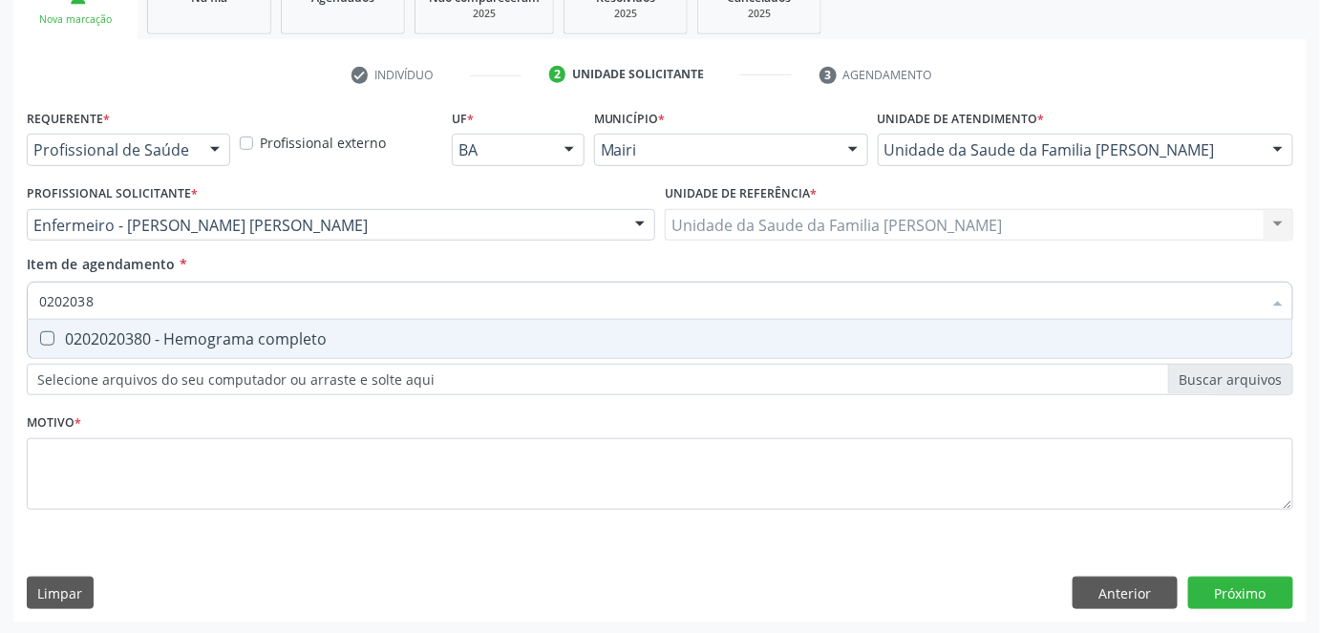
click at [50, 340] on completo at bounding box center [47, 338] width 14 height 14
click at [40, 340] on completo "checkbox" at bounding box center [34, 338] width 12 height 12
checkbox completo "true"
type input "020203"
checkbox completo "false"
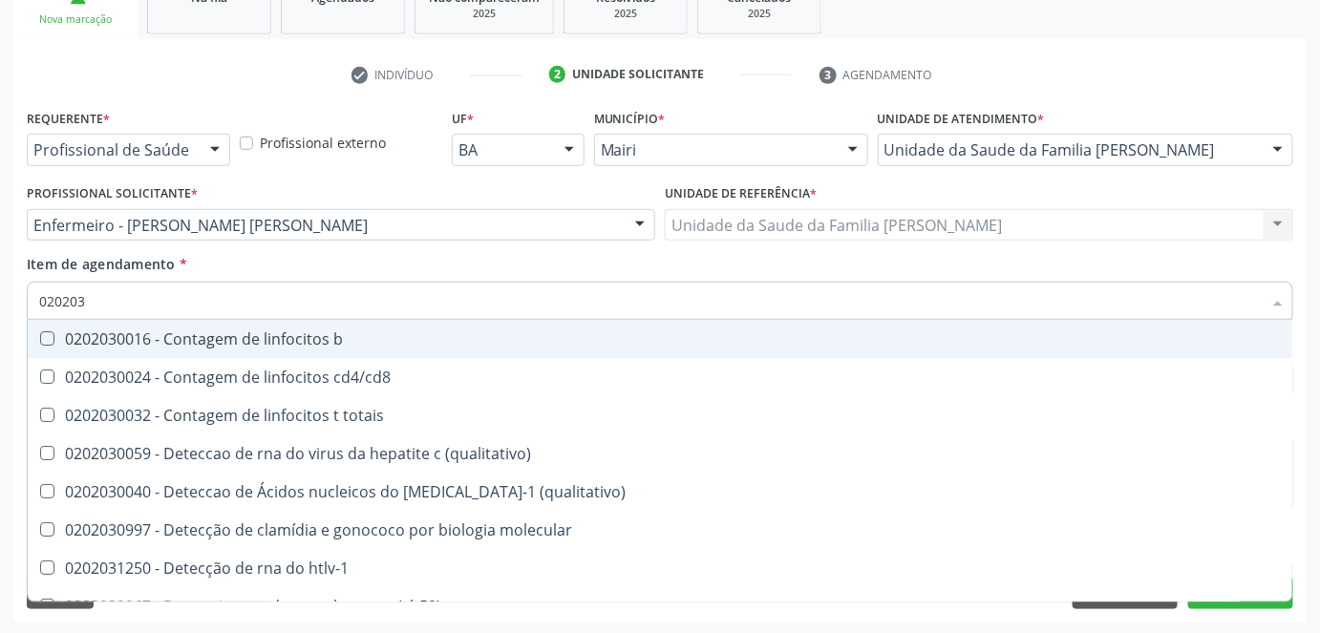
type input "02020"
checkbox completo "false"
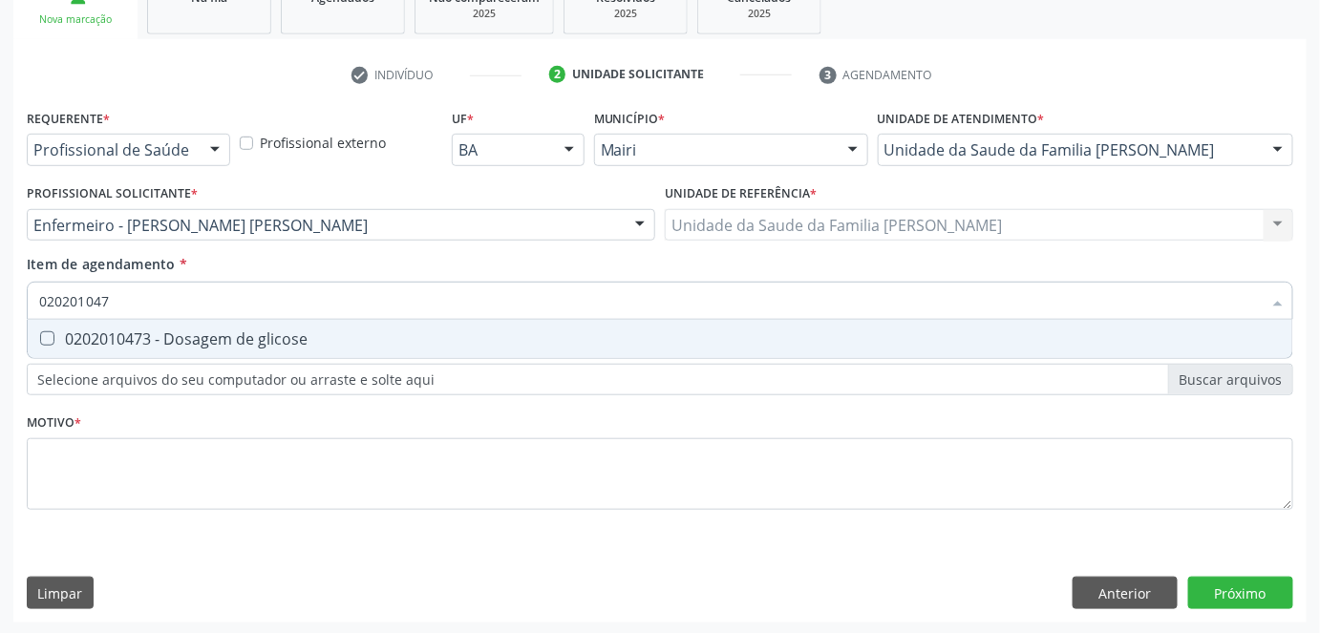
type input "020201047"
click at [23, 352] on div "Anexos (Tipos de arquivos permitidos: PDF, PNG, JPG, JPEG) - Tamanho máximo tot…" at bounding box center [660, 371] width 1276 height 74
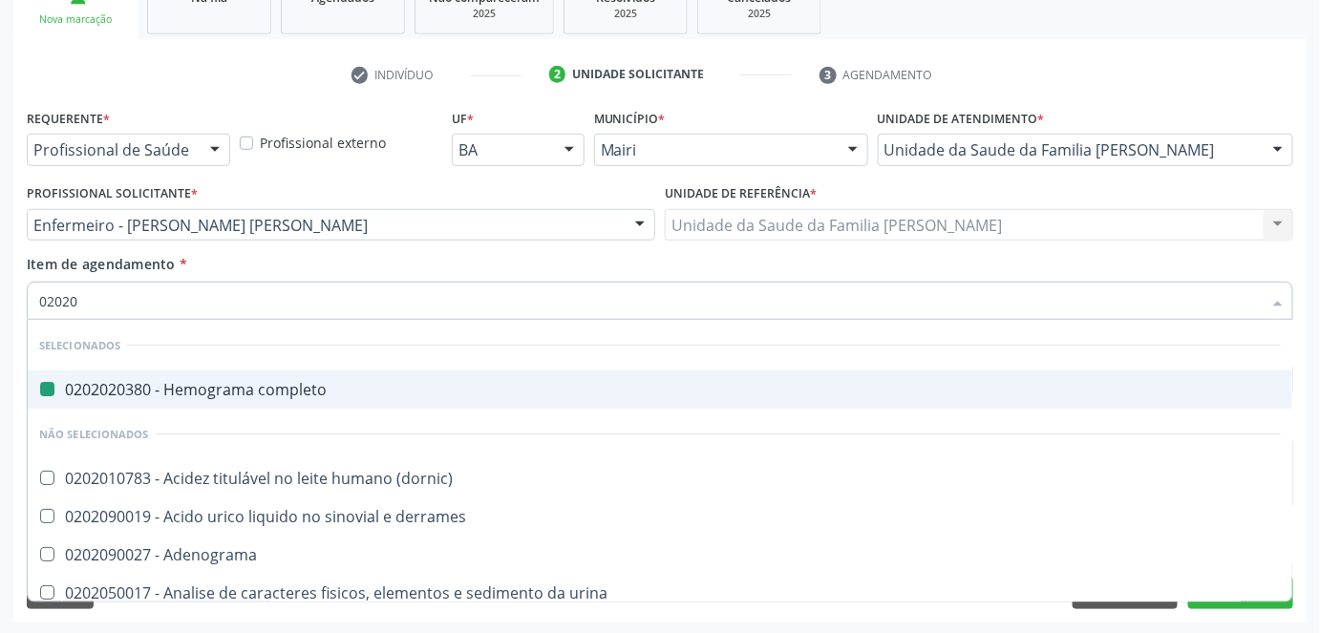
type input "020201"
checkbox completo "false"
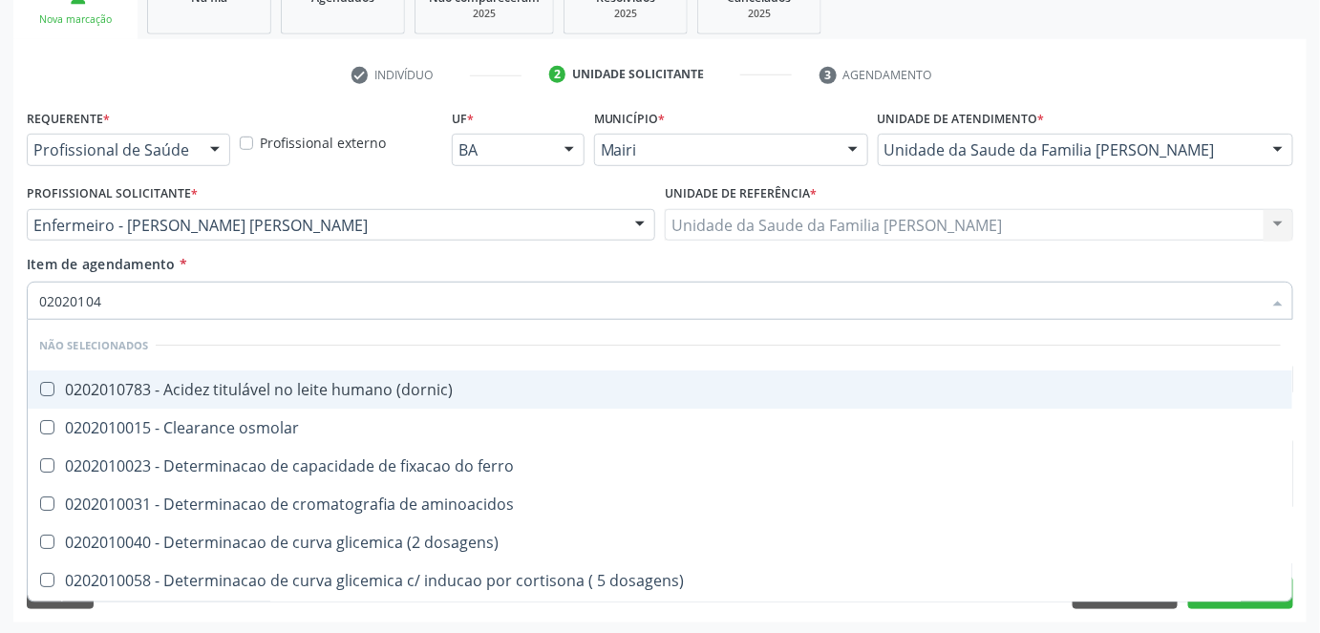
type input "020201047"
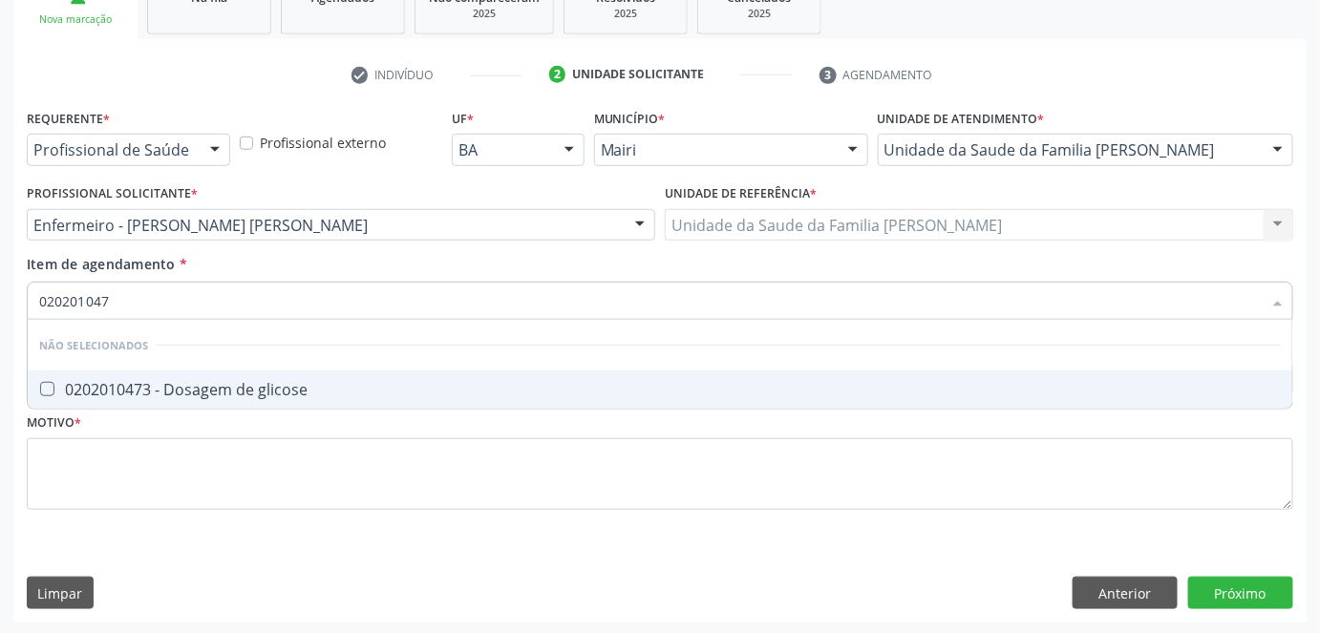
click at [66, 384] on div "0202010473 - Dosagem de glicose" at bounding box center [660, 389] width 1242 height 15
checkbox glicose "true"
type input "02020104"
checkbox glicose "false"
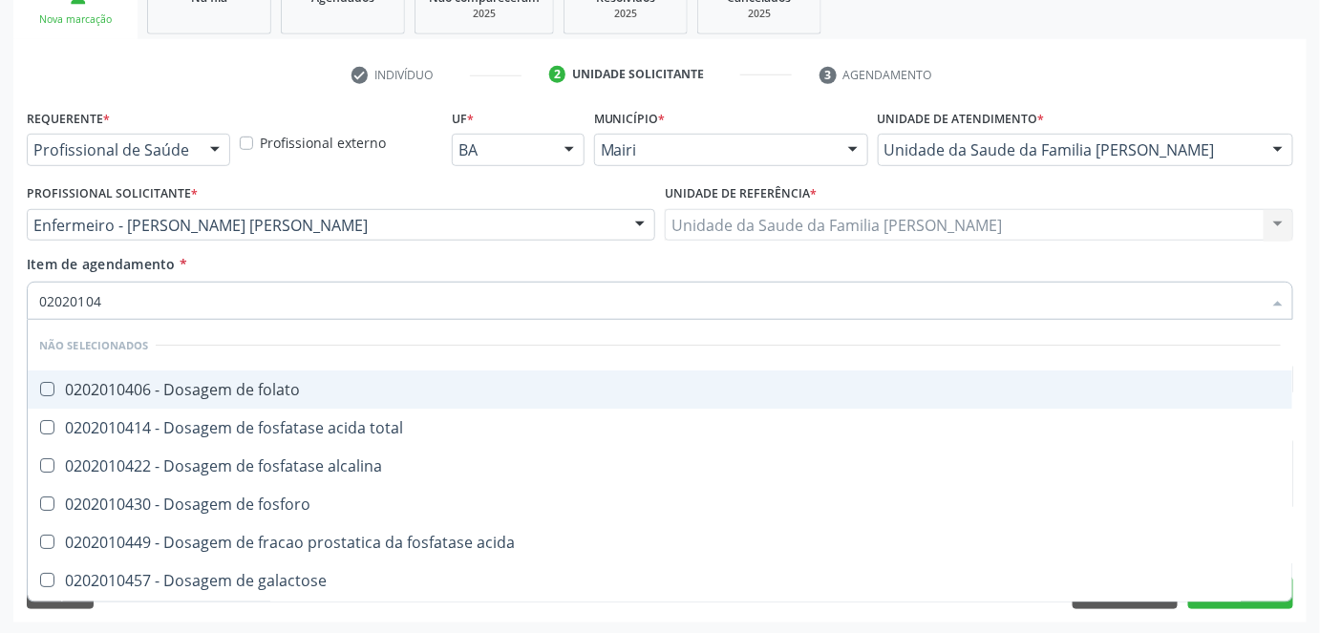
type input "0202010"
checkbox glicose "false"
type input "020201029"
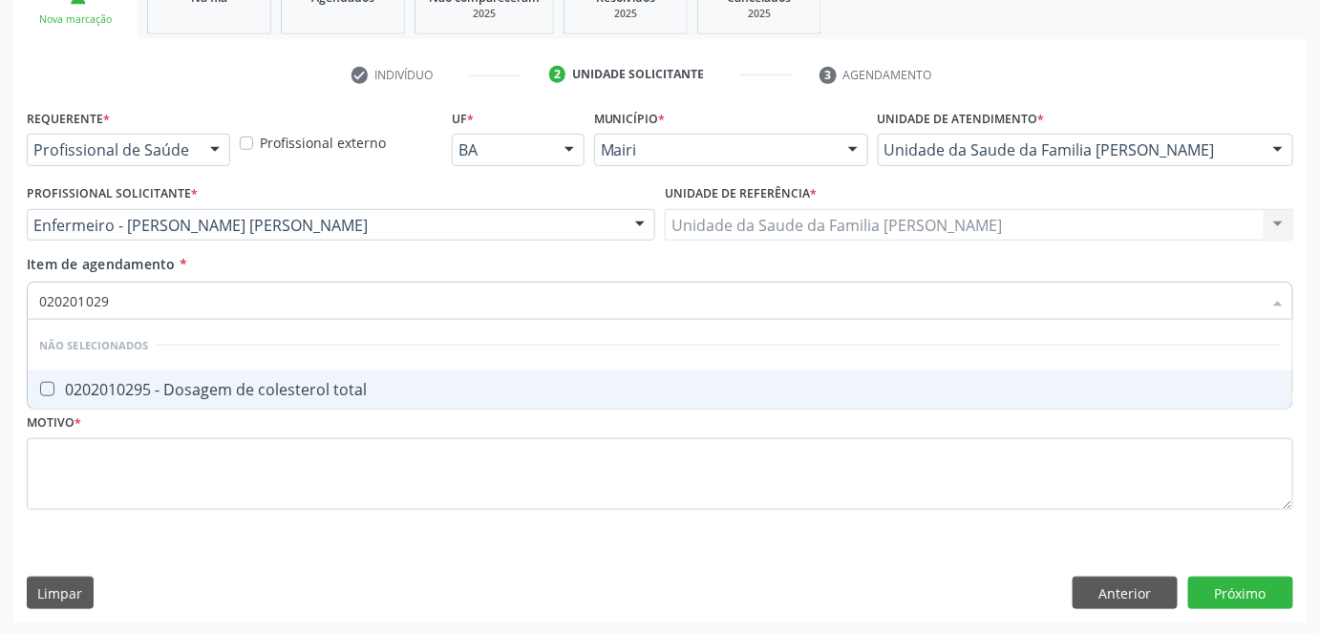
click at [74, 382] on div "0202010295 - Dosagem de colesterol total" at bounding box center [660, 389] width 1242 height 15
checkbox total "true"
type input "02020102"
checkbox total "false"
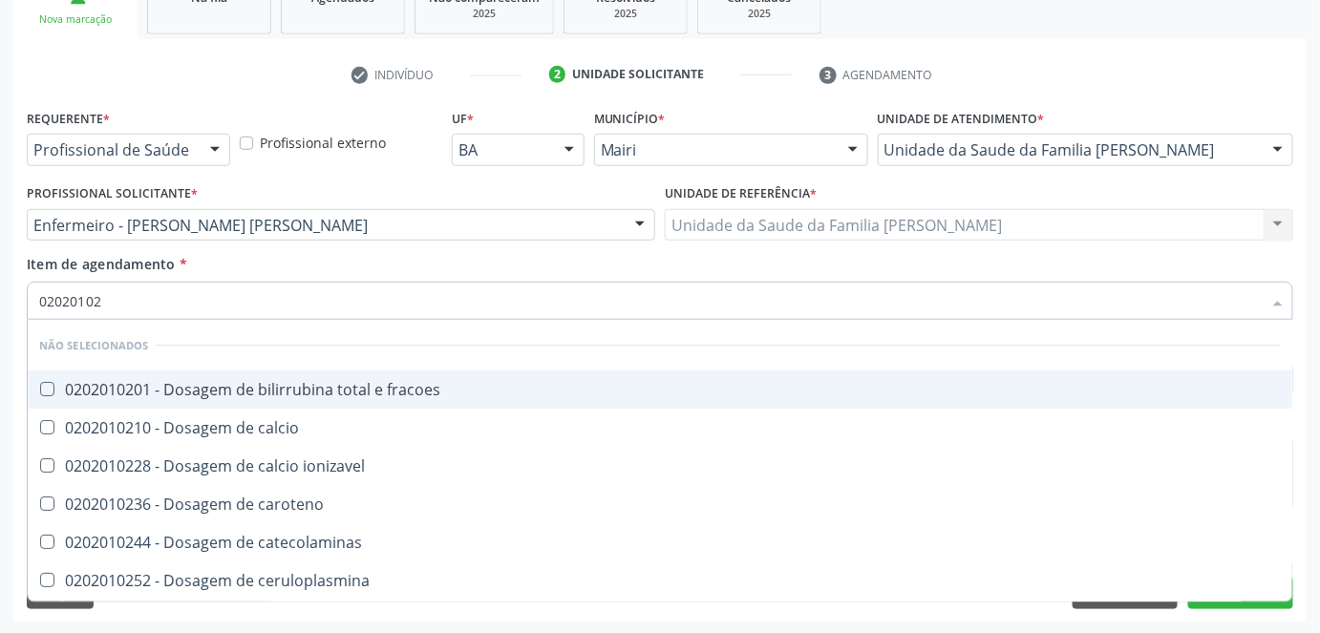
type input "020201028"
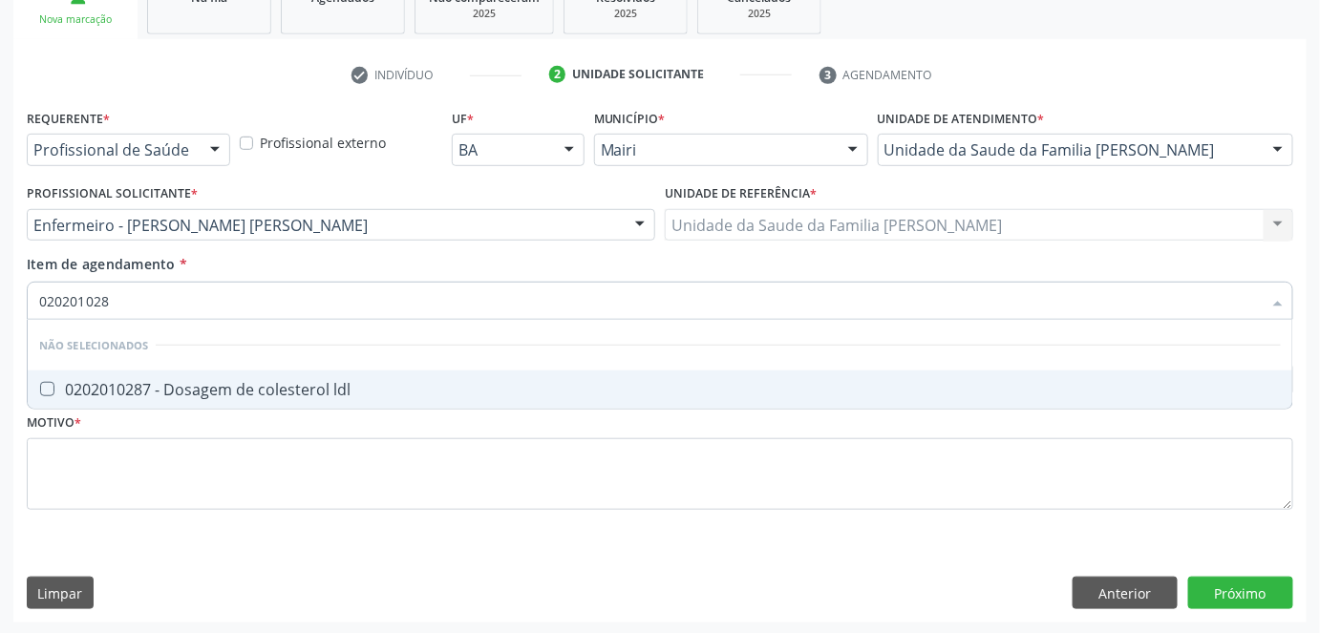
click at [74, 382] on div "0202010287 - Dosagem de colesterol ldl" at bounding box center [660, 389] width 1242 height 15
checkbox ldl "true"
type input "02020102"
checkbox ldl "false"
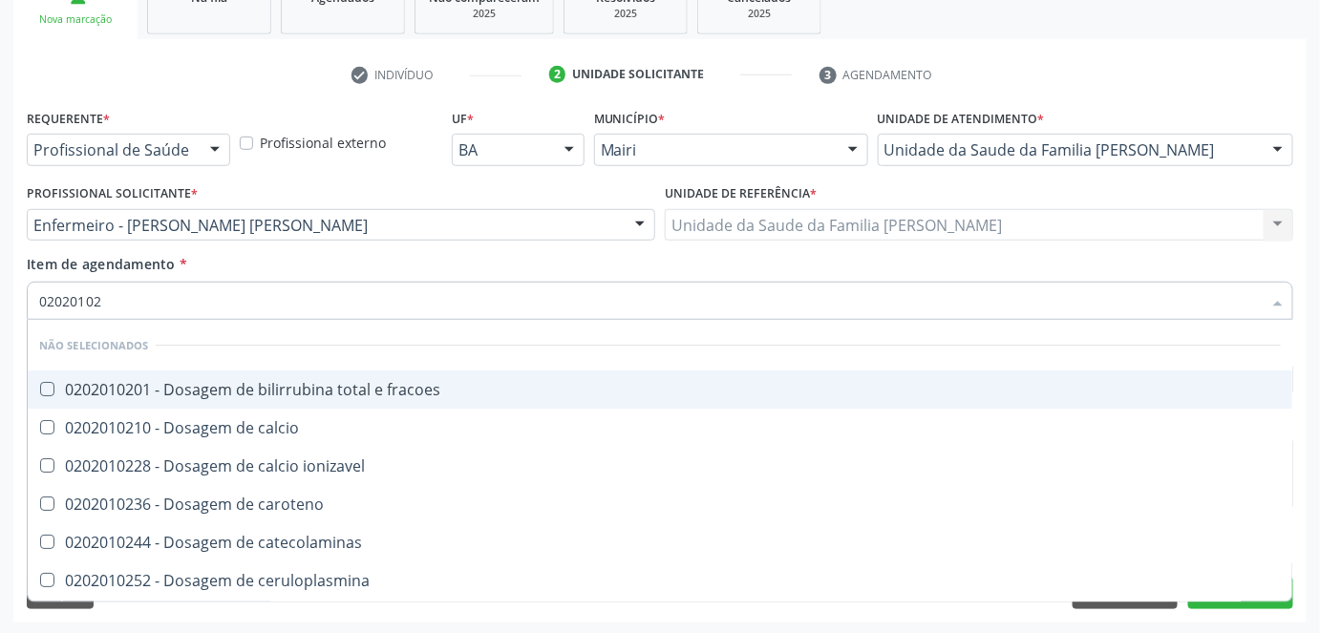
type input "020201027"
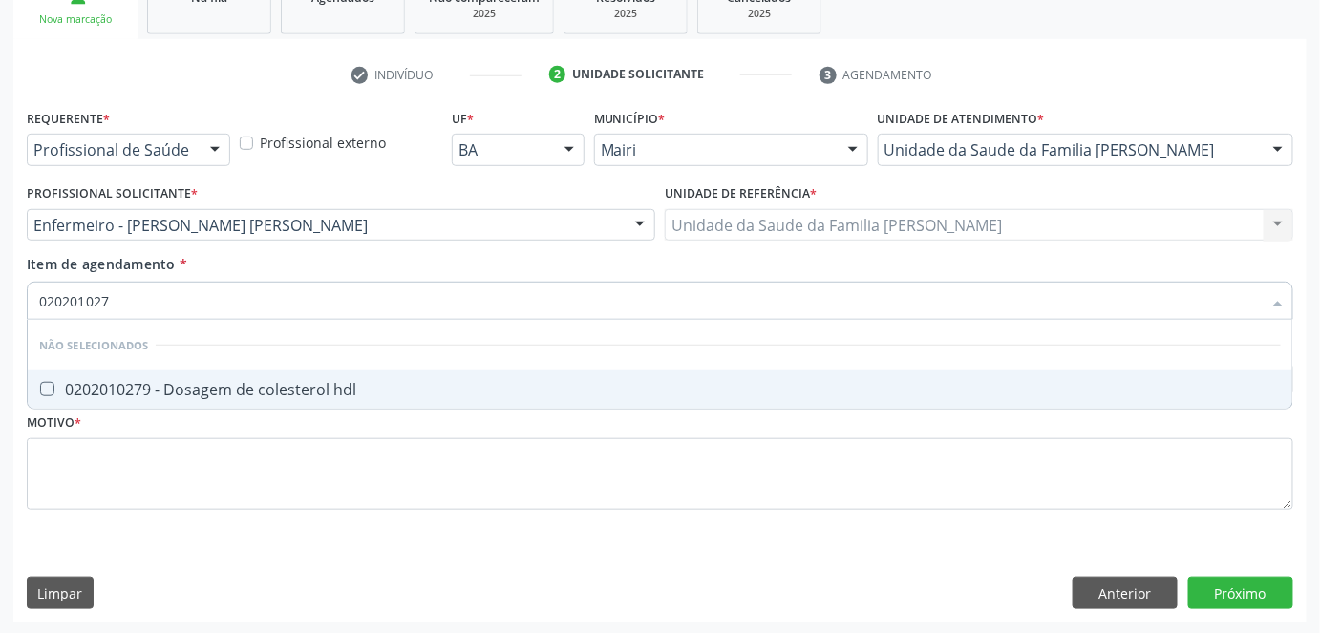
click at [74, 382] on div "0202010279 - Dosagem de colesterol hdl" at bounding box center [660, 389] width 1242 height 15
checkbox hdl "true"
type input "02020102"
checkbox hdl "false"
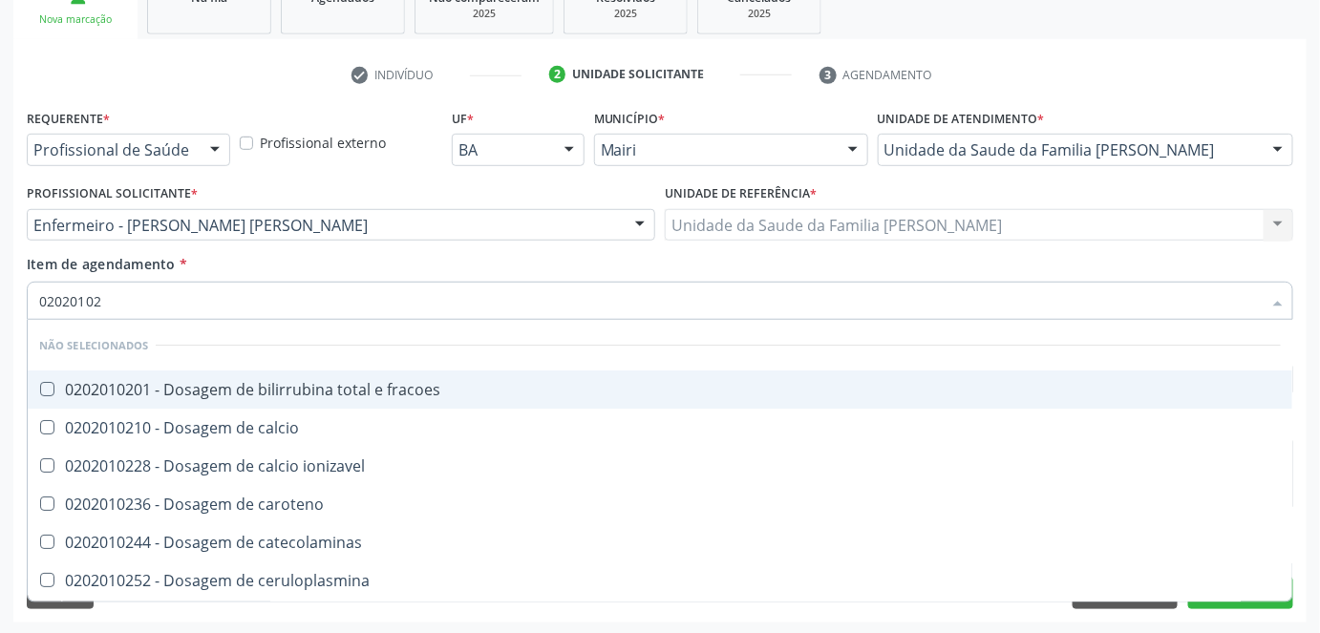
type input "0202010"
checkbox hdl "false"
checkbox ldl "false"
checkbox total "false"
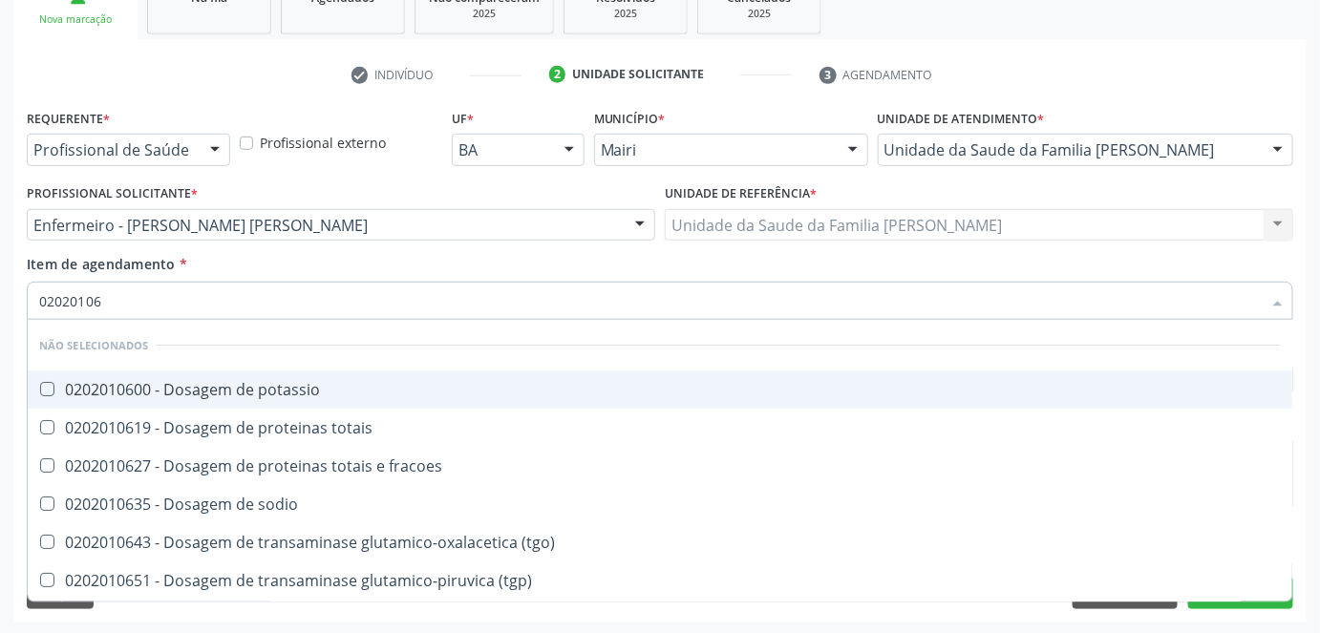
type input "020201067"
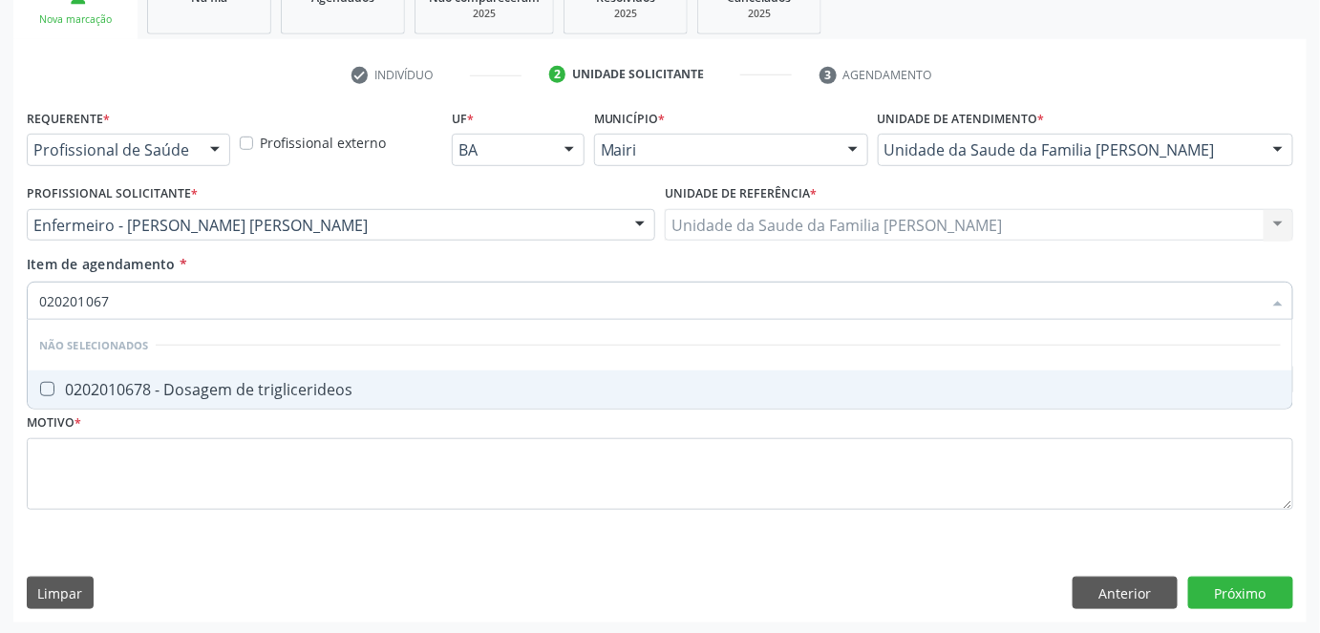
click at [84, 371] on span "0202010678 - Dosagem de triglicerideos" at bounding box center [660, 390] width 1264 height 38
checkbox triglicerideos "true"
type input "02020106"
checkbox triglicerideos "false"
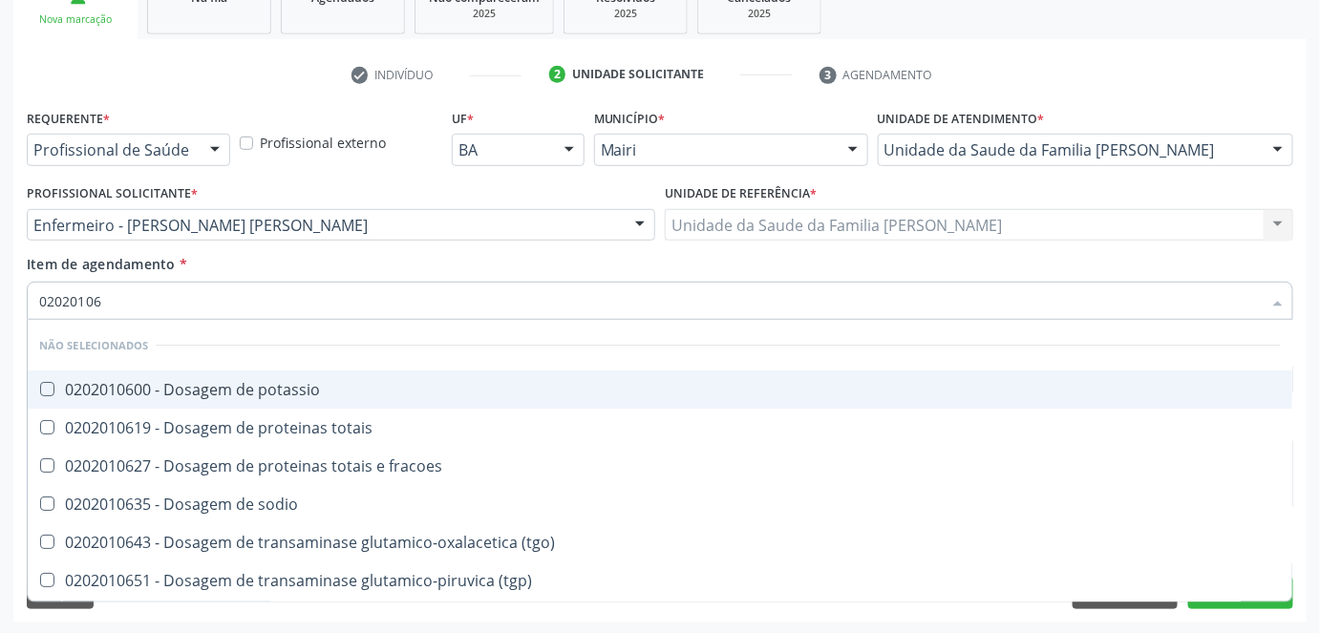
type input "0202010"
checkbox triglicerideos "false"
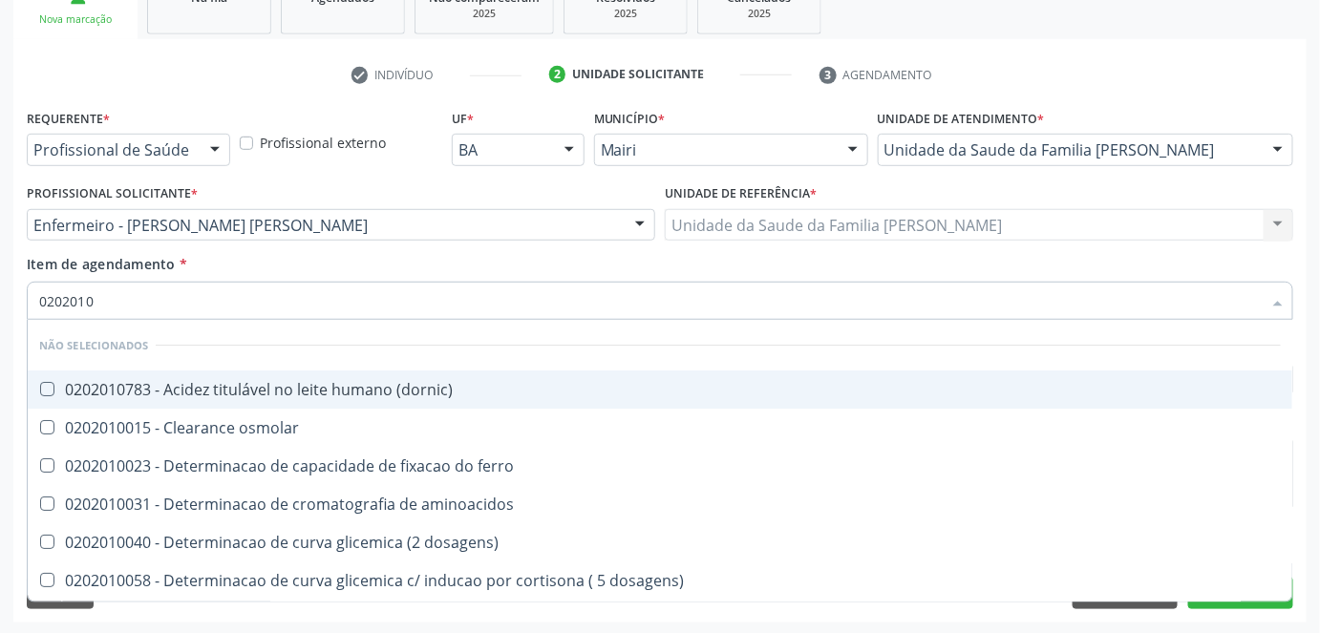
type input "02020106"
checkbox dosagens\) "true"
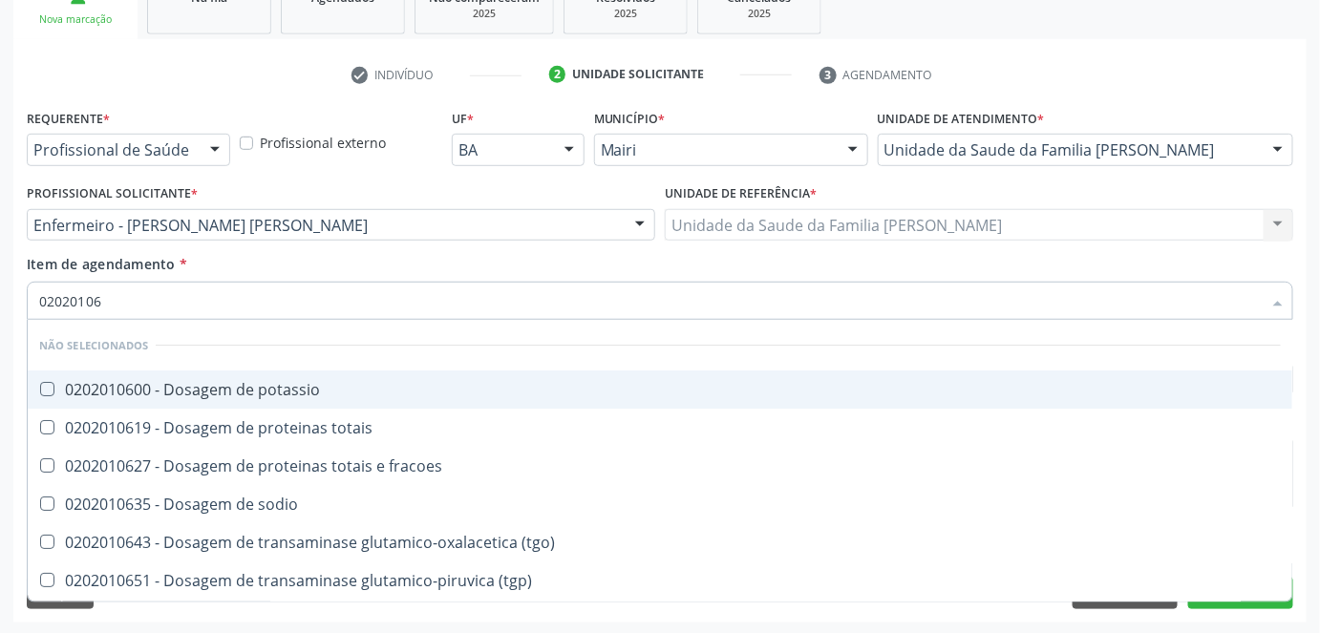
type input "020201064"
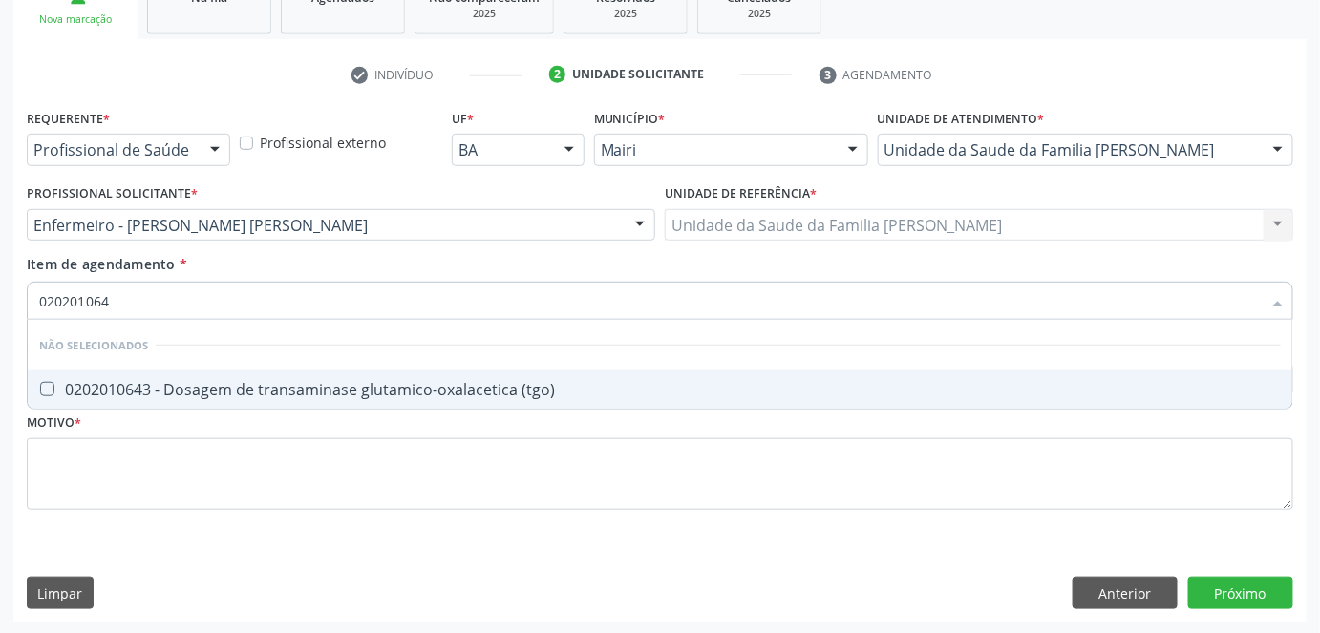
click at [72, 365] on li "Não selecionados" at bounding box center [660, 345] width 1264 height 51
click at [69, 384] on div "0202010643 - Dosagem de transaminase glutamico-oxalacetica (tgo)" at bounding box center [660, 389] width 1242 height 15
checkbox \(tgo\) "true"
type input "02020106"
checkbox \(tgo\) "false"
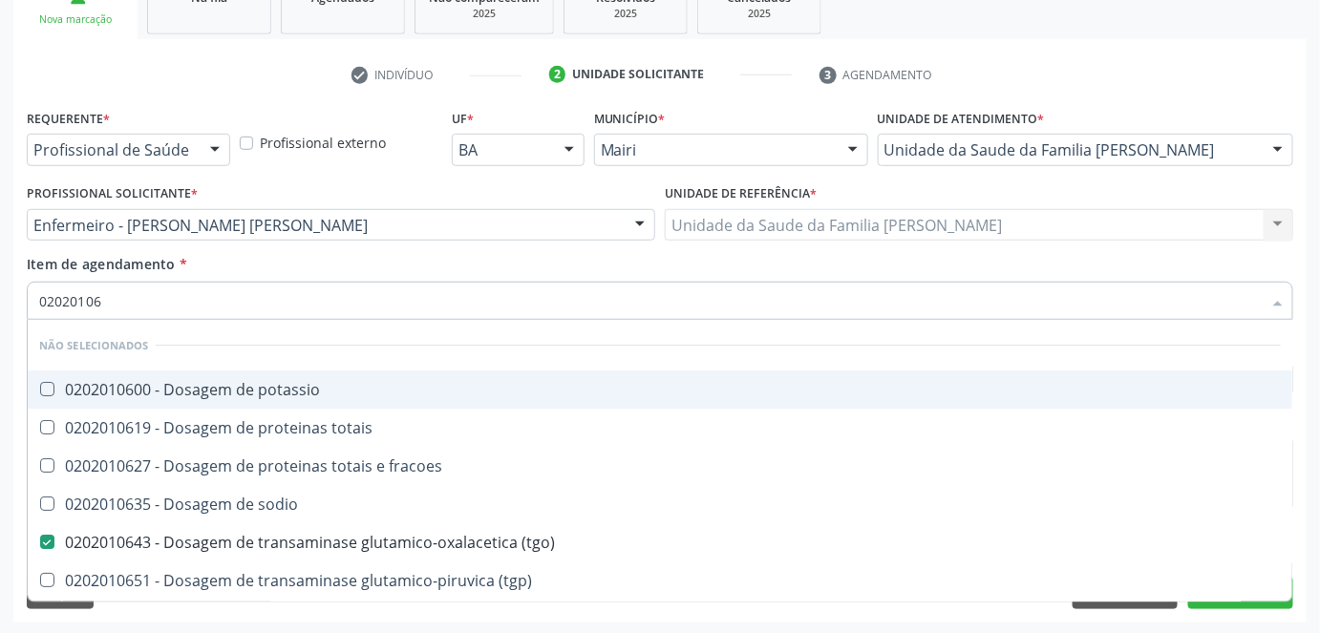
type input "020201065"
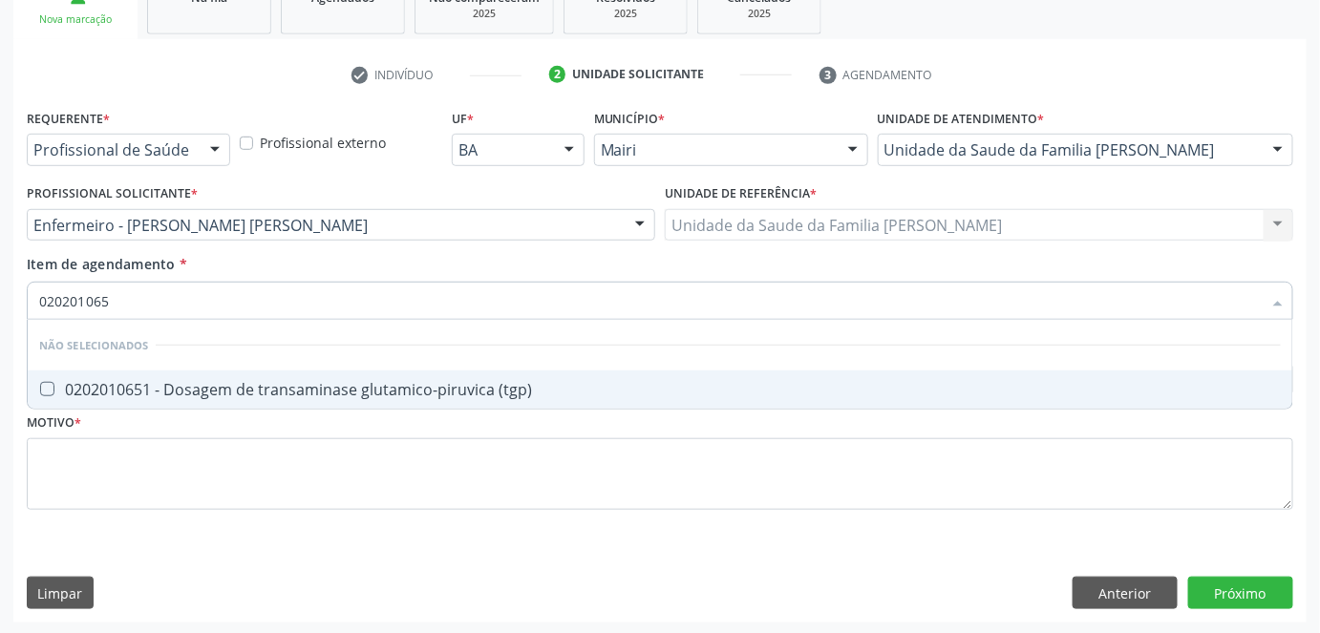
click at [69, 384] on div "0202010651 - Dosagem de transaminase glutamico-piruvica (tgp)" at bounding box center [660, 389] width 1242 height 15
checkbox \(tgp\) "true"
type input "02020106"
checkbox \(tgp\) "false"
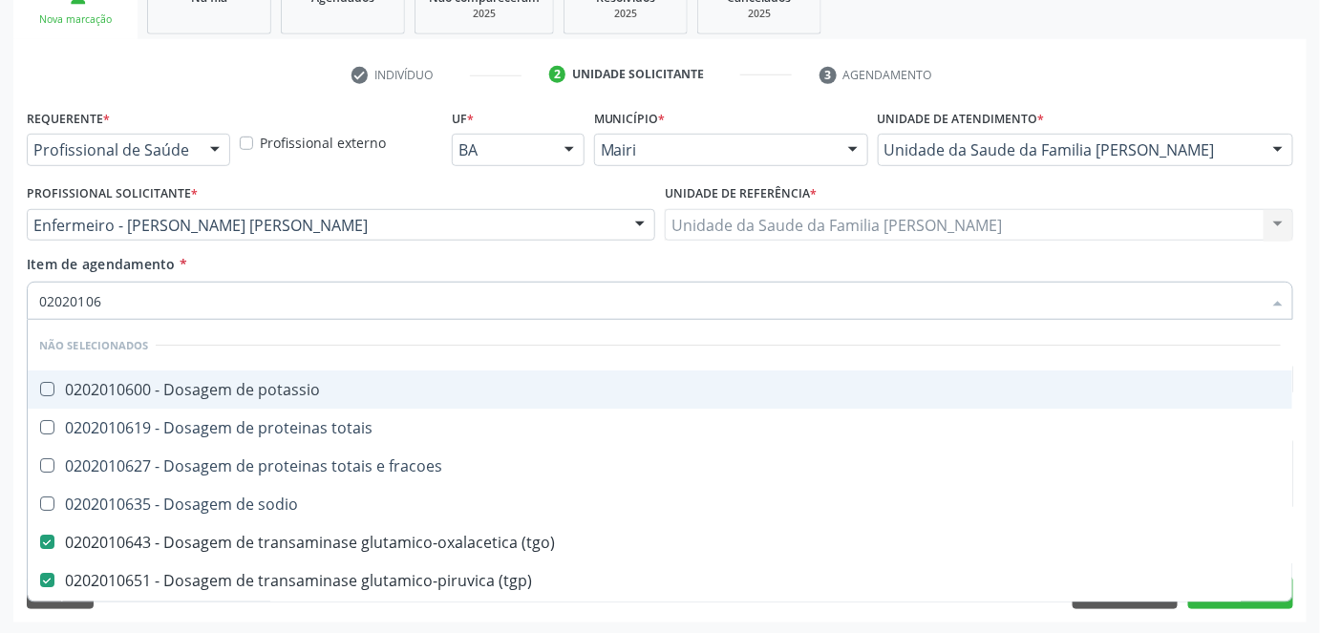
type input "0202010"
checkbox \(tgo\) "false"
checkbox \(tgp\) "false"
checkbox triglicerideos "false"
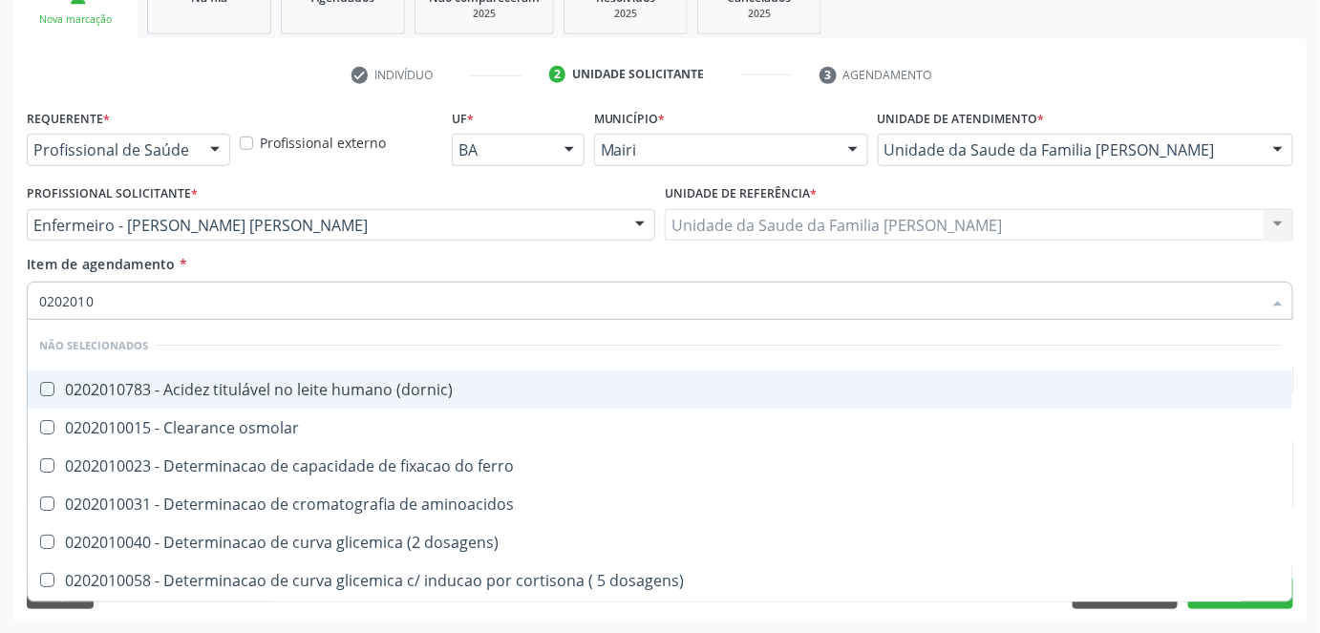
type input "02020106"
checkbox dosagens\) "true"
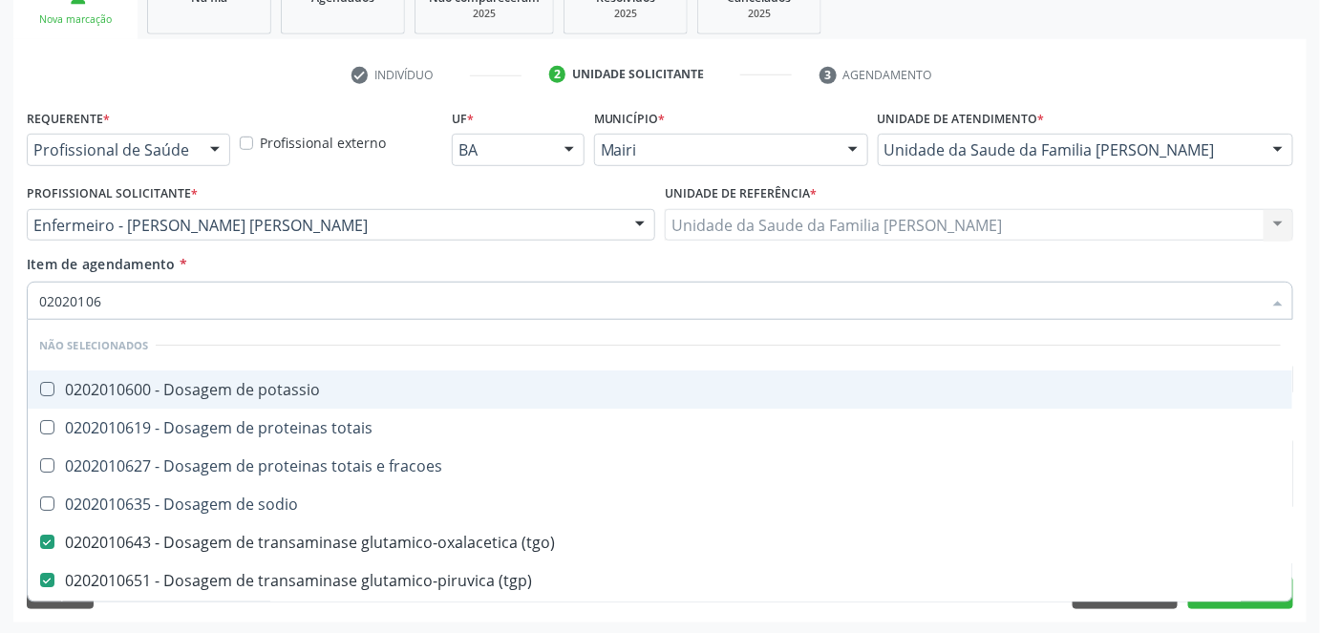
type input "020201069"
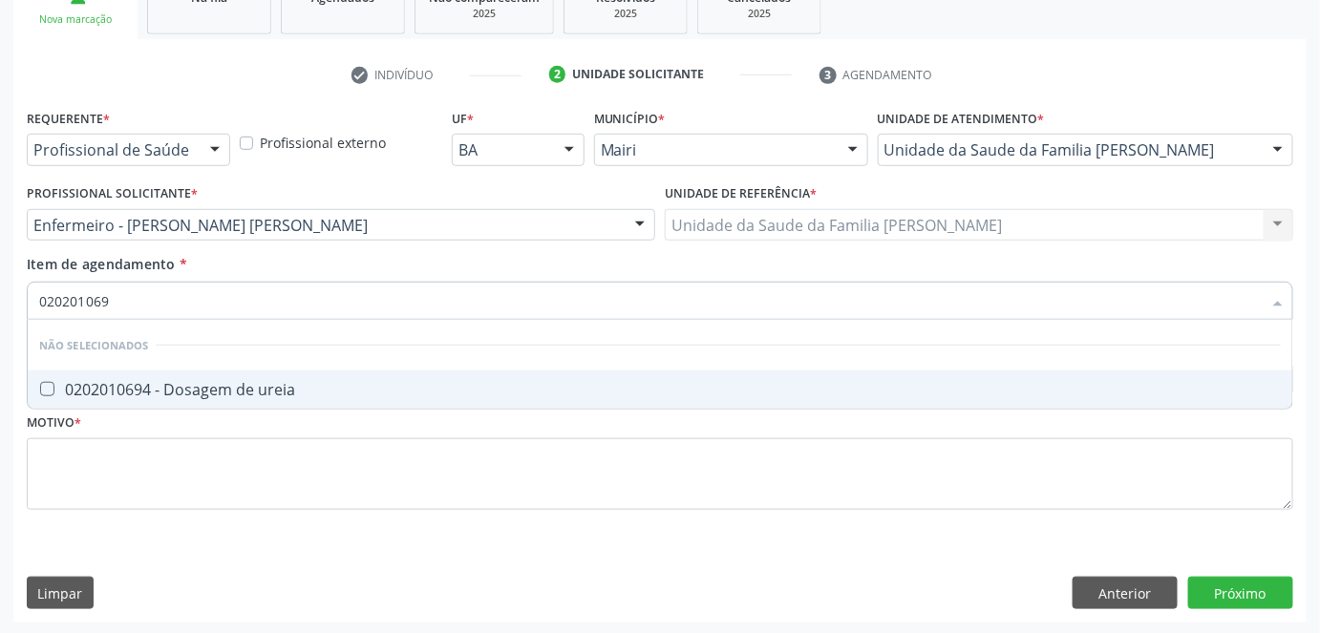
click at [69, 384] on div "0202010694 - Dosagem de ureia" at bounding box center [660, 389] width 1242 height 15
checkbox ureia "true"
type input "02020106"
checkbox ureia "false"
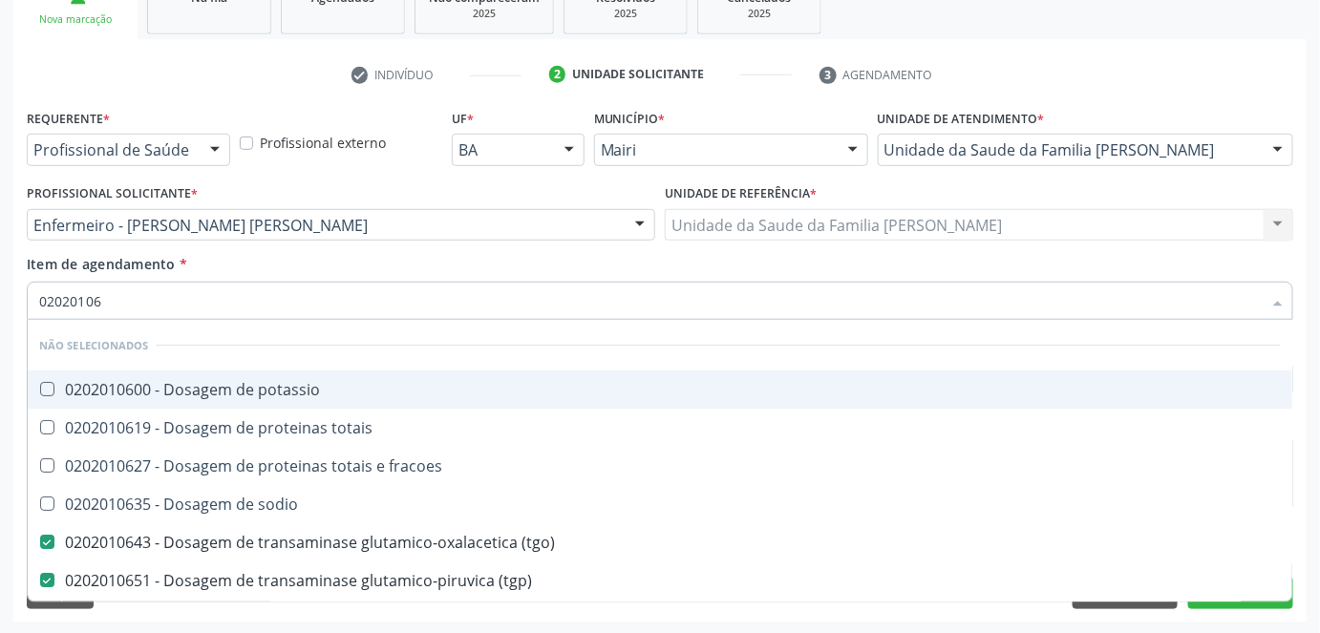
type input "0202010"
checkbox \(tgo\) "false"
checkbox \(tgp\) "false"
checkbox triglicerideos "false"
checkbox ureia "false"
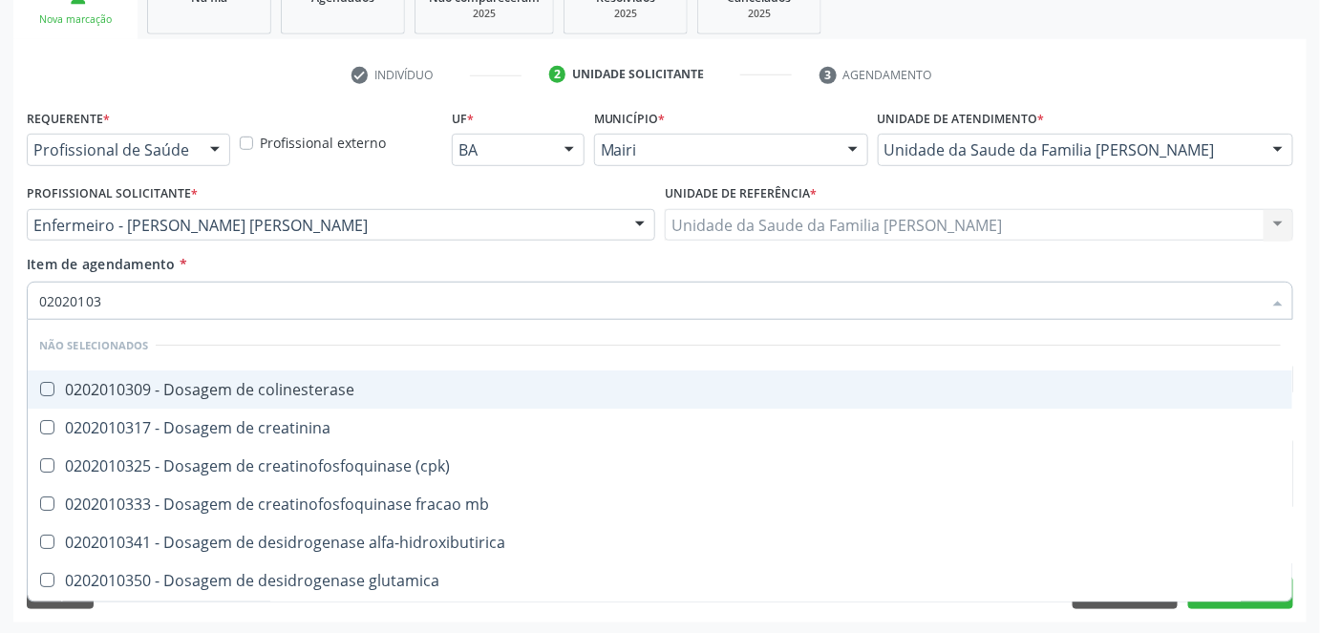
type input "020201031"
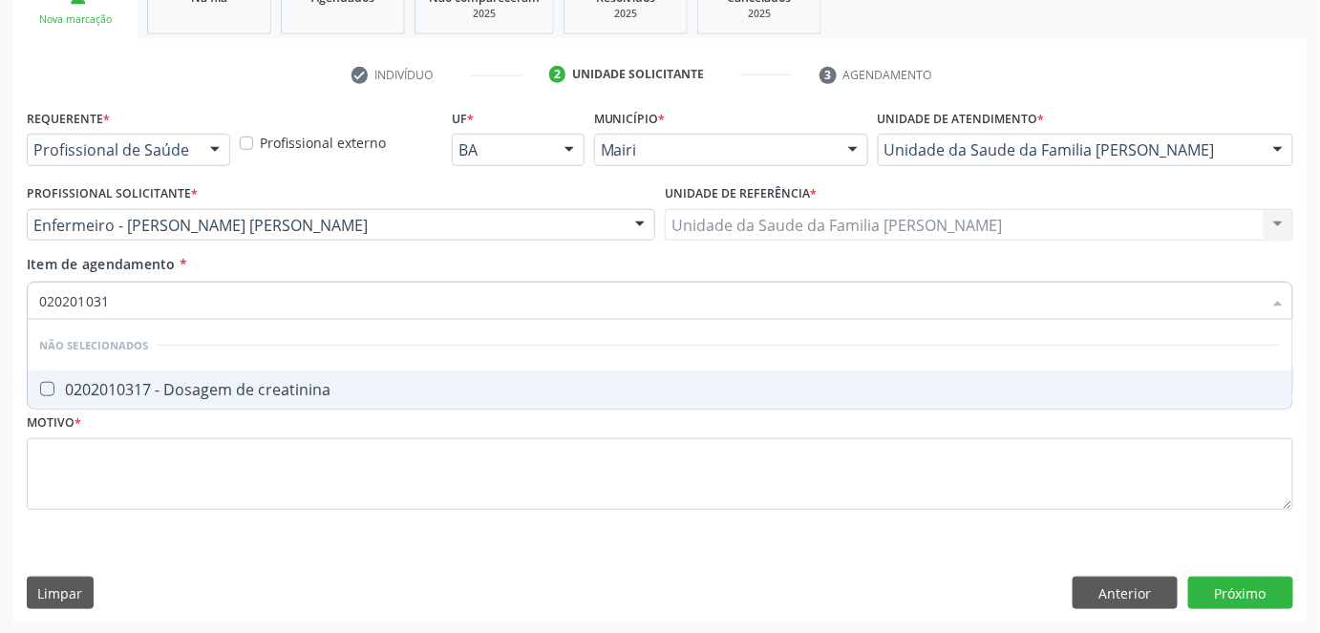
click at [69, 384] on div "0202010317 - Dosagem de creatinina" at bounding box center [660, 389] width 1242 height 15
checkbox creatinina "true"
type input "02020103"
checkbox creatinina "false"
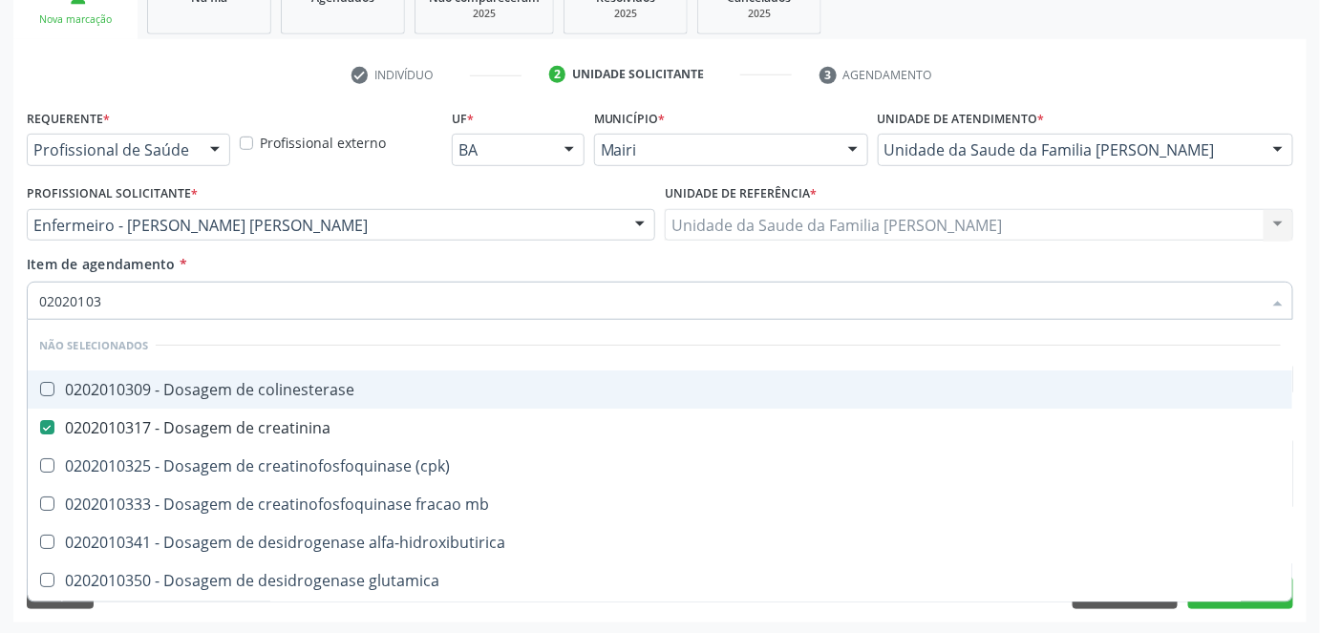
type input "0202010"
checkbox creatinina "false"
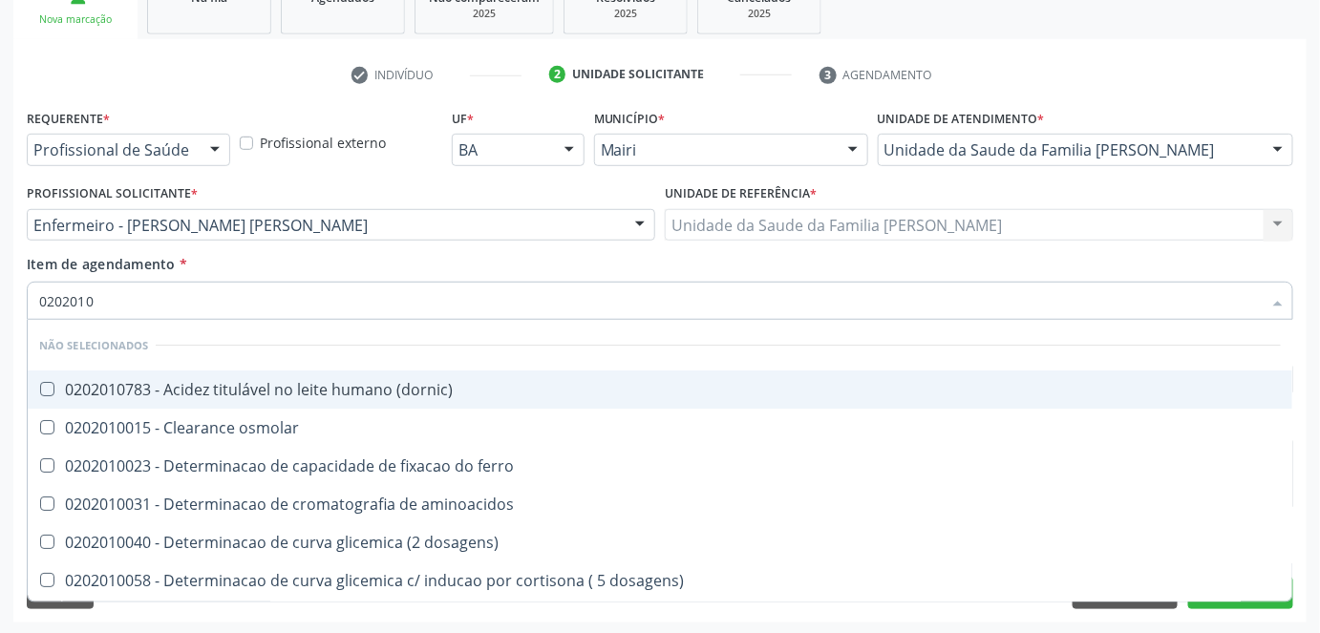
type input "02020106"
checkbox dosagens\) "true"
checkbox ivy "true"
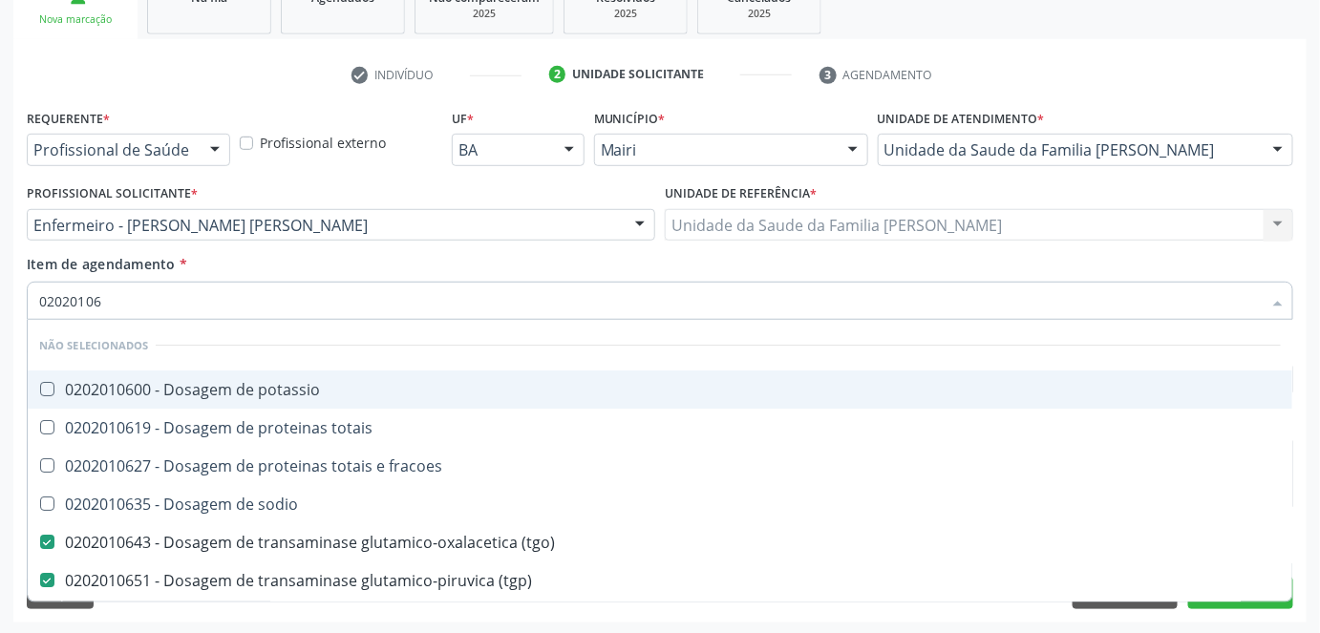
type input "020201060"
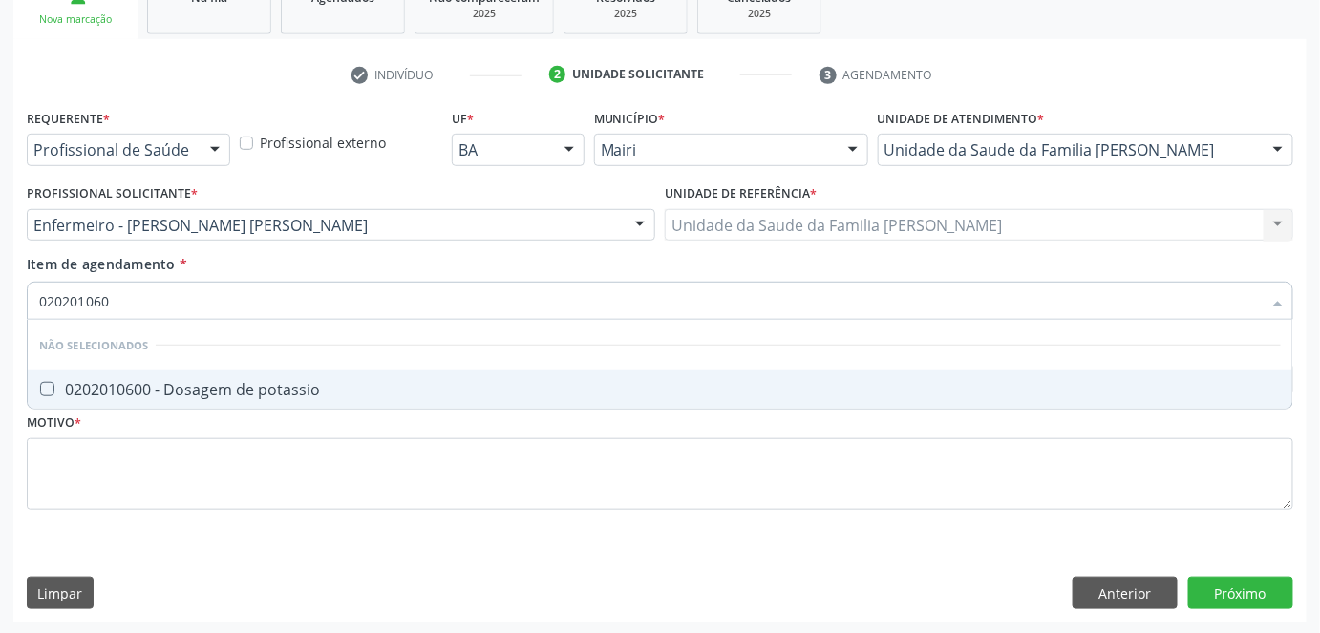
click at [128, 385] on div "0202010600 - Dosagem de potassio" at bounding box center [660, 389] width 1242 height 15
checkbox potassio "true"
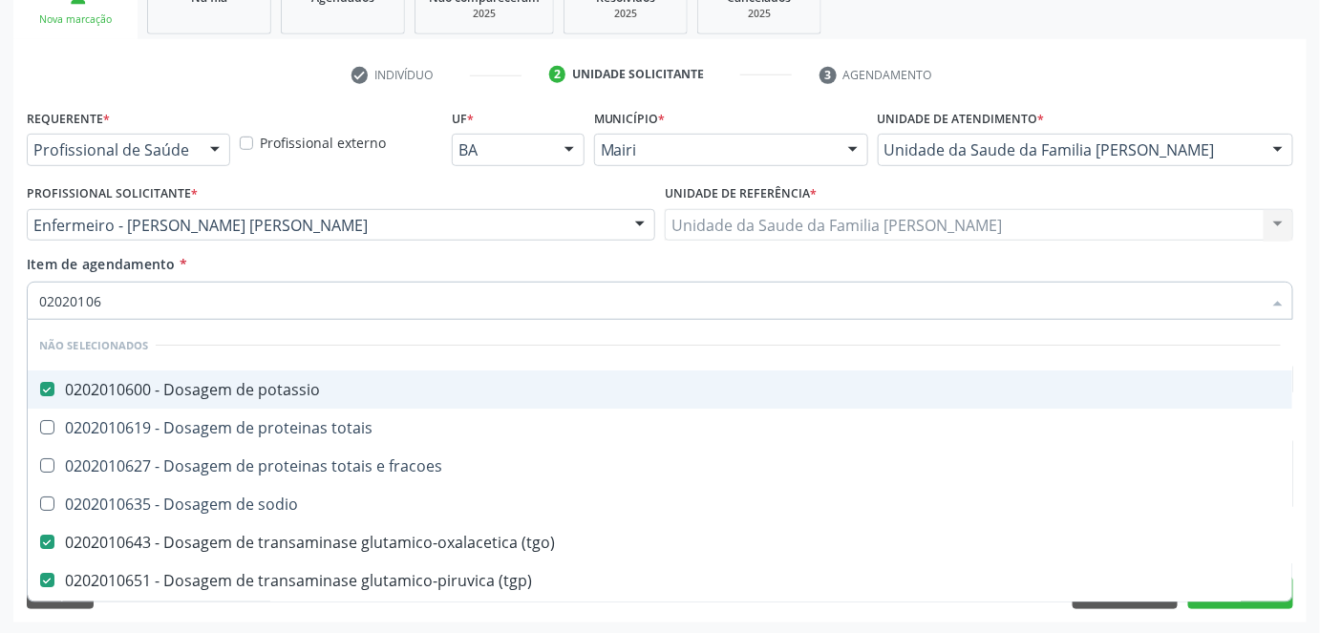
type input "0202010"
checkbox potassio "false"
checkbox \(tgo\) "false"
checkbox \(tgp\) "false"
checkbox triglicerideos "false"
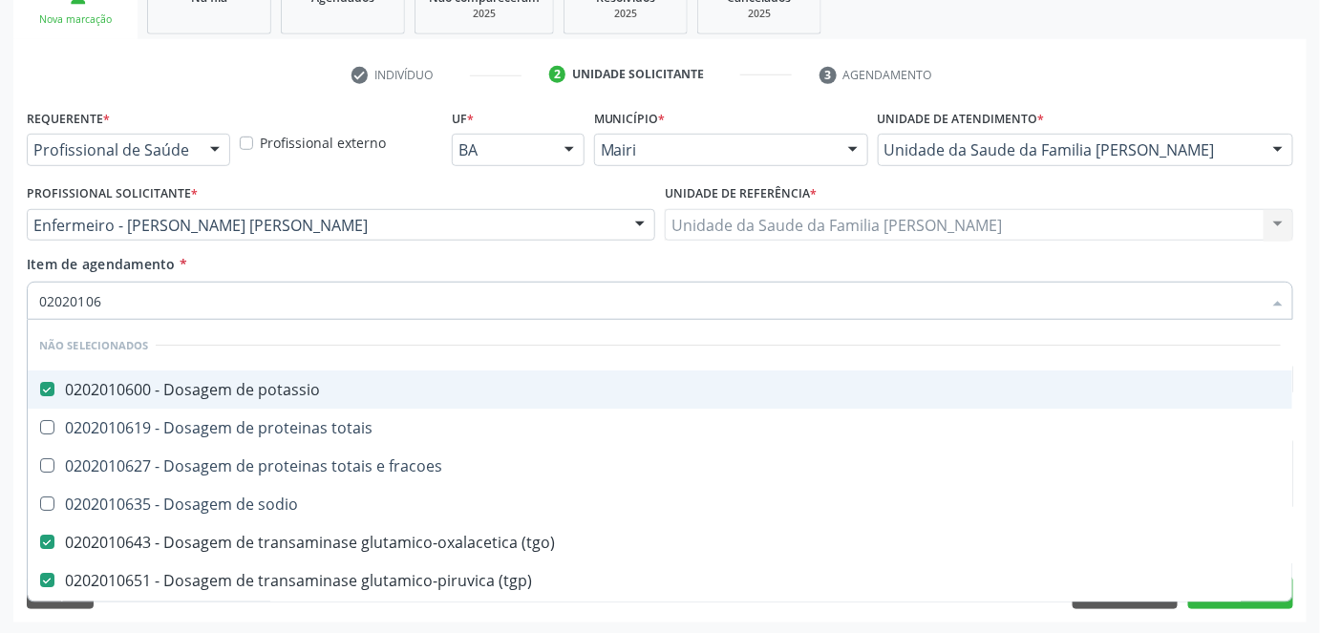
checkbox ureia "false"
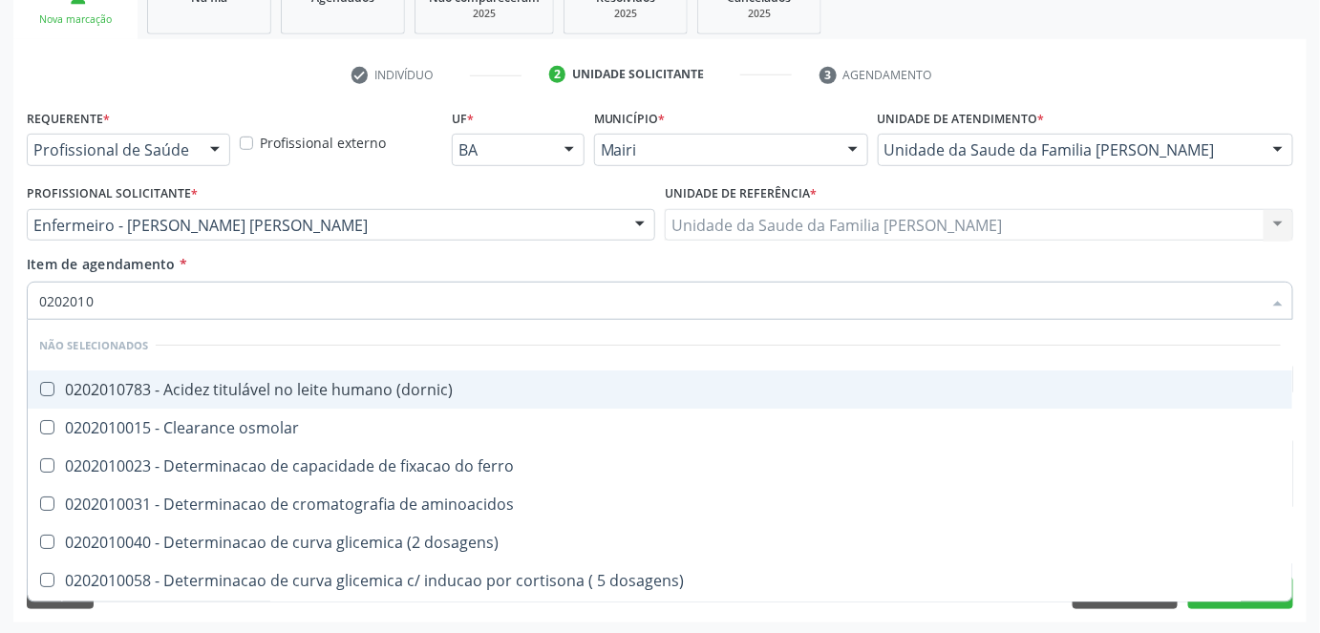
type input "02020106"
checkbox \(dornic\) "true"
checkbox dosagens\) "true"
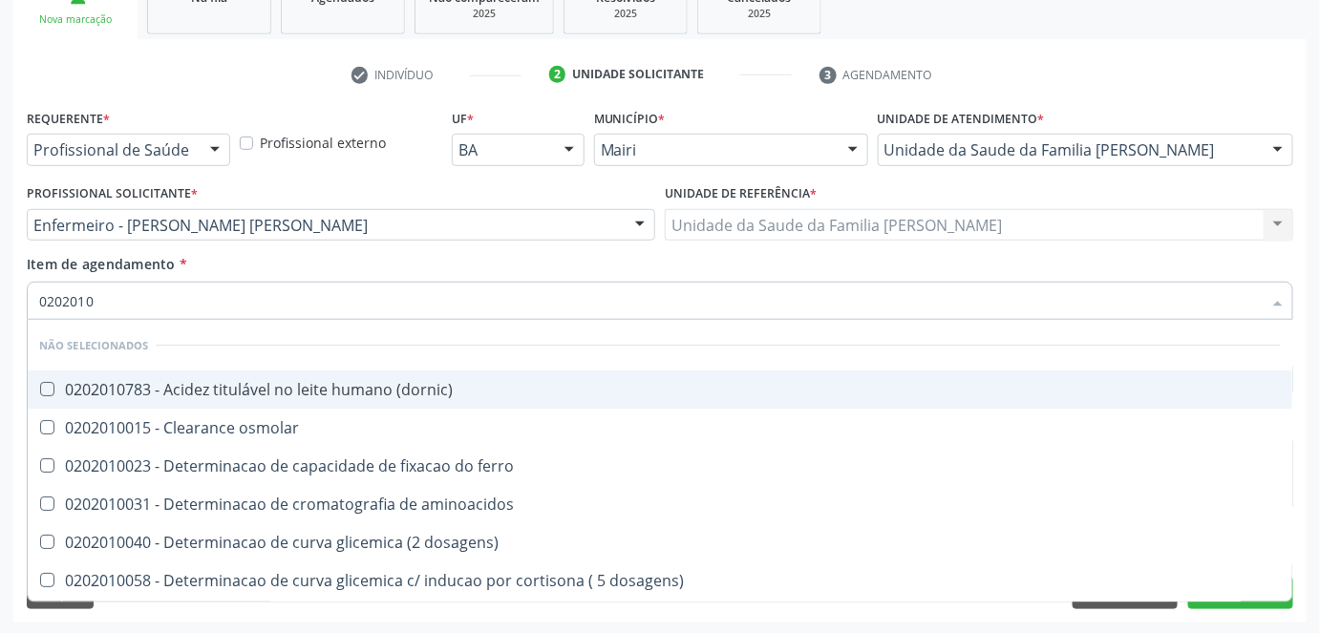
checkbox ivy "true"
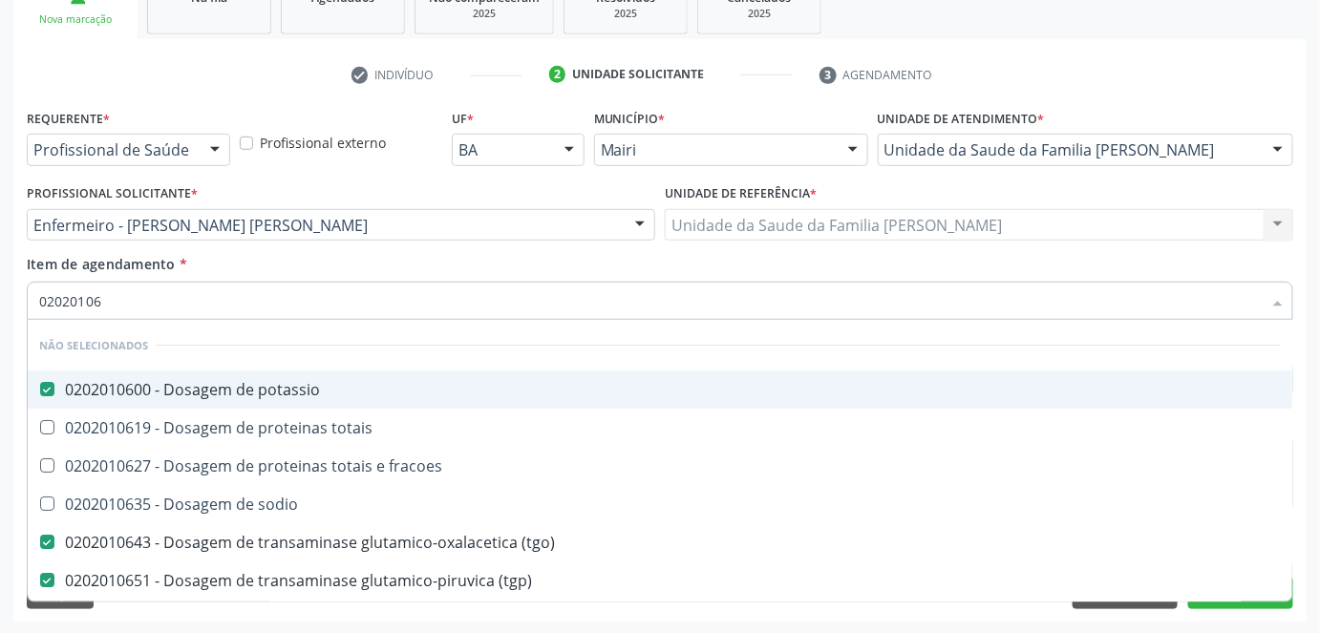
type input "020201063"
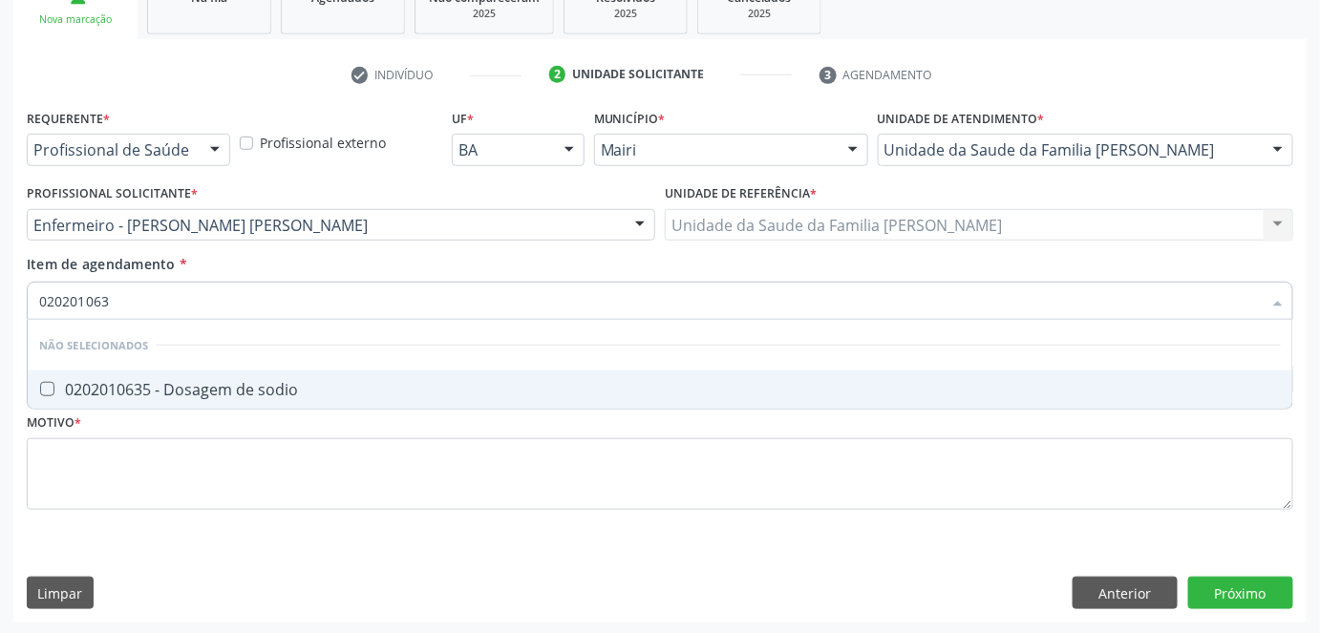
click at [127, 385] on div "0202010635 - Dosagem de sodio" at bounding box center [660, 389] width 1242 height 15
checkbox sodio "true"
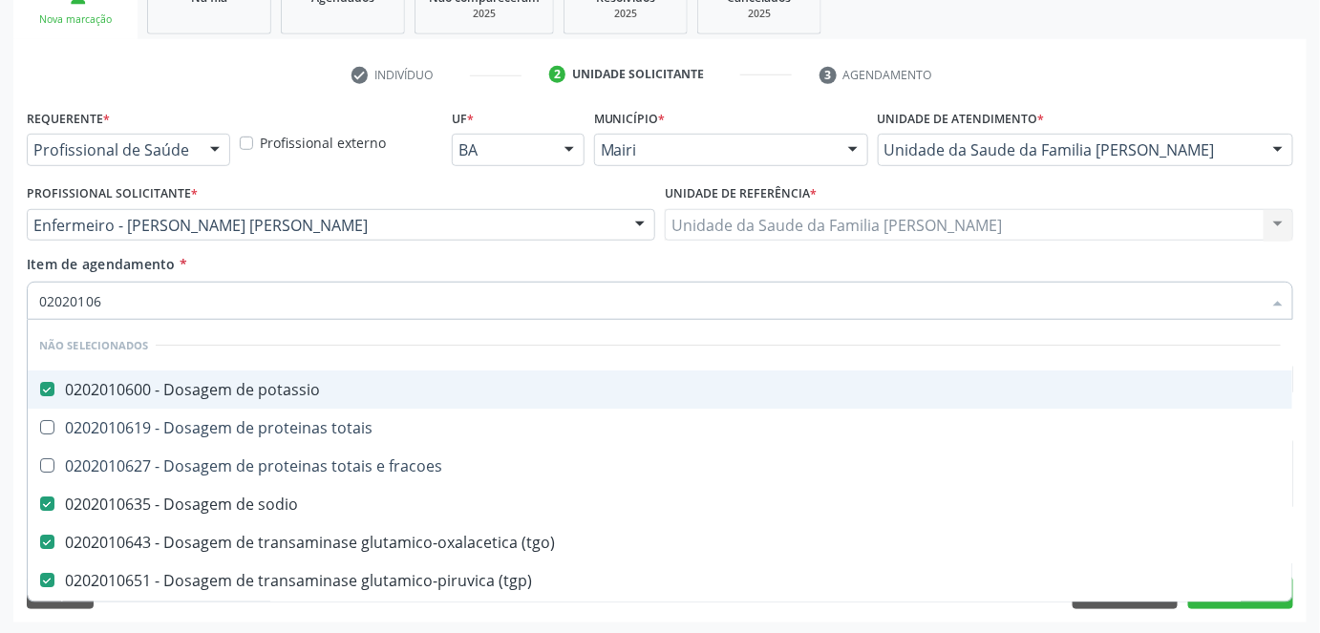
type input "0202010"
checkbox potassio "false"
checkbox sodio "false"
checkbox \(tgo\) "false"
checkbox \(tgp\) "false"
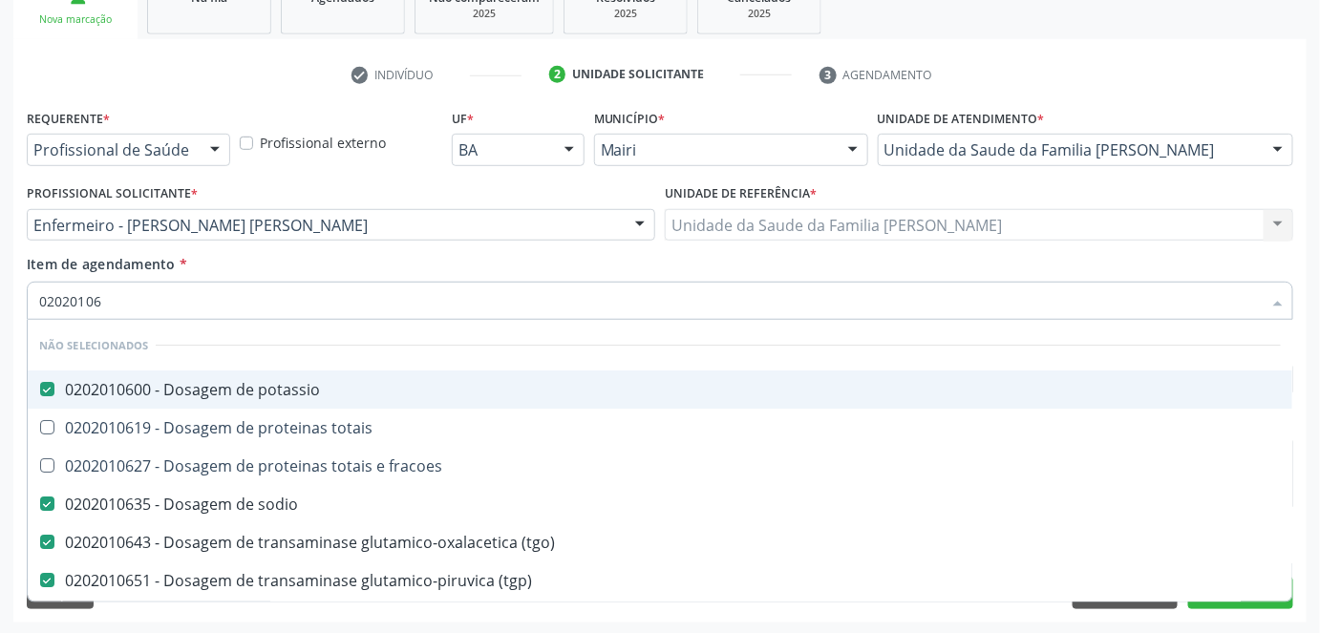
checkbox triglicerideos "false"
checkbox ureia "false"
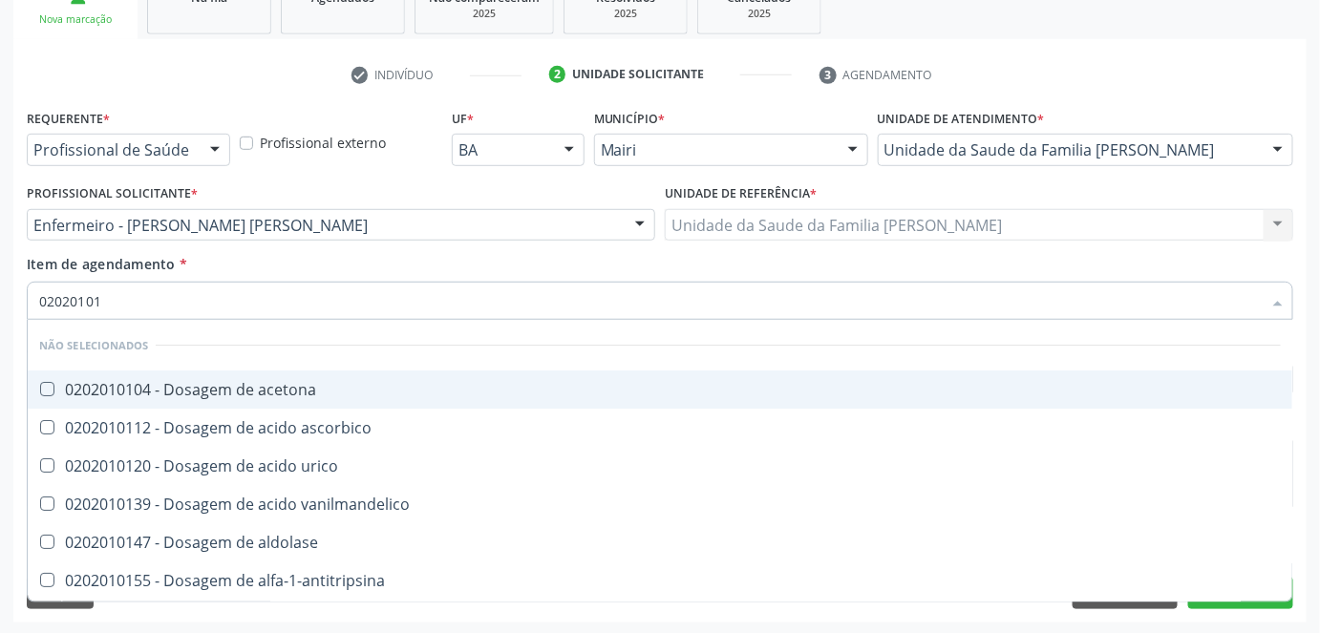
type input "020201012"
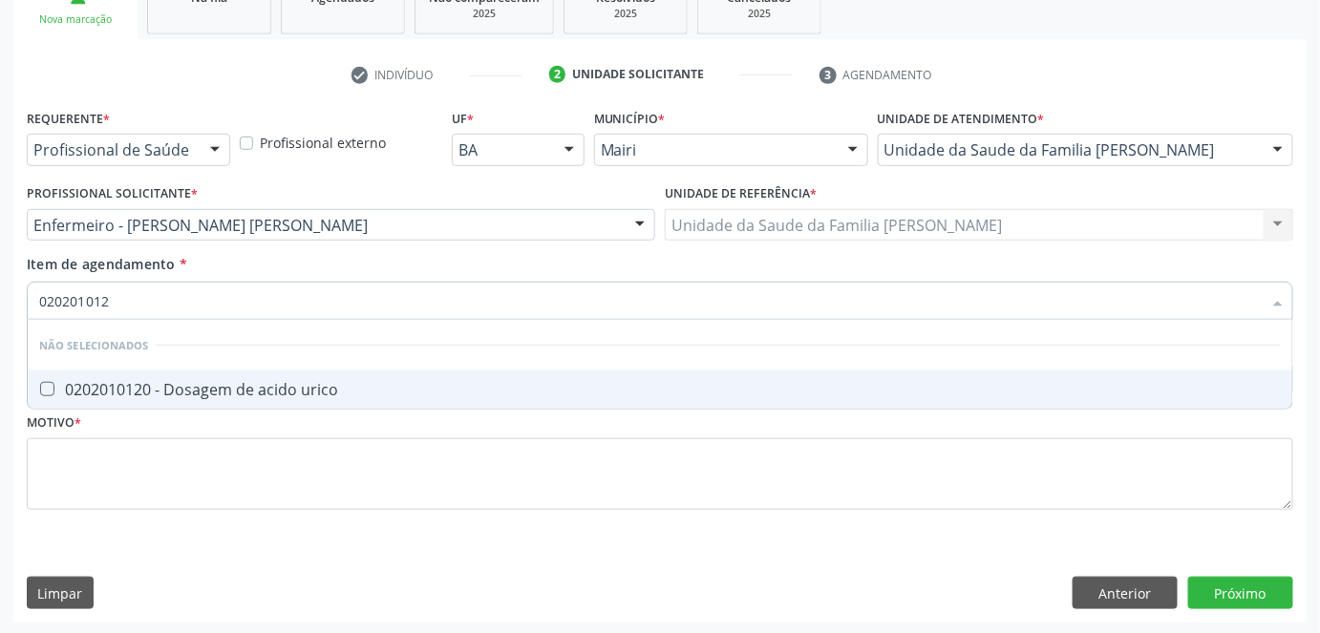
click at [127, 385] on div "0202010120 - Dosagem de acido urico" at bounding box center [660, 389] width 1242 height 15
checkbox urico "true"
type input "02020101"
checkbox urico "false"
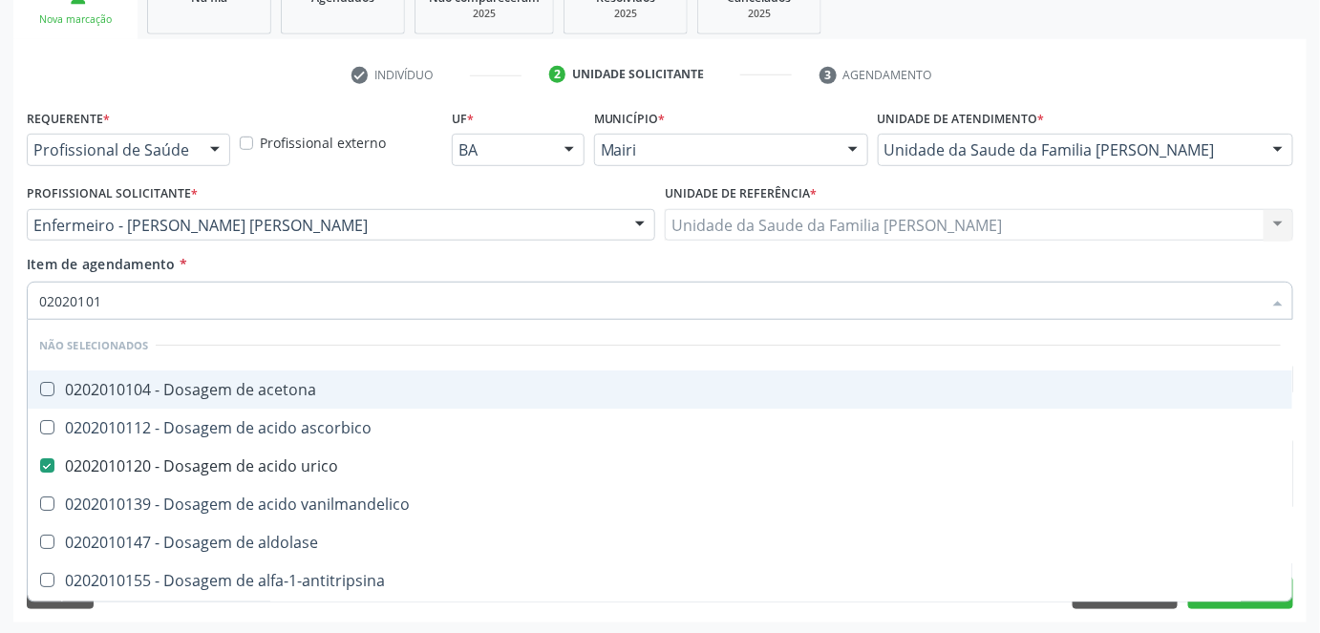
type input "0202010"
checkbox urico "false"
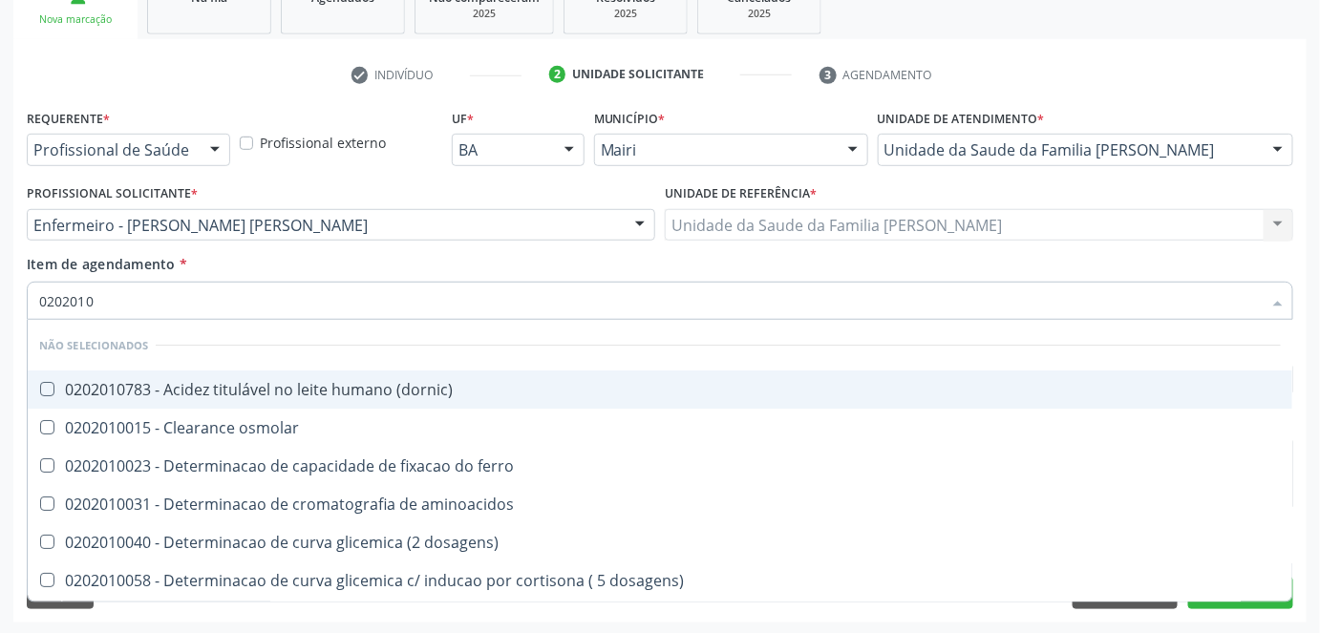
type input "020201"
checkbox urico "false"
checkbox alfa-2-macroglobulina "true"
checkbox hdl "false"
checkbox ldl "false"
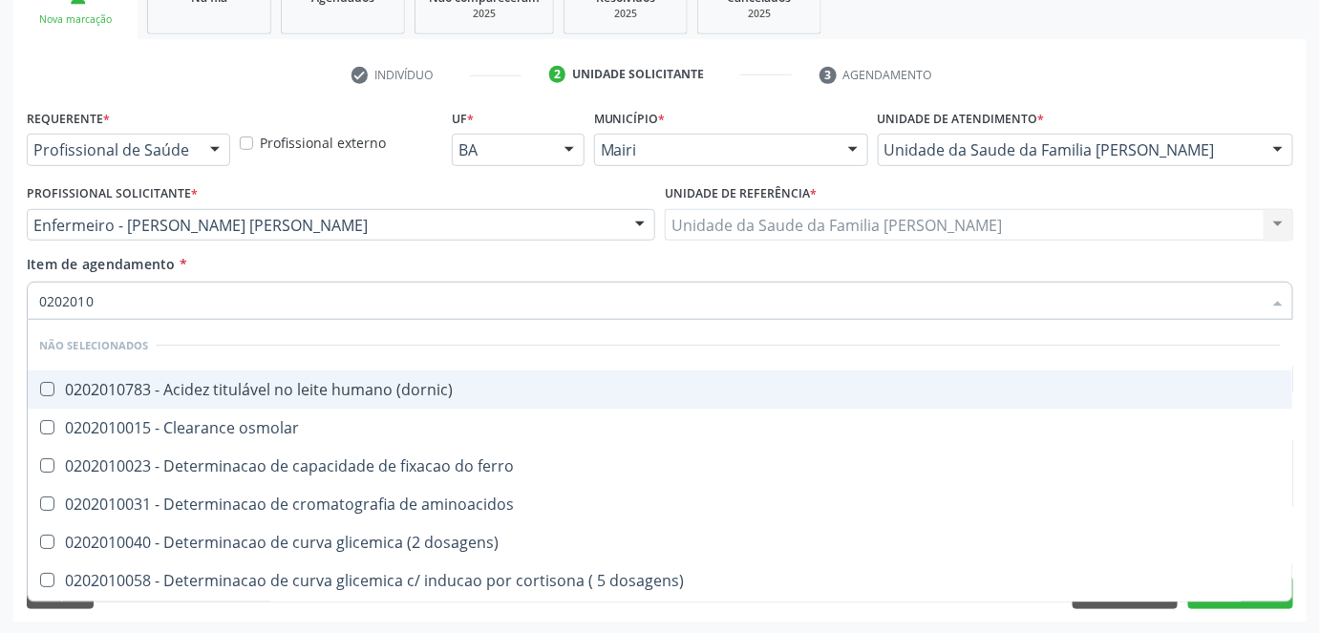
checkbox total "false"
checkbox creatinina "false"
checkbox alfa-hidroxibutirica "true"
checkbox glutamica "true"
checkbox latica "true"
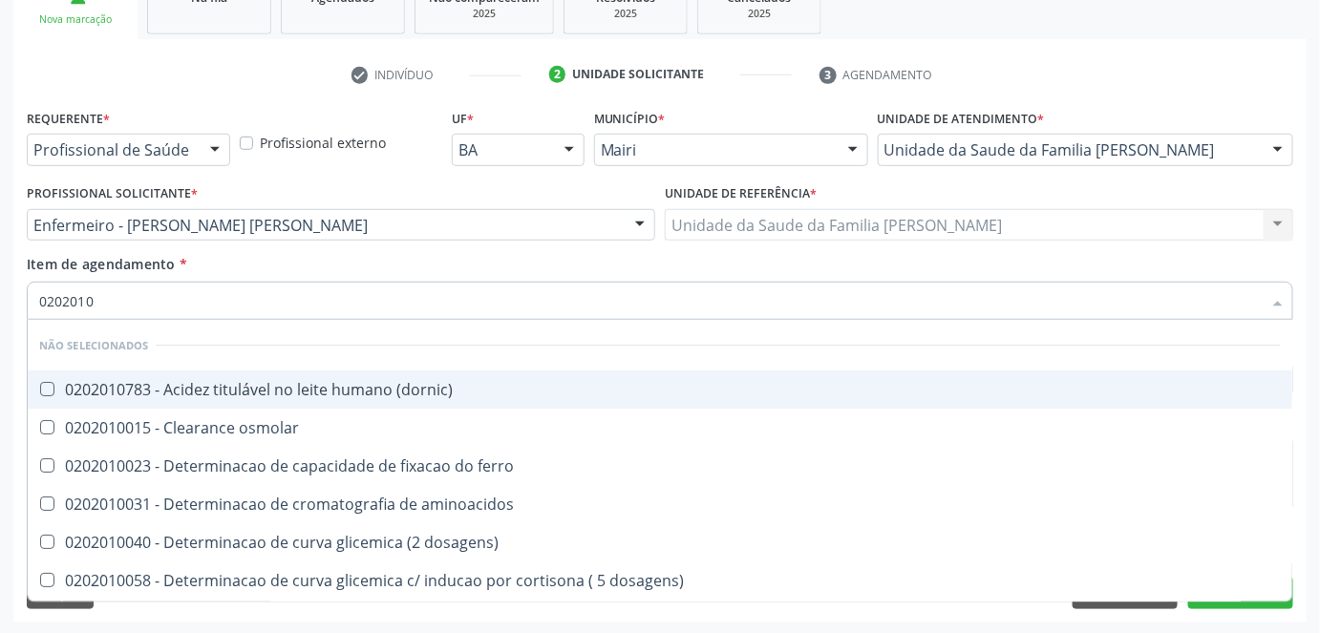
checkbox ferritina "true"
checkbox glicose "false"
checkbox magnesio "true"
checkbox potassio "false"
checkbox sodio "false"
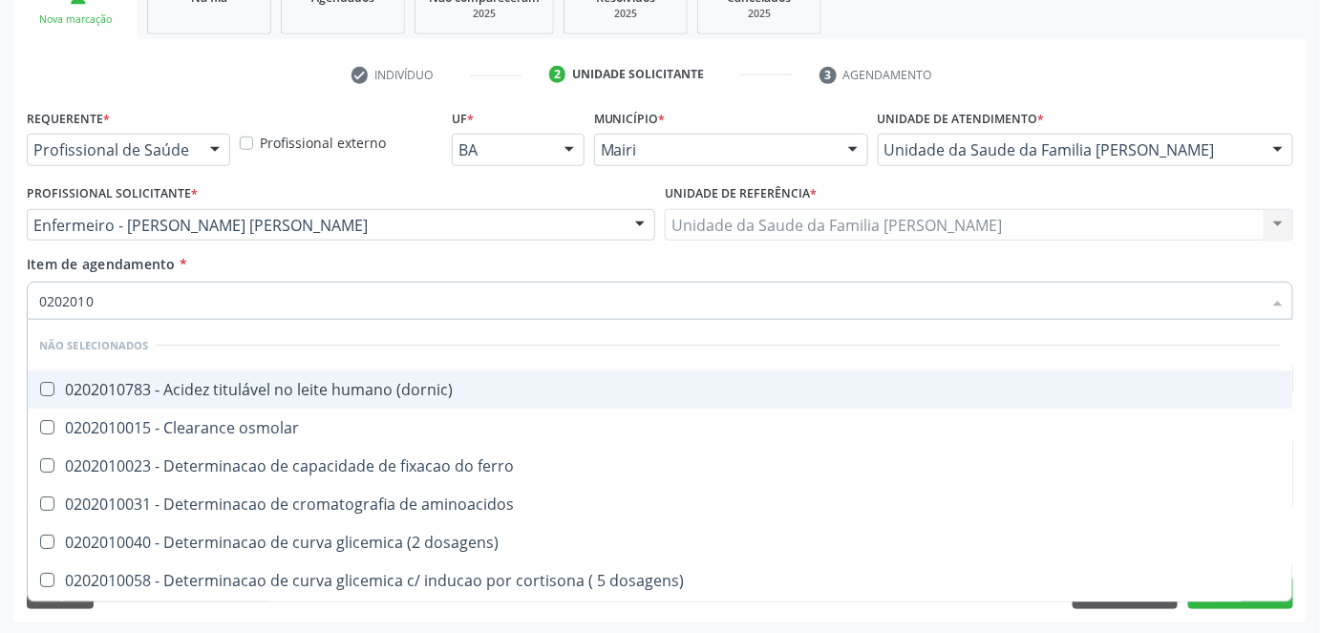
checkbox \(tgo\) "false"
checkbox \(tgp\) "false"
checkbox triglicerideos "false"
checkbox proteinas "true"
checkbox \) "true"
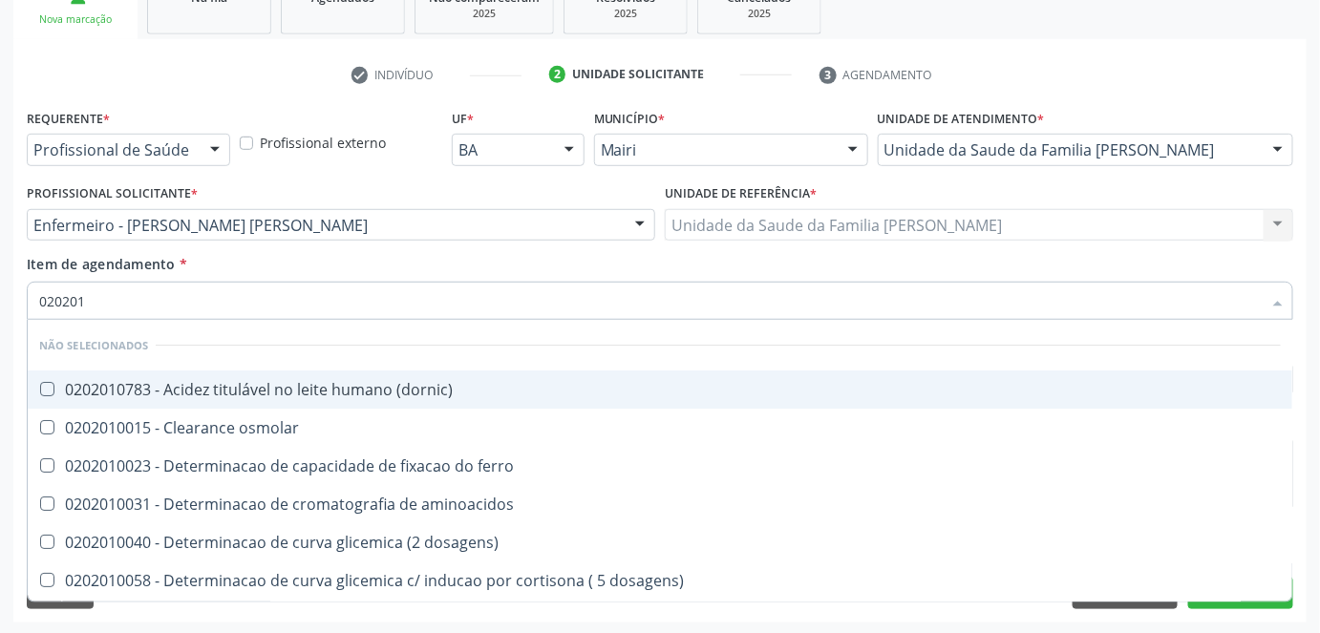
checkbox d-xilose "true"
type input "02020"
checkbox \(dornic\) "true"
checkbox urico "false"
checkbox hdl "false"
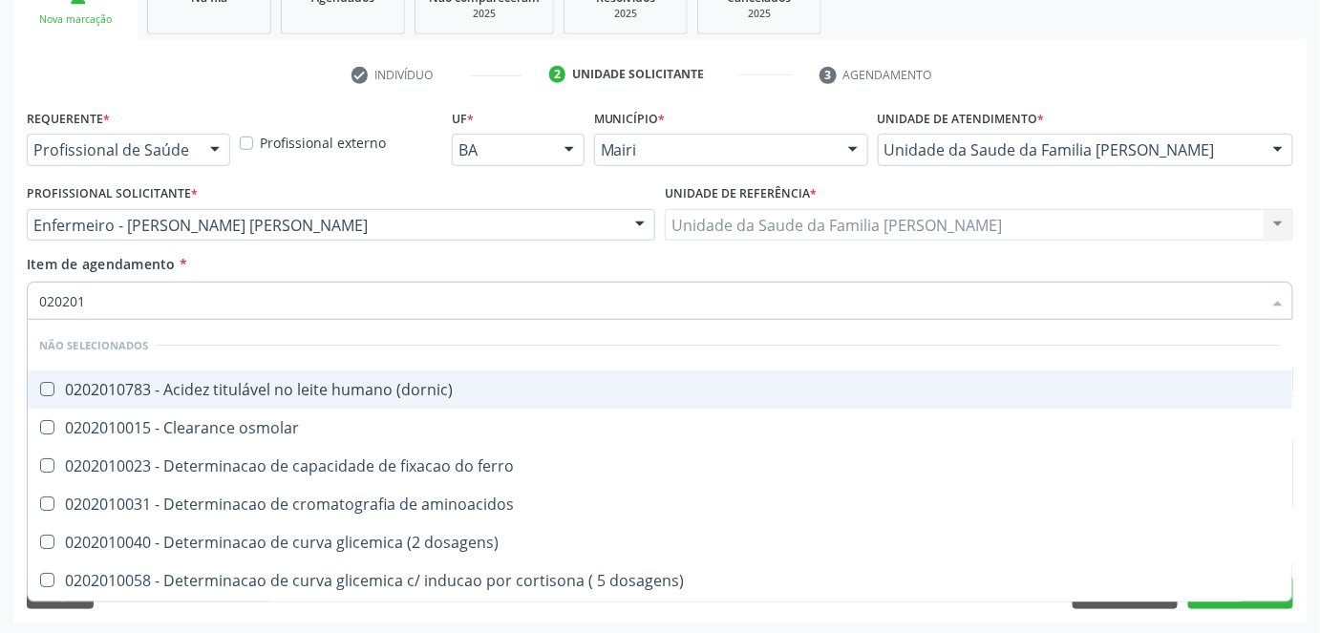
checkbox ldl "false"
checkbox total "false"
checkbox creatinina "false"
checkbox glicose "false"
checkbox potassio "false"
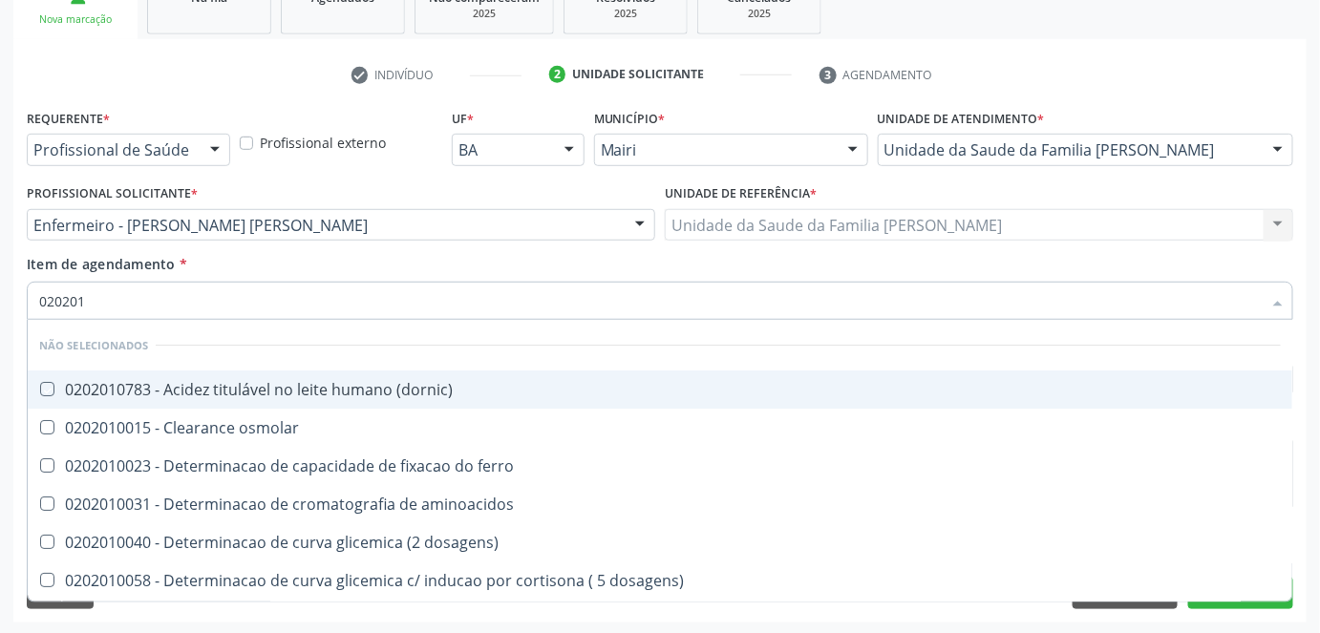
checkbox sodio "false"
checkbox \(tgo\) "false"
checkbox \(tgp\) "false"
checkbox triglicerideos "false"
checkbox ureia "false"
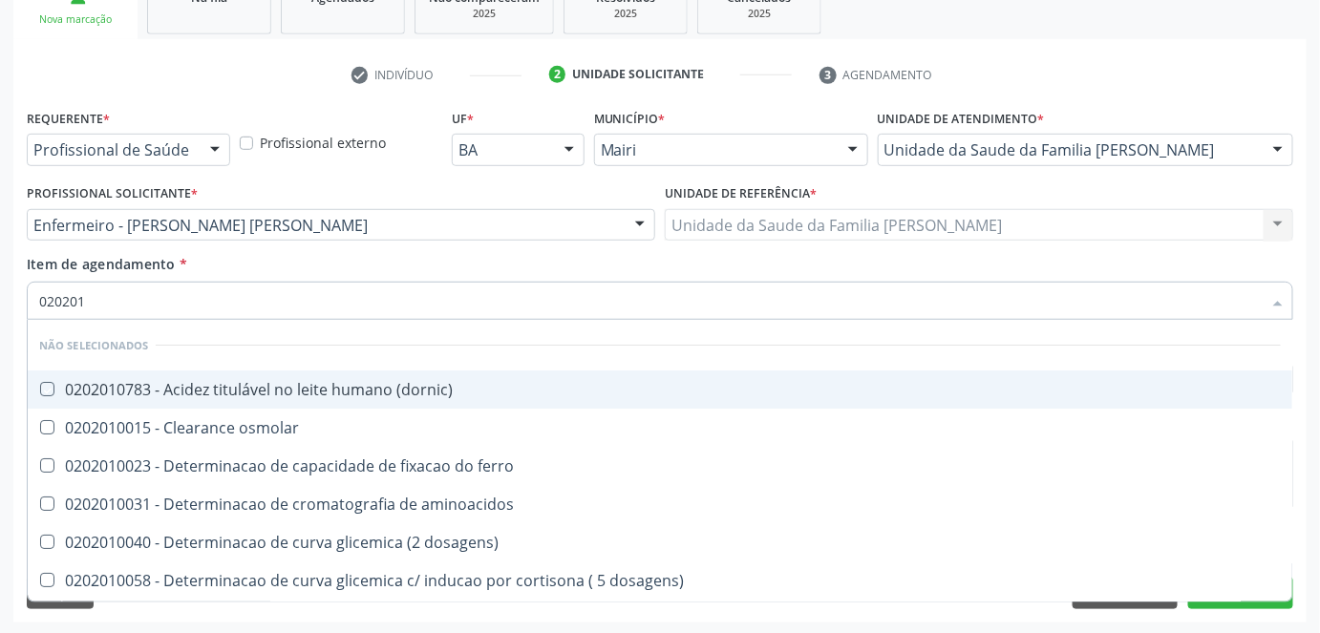
checkbox lipoproteinas "true"
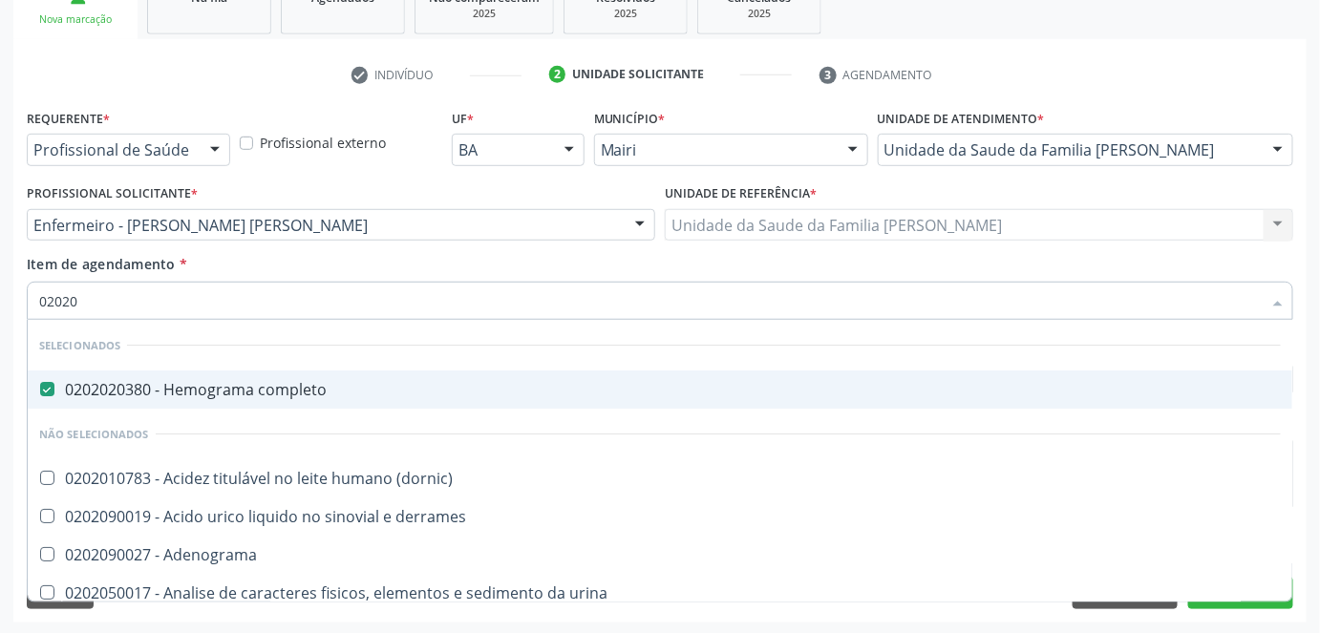
type input "020204"
checkbox completo "false"
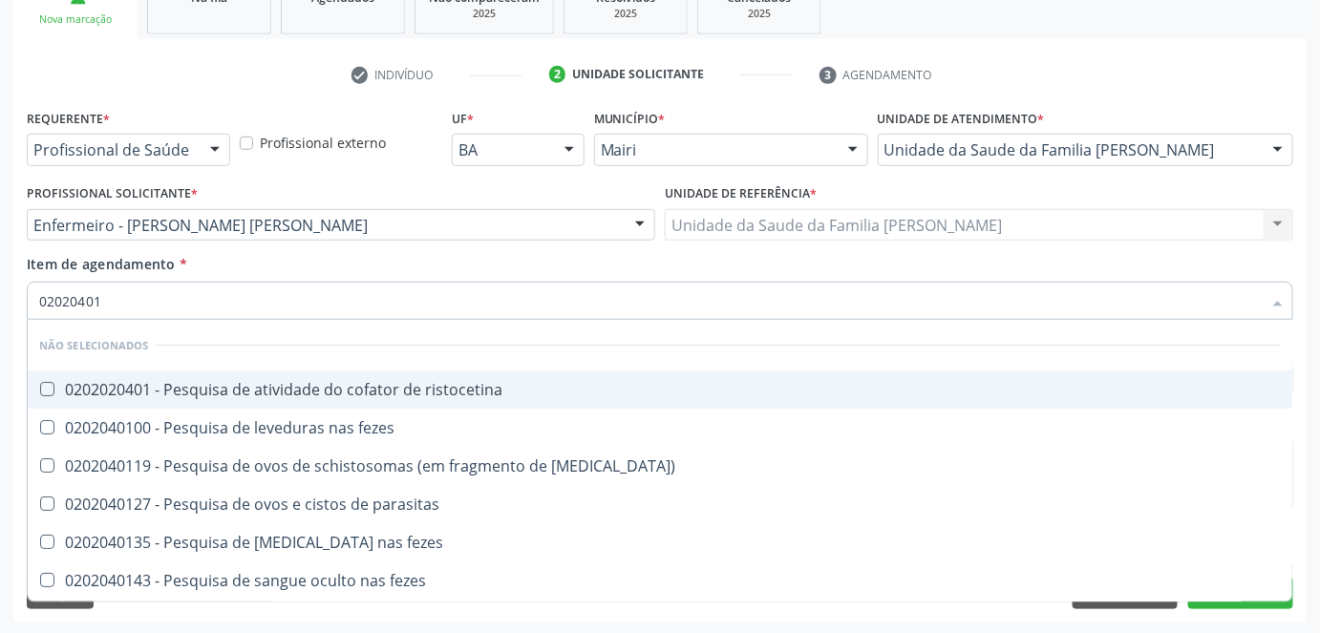
type input "020204010"
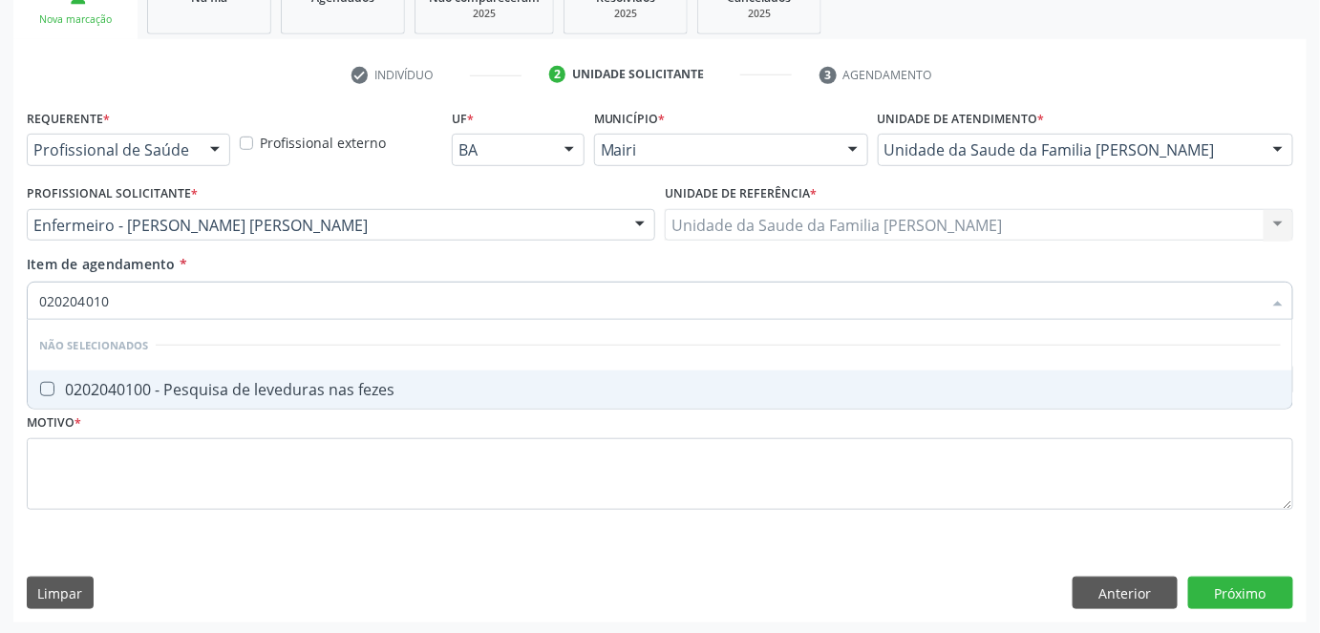
click at [109, 393] on div "0202040100 - Pesquisa de leveduras nas fezes" at bounding box center [660, 389] width 1242 height 15
checkbox fezes "true"
type input "02020401"
checkbox fezes "false"
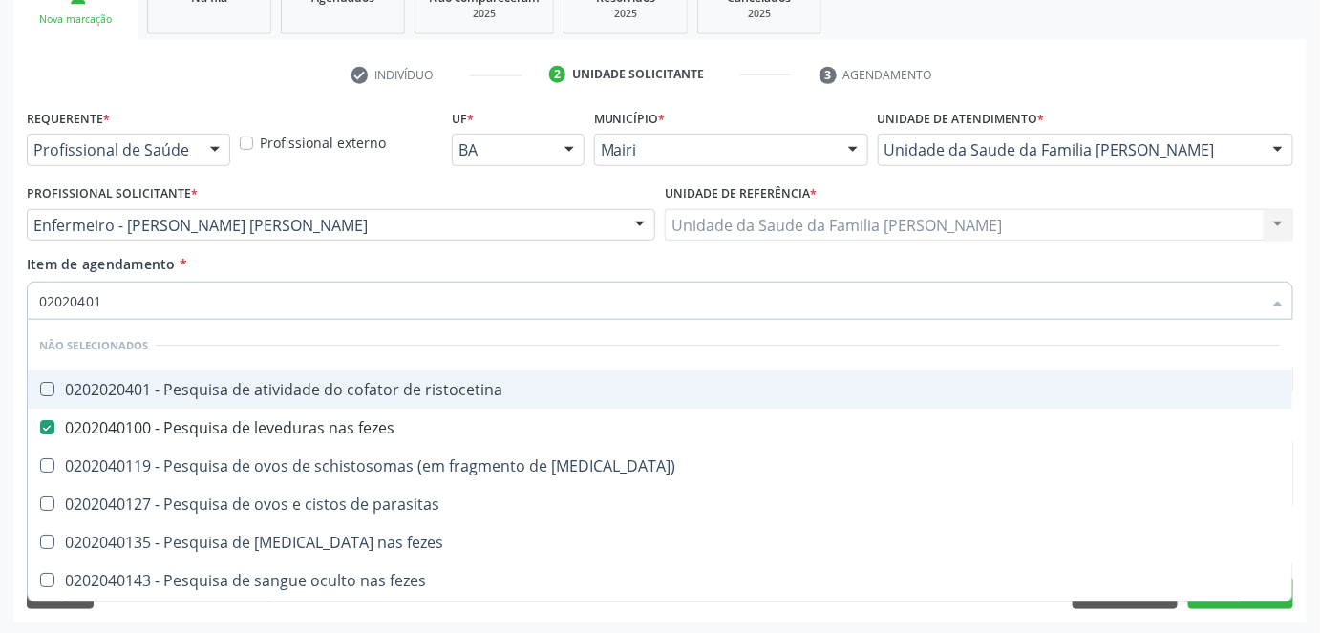
type input "0202040"
checkbox fezes "false"
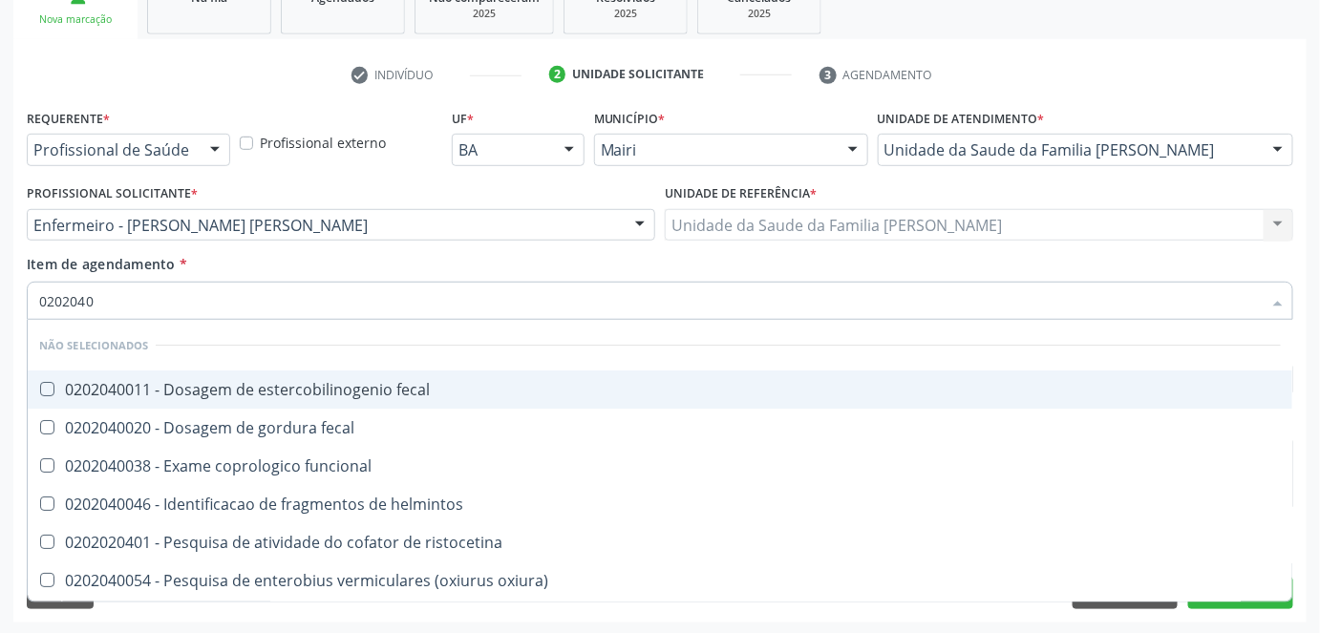
type input "020204"
checkbox fezes "false"
checkbox fezes "true"
type input "02020"
checkbox fecal "true"
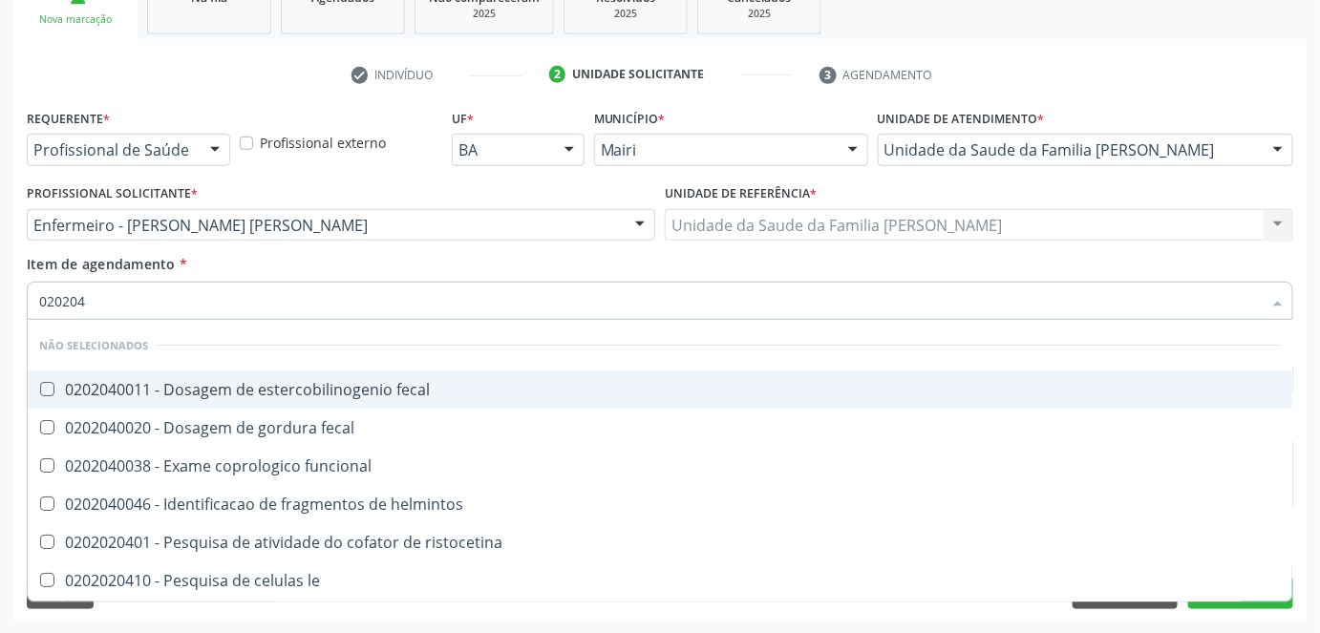
checkbox fezes "false"
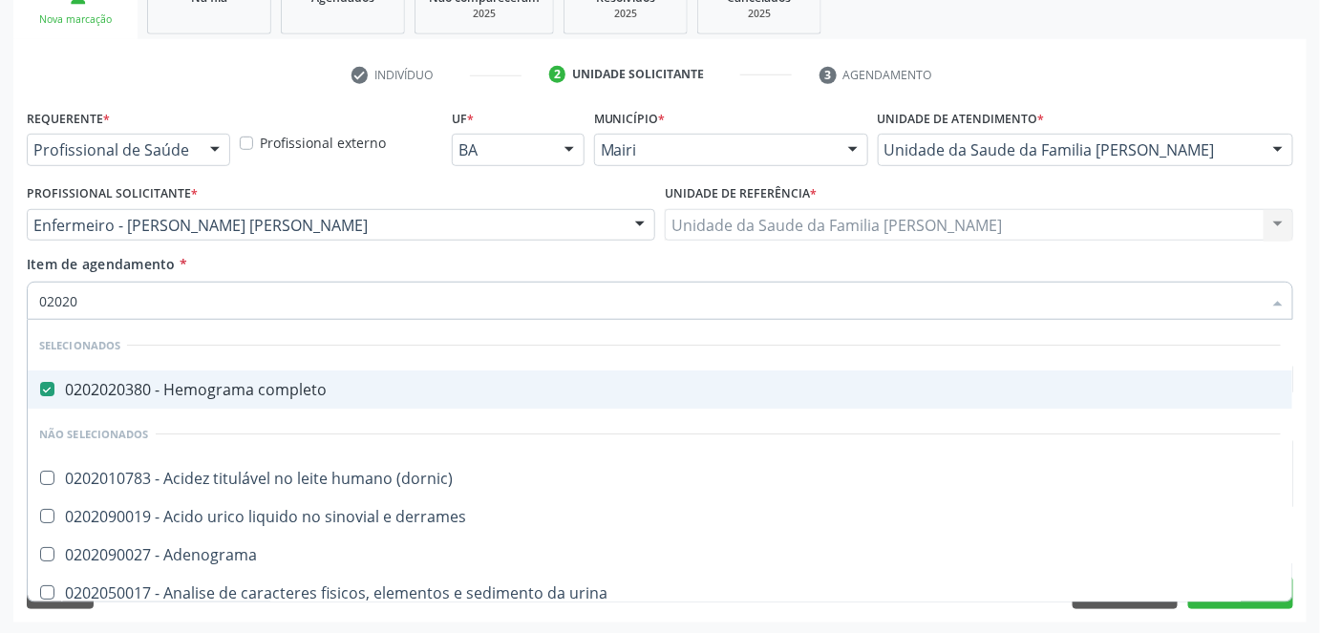
type input "020205"
checkbox completo "false"
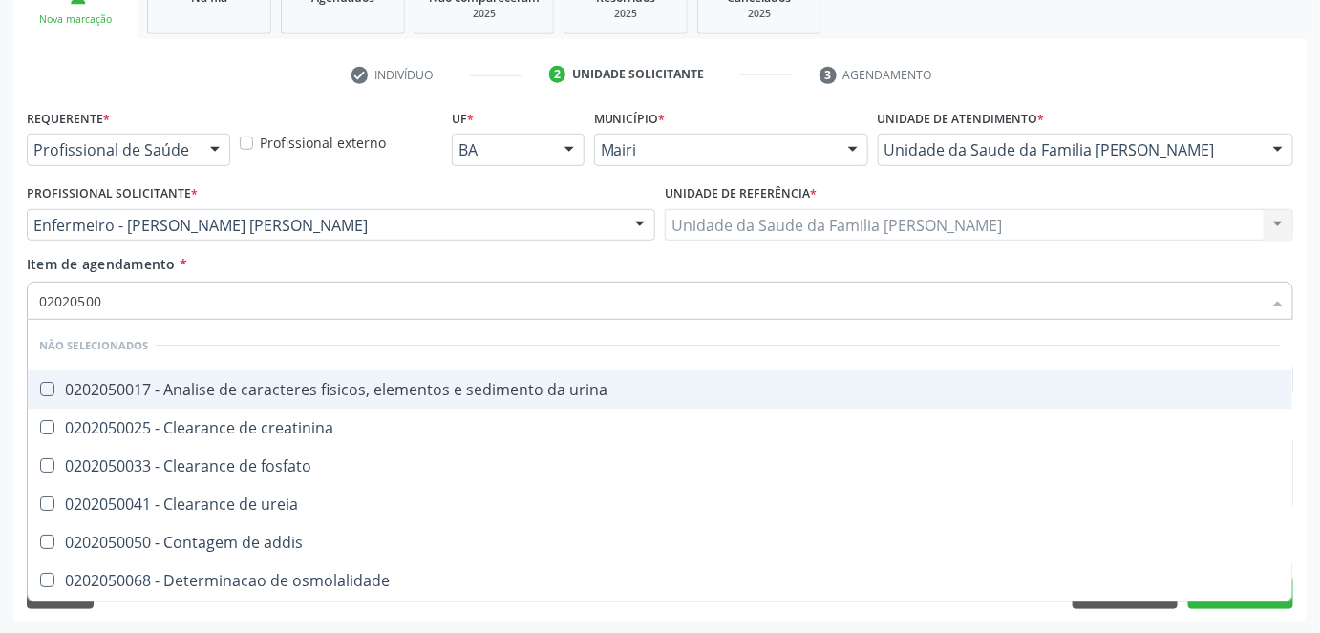
type input "020205001"
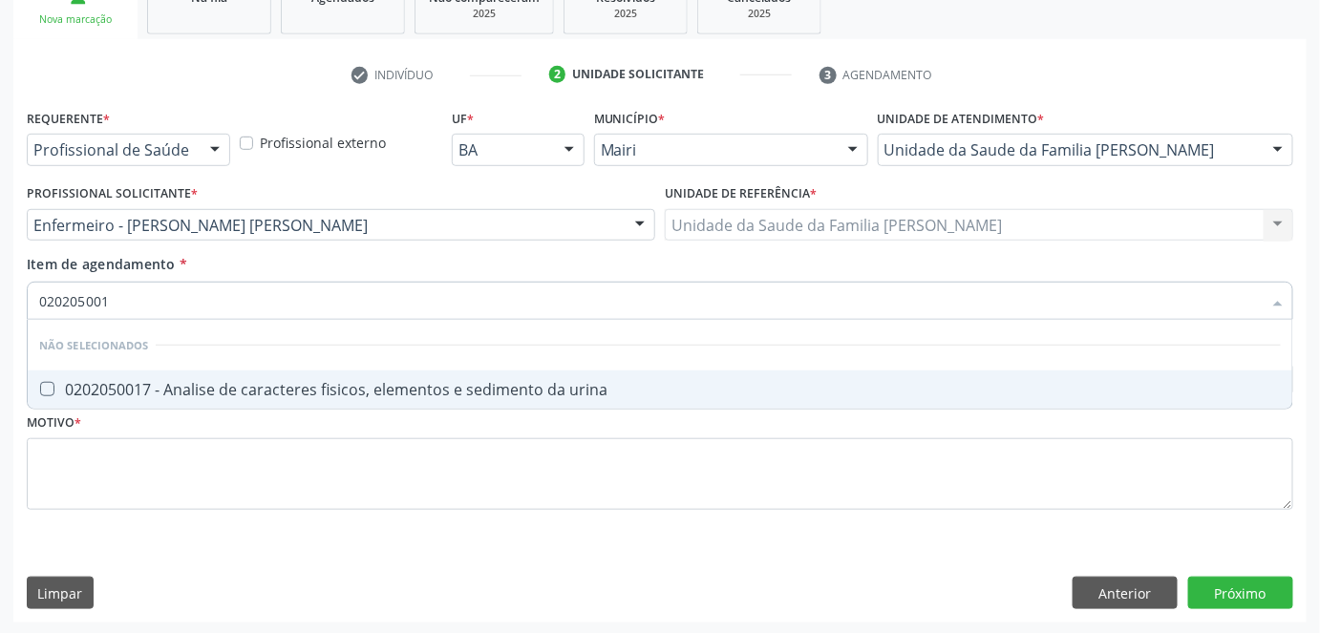
click at [87, 382] on div "0202050017 - Analise de caracteres fisicos, elementos e sedimento da urina" at bounding box center [660, 389] width 1242 height 15
checkbox urina "true"
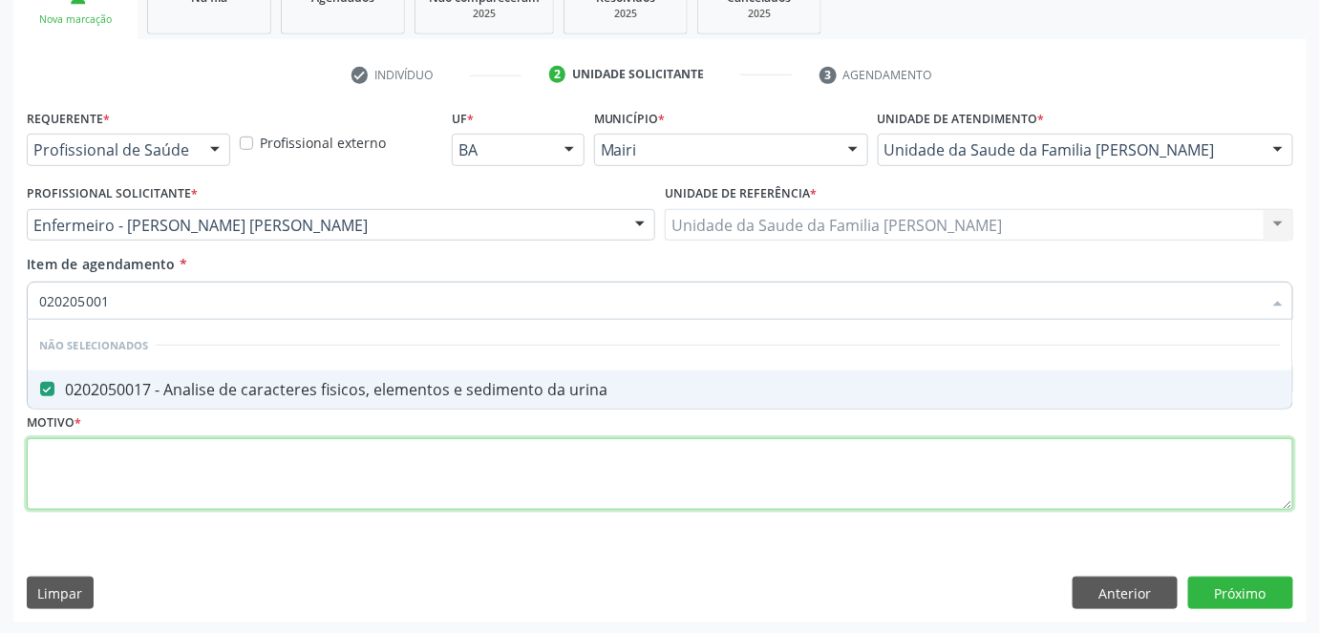
click at [75, 465] on div "Requerente * Profissional de Saúde Profissional de Saúde Paciente Nenhum result…" at bounding box center [660, 320] width 1266 height 433
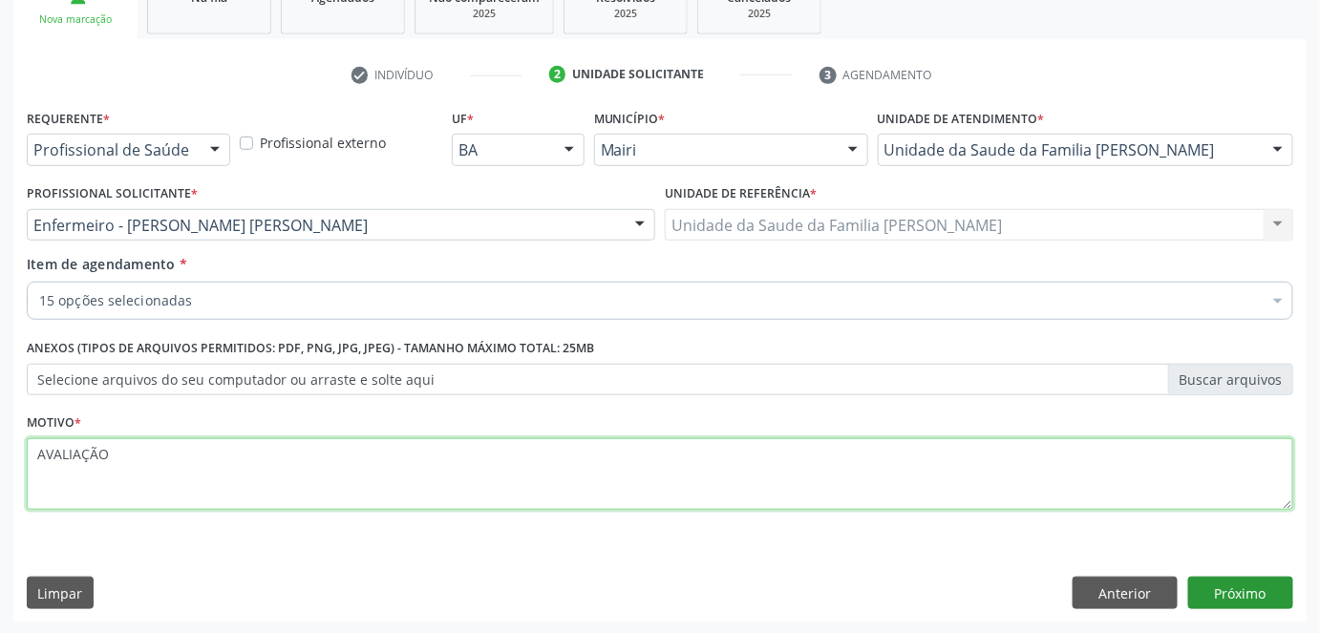
type textarea "AVALIAÇÃO"
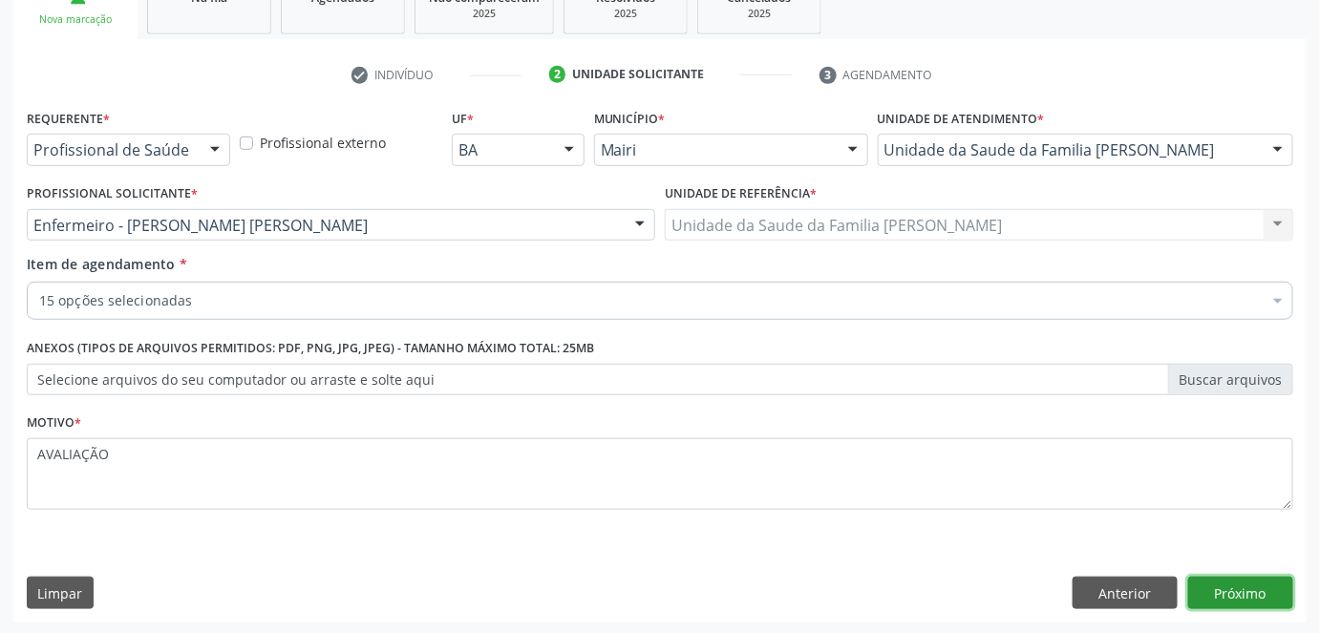
click at [1255, 592] on button "Próximo" at bounding box center [1240, 593] width 105 height 32
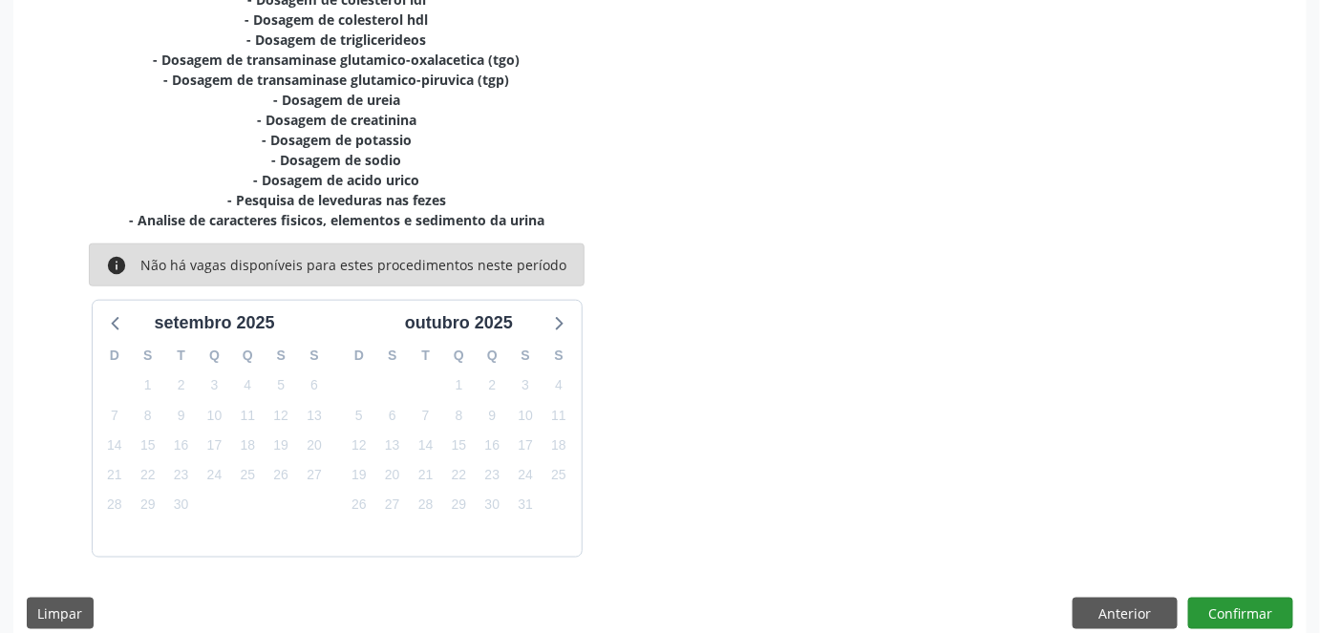
scroll to position [532, 0]
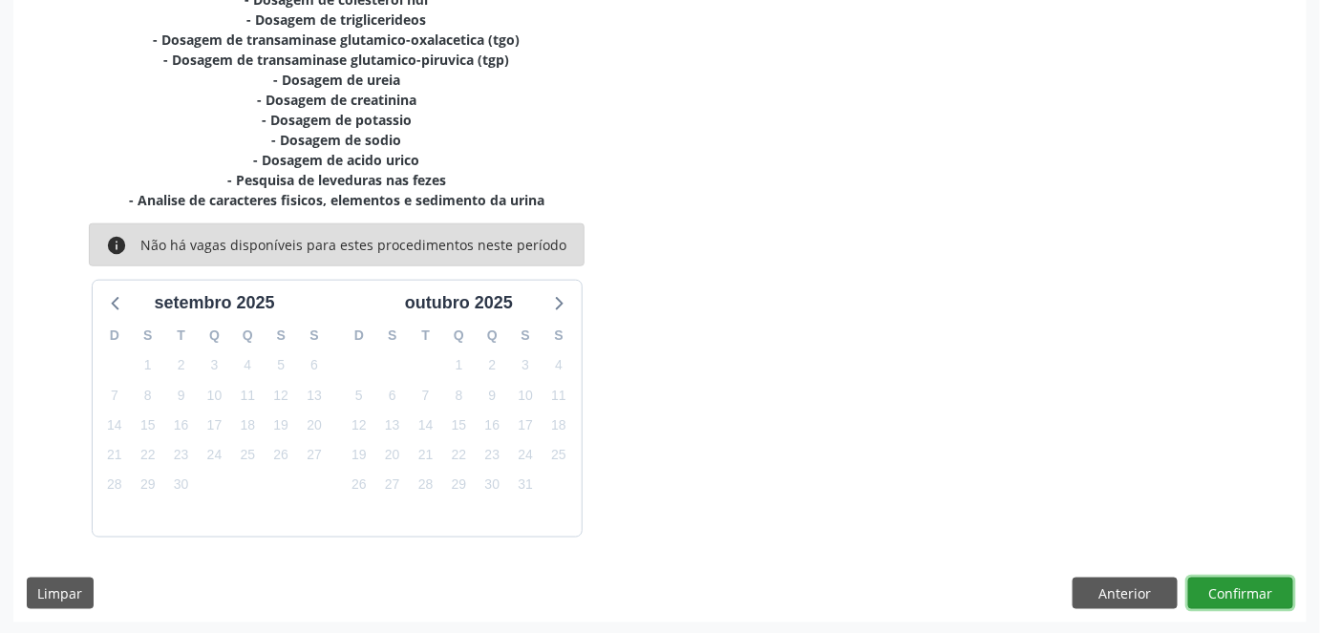
click at [1243, 588] on button "Confirmar" at bounding box center [1240, 594] width 105 height 32
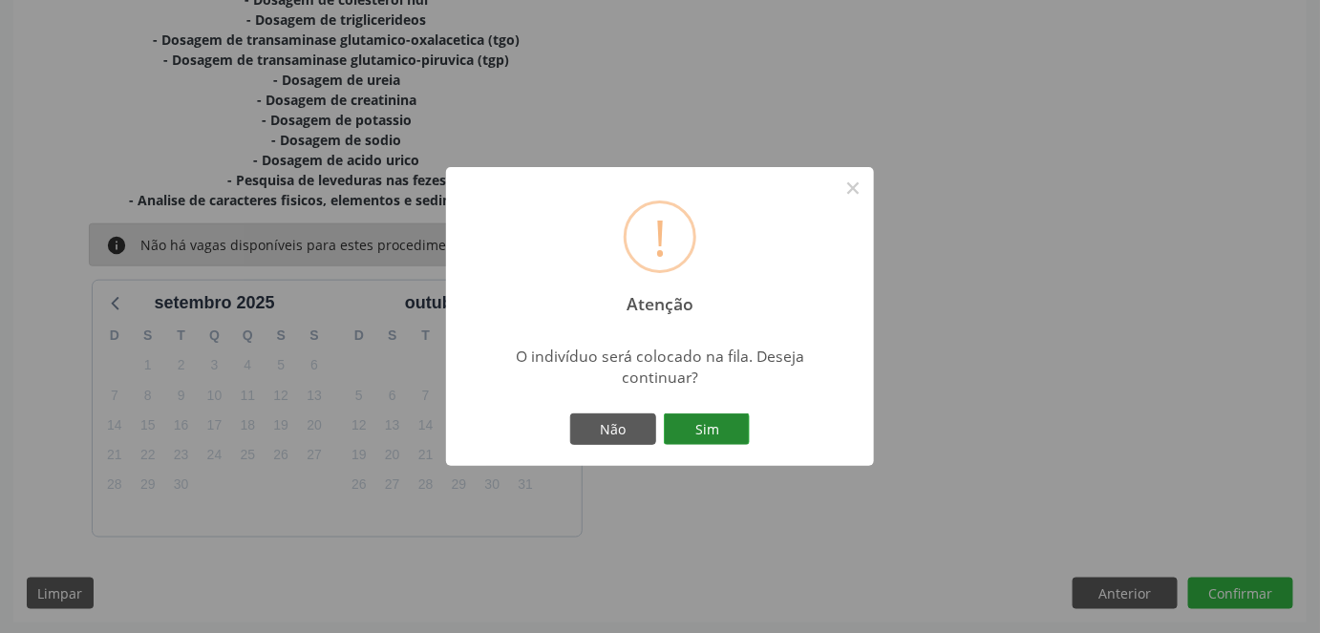
click at [715, 424] on button "Sim" at bounding box center [707, 430] width 86 height 32
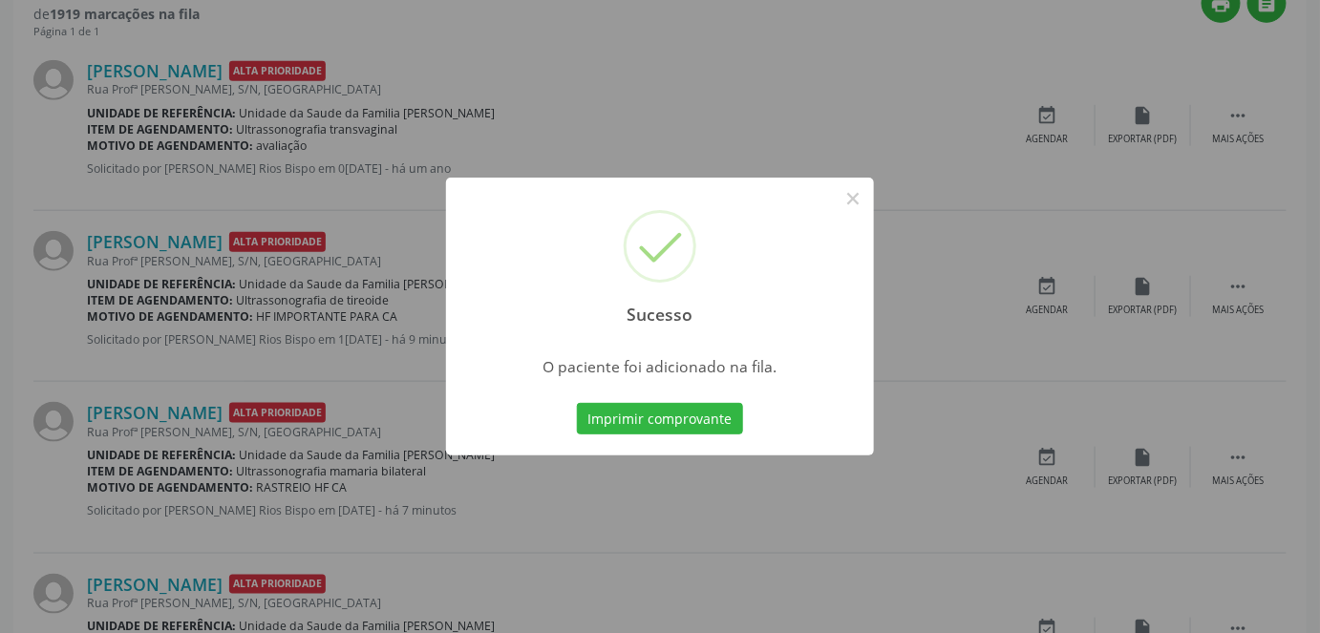
scroll to position [0, 0]
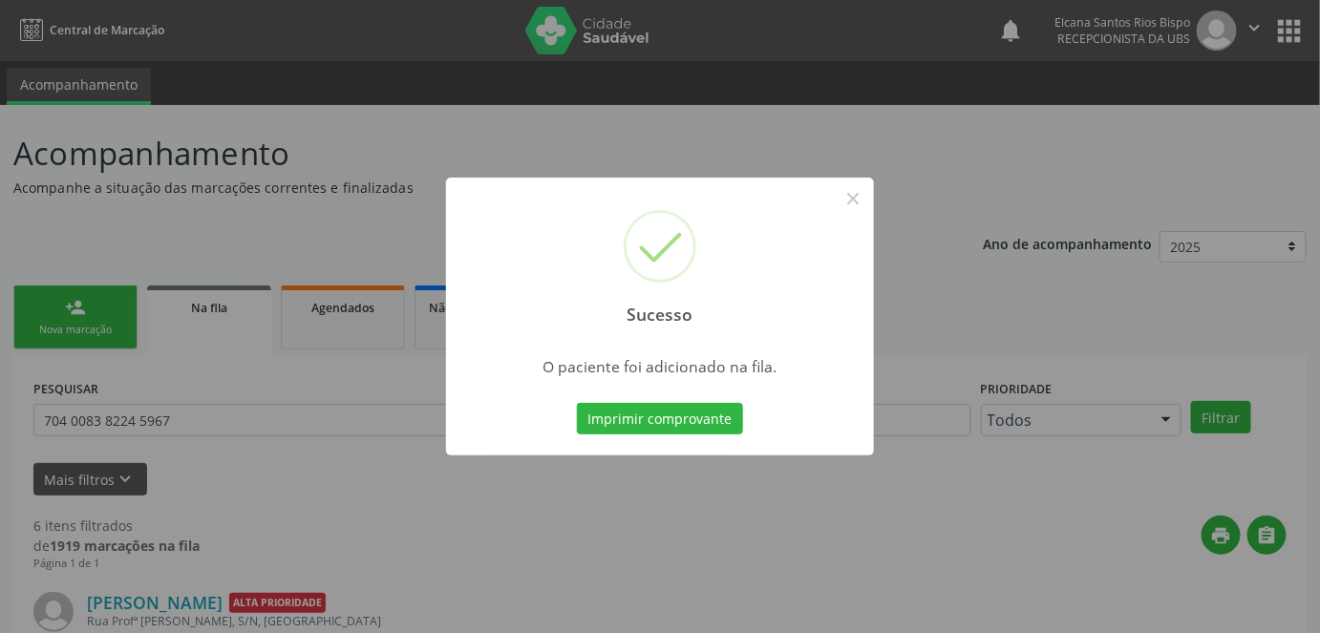
click at [714, 426] on button "Imprimir comprovante" at bounding box center [660, 419] width 166 height 32
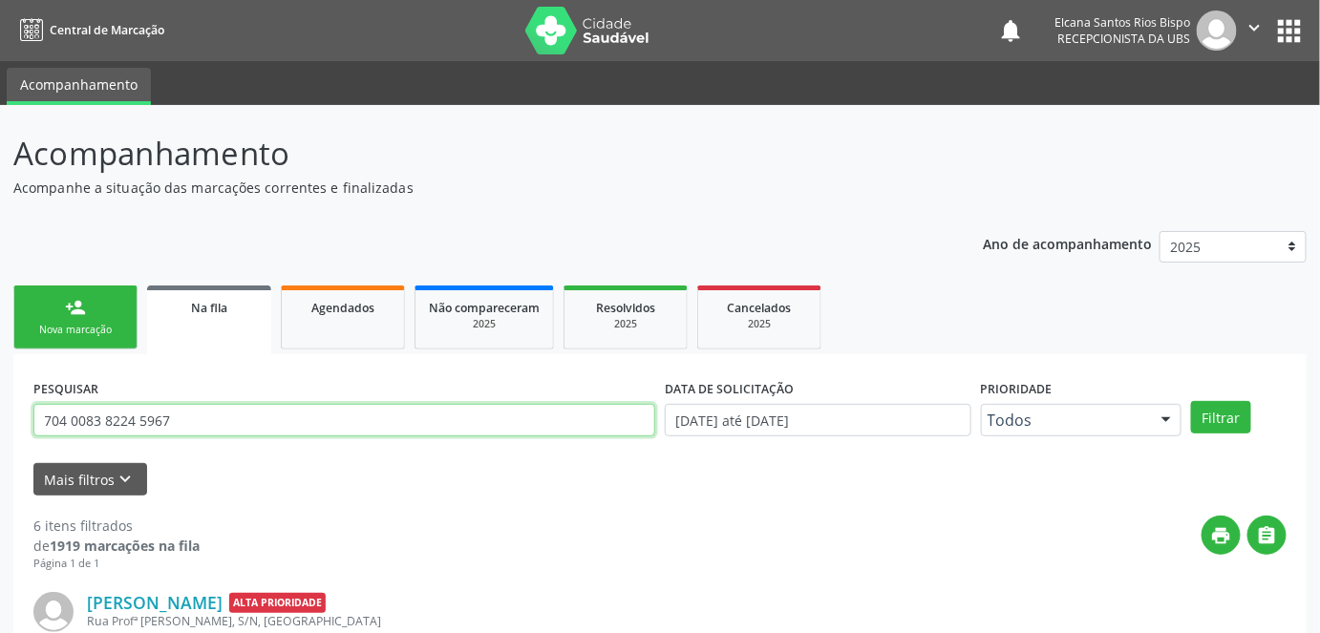
drag, startPoint x: 167, startPoint y: 431, endPoint x: 4, endPoint y: 431, distance: 163.3
paste input "0 2009 6659 4323"
type input "700 2009 6659 4323"
click at [1191, 401] on button "Filtrar" at bounding box center [1221, 417] width 60 height 32
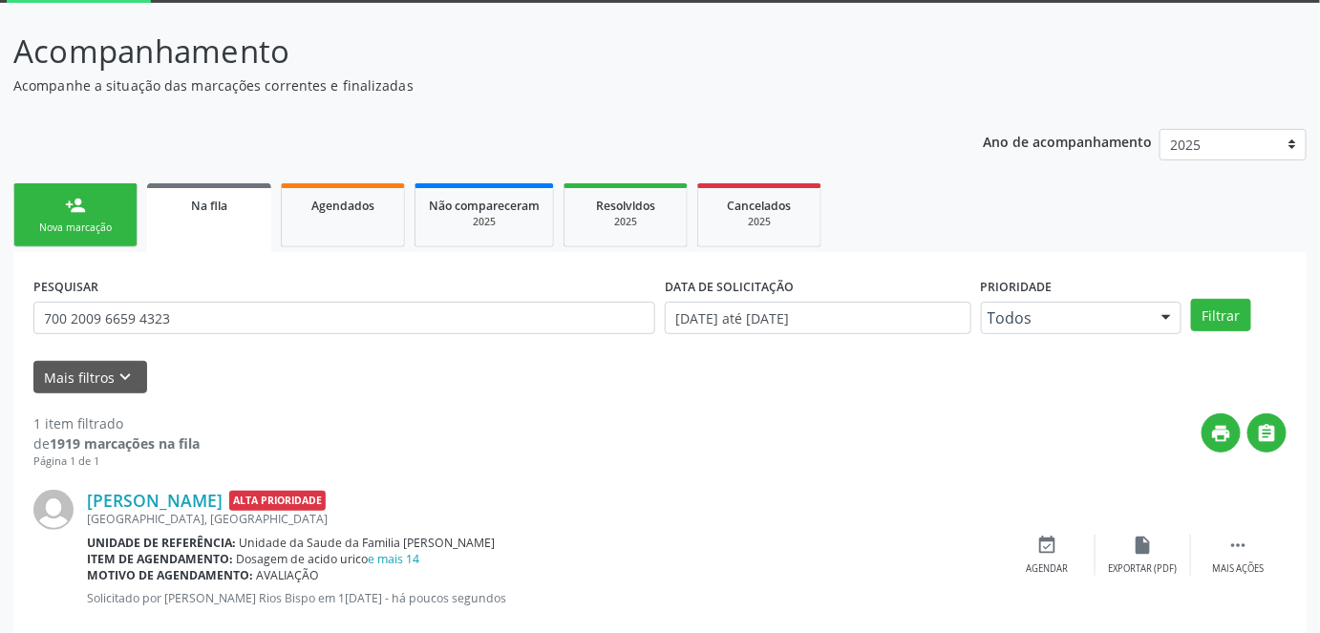
scroll to position [140, 0]
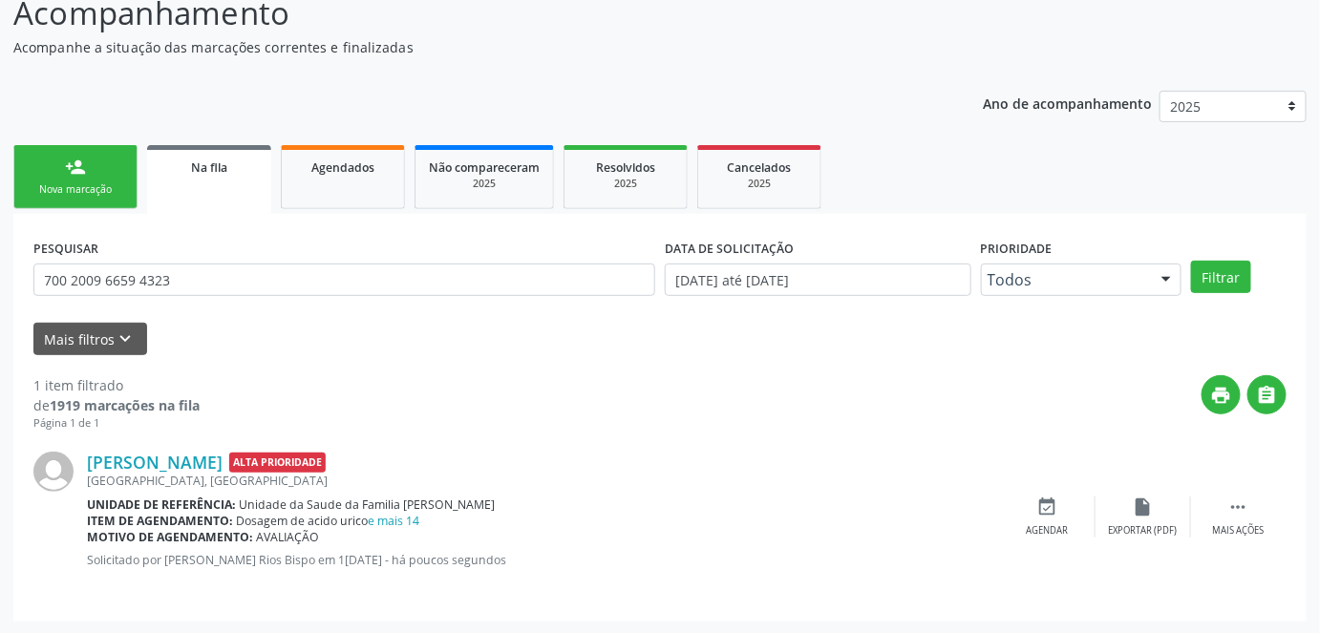
drag, startPoint x: 219, startPoint y: 217, endPoint x: 193, endPoint y: 311, distance: 98.0
drag, startPoint x: 193, startPoint y: 311, endPoint x: 98, endPoint y: 202, distance: 144.9
click at [98, 202] on link "person_add Nova marcação" at bounding box center [75, 177] width 124 height 64
click at [99, 193] on link "person_add Nova marcação" at bounding box center [75, 177] width 124 height 64
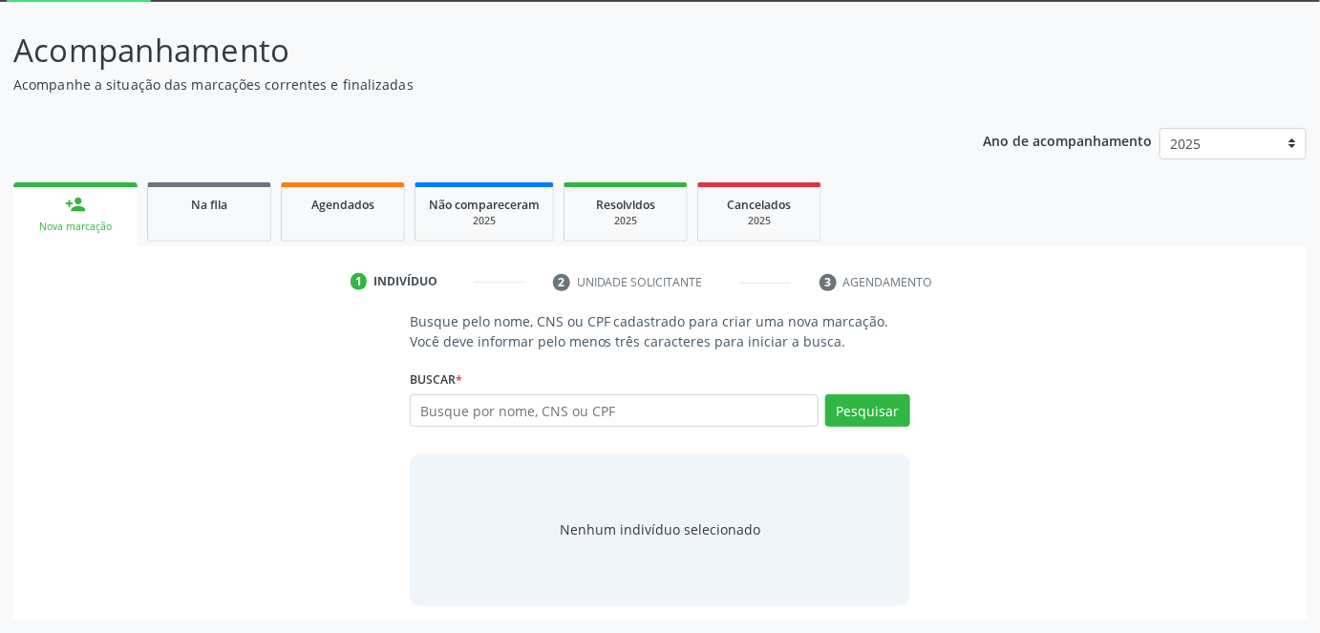
scroll to position [101, 0]
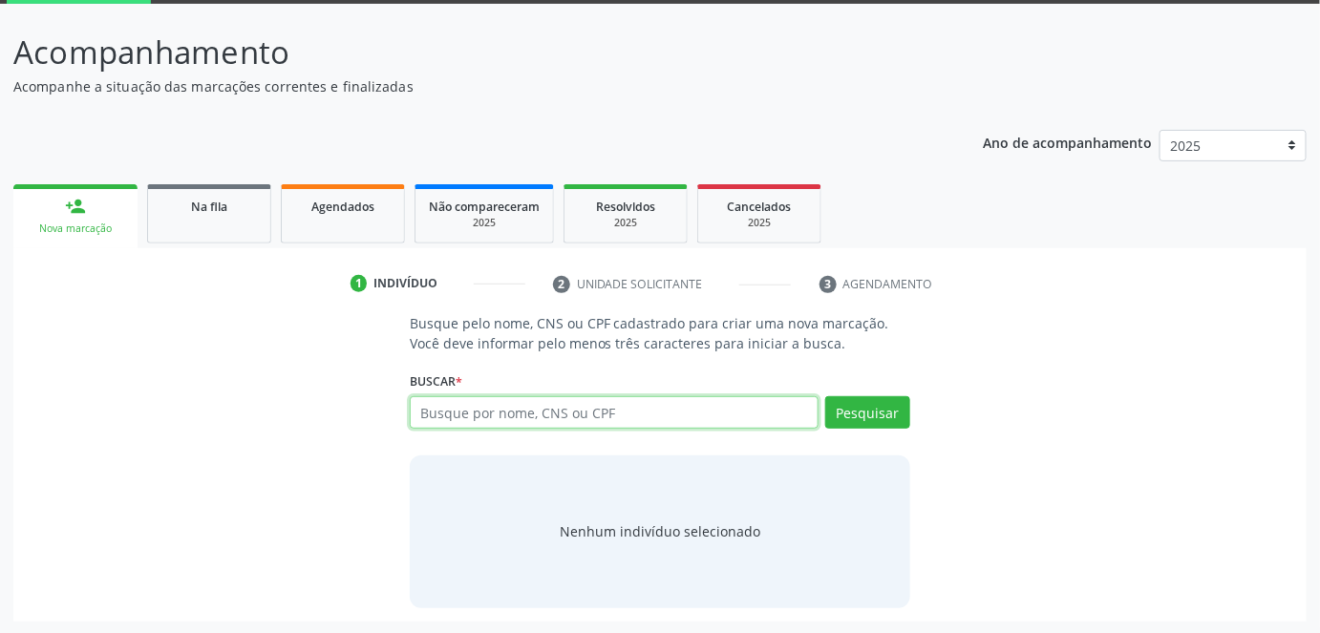
click at [548, 406] on input "text" at bounding box center [615, 412] width 410 height 32
type input "70004332173308"
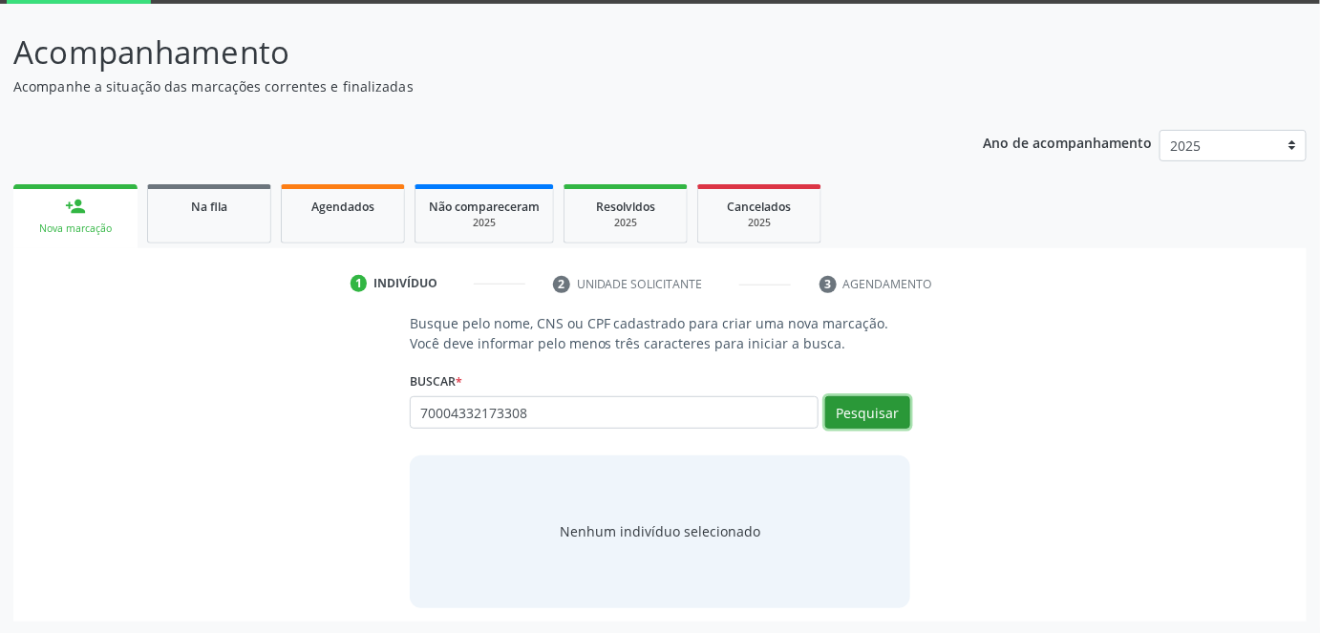
click at [871, 411] on button "Pesquisar" at bounding box center [867, 412] width 85 height 32
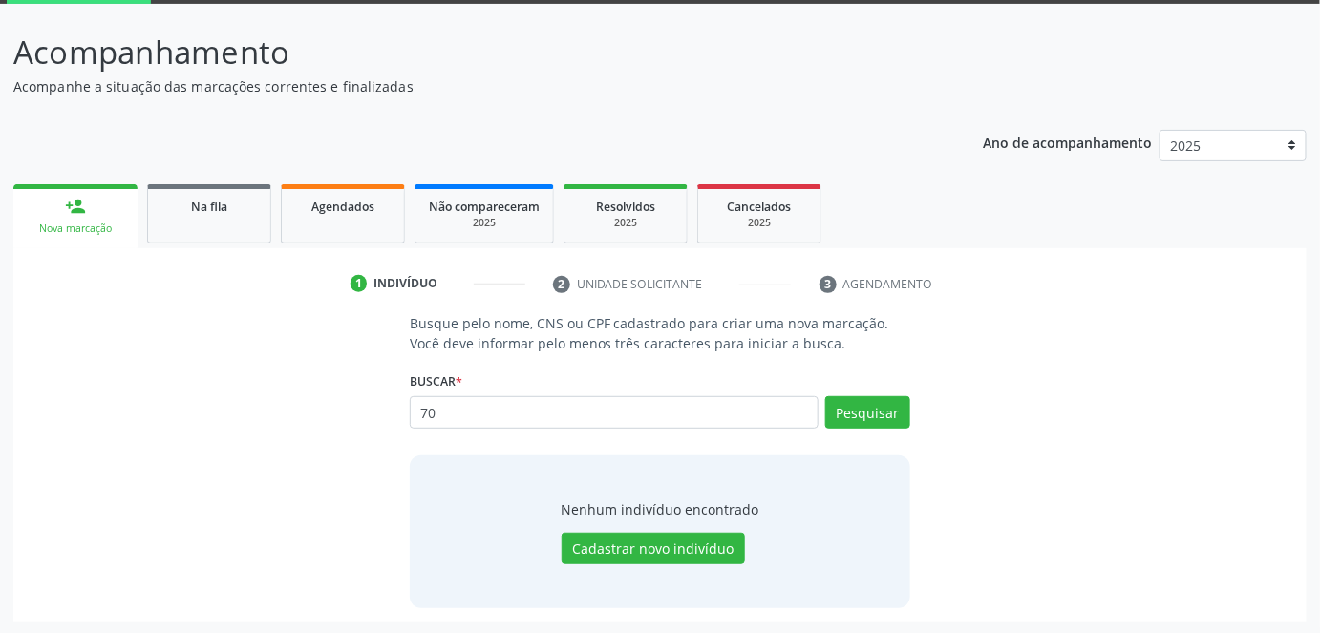
type input "7"
type input "700004332713308"
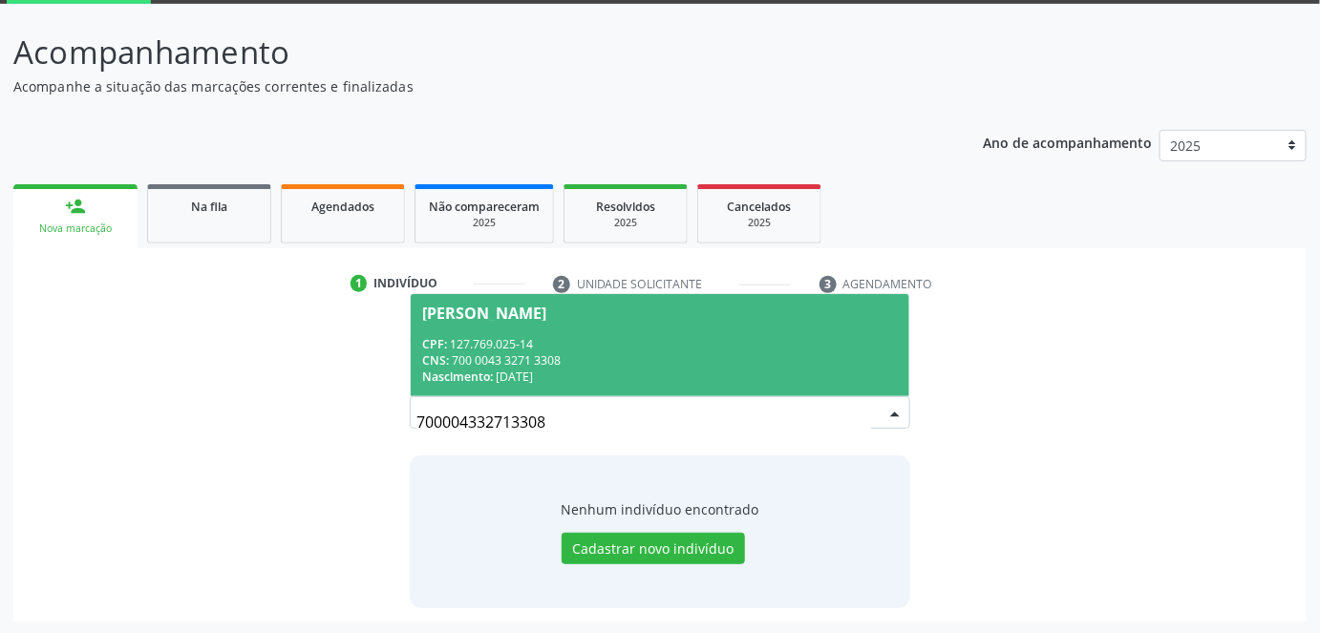
click at [585, 352] on div "CNS: 700 0043 3271 3308" at bounding box center [660, 360] width 477 height 16
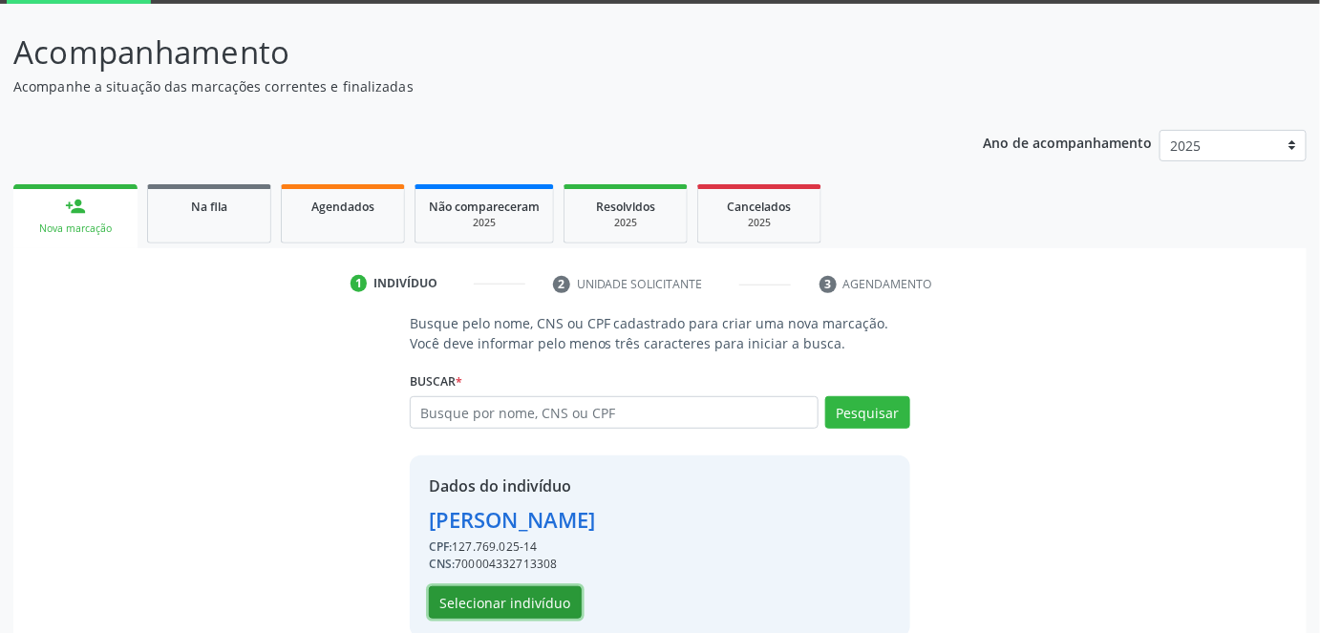
click at [532, 596] on button "Selecionar indivíduo" at bounding box center [505, 602] width 153 height 32
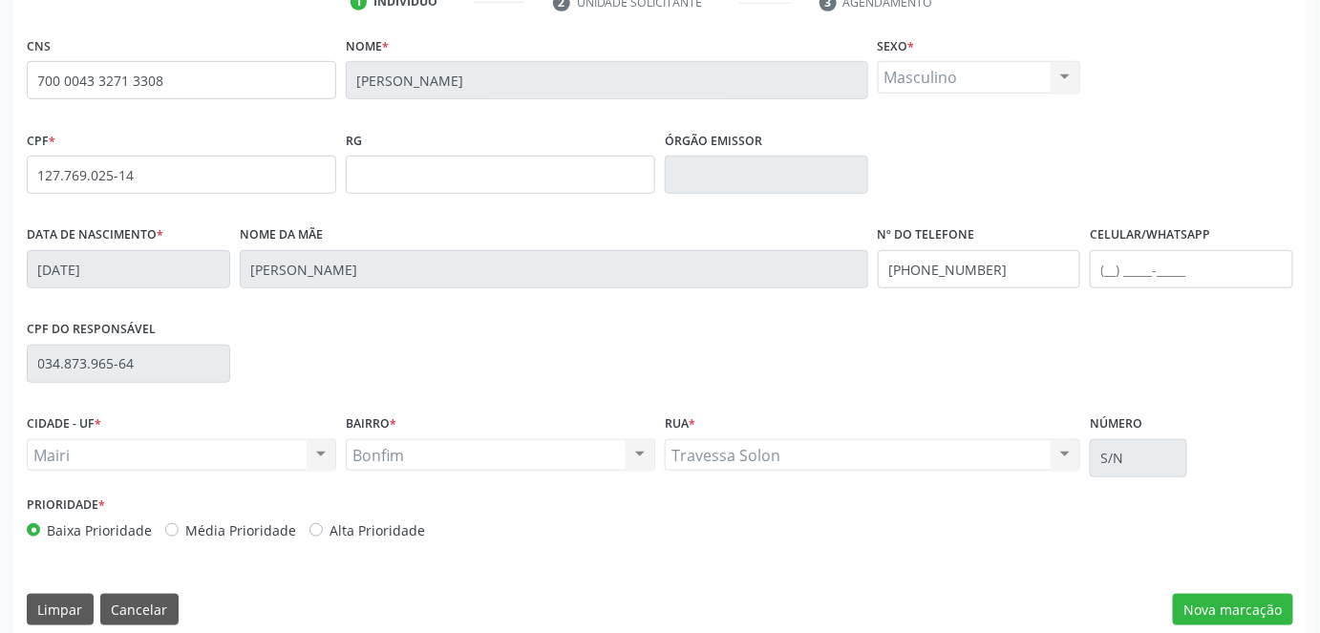
scroll to position [400, 0]
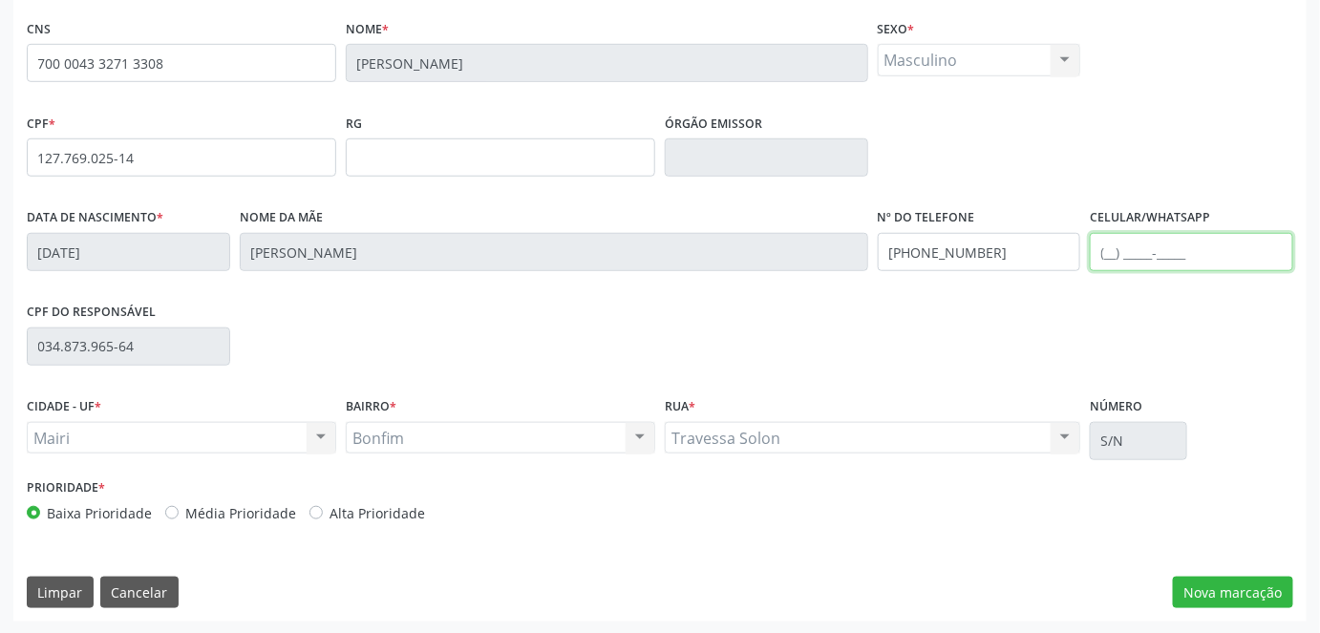
click at [1130, 258] on input "text" at bounding box center [1191, 252] width 203 height 38
drag, startPoint x: 1208, startPoint y: 255, endPoint x: 1076, endPoint y: 252, distance: 131.8
click at [1076, 252] on div "Data de nascimento * [DATE] Nome da mãe [PERSON_NAME] Nº do Telefone [PHONE_NUM…" at bounding box center [660, 250] width 1276 height 95
type input "[PHONE_NUMBER]"
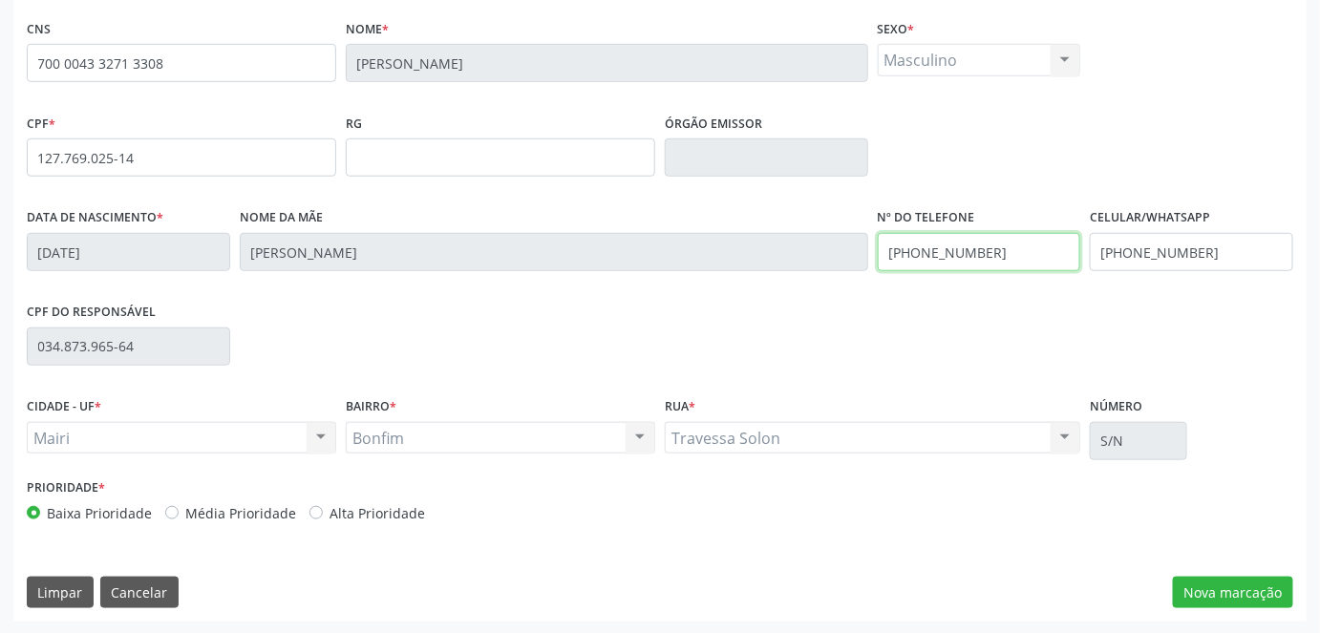
drag, startPoint x: 916, startPoint y: 244, endPoint x: 871, endPoint y: 258, distance: 46.8
click at [871, 258] on div "Data de nascimento * [DATE] Nome da mãe [PERSON_NAME] Nº do Telefone [PHONE_NUM…" at bounding box center [660, 250] width 1276 height 95
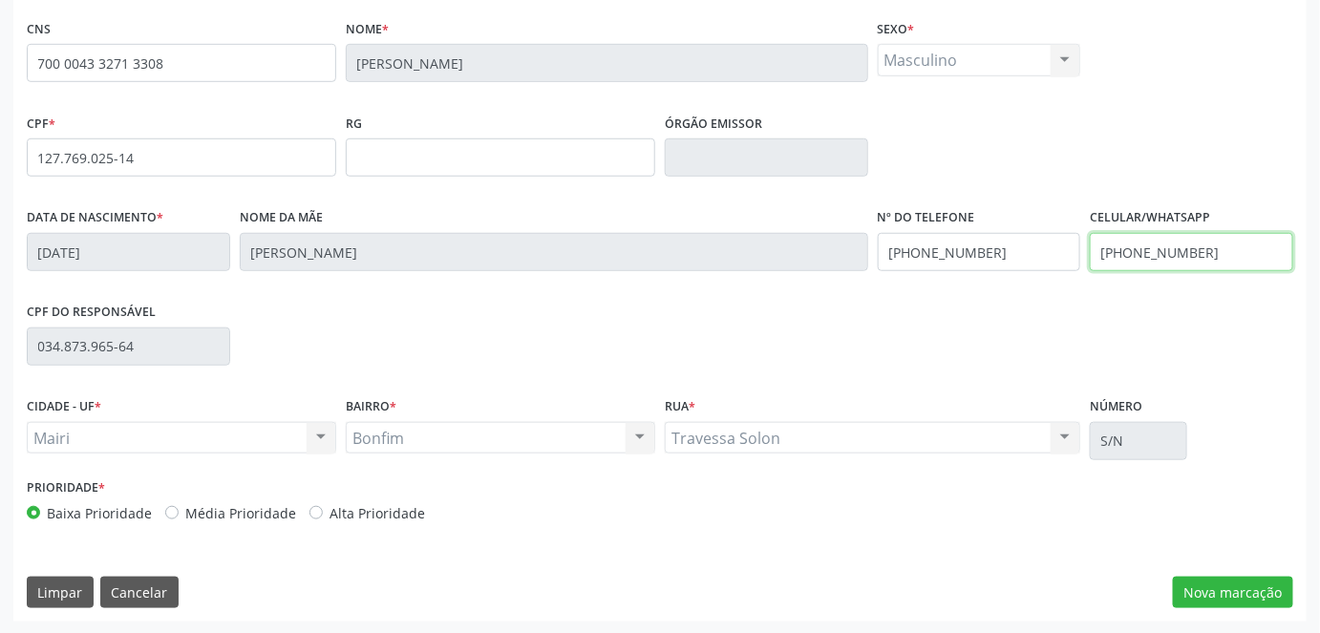
drag, startPoint x: 1232, startPoint y: 245, endPoint x: 1074, endPoint y: 250, distance: 157.7
click at [1074, 250] on div "Data de nascimento * [DATE] Nome da mãe [PERSON_NAME] Nº do Telefone [PHONE_NUM…" at bounding box center [660, 250] width 1276 height 95
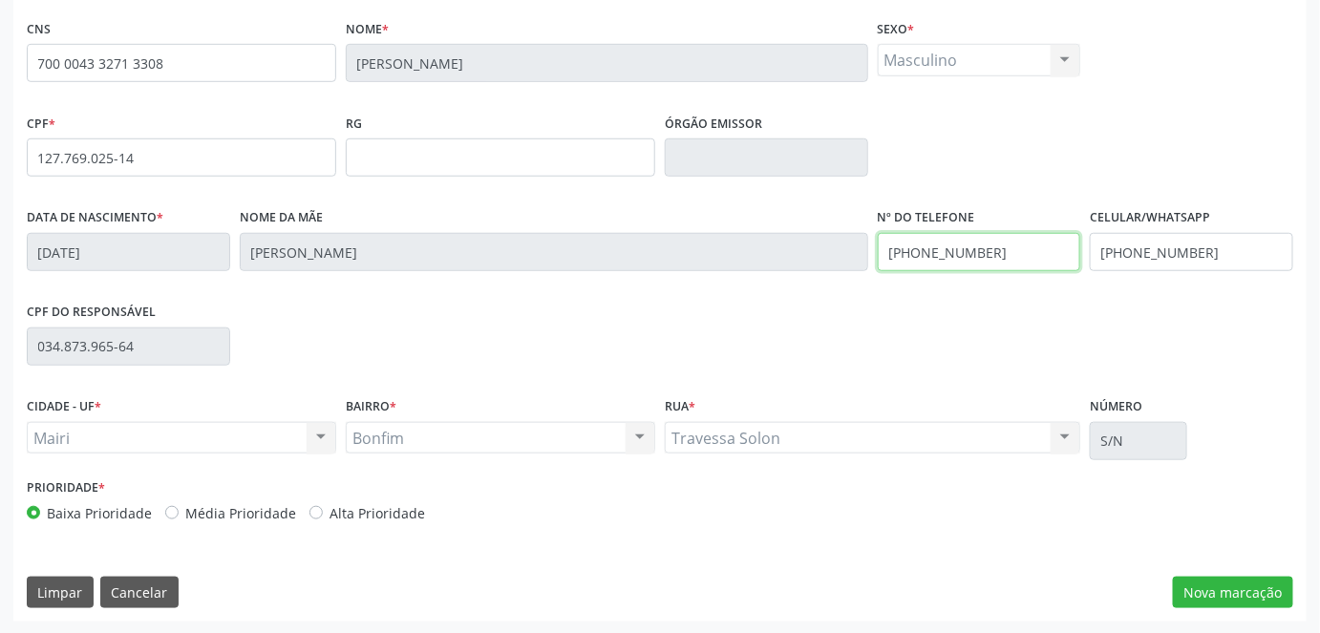
click at [846, 255] on div "Data de nascimento * [DATE] Nome da mãe [PERSON_NAME] Nº do Telefone [PHONE_NUM…" at bounding box center [660, 250] width 1276 height 95
paste input "4) 99805-6711"
type input "[PHONE_NUMBER]"
click at [370, 512] on label "Alta Prioridade" at bounding box center [377, 513] width 96 height 20
click at [323, 512] on input "Alta Prioridade" at bounding box center [315, 511] width 13 height 17
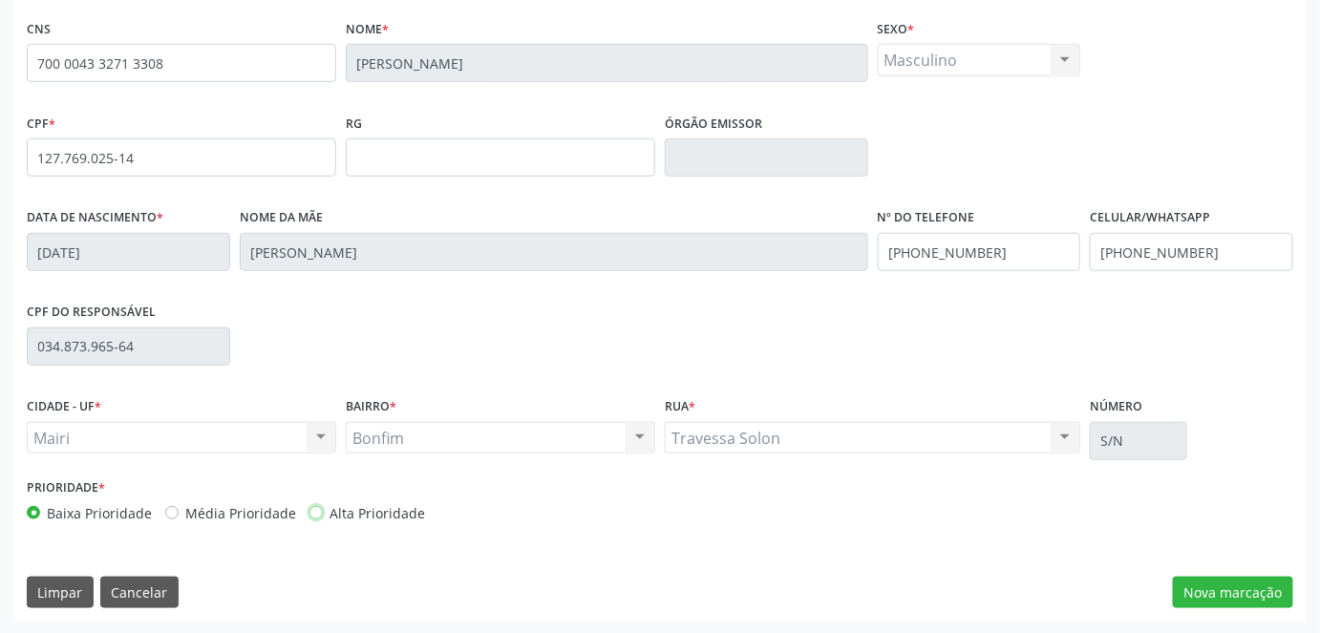
radio input "true"
click at [1232, 589] on button "Nova marcação" at bounding box center [1233, 593] width 120 height 32
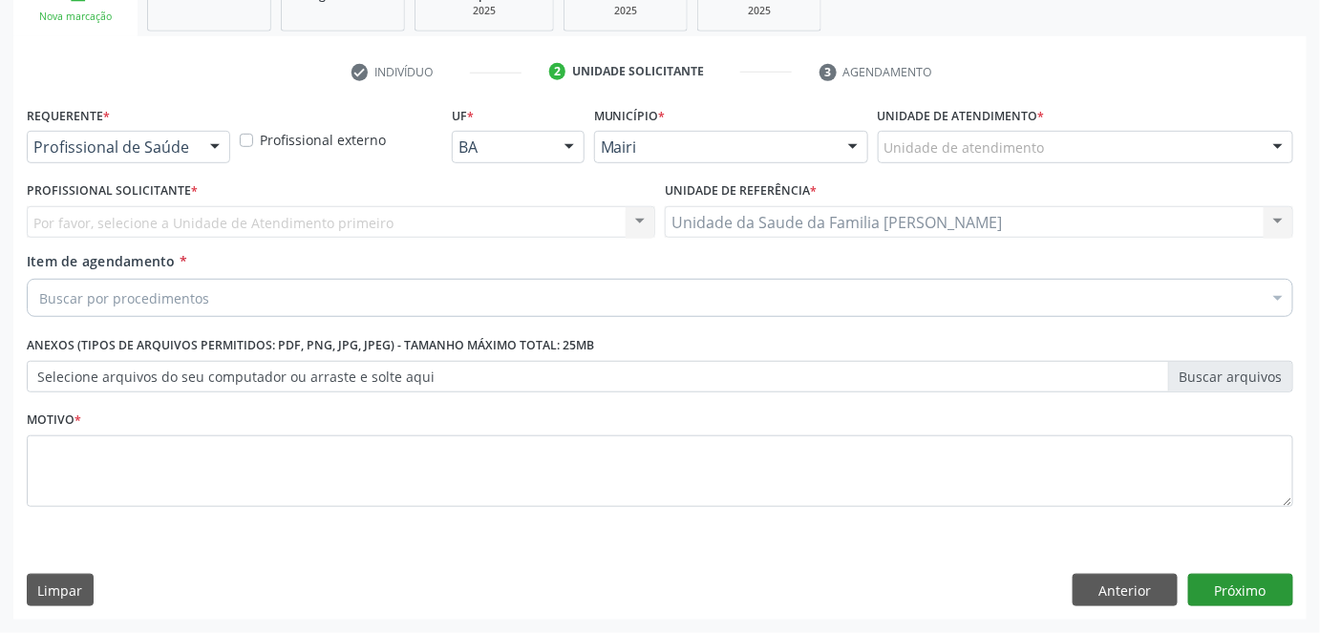
scroll to position [310, 0]
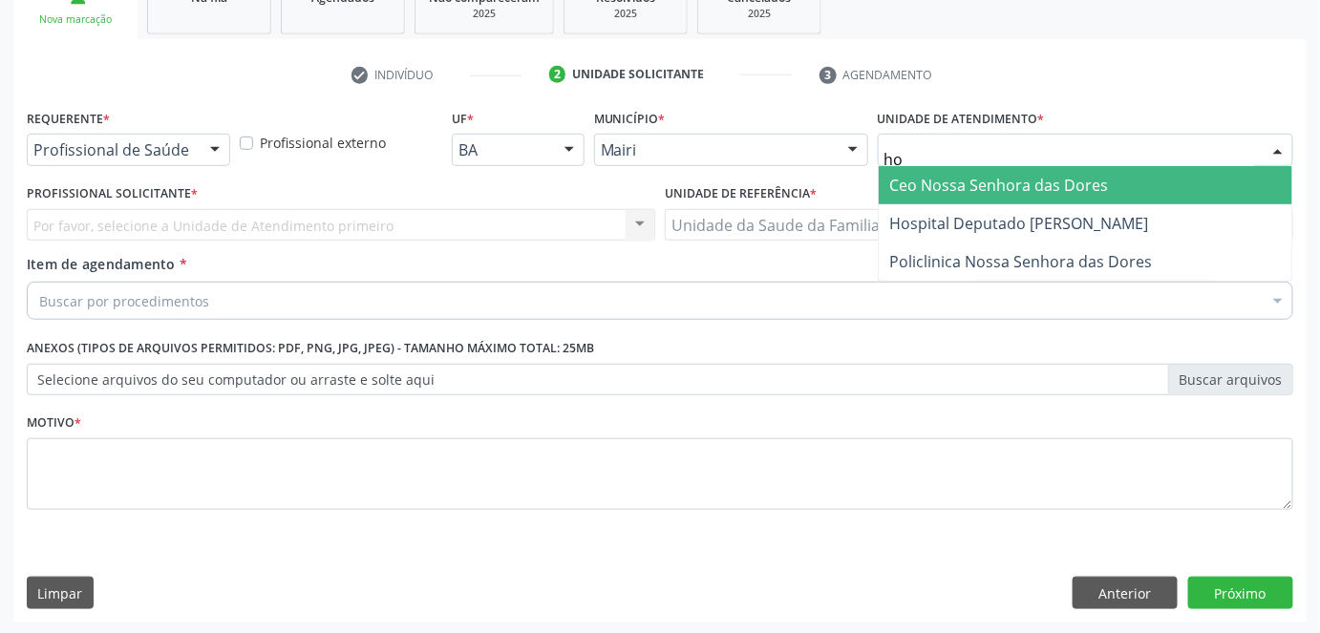
type input "hos"
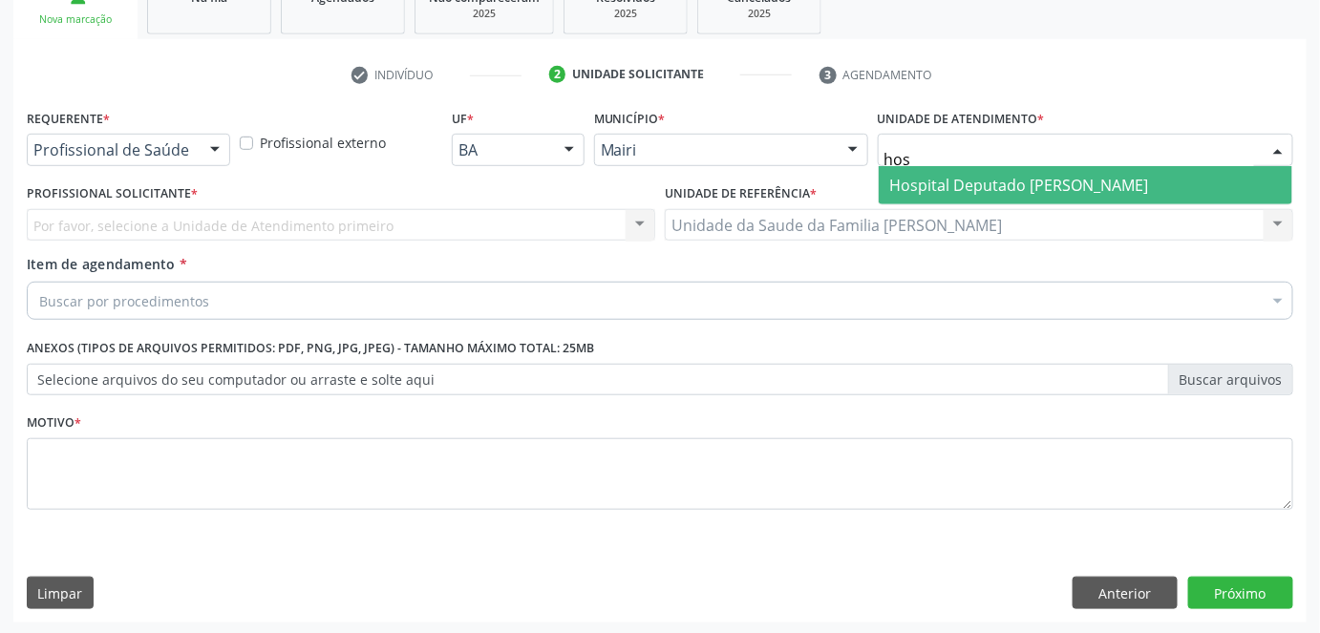
click at [1000, 190] on span "Hospital Deputado [PERSON_NAME]" at bounding box center [1019, 185] width 259 height 21
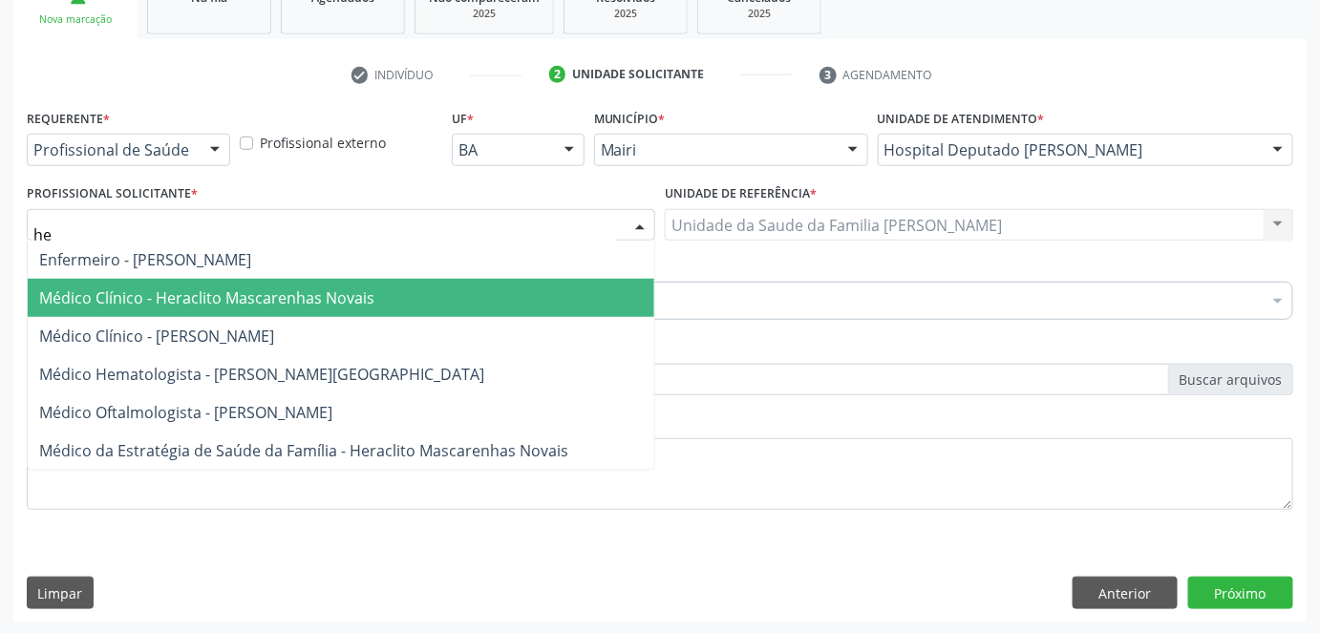
type input "her"
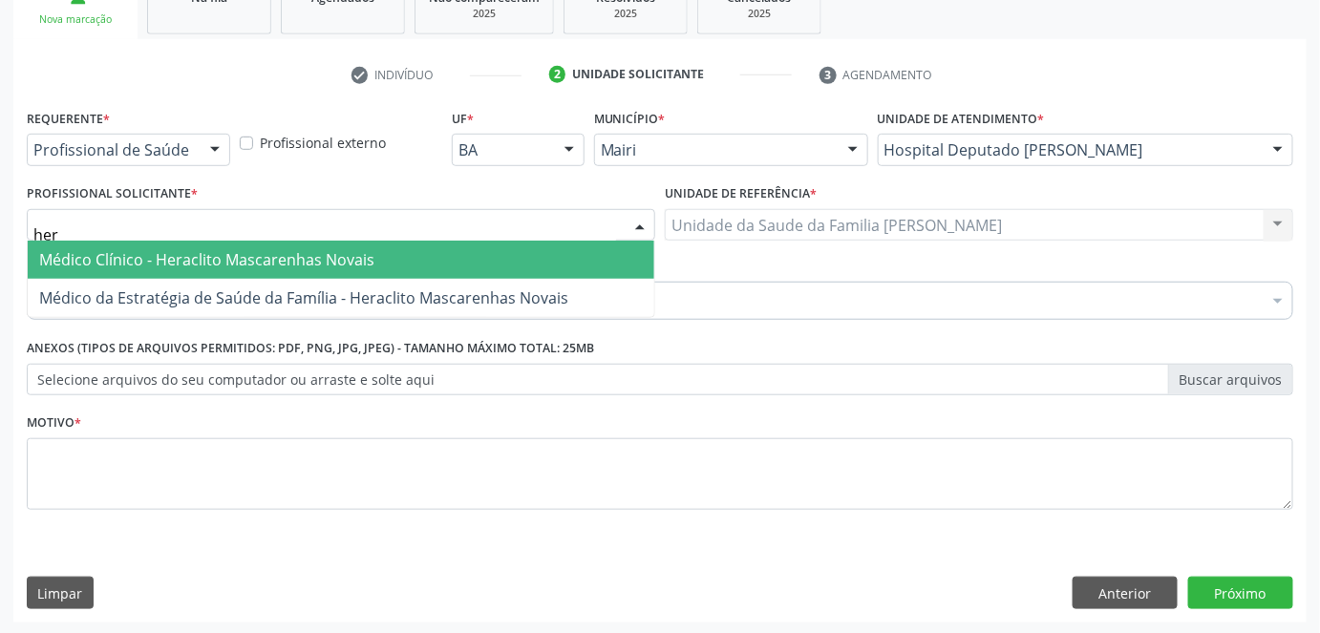
click at [193, 262] on span "Médico Clínico - Heraclito Mascarenhas Novais" at bounding box center [206, 259] width 335 height 21
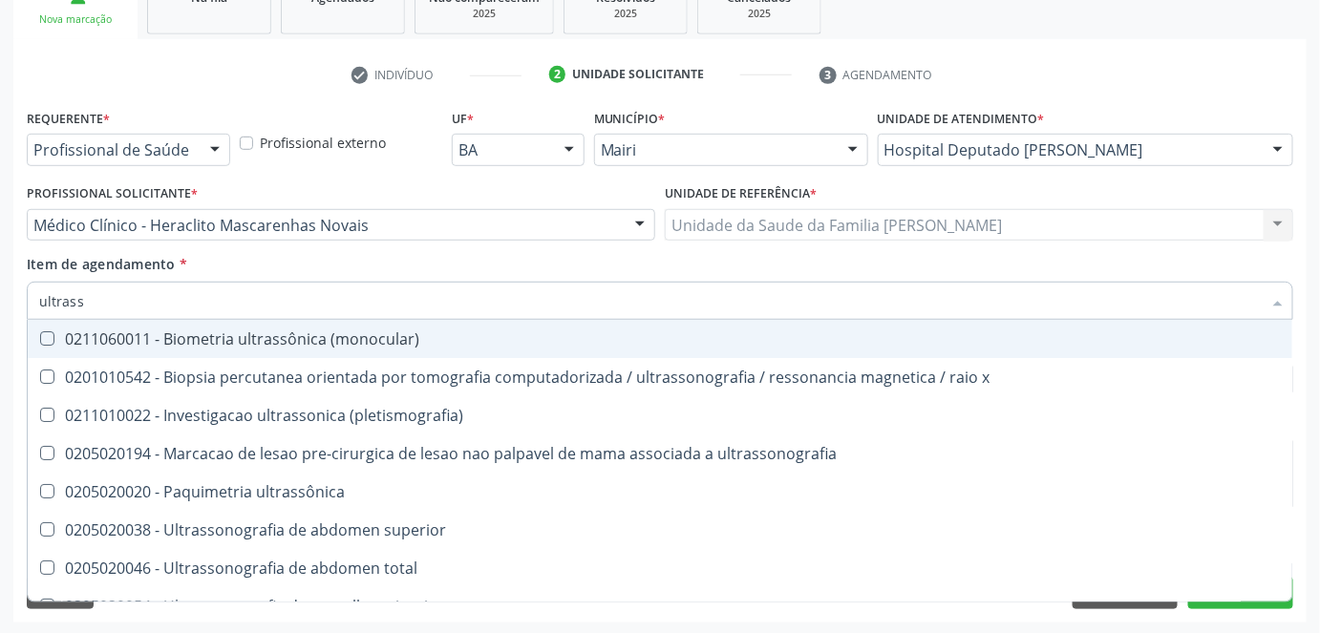
type input "ultrasso"
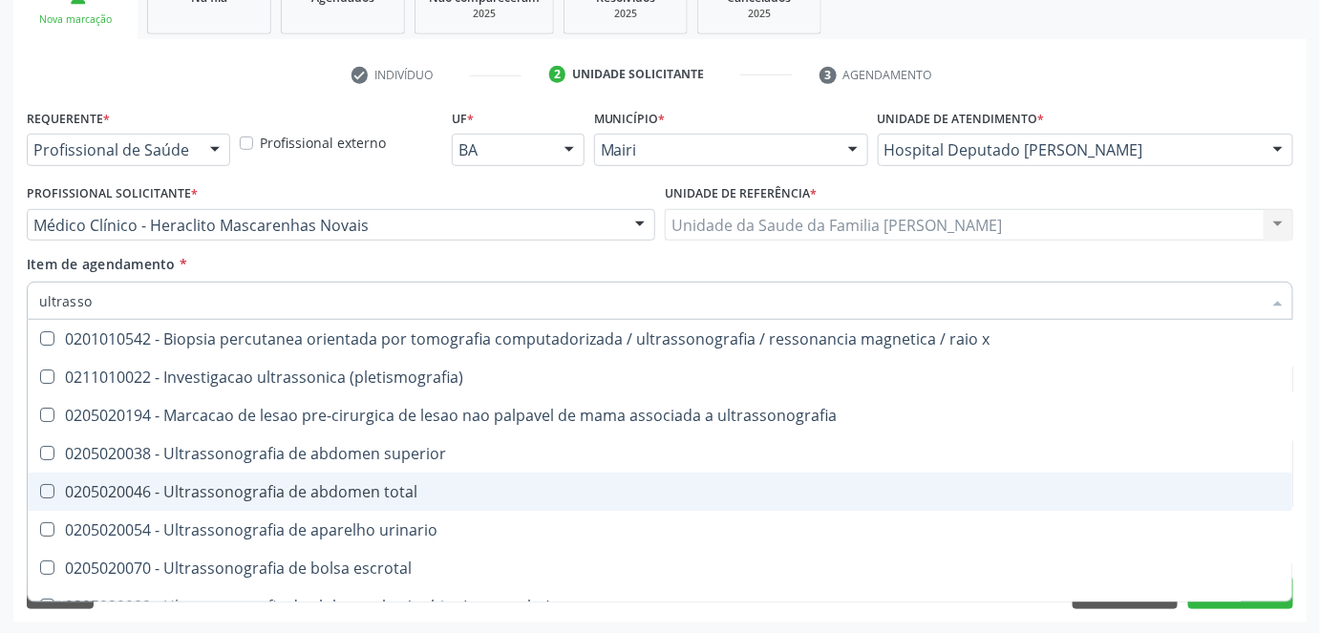
click at [167, 489] on div "0205020046 - Ultrassonografia de abdomen total" at bounding box center [660, 491] width 1242 height 15
checkbox total "true"
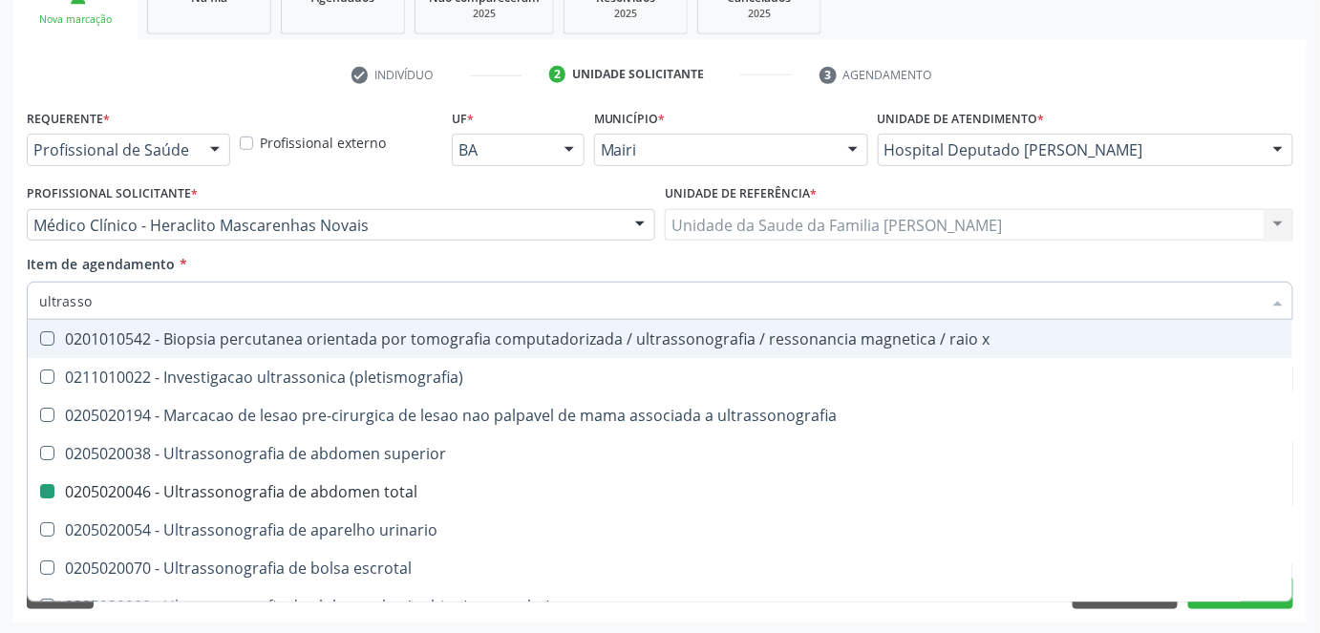
click at [291, 263] on div "Item de agendamento * ultrasso Desfazer seleção 0201010542 - Biopsia percutanea…" at bounding box center [660, 284] width 1266 height 60
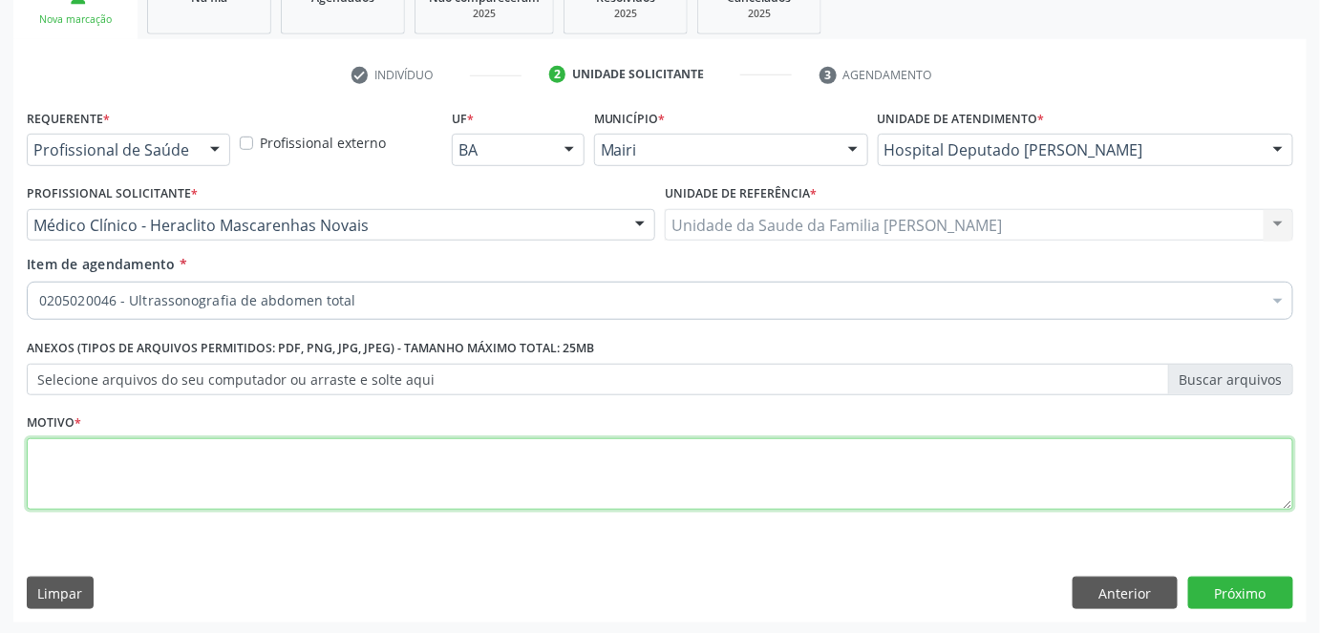
click at [173, 469] on textarea at bounding box center [660, 474] width 1266 height 73
type textarea "avaliação"
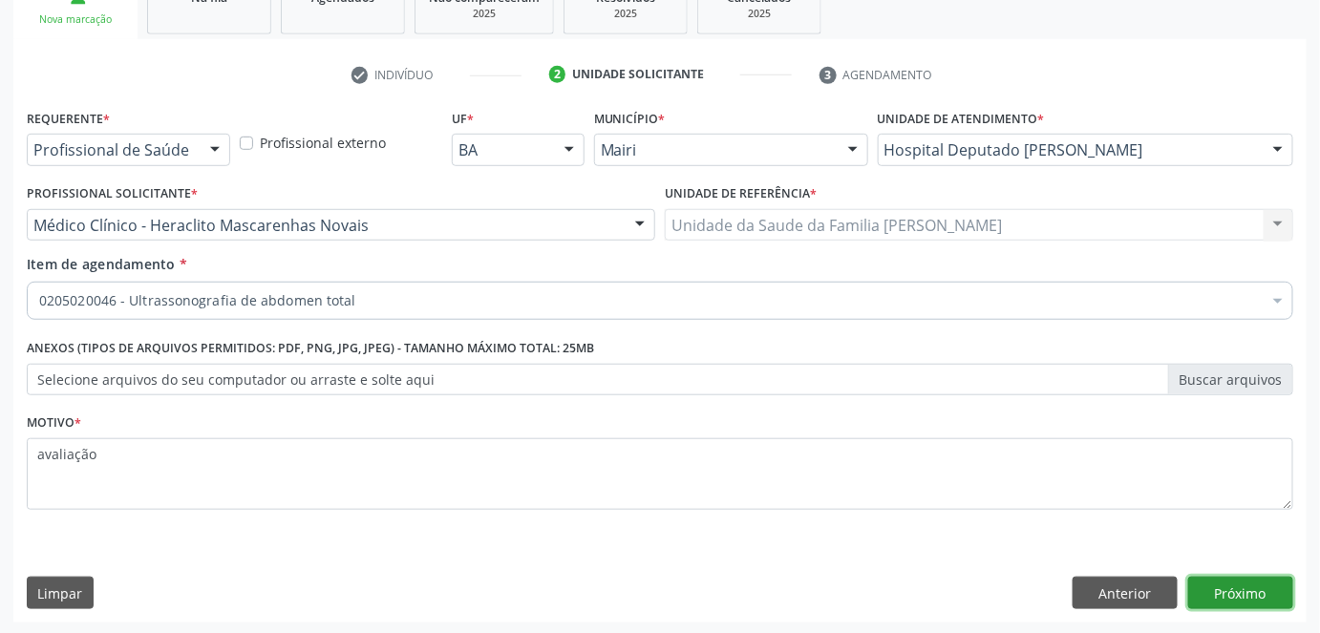
click at [1230, 580] on button "Próximo" at bounding box center [1240, 593] width 105 height 32
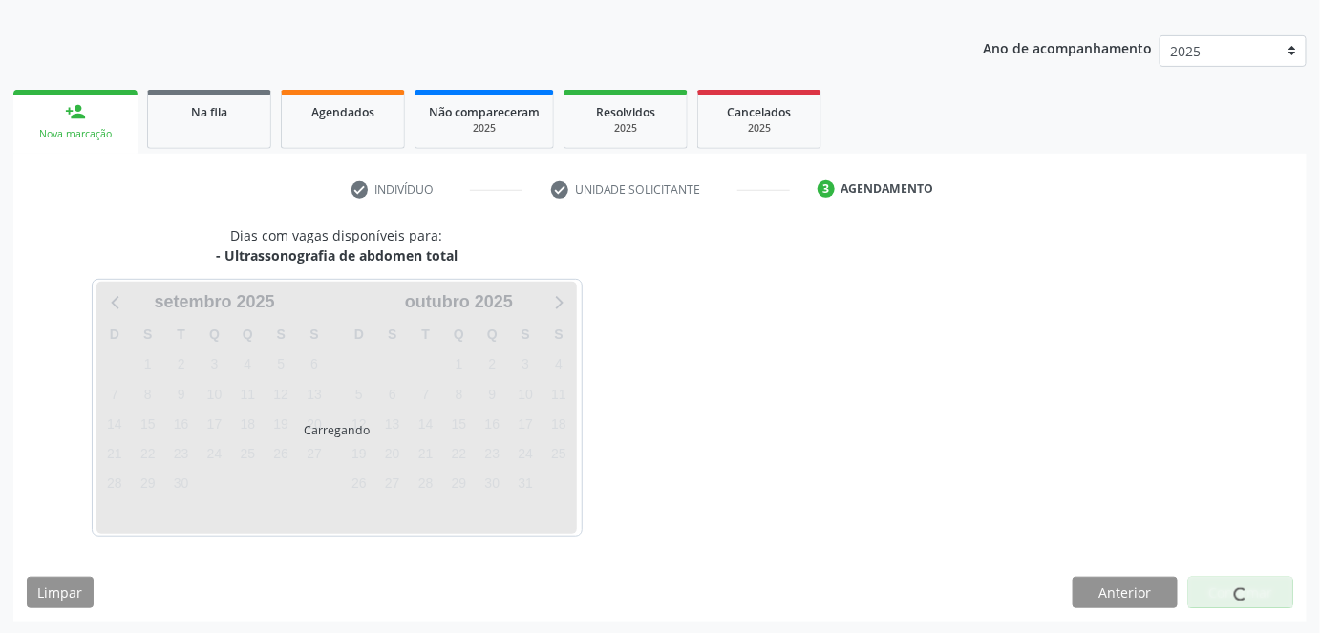
scroll to position [252, 0]
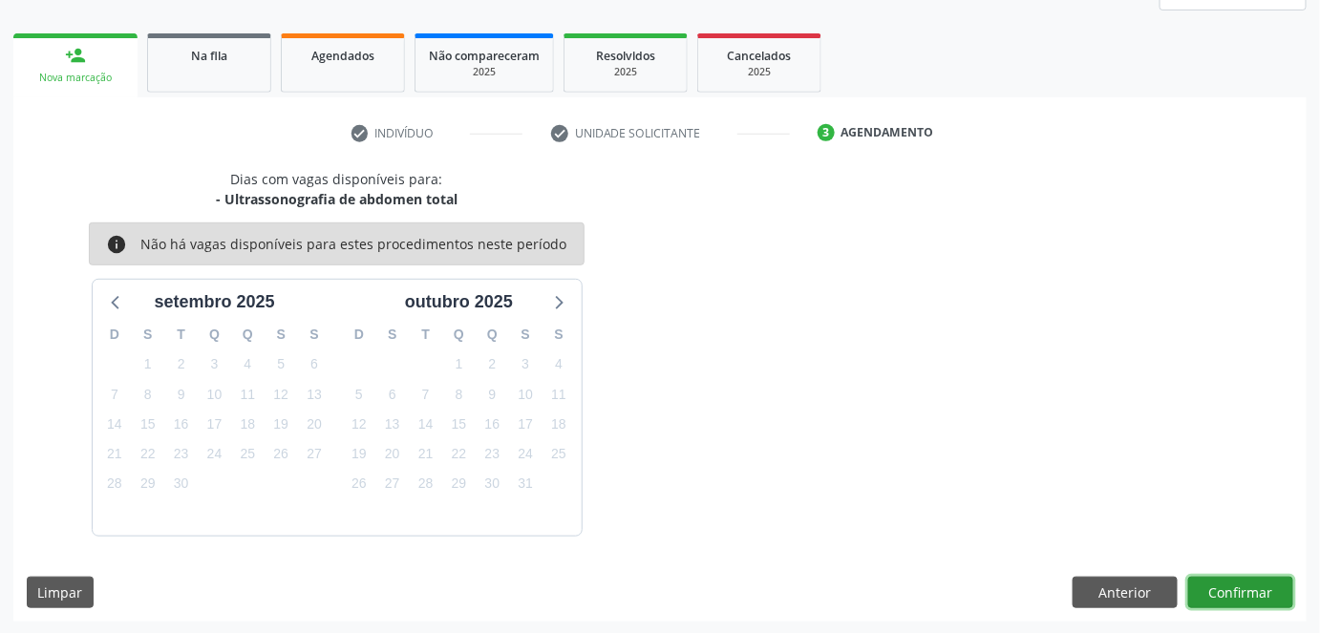
click at [1249, 579] on button "Confirmar" at bounding box center [1240, 593] width 105 height 32
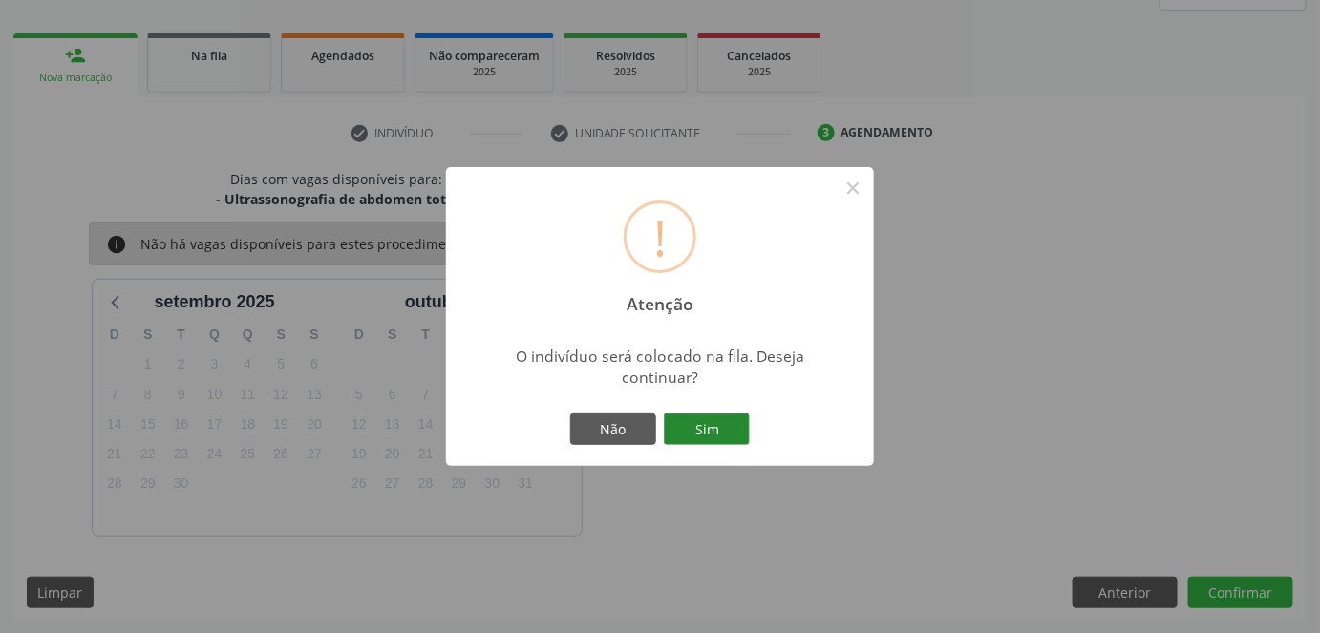
click at [705, 420] on button "Sim" at bounding box center [707, 430] width 86 height 32
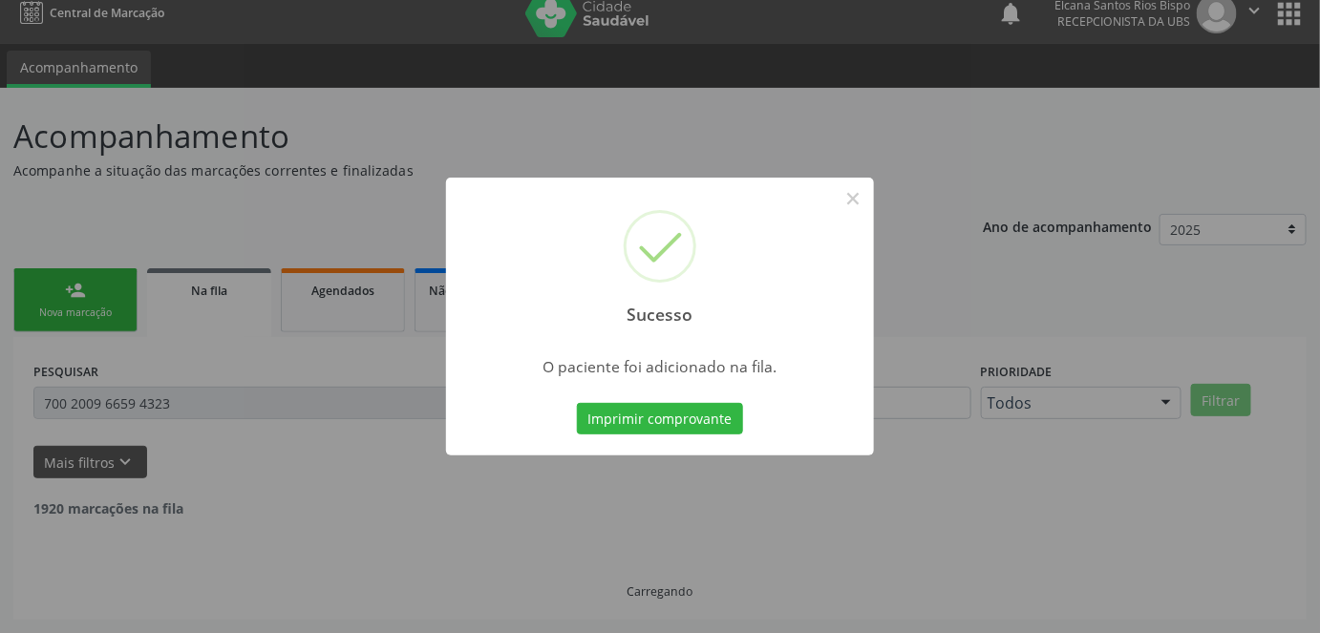
scroll to position [0, 0]
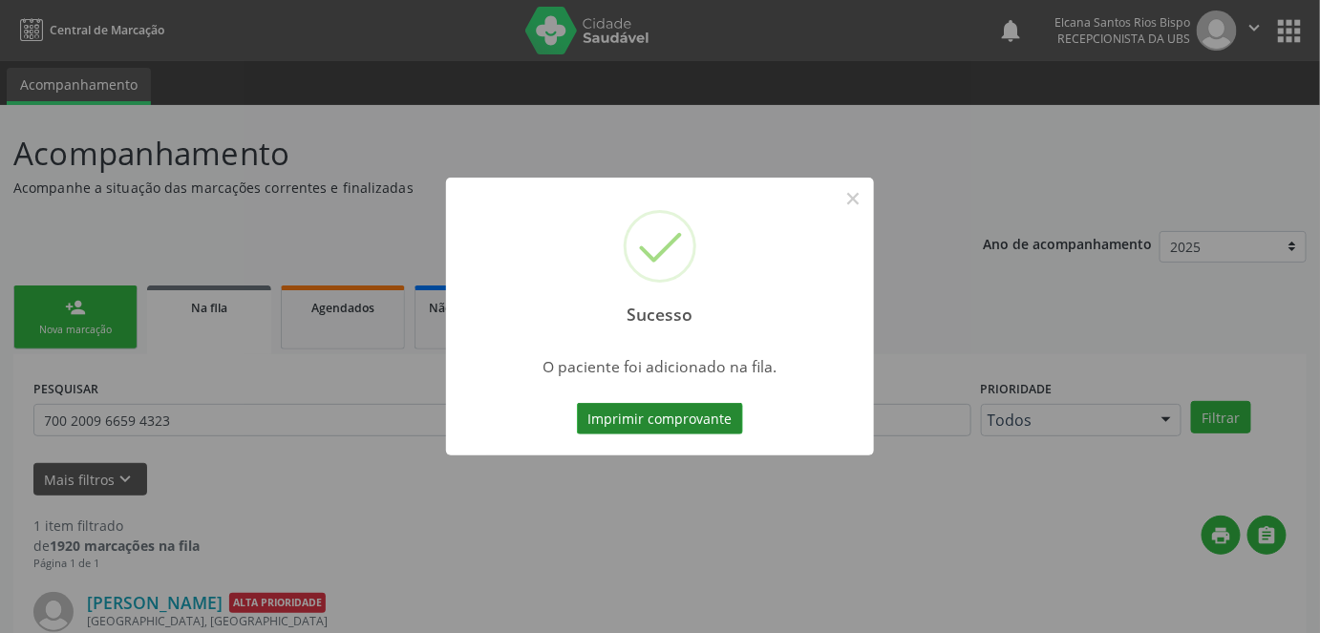
click at [705, 425] on button "Imprimir comprovante" at bounding box center [660, 419] width 166 height 32
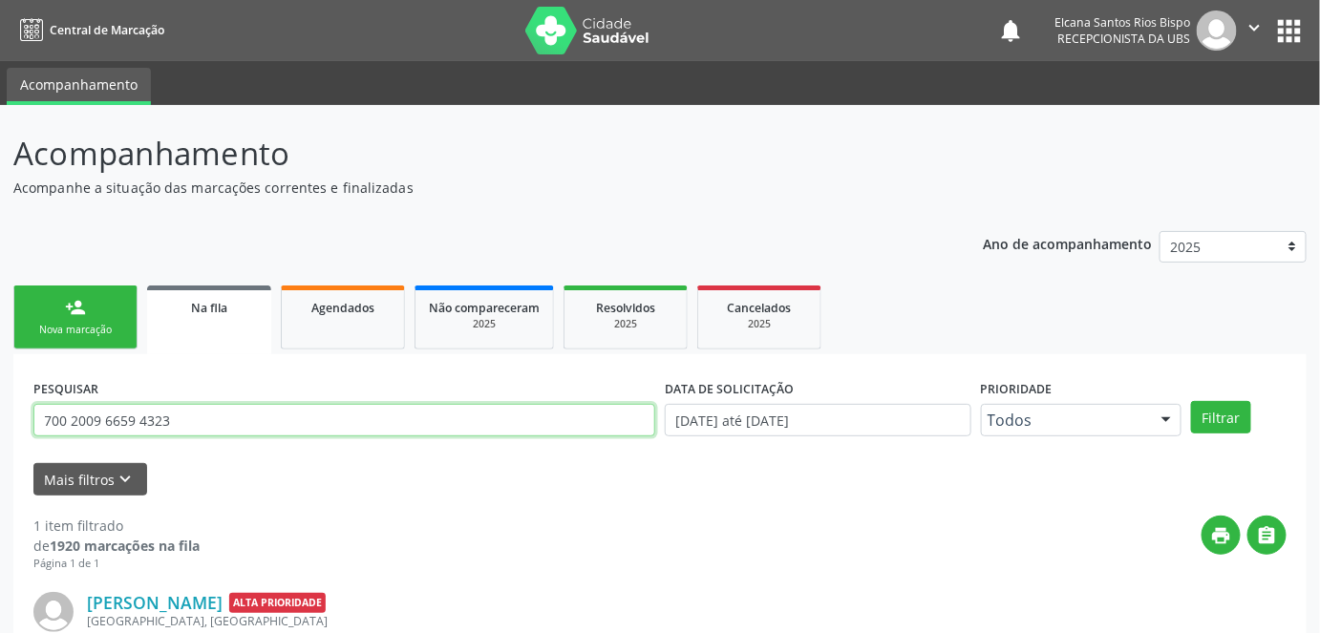
drag, startPoint x: 258, startPoint y: 413, endPoint x: 28, endPoint y: 411, distance: 230.2
click at [29, 411] on div "PESQUISAR 700 2009 6659 4323" at bounding box center [344, 411] width 631 height 74
paste input "0043 3271 3308"
type input "700 0043 3271 3308"
click at [1191, 401] on button "Filtrar" at bounding box center [1221, 417] width 60 height 32
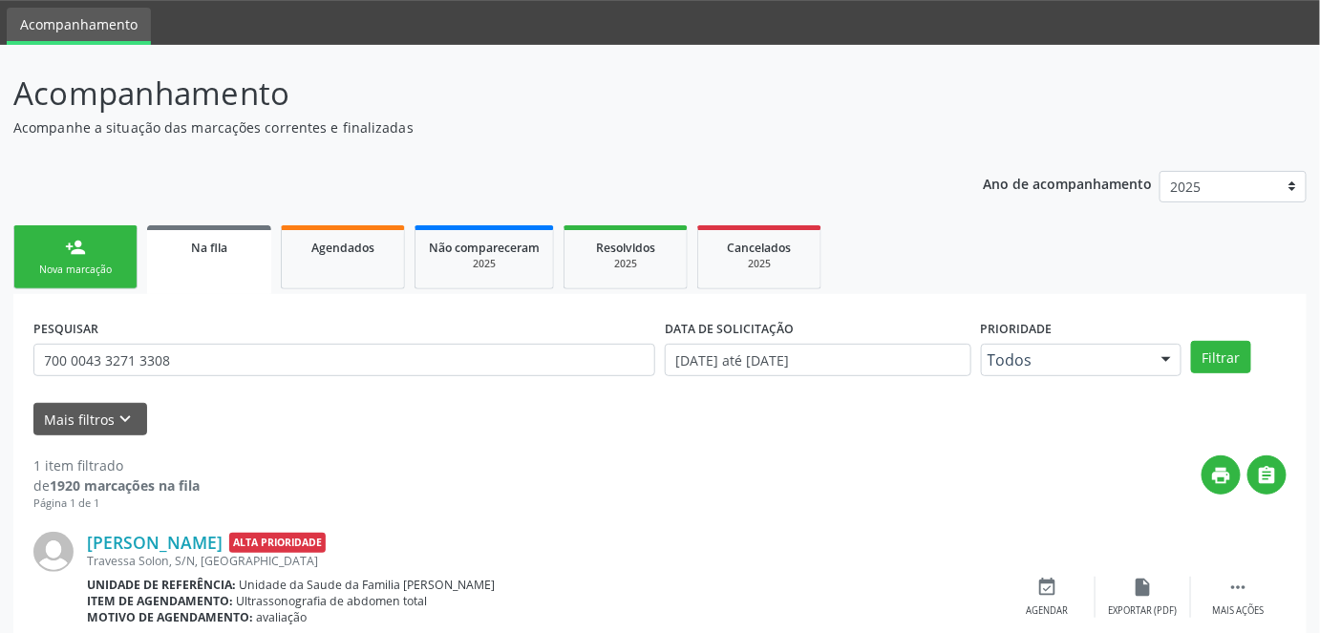
scroll to position [140, 0]
